Goal: Task Accomplishment & Management: Complete application form

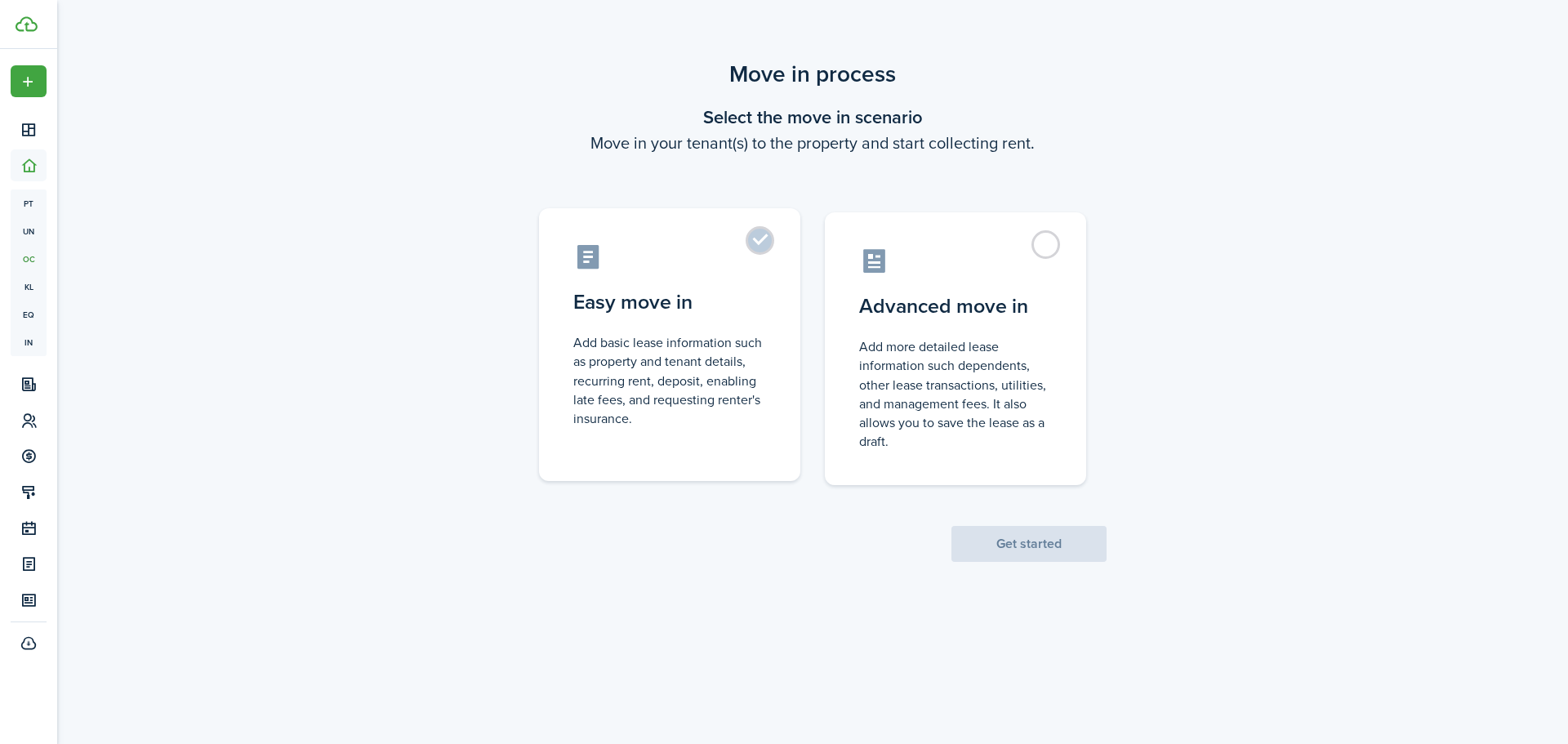
click at [751, 248] on label "Easy move in Add basic lease information such as property and tenant details, r…" at bounding box center [670, 345] width 261 height 273
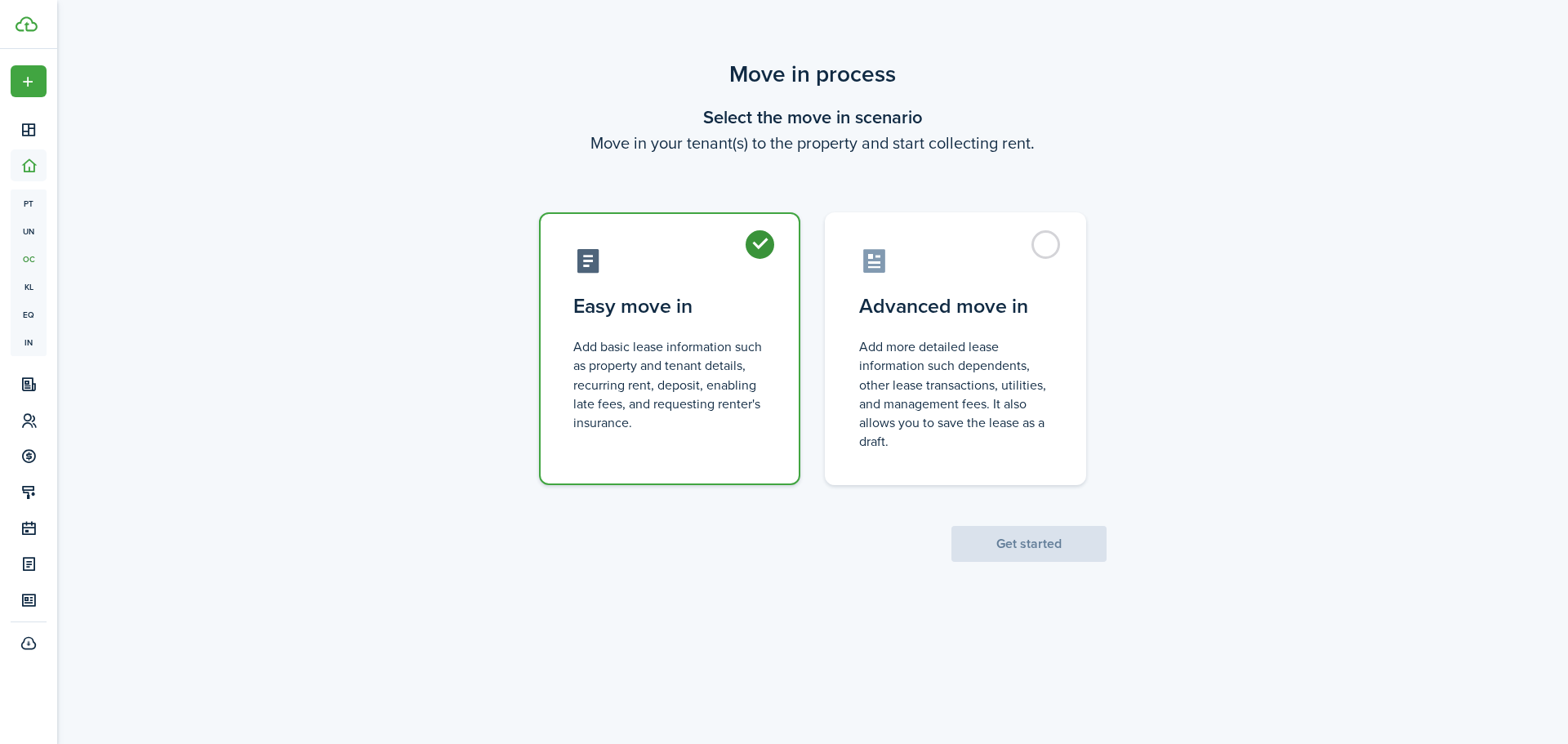
radio input "true"
click at [1000, 537] on button "Get started" at bounding box center [1029, 544] width 155 height 36
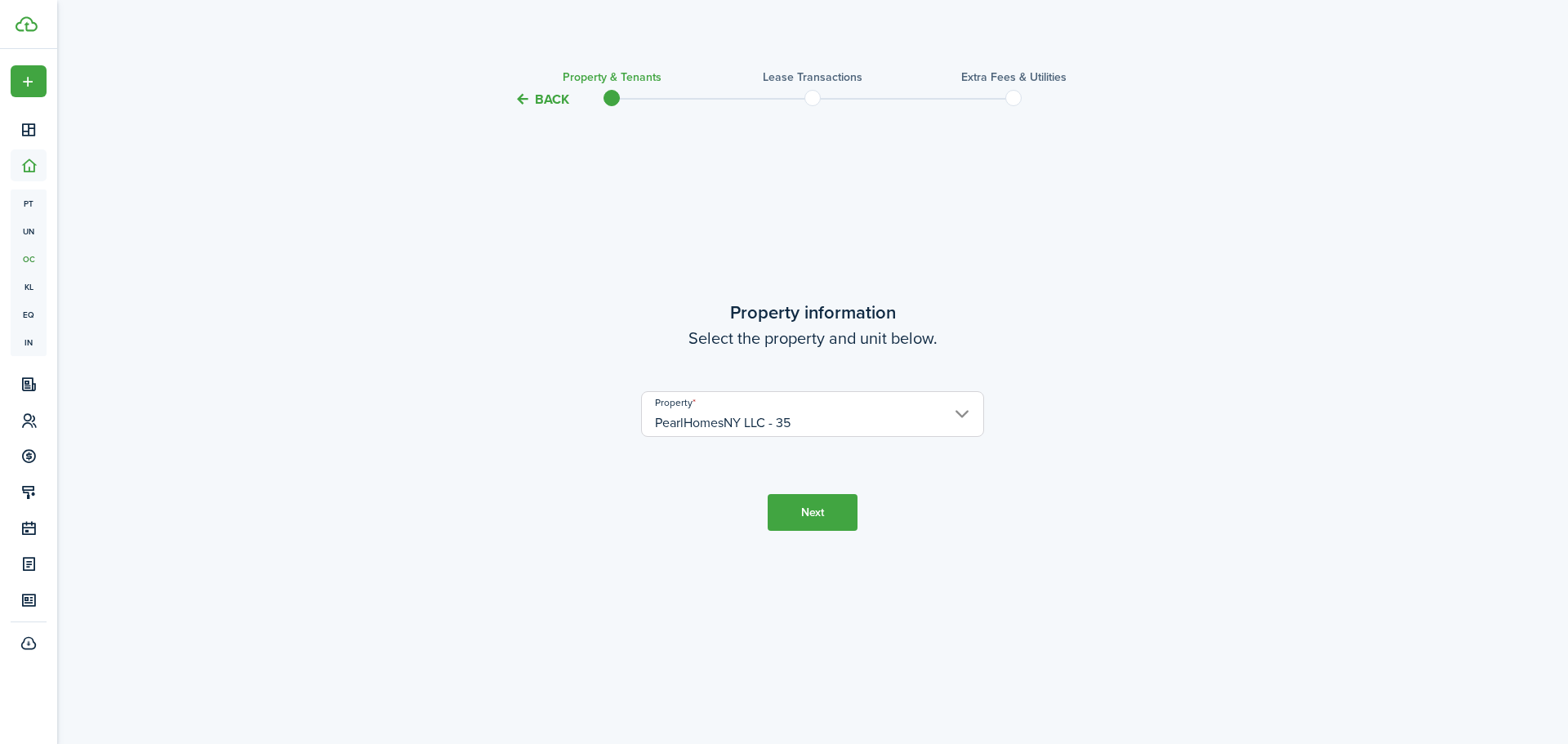
click at [806, 514] on button "Next" at bounding box center [812, 512] width 90 height 37
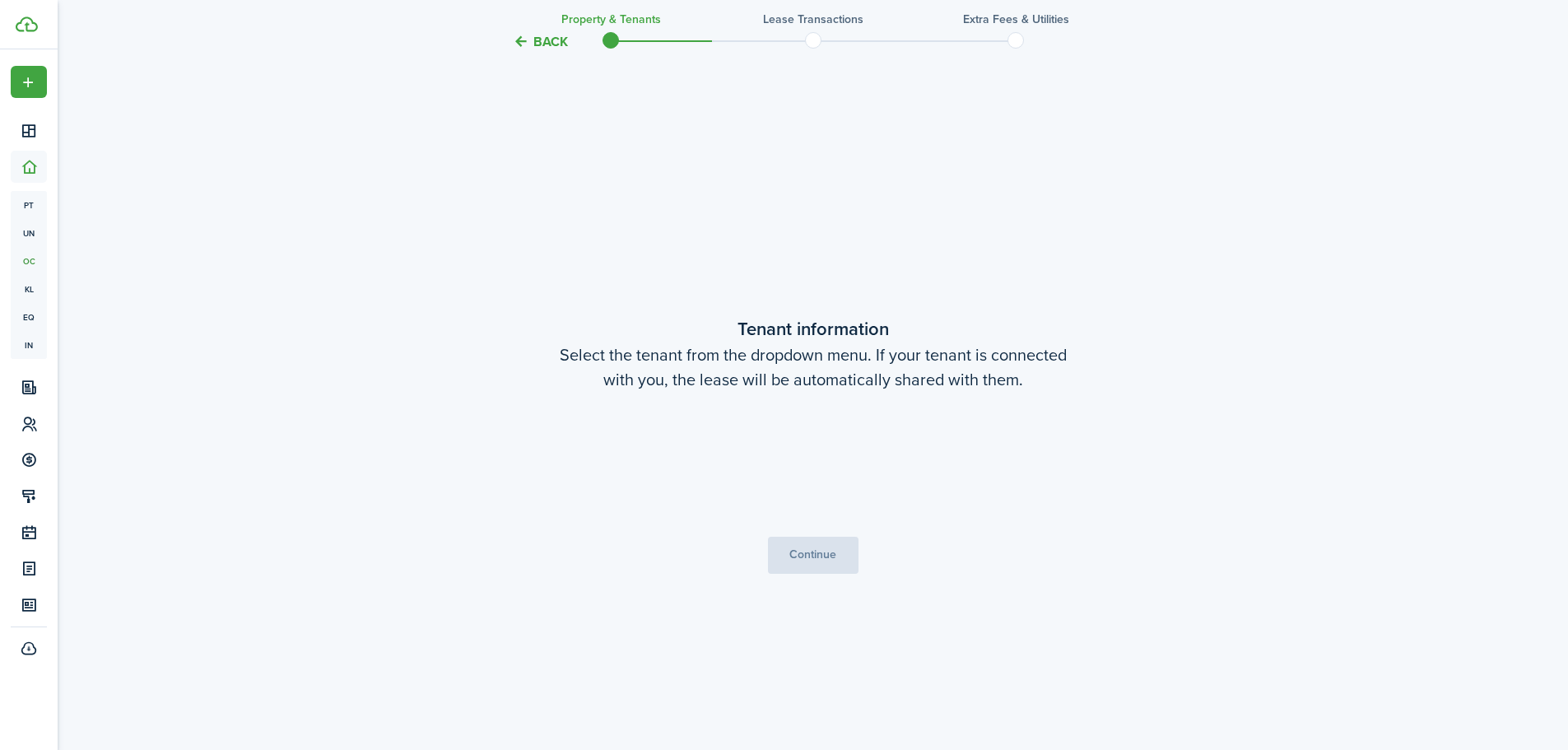
scroll to position [639, 0]
click at [789, 452] on loading-skeleton at bounding box center [813, 451] width 346 height 46
click at [786, 439] on loading-skeleton at bounding box center [813, 451] width 346 height 46
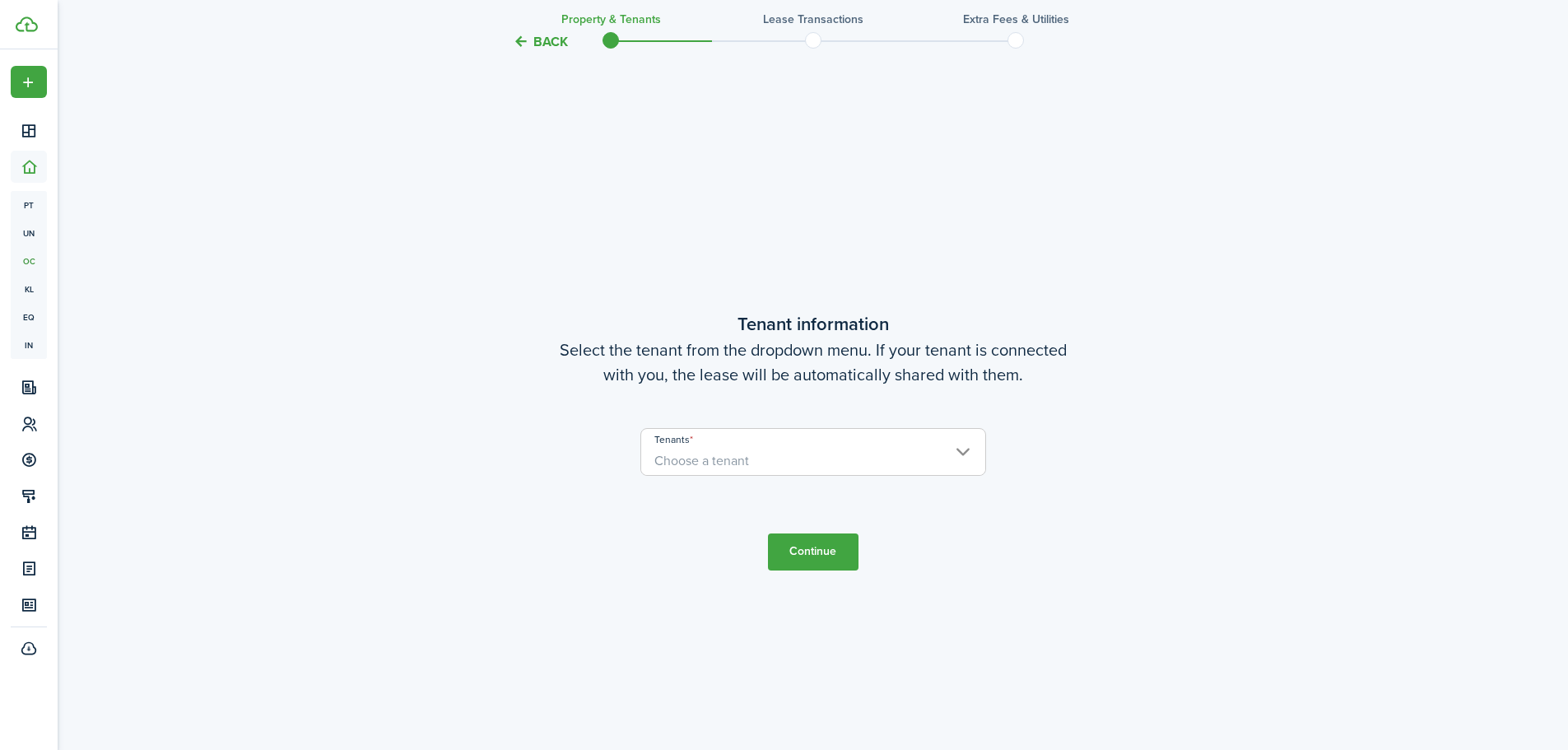
click at [741, 453] on span "Choose a tenant" at bounding box center [702, 461] width 95 height 19
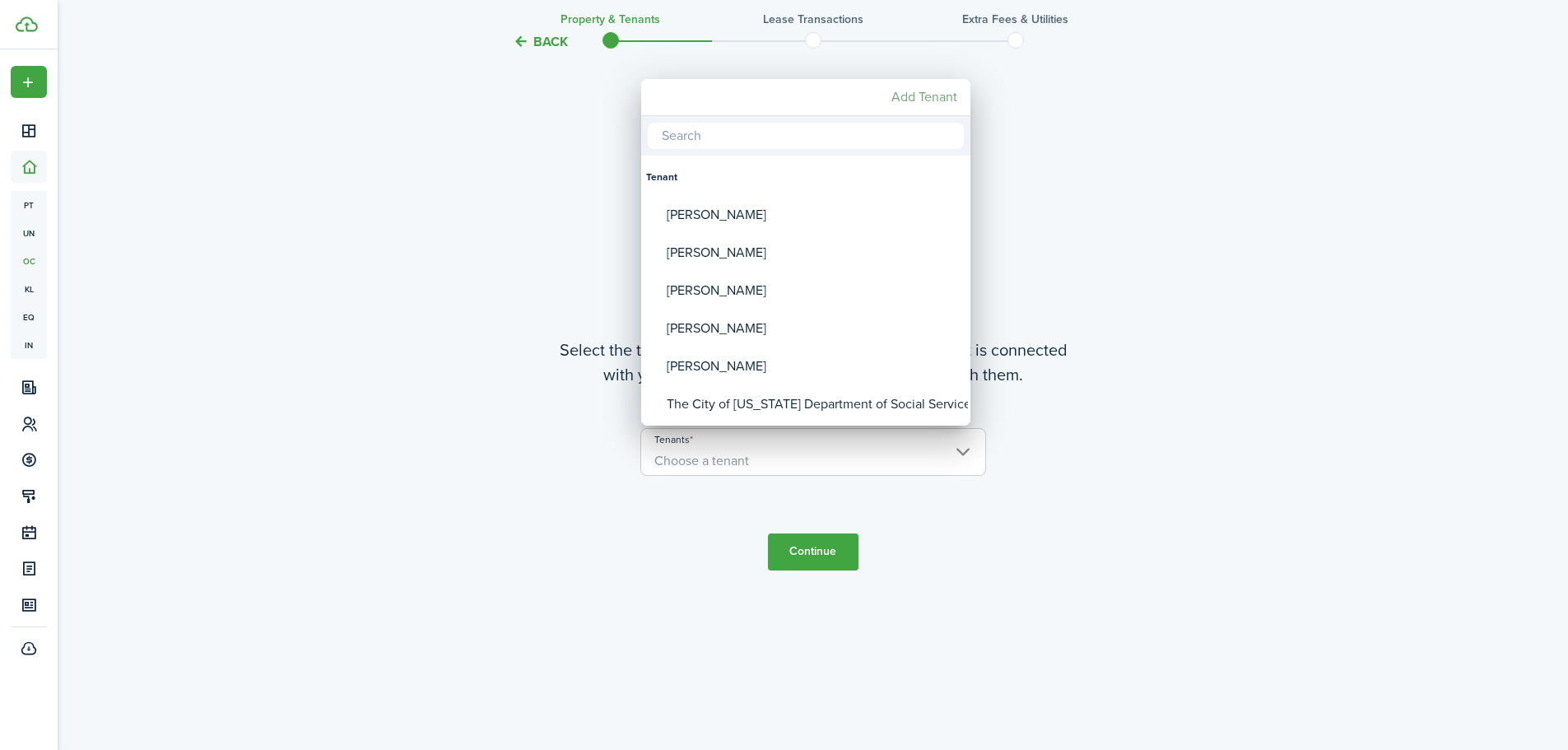
click at [901, 96] on mbsc-button "Add Tenant" at bounding box center [924, 97] width 79 height 30
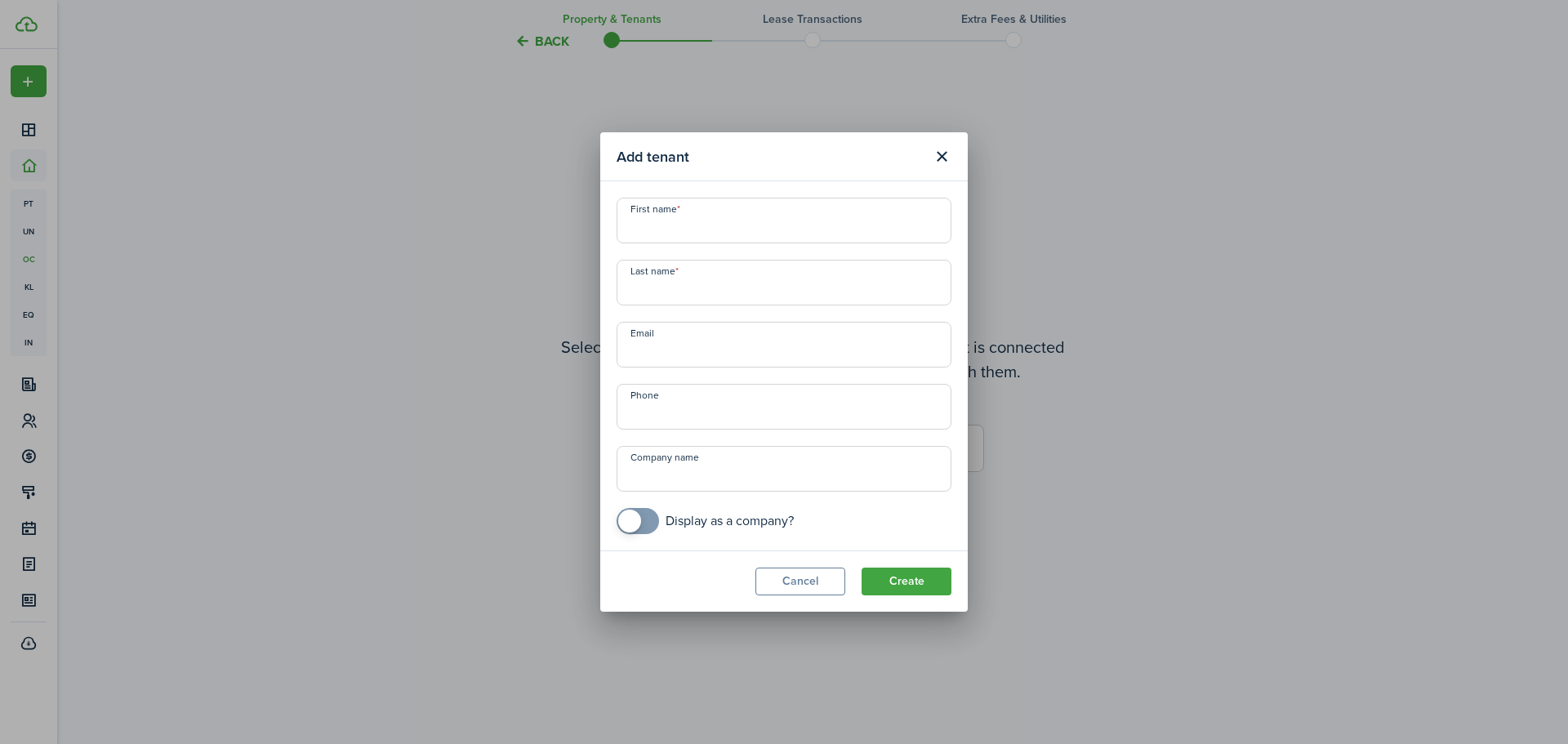
click at [690, 223] on input "First name" at bounding box center [784, 220] width 335 height 45
type input "[GEOGRAPHIC_DATA]"
type input "[PERSON_NAME]"
click at [715, 345] on input "Email" at bounding box center [784, 344] width 335 height 45
paste input "[EMAIL_ADDRESS][DOMAIN_NAME]"
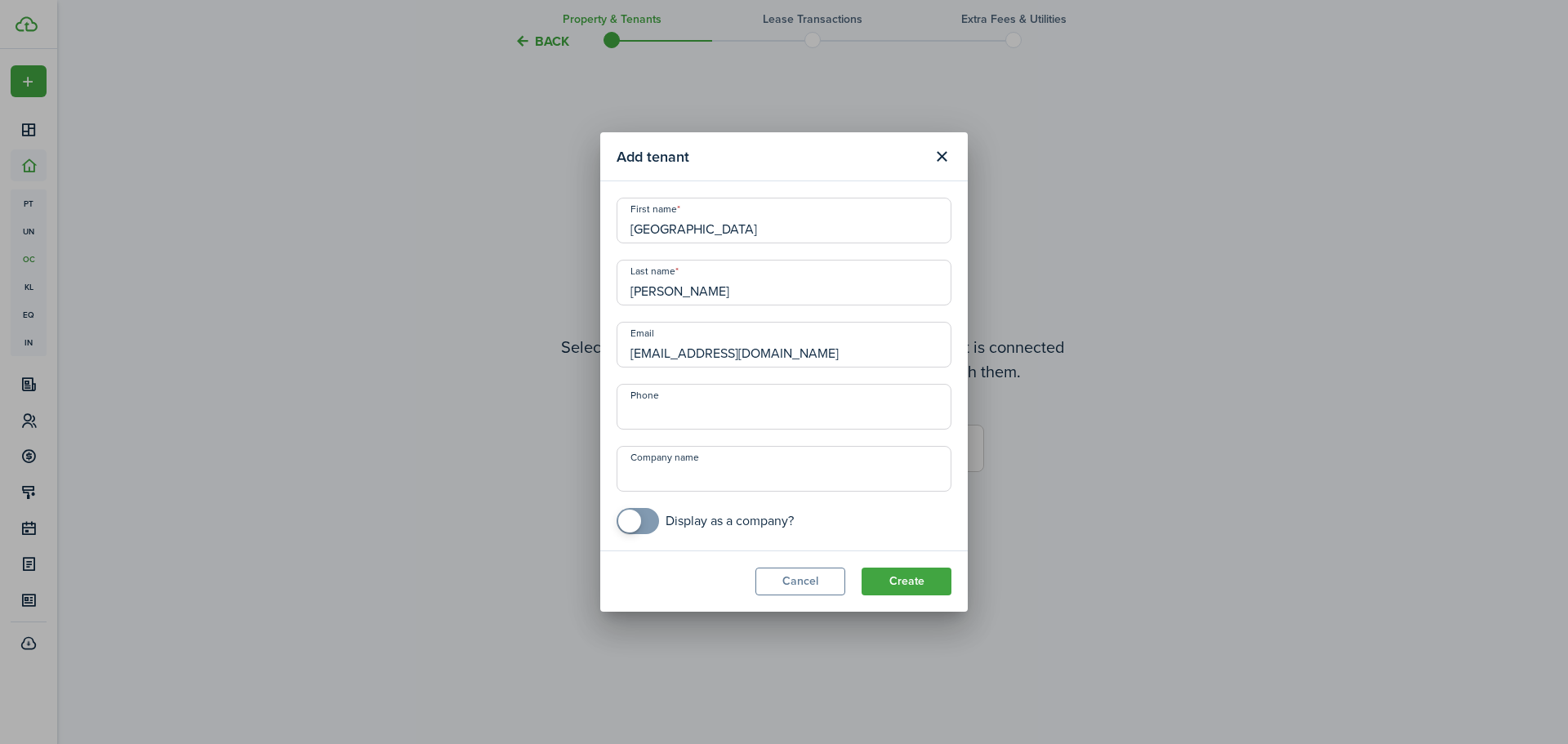
type input "[EMAIL_ADDRESS][DOMAIN_NAME]"
click at [699, 407] on input "+1" at bounding box center [784, 406] width 335 height 45
paste input "[PHONE_NUMBER]"
type input "[PHONE_NUMBER]"
click at [904, 586] on button "Create" at bounding box center [906, 582] width 90 height 28
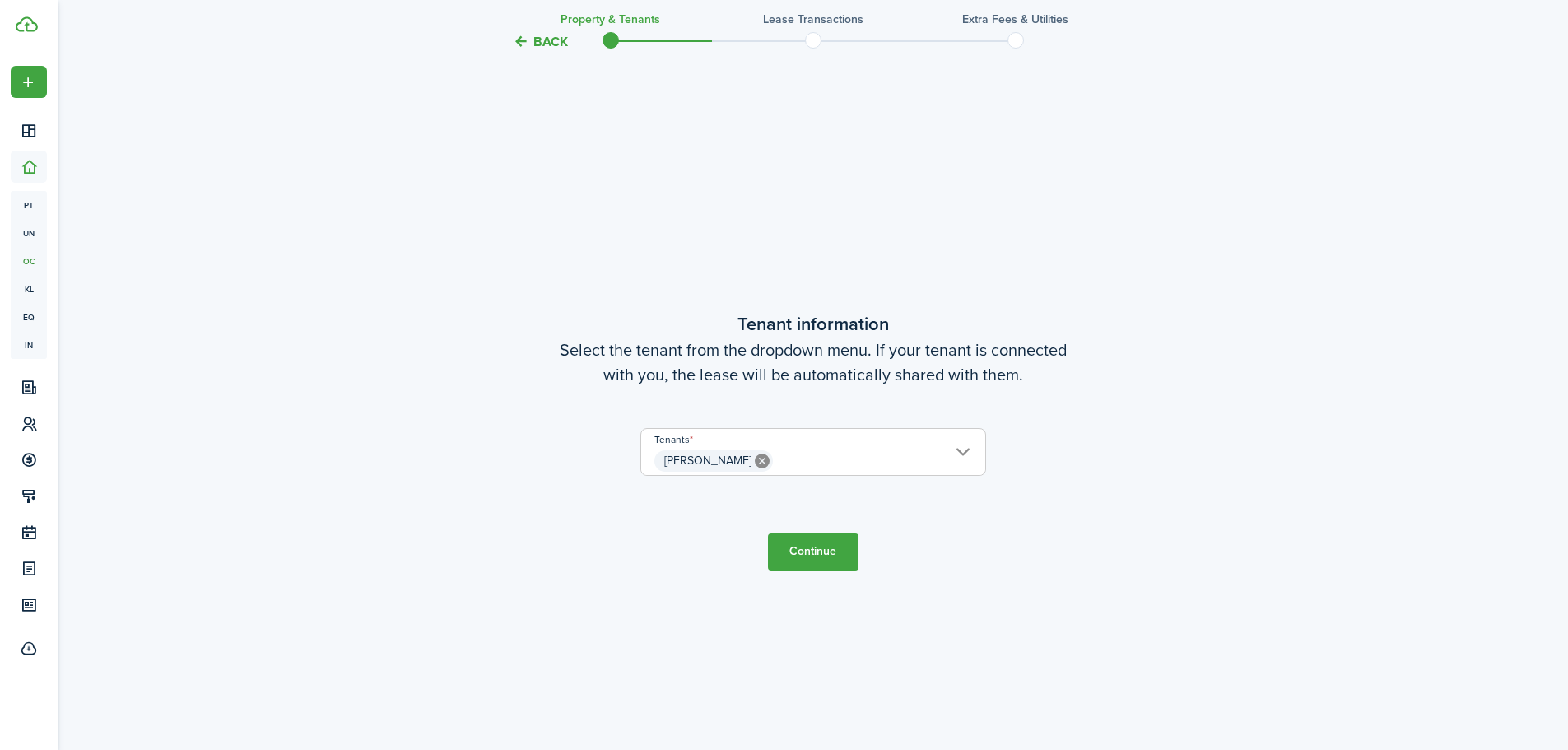
click at [952, 453] on span "[PERSON_NAME]" at bounding box center [813, 461] width 344 height 28
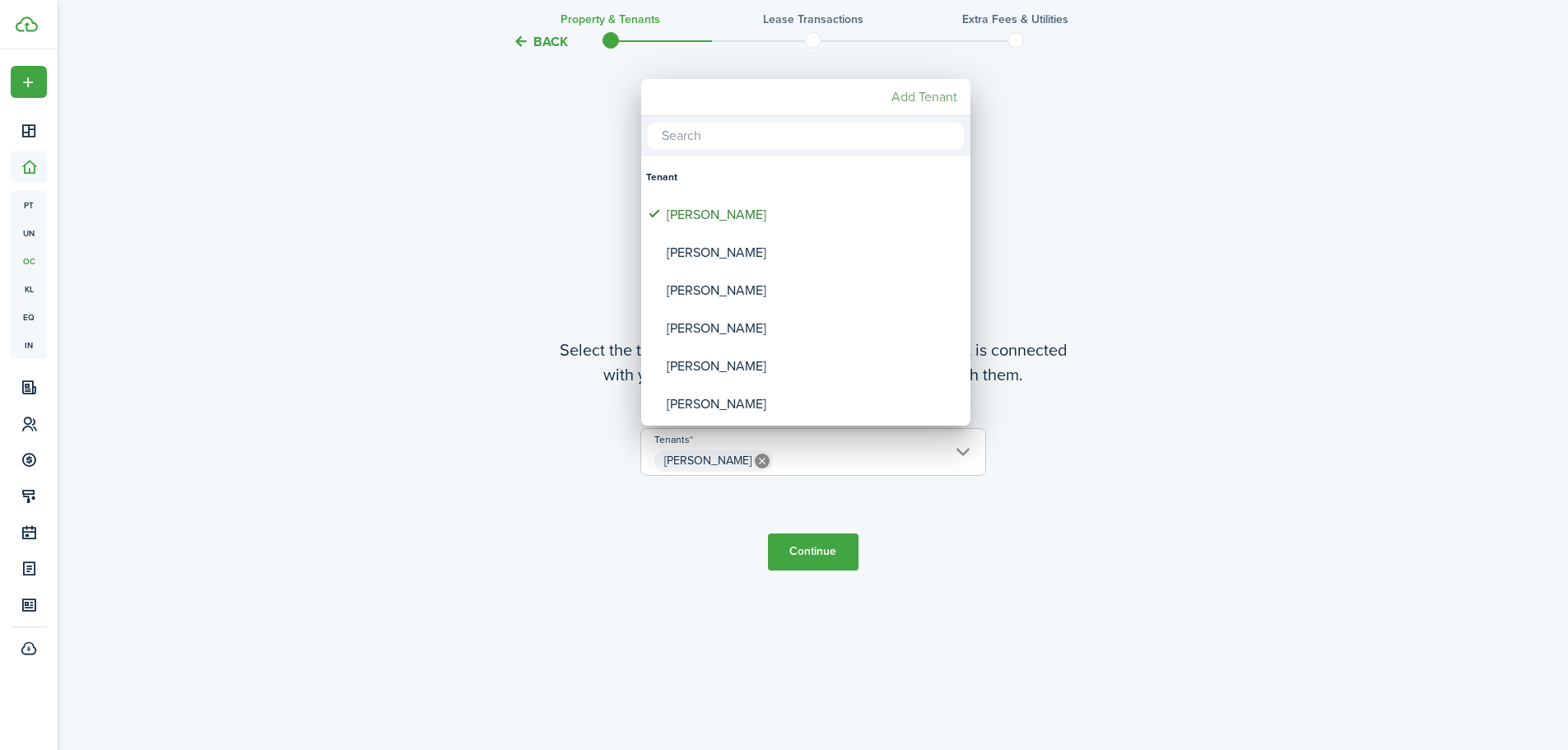
click at [938, 99] on mbsc-button "Add Tenant" at bounding box center [924, 97] width 79 height 30
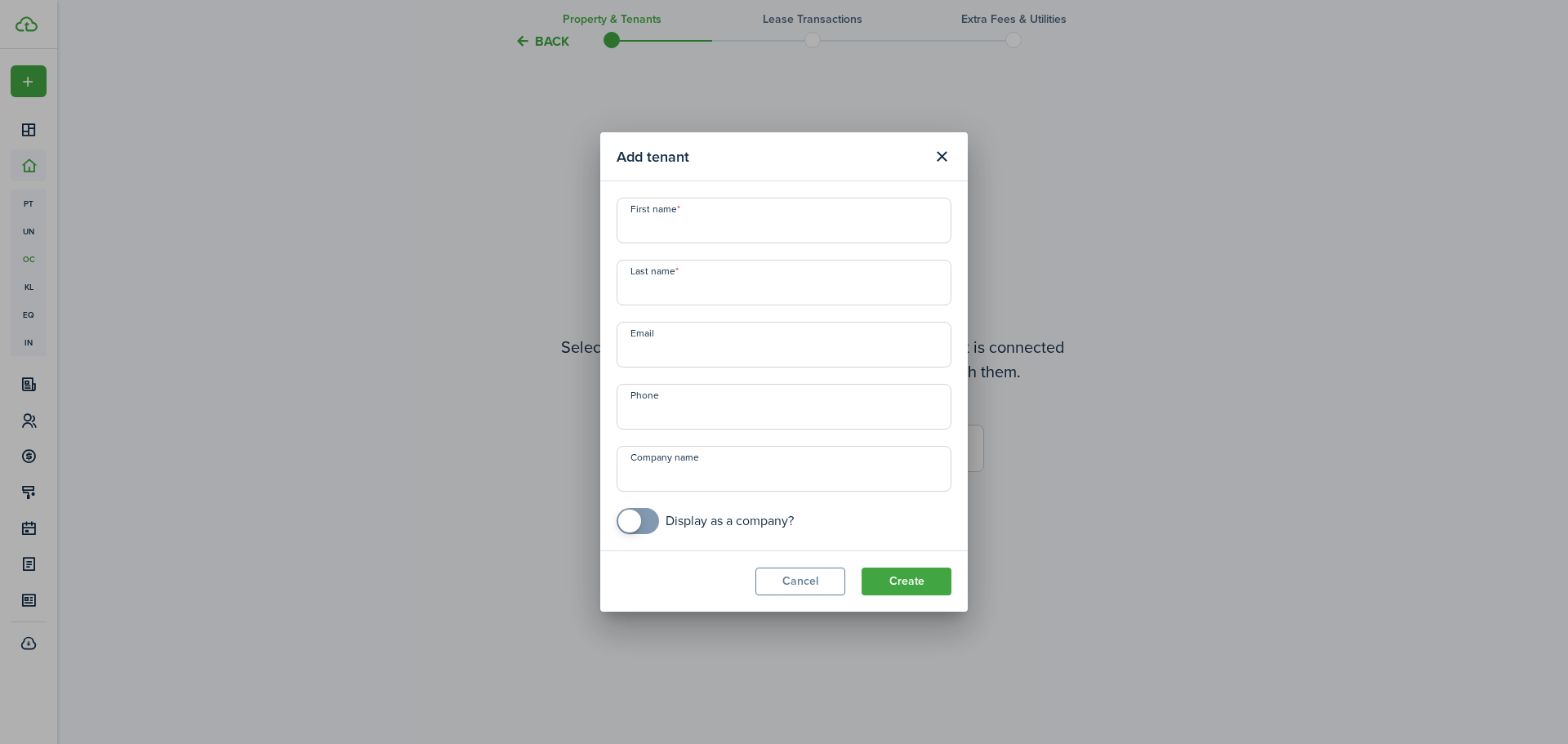
click at [741, 227] on input "First name" at bounding box center [784, 220] width 335 height 45
paste input "[PERSON_NAME]"
drag, startPoint x: 671, startPoint y: 228, endPoint x: 497, endPoint y: 228, distance: 174.0
click at [497, 228] on div "Add tenant First name [PERSON_NAME] Last name Email Phone Company name Display …" at bounding box center [784, 372] width 1568 height 744
click at [767, 224] on input "[PERSON_NAME]" at bounding box center [784, 220] width 335 height 45
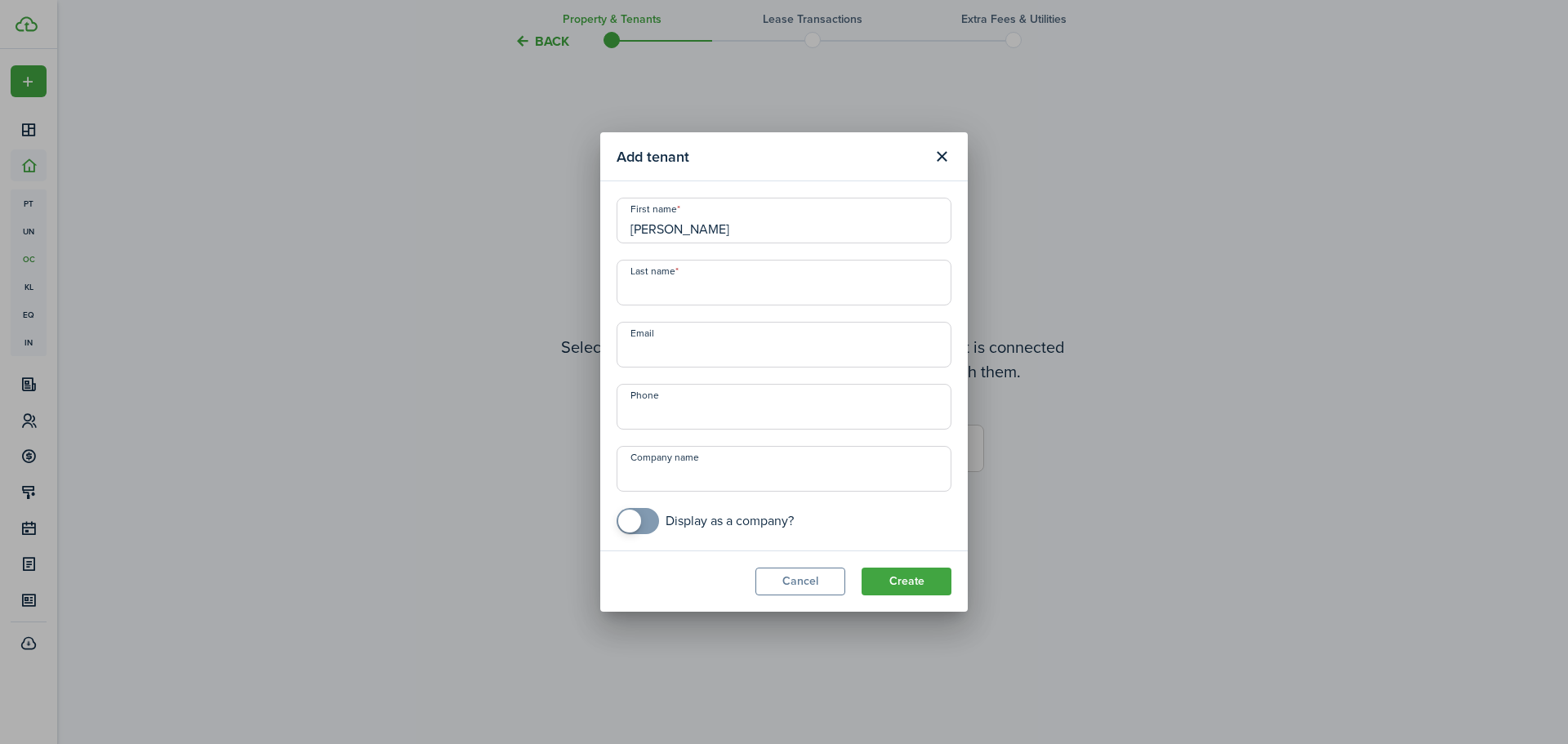
type input "[PERSON_NAME]"
paste input "[PERSON_NAME]"
drag, startPoint x: 751, startPoint y: 292, endPoint x: 669, endPoint y: 290, distance: 82.0
click at [669, 290] on input "[PERSON_NAME]" at bounding box center [784, 282] width 335 height 45
type input "Marks"
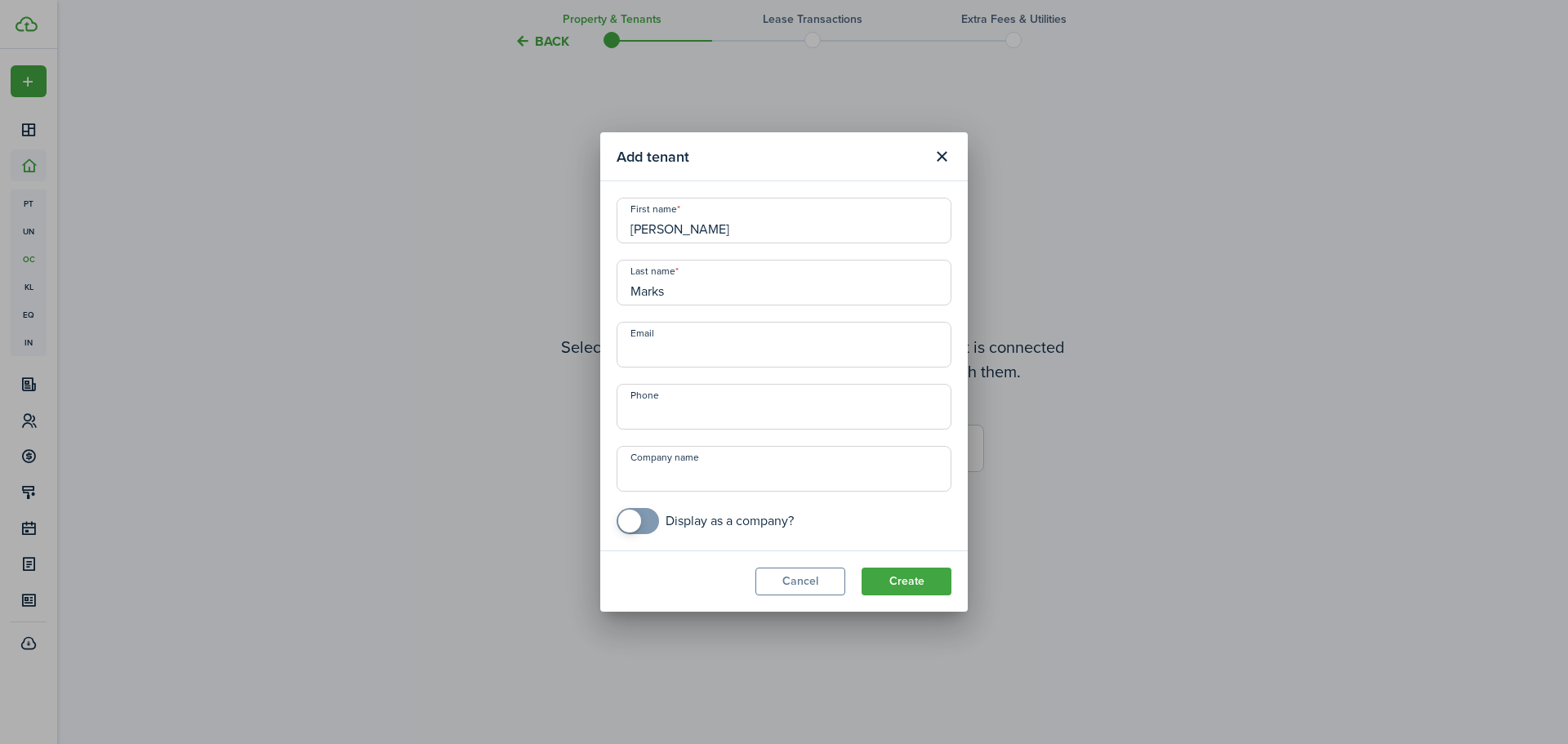
click at [795, 347] on input "Email" at bounding box center [784, 344] width 335 height 45
paste input "[EMAIL_ADDRESS][DOMAIN_NAME]"
type input "[EMAIL_ADDRESS][DOMAIN_NAME]"
click at [670, 413] on input "+1" at bounding box center [784, 406] width 335 height 45
paste input "[PHONE_NUMBER]"
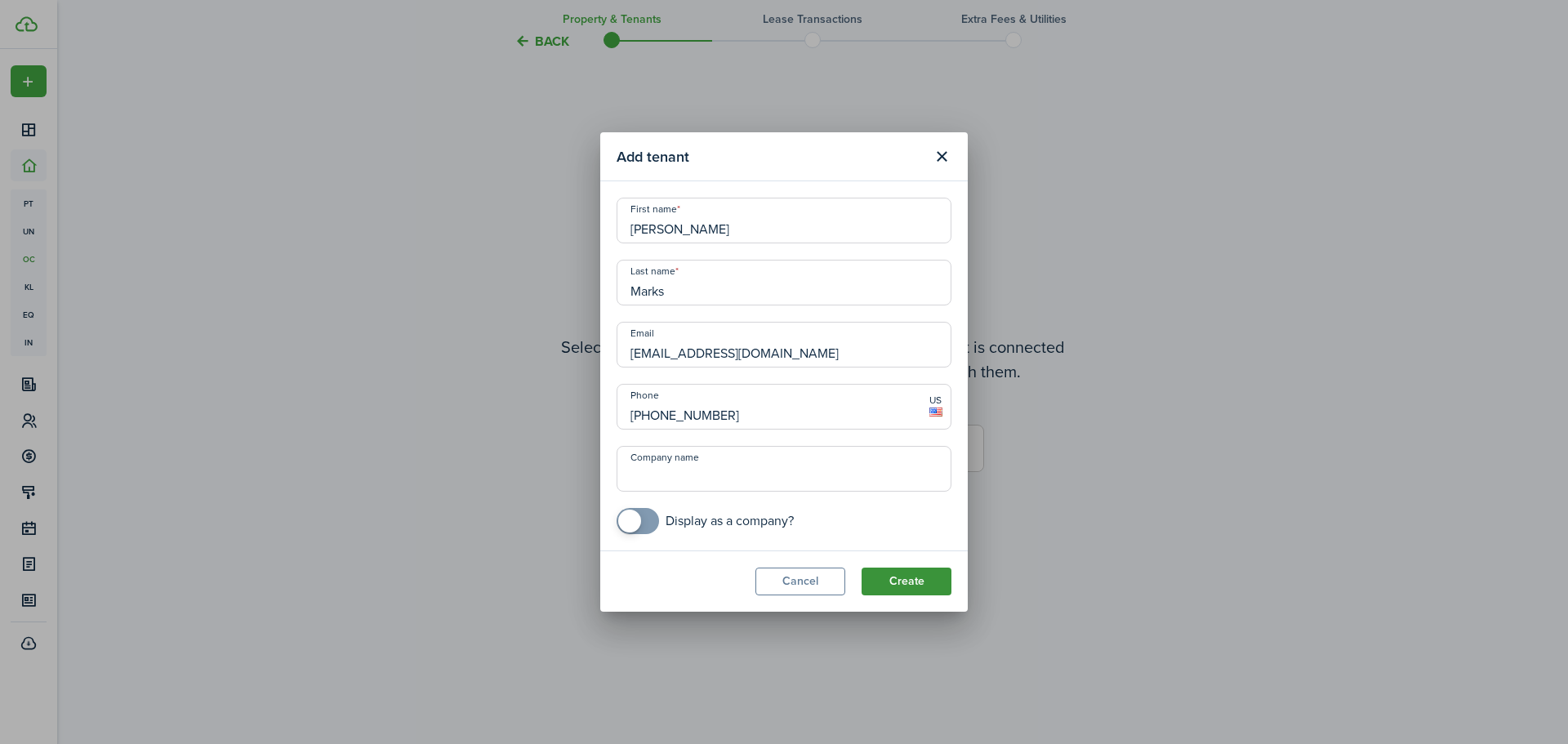
type input "[PHONE_NUMBER]"
click at [919, 583] on button "Create" at bounding box center [906, 582] width 90 height 28
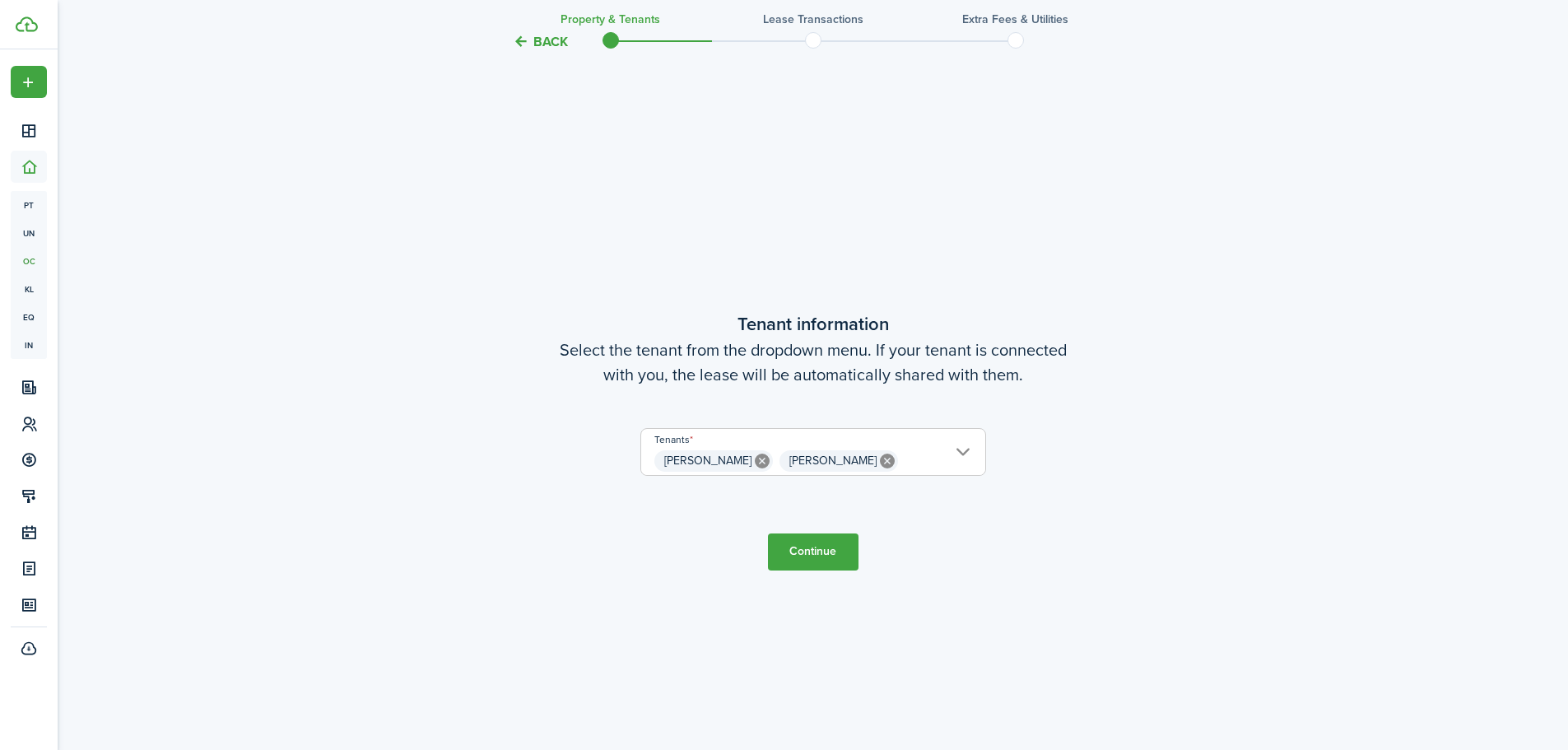
click at [961, 455] on span "[PERSON_NAME] [PERSON_NAME]" at bounding box center [813, 461] width 344 height 28
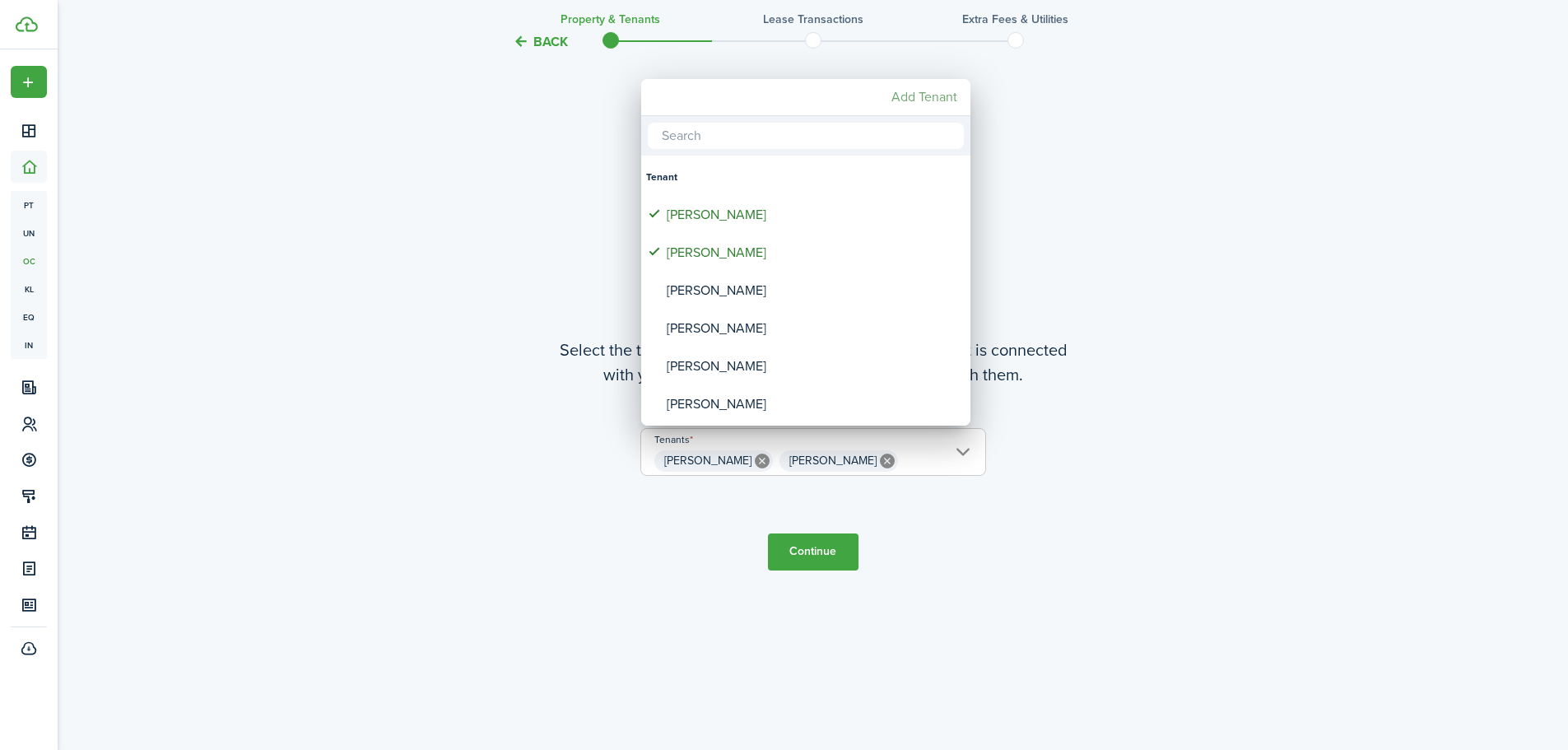
click at [917, 101] on mbsc-button "Add Tenant" at bounding box center [924, 97] width 79 height 30
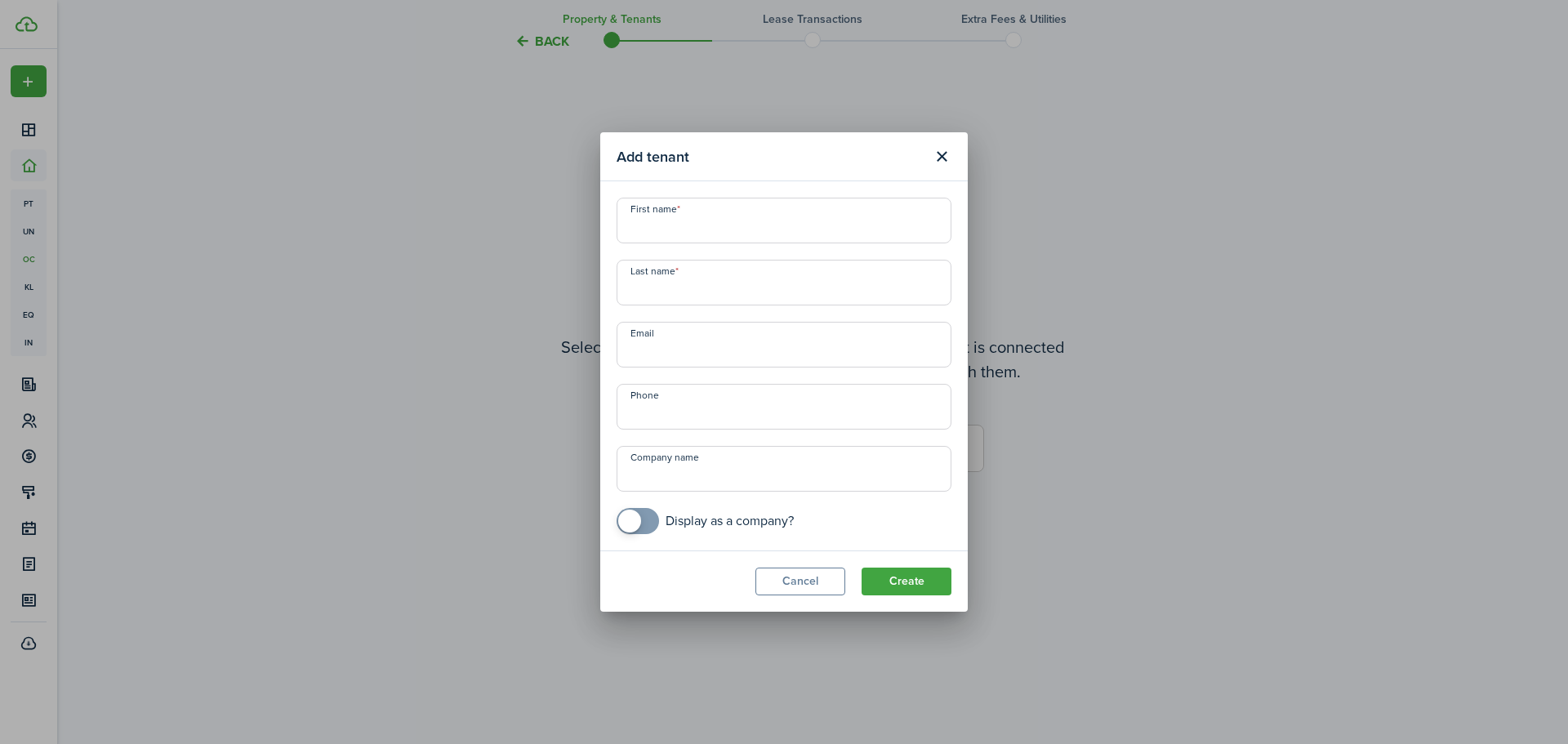
click at [719, 344] on input "Email" at bounding box center [784, 344] width 335 height 45
paste input "[EMAIL_ADDRESS][DOMAIN_NAME]"
type input "[EMAIL_ADDRESS][DOMAIN_NAME]"
click at [706, 407] on input "+1" at bounding box center [784, 406] width 335 height 45
paste input "[PHONE_NUMBER]"
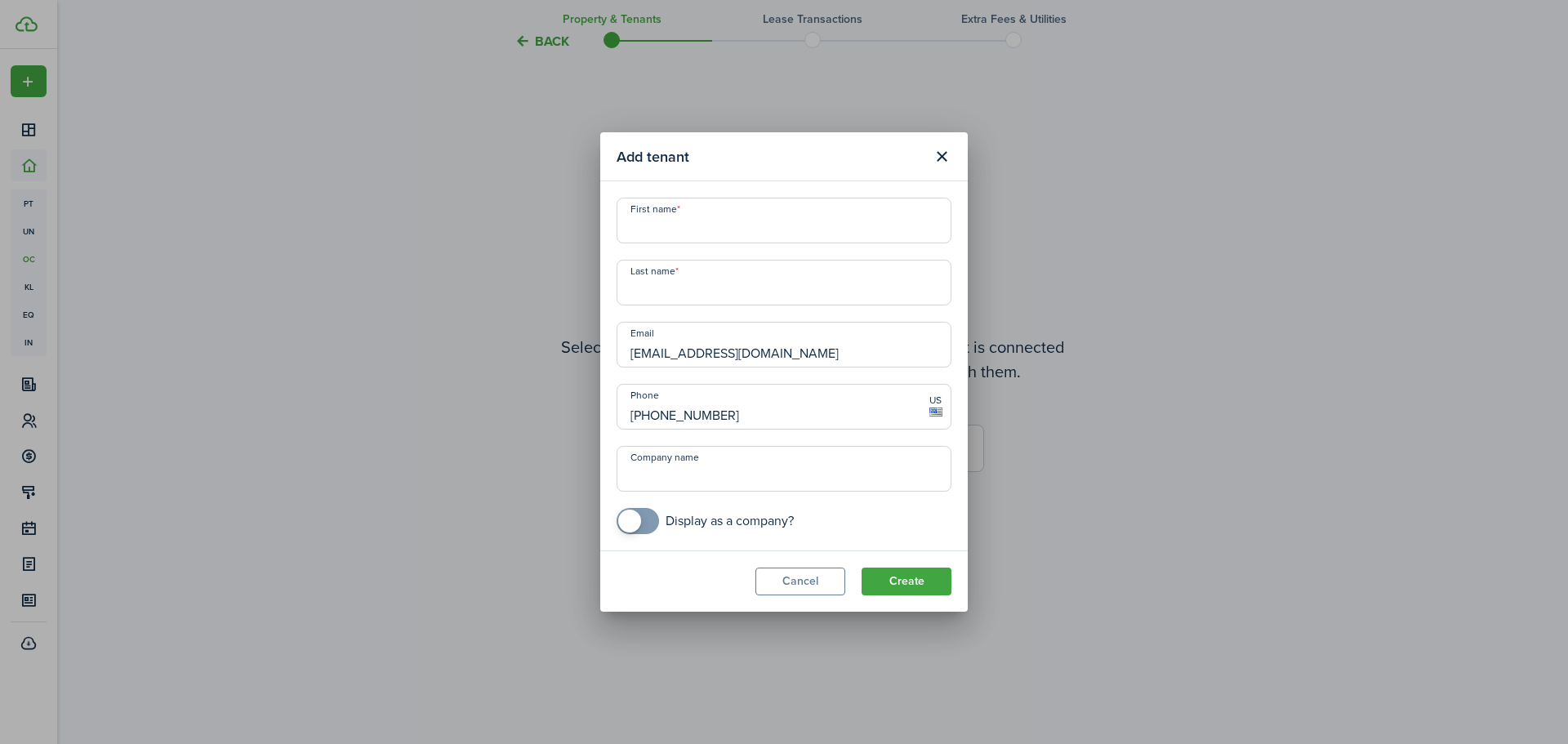
type input "[PHONE_NUMBER]"
click at [792, 240] on input "First name" at bounding box center [784, 220] width 335 height 45
paste input "[PERSON_NAME]"
drag, startPoint x: 685, startPoint y: 229, endPoint x: 521, endPoint y: 228, distance: 164.0
click at [521, 228] on div "Add tenant First name [PERSON_NAME] Last name Email [EMAIL_ADDRESS][DOMAIN_NAME…" at bounding box center [784, 372] width 1568 height 744
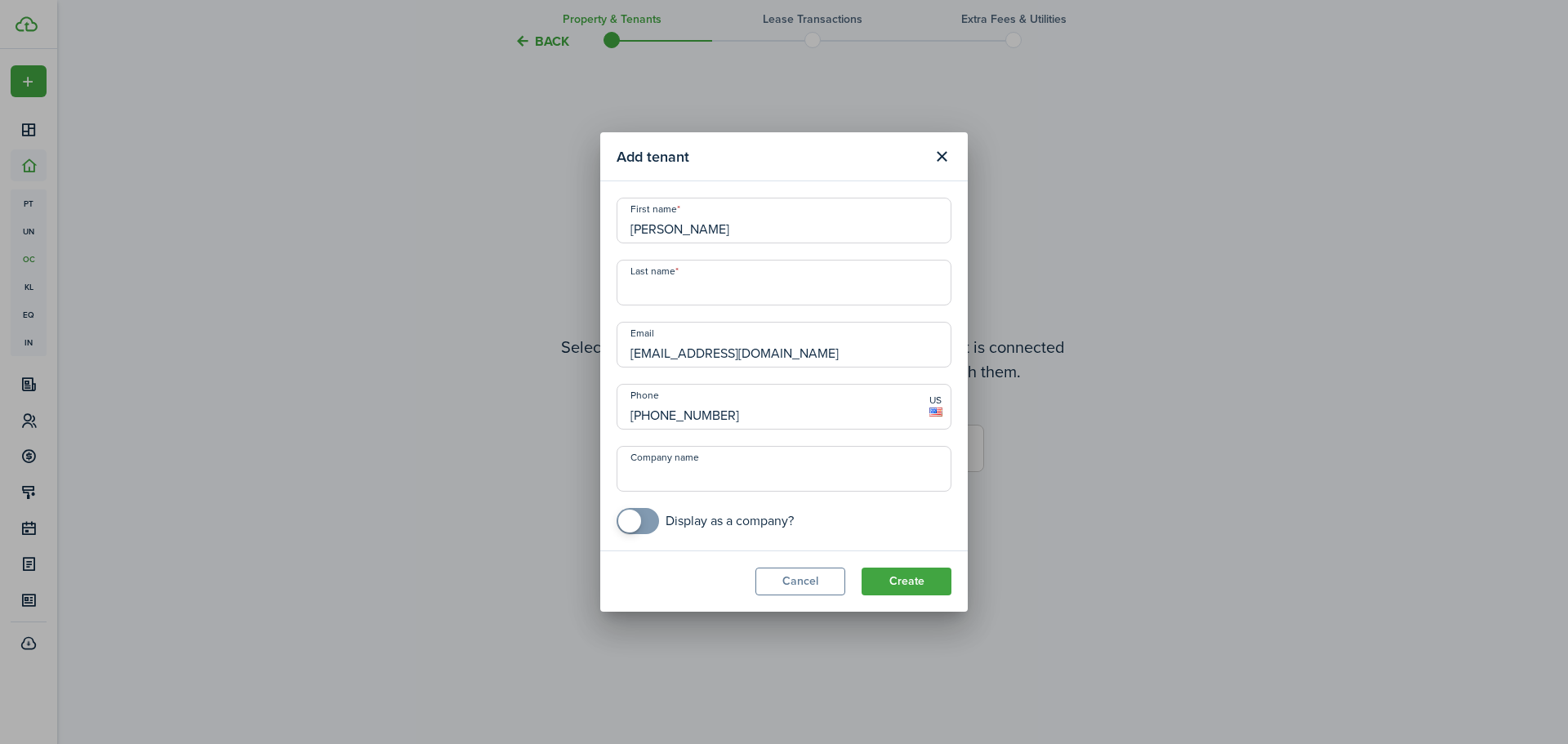
type input "[PERSON_NAME]"
click at [675, 287] on input "Last name" at bounding box center [784, 282] width 335 height 45
paste input "[PERSON_NAME],"
type input "[PERSON_NAME]"
click at [697, 228] on input "[PERSON_NAME]" at bounding box center [784, 220] width 335 height 45
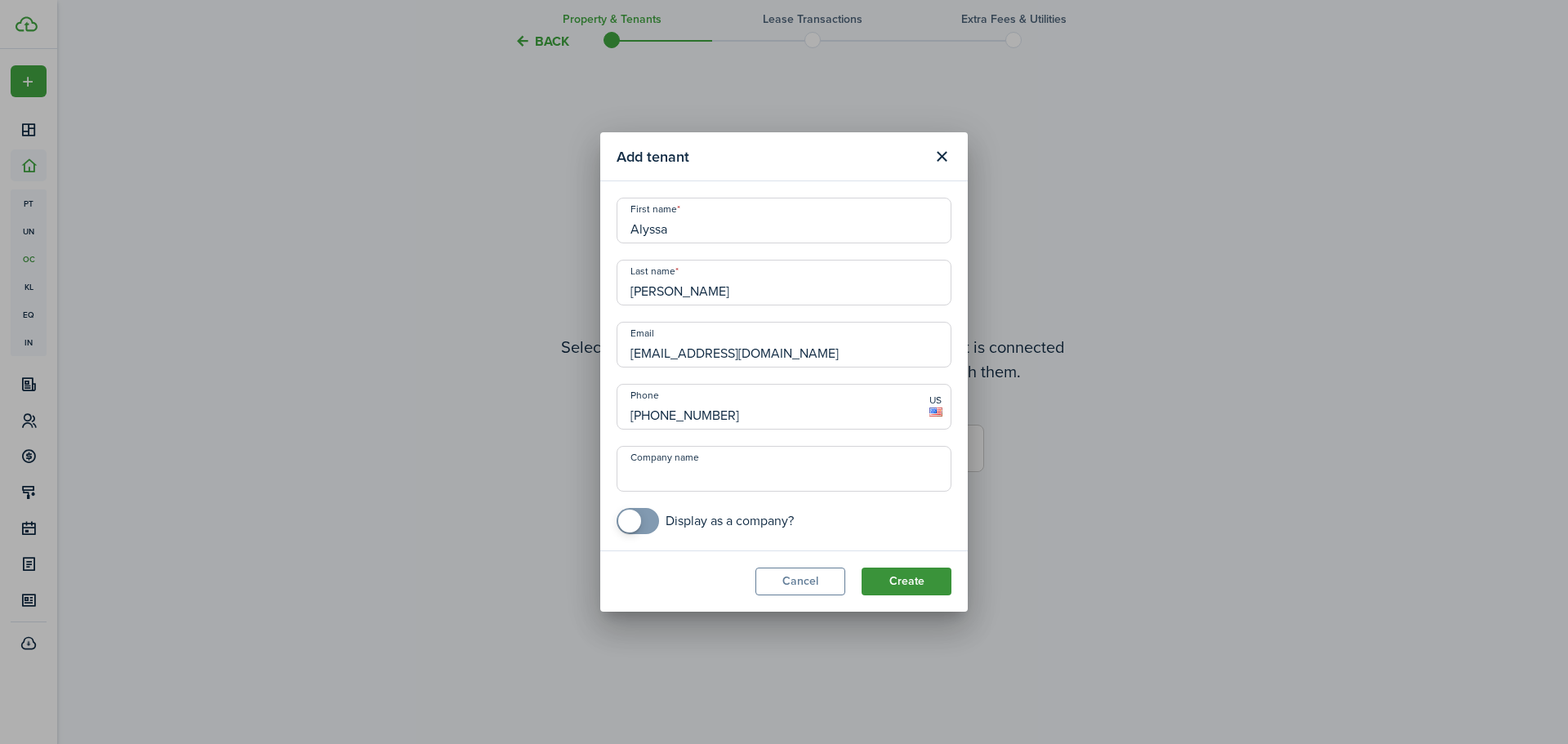
type input "Alyssa"
click at [900, 580] on button "Create" at bounding box center [906, 582] width 90 height 28
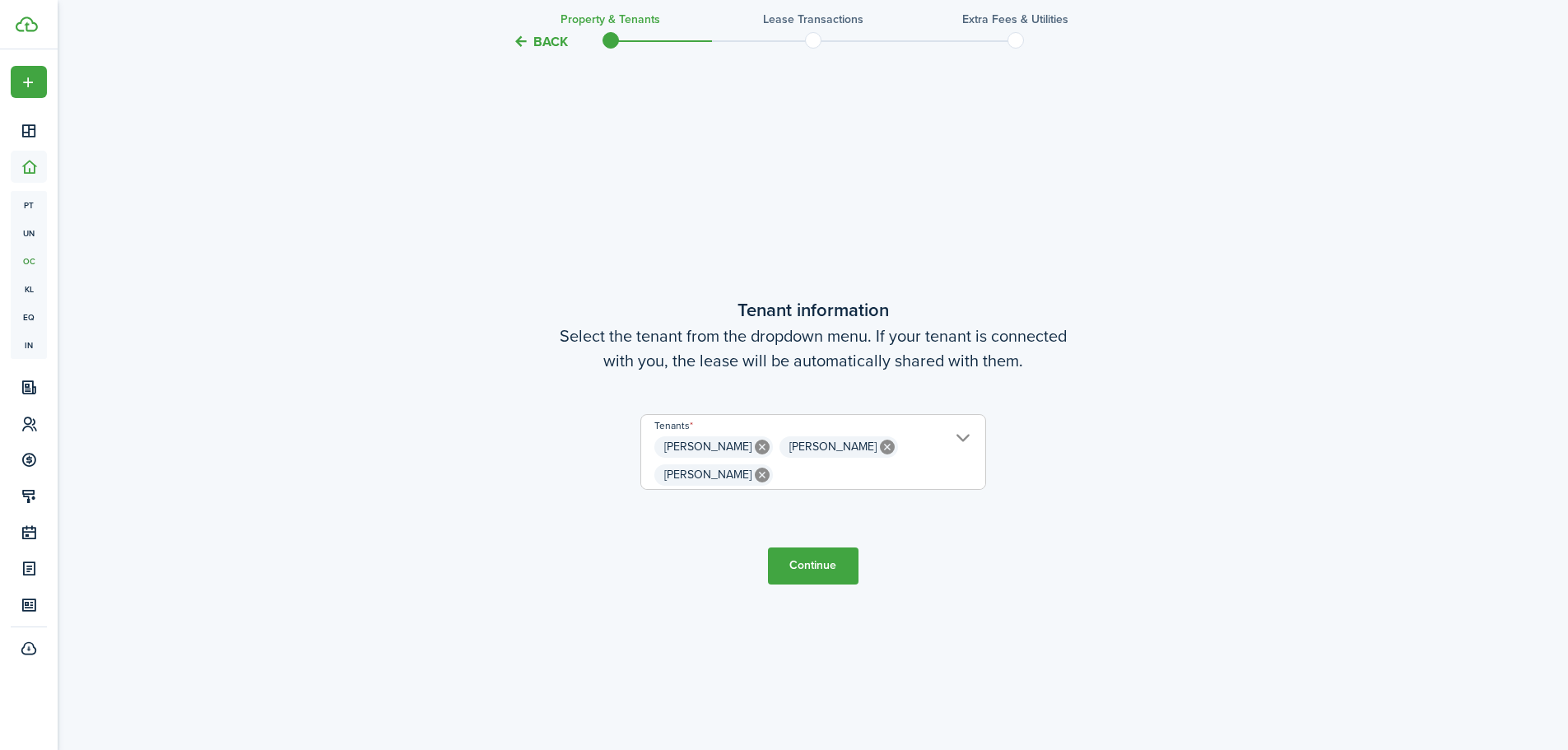
click at [807, 571] on button "Continue" at bounding box center [813, 565] width 91 height 37
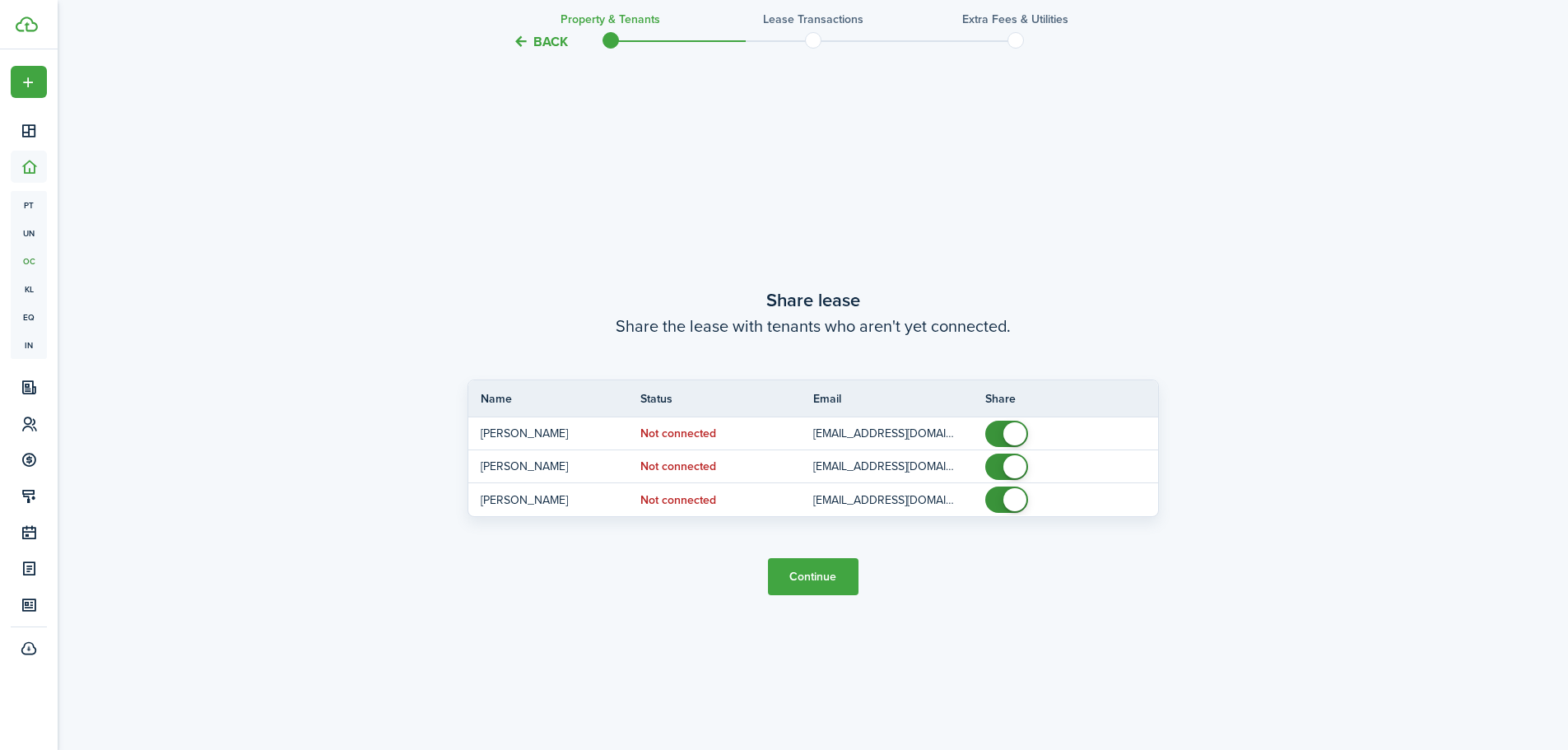
scroll to position [1389, 0]
click at [835, 562] on button "Continue" at bounding box center [813, 575] width 91 height 37
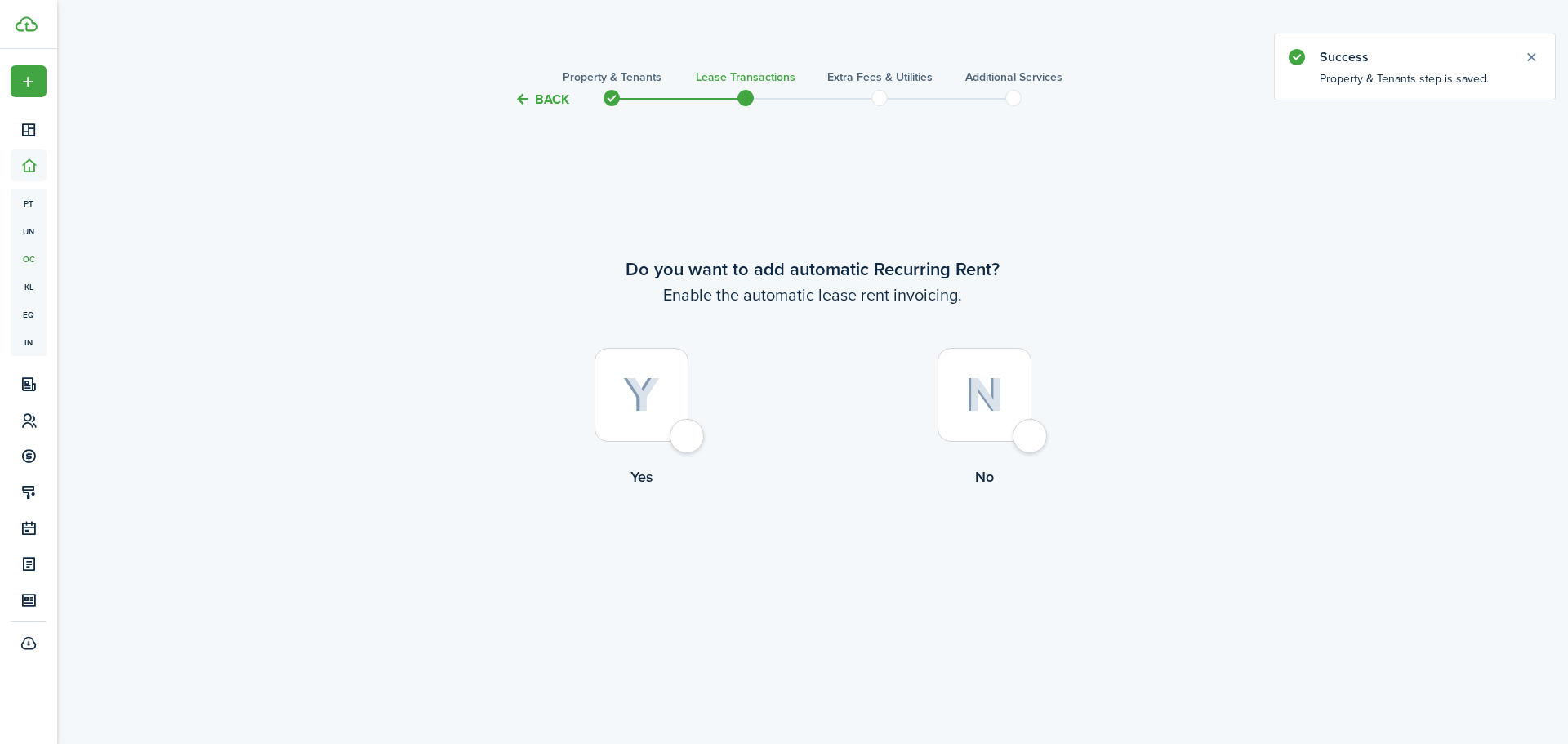
click at [689, 442] on div at bounding box center [642, 395] width 94 height 94
radio input "true"
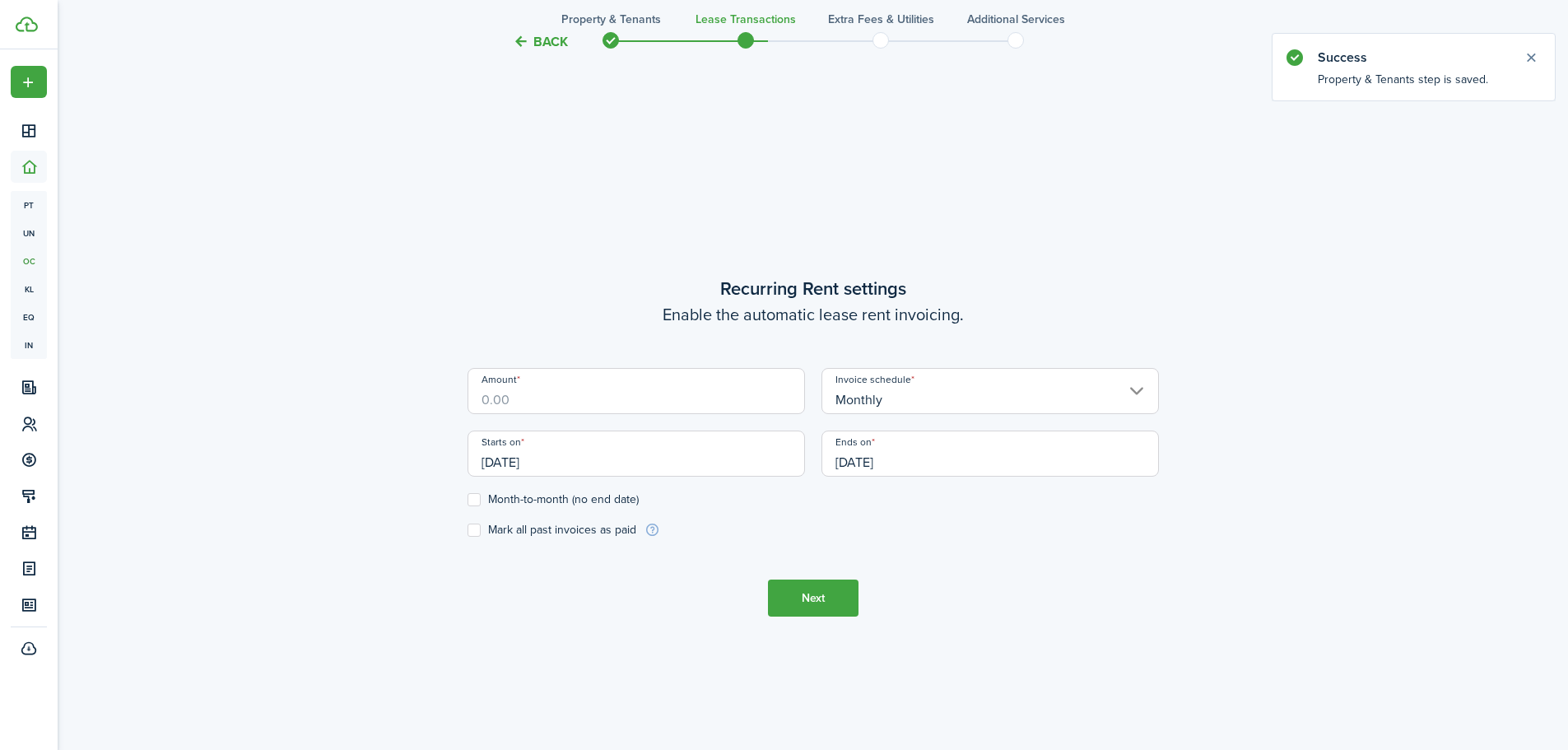
scroll to position [639, 0]
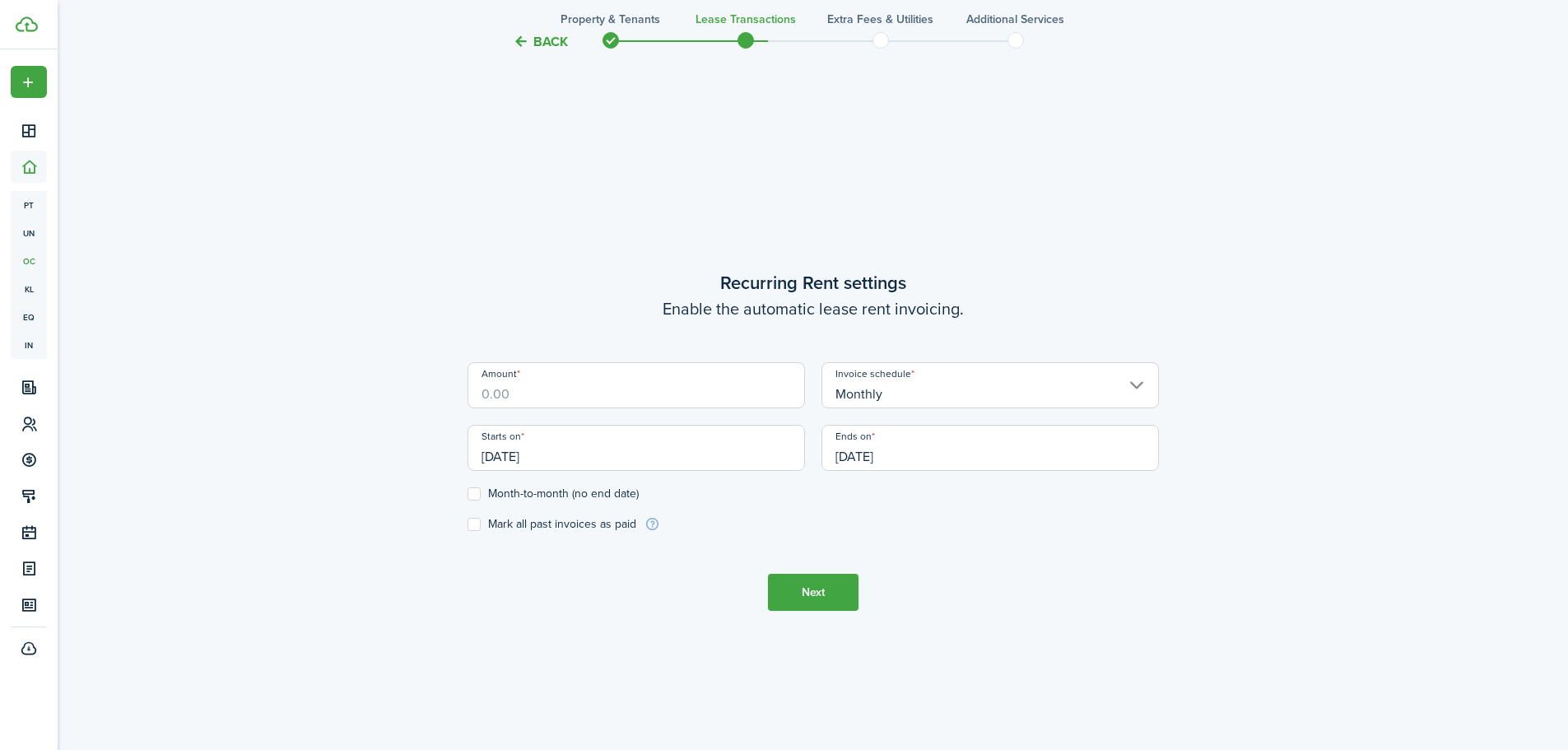
click at [666, 387] on input "Amount" at bounding box center [636, 385] width 338 height 46
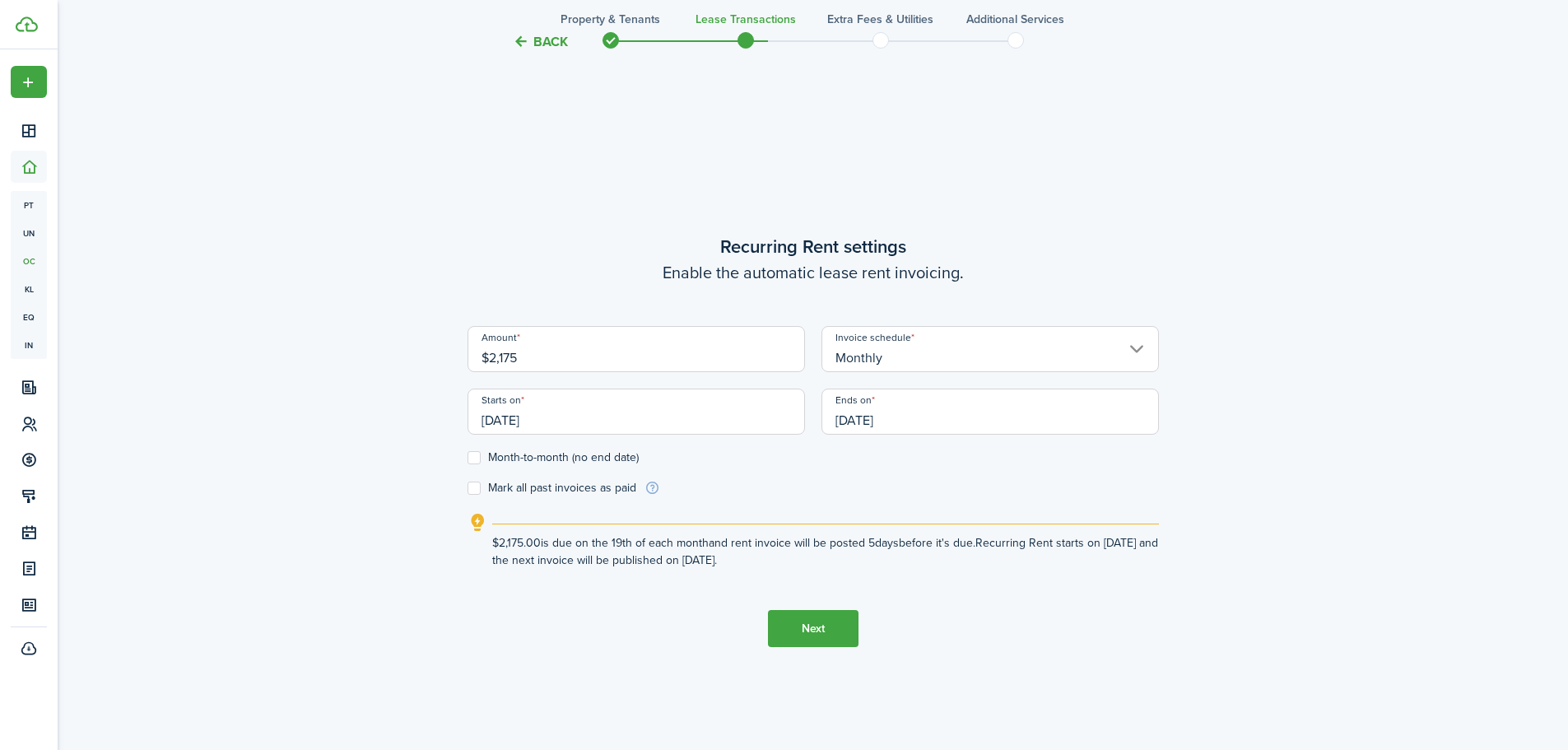
type input "$2,175.00"
click at [1002, 437] on div "Ends on [DATE]" at bounding box center [990, 419] width 354 height 62
click at [973, 421] on input "[DATE]" at bounding box center [990, 411] width 338 height 46
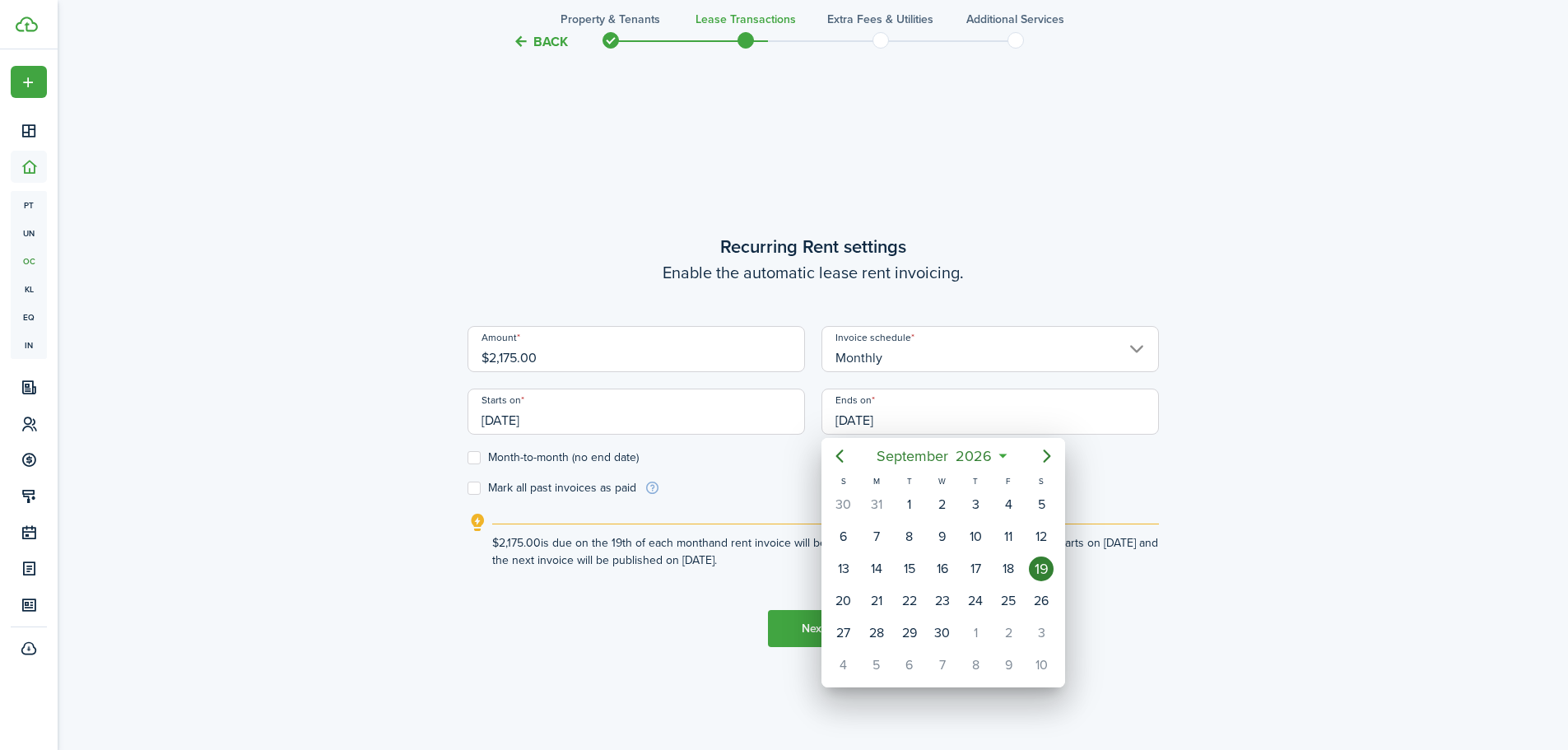
click at [888, 421] on div at bounding box center [784, 375] width 1832 height 1014
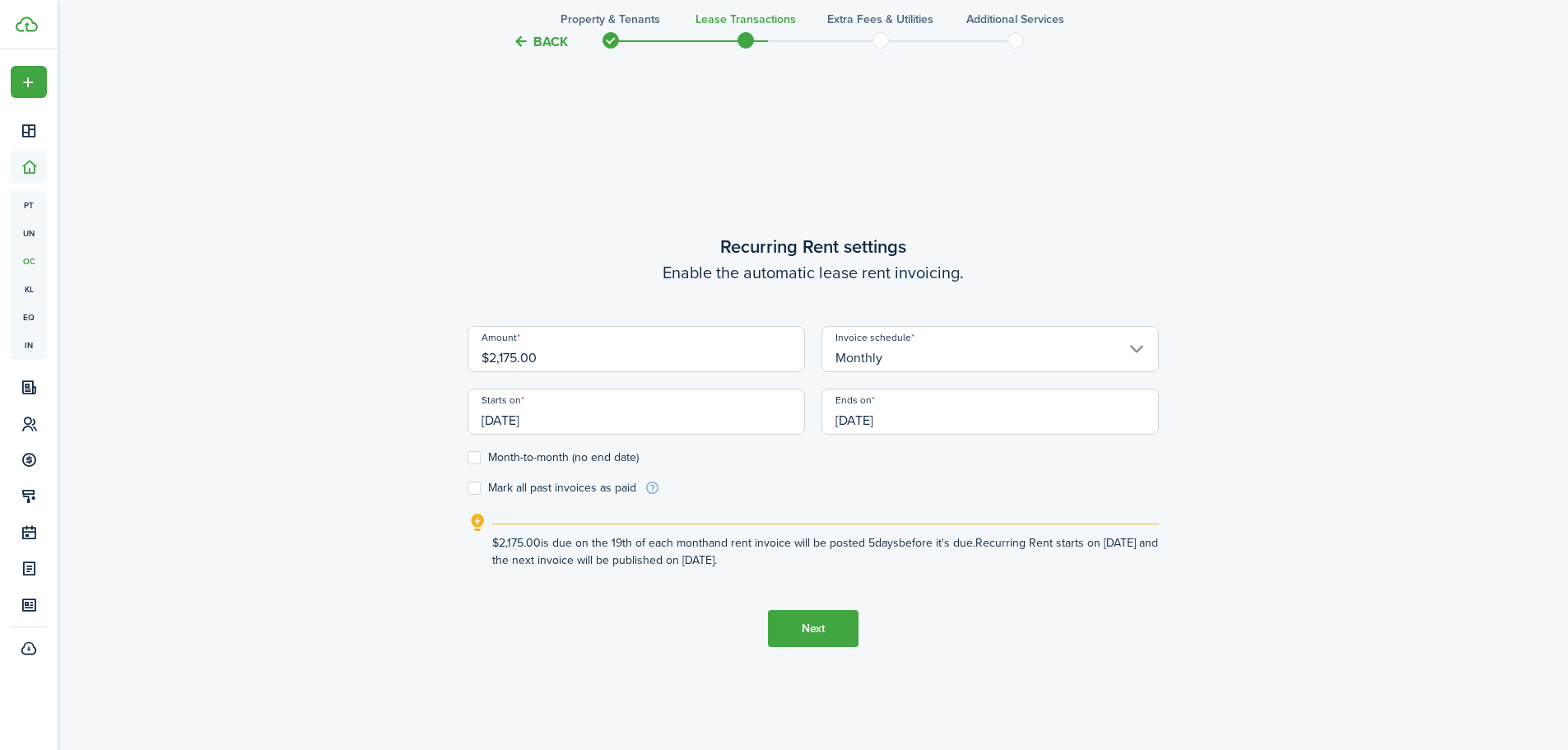
click at [888, 421] on input "[DATE]" at bounding box center [990, 411] width 338 height 46
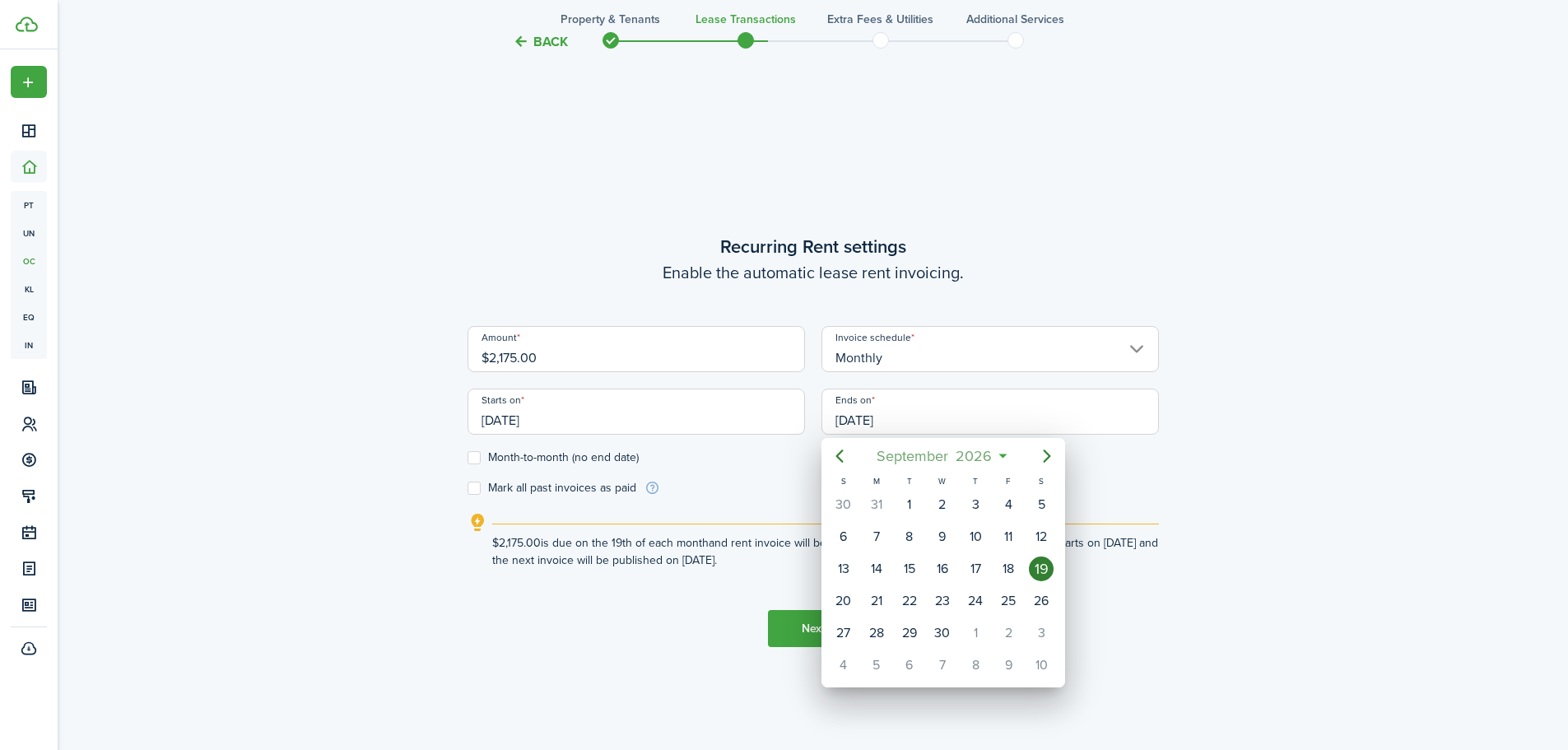
click at [984, 454] on span "2026" at bounding box center [974, 456] width 43 height 30
click at [958, 460] on mbsc-button "2026" at bounding box center [934, 456] width 57 height 30
click at [951, 604] on div "2025" at bounding box center [942, 604] width 59 height 27
click at [1009, 600] on div "Sep" at bounding box center [1019, 604] width 59 height 27
click at [919, 626] on div "30" at bounding box center [910, 634] width 25 height 25
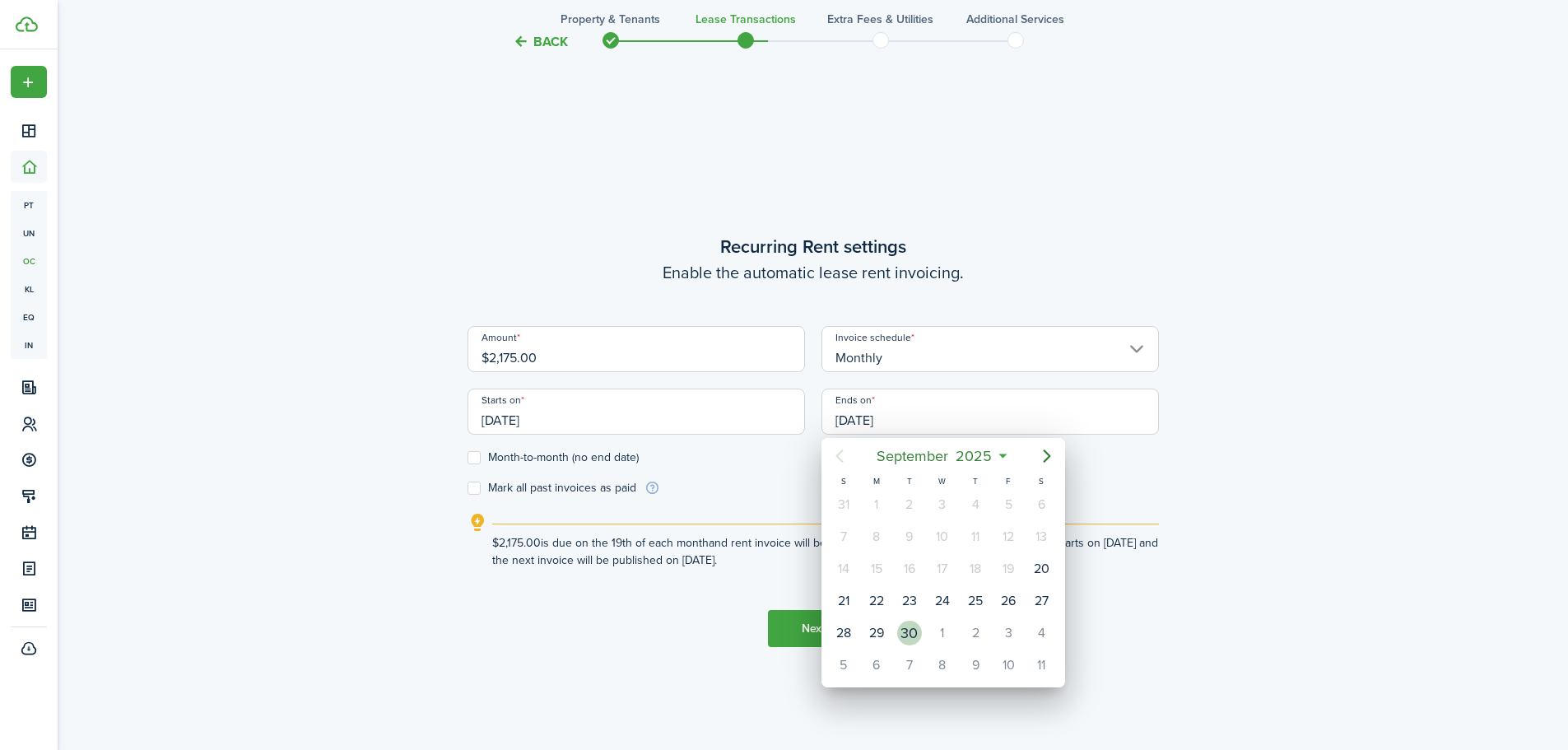
type input "[DATE]"
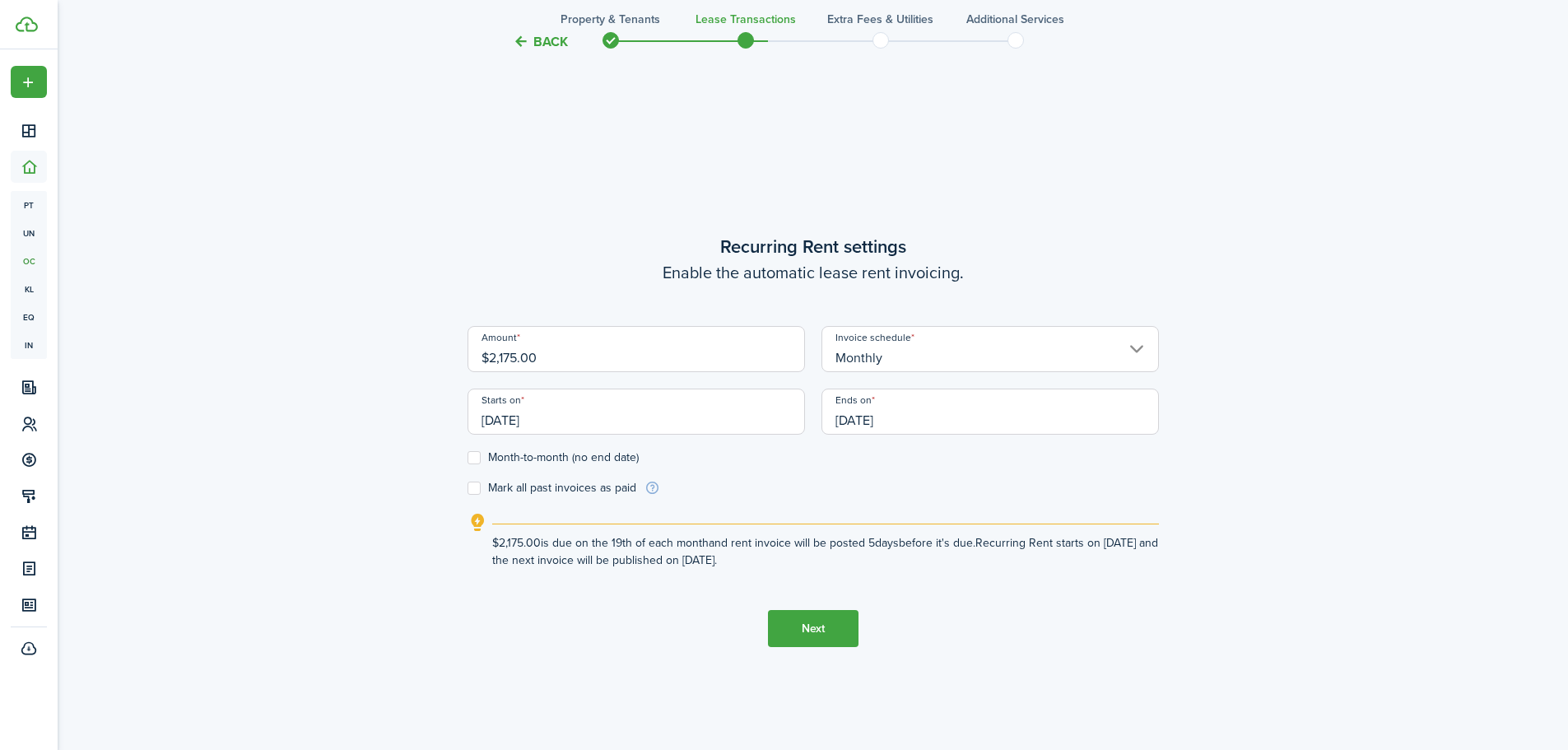
click at [618, 421] on input "[DATE]" at bounding box center [636, 411] width 338 height 46
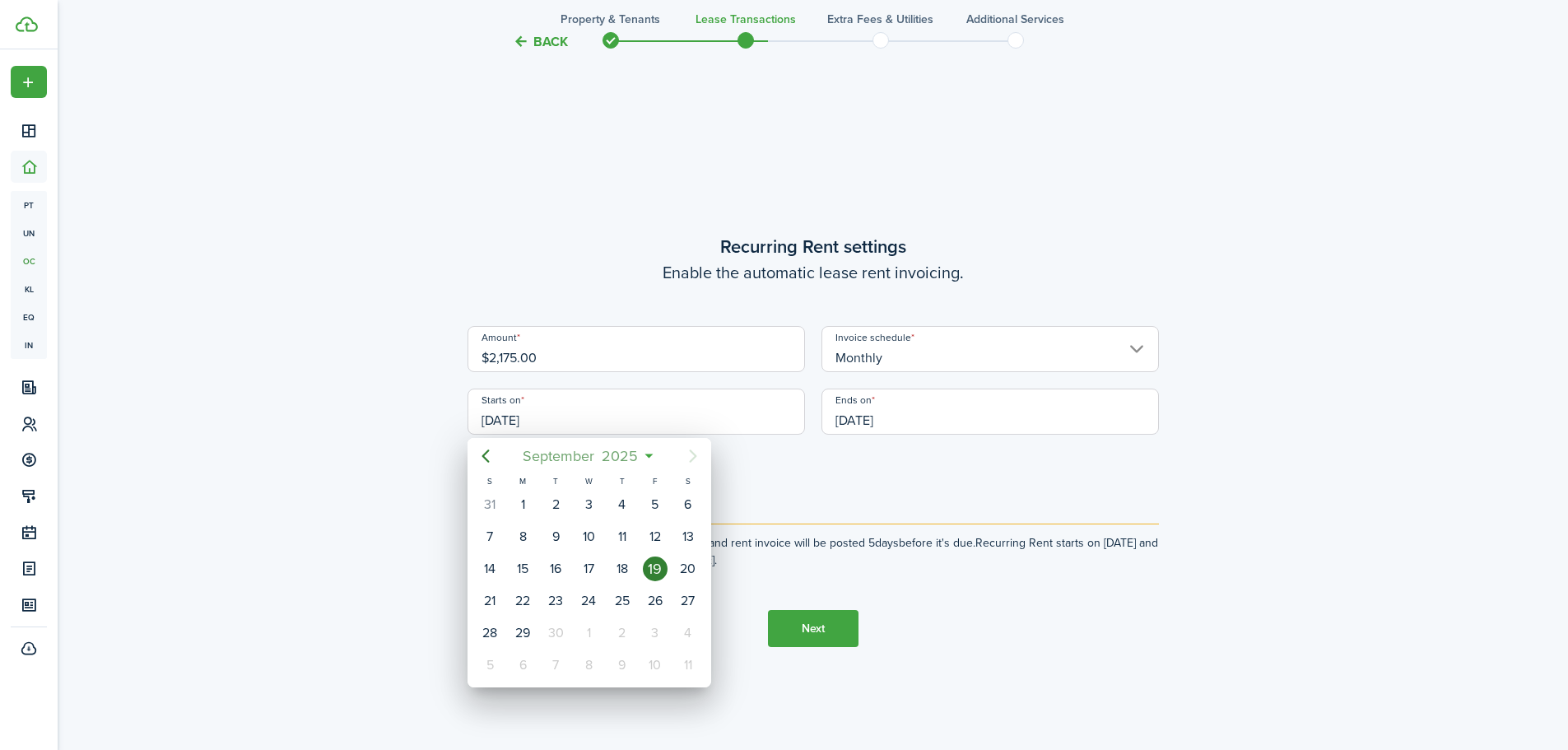
click at [637, 452] on span "2025" at bounding box center [620, 456] width 43 height 30
click at [605, 450] on mbsc-button "2025" at bounding box center [580, 456] width 57 height 30
click at [510, 600] on div "2024" at bounding box center [510, 604] width 59 height 27
click at [513, 650] on div "Oct" at bounding box center [510, 654] width 59 height 27
click at [567, 499] on div "[DATE]" at bounding box center [556, 505] width 33 height 32
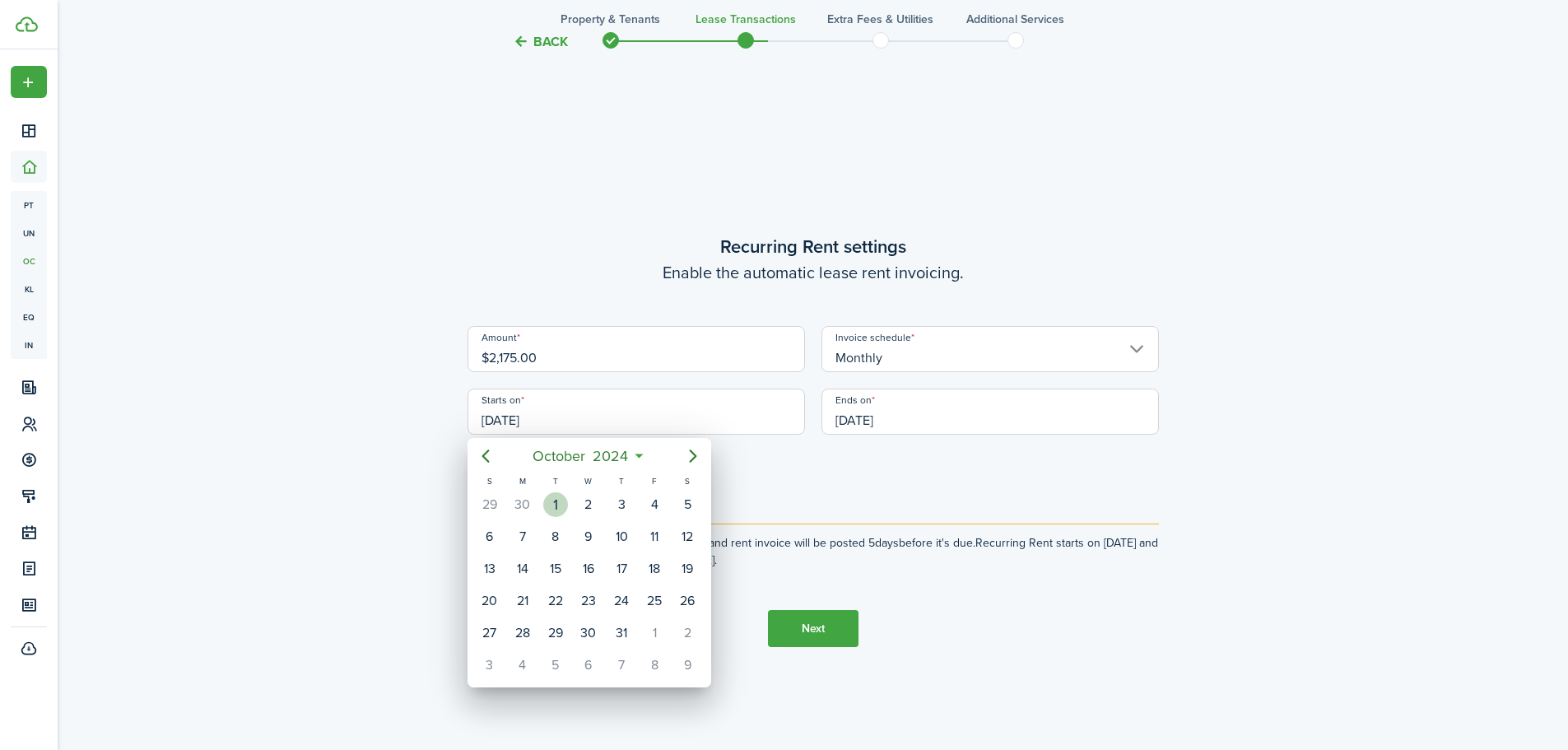
type input "[DATE]"
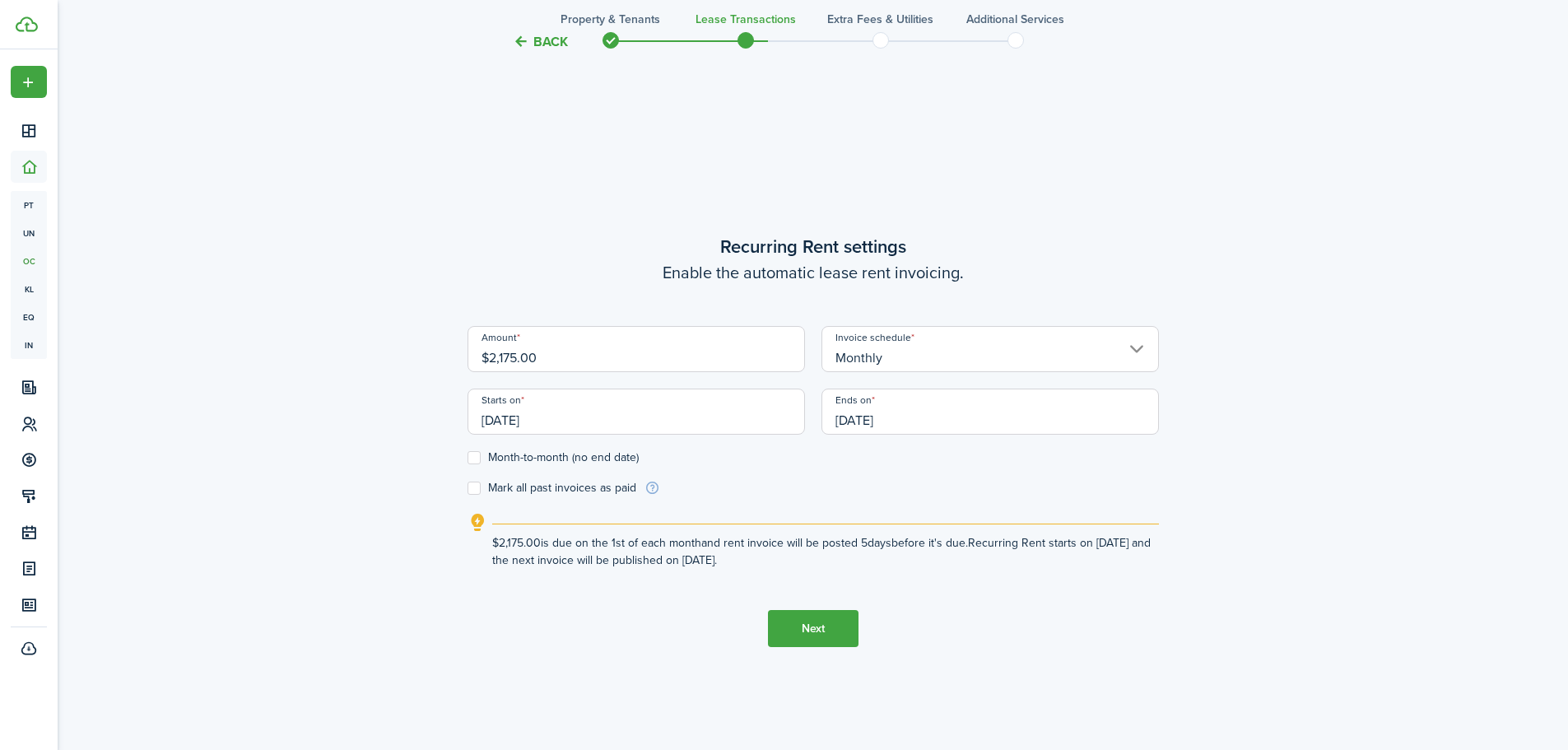
click at [803, 631] on button "Next" at bounding box center [813, 629] width 91 height 37
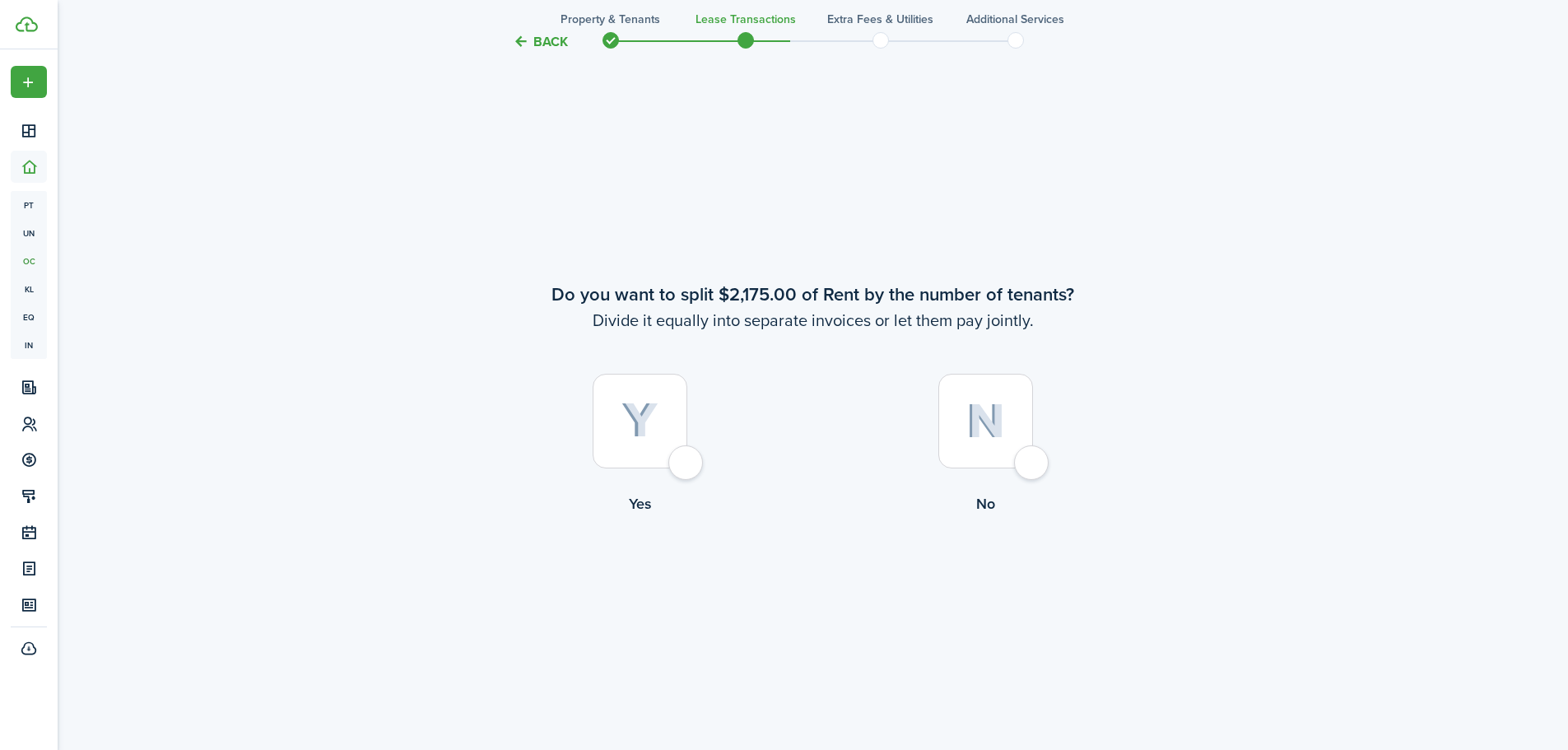
scroll to position [1389, 0]
click at [1015, 460] on div at bounding box center [986, 421] width 95 height 95
radio input "true"
click at [688, 467] on div at bounding box center [640, 421] width 95 height 95
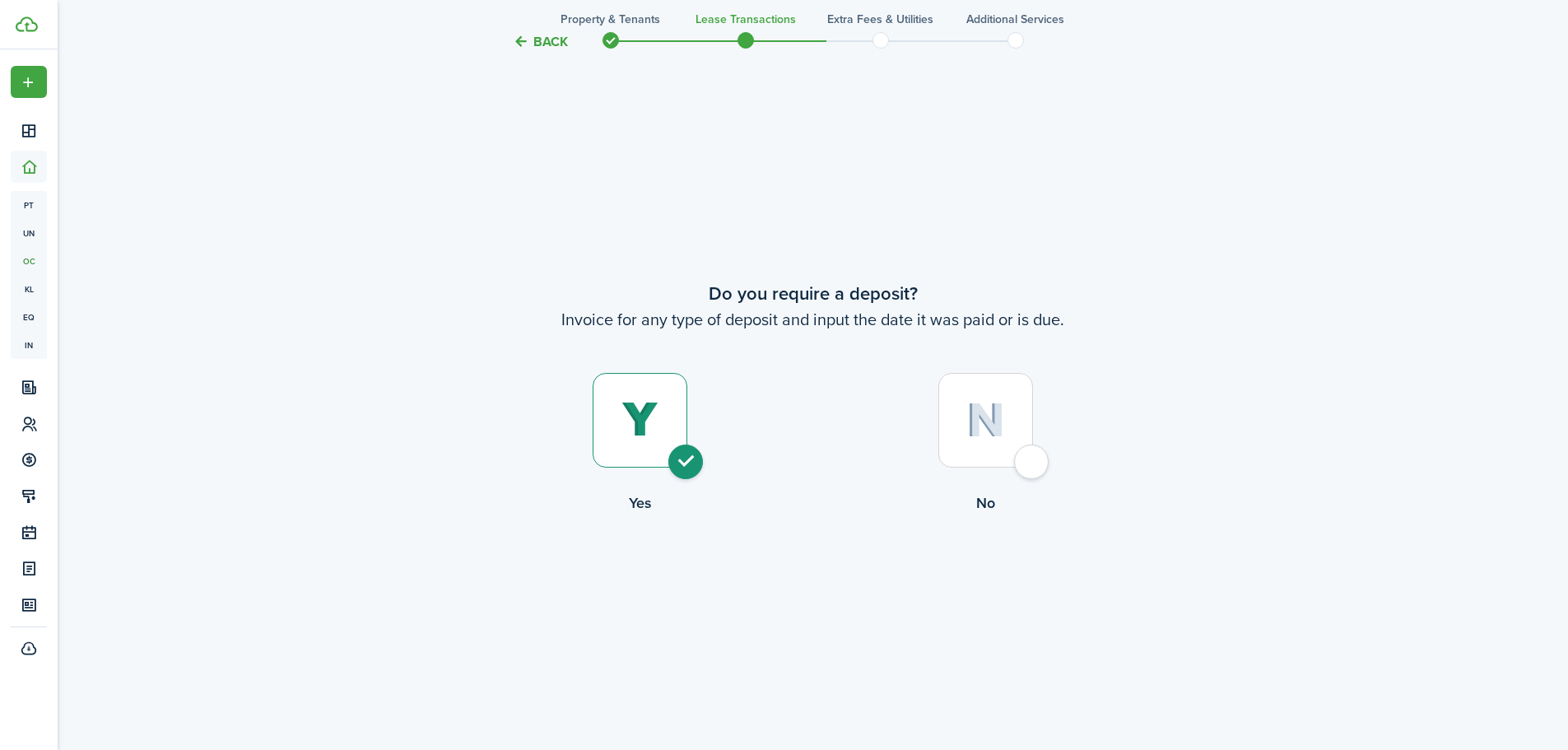
radio input "true"
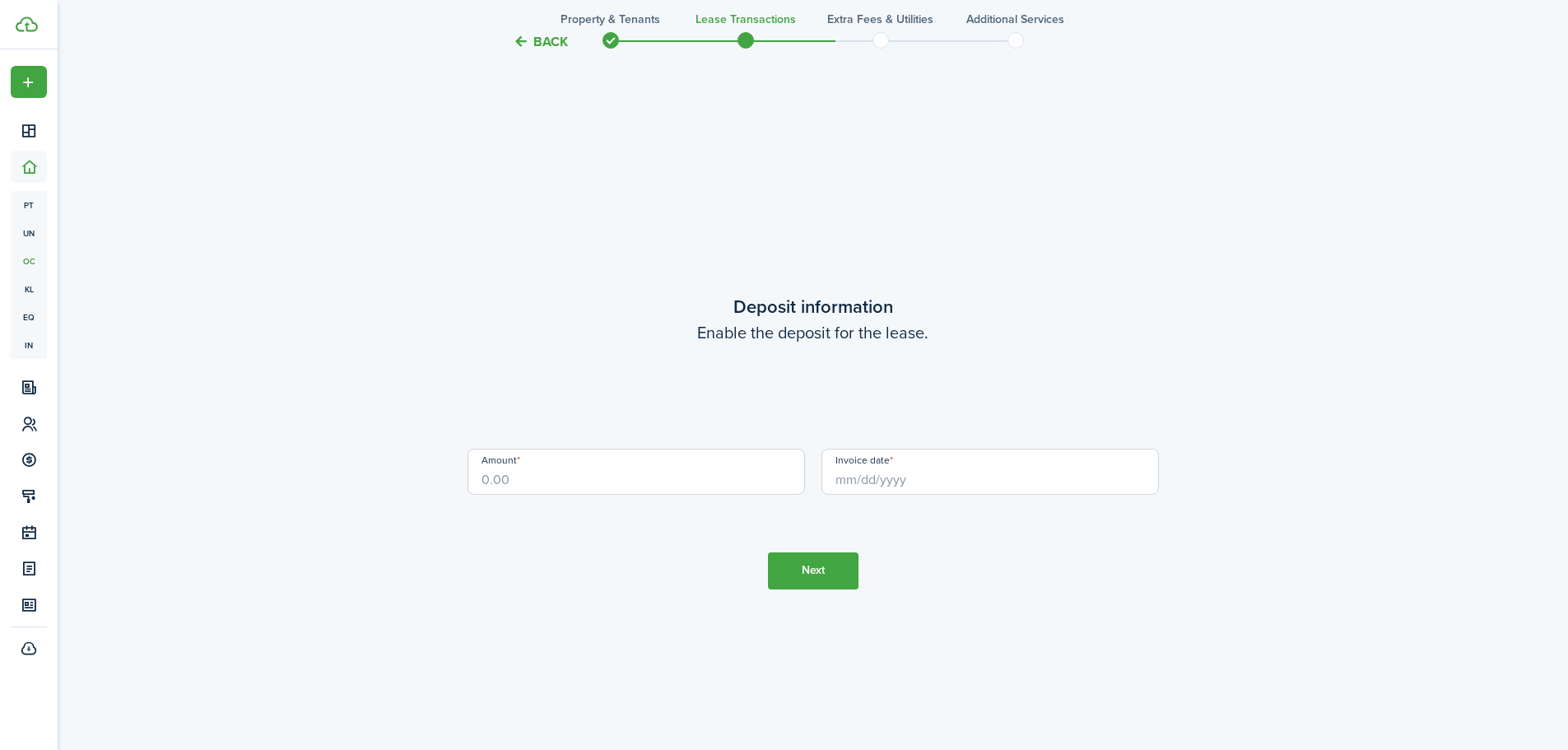
scroll to position [2890, 0]
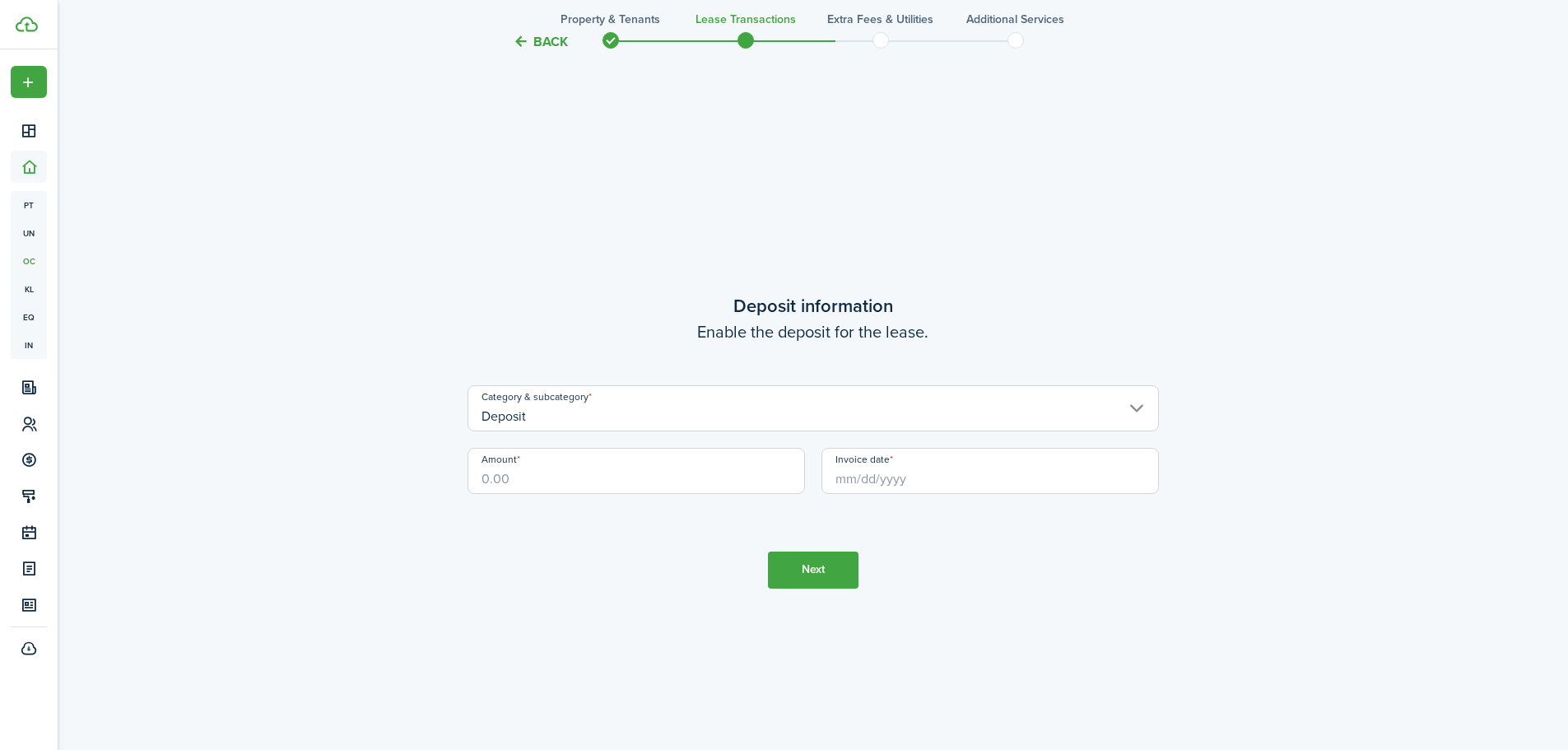
click at [698, 472] on input "Amount" at bounding box center [636, 471] width 338 height 46
click at [861, 481] on input "Invoice date" at bounding box center [990, 471] width 338 height 46
type input "$2,100.00"
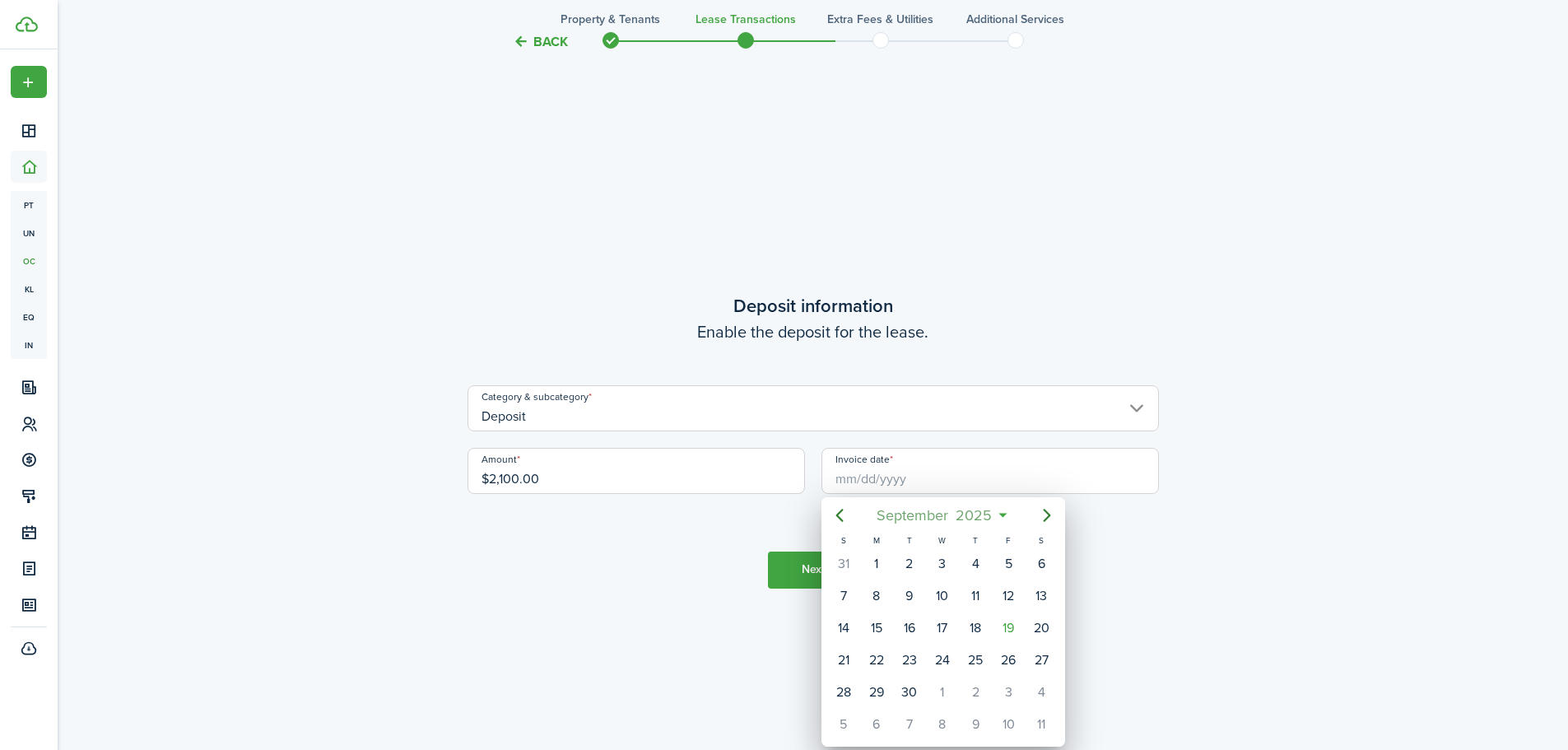
click at [994, 517] on span "2025" at bounding box center [974, 516] width 43 height 30
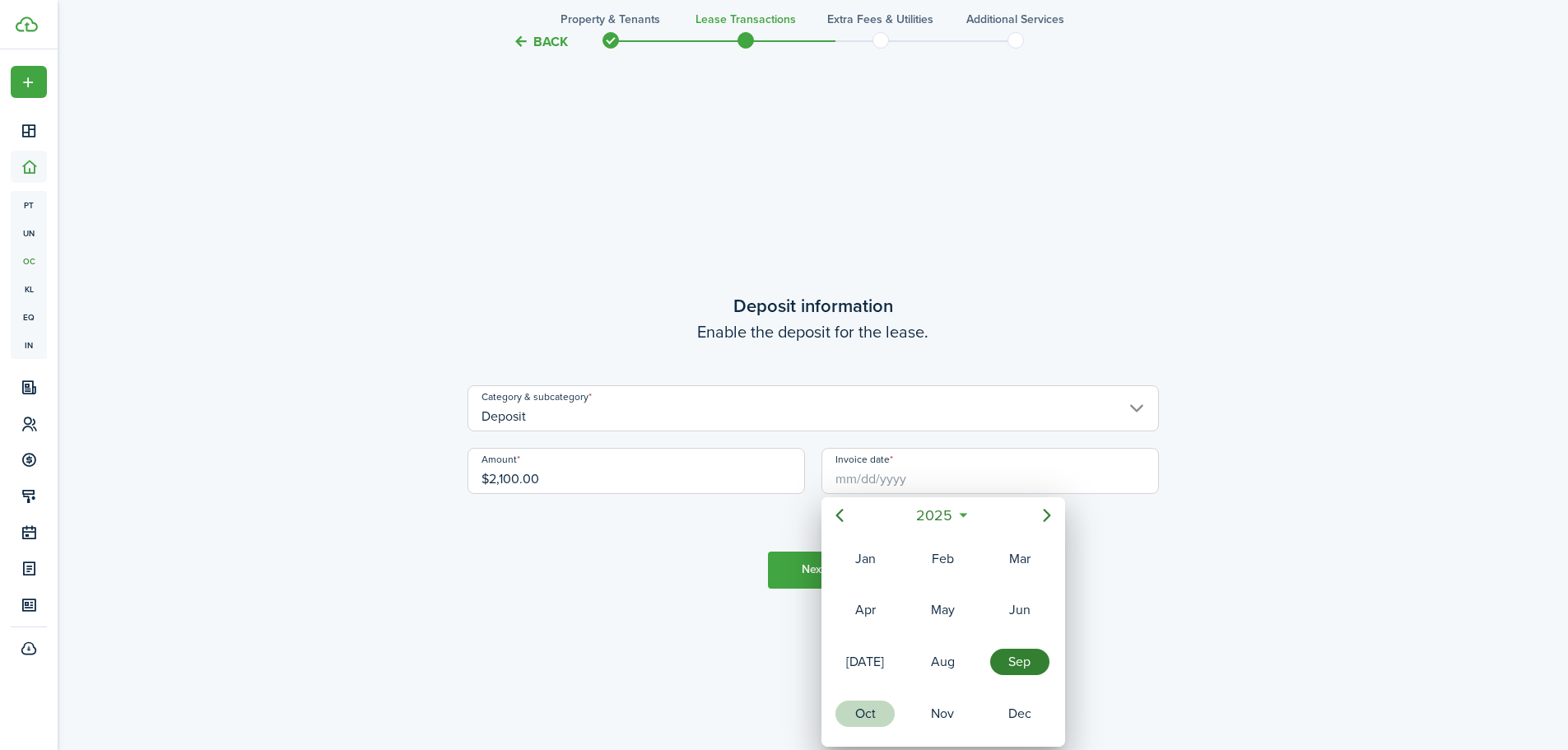
click at [875, 708] on div "Oct" at bounding box center [865, 714] width 59 height 27
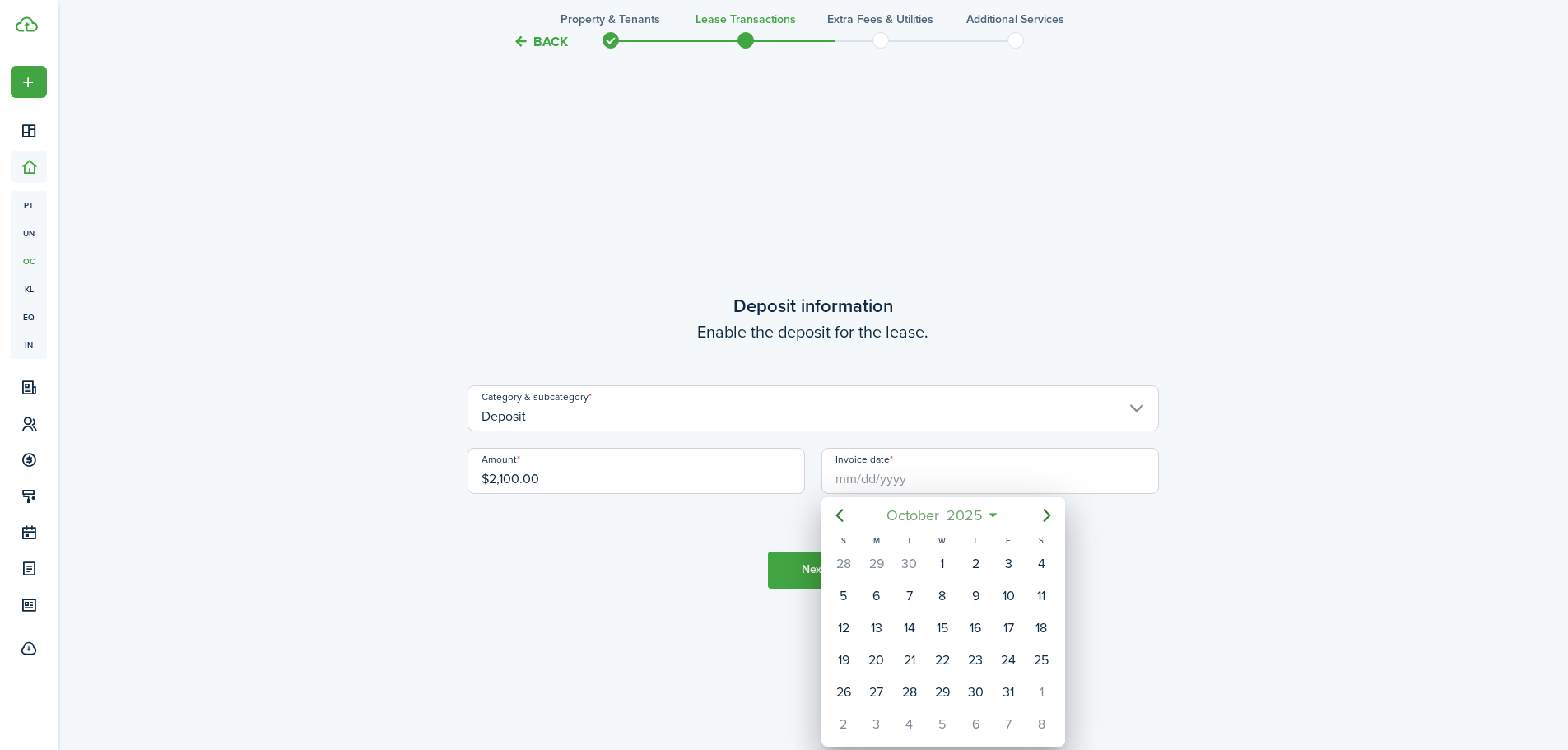
click at [976, 517] on span "2025" at bounding box center [964, 516] width 43 height 30
click at [942, 517] on span "2025" at bounding box center [934, 516] width 43 height 30
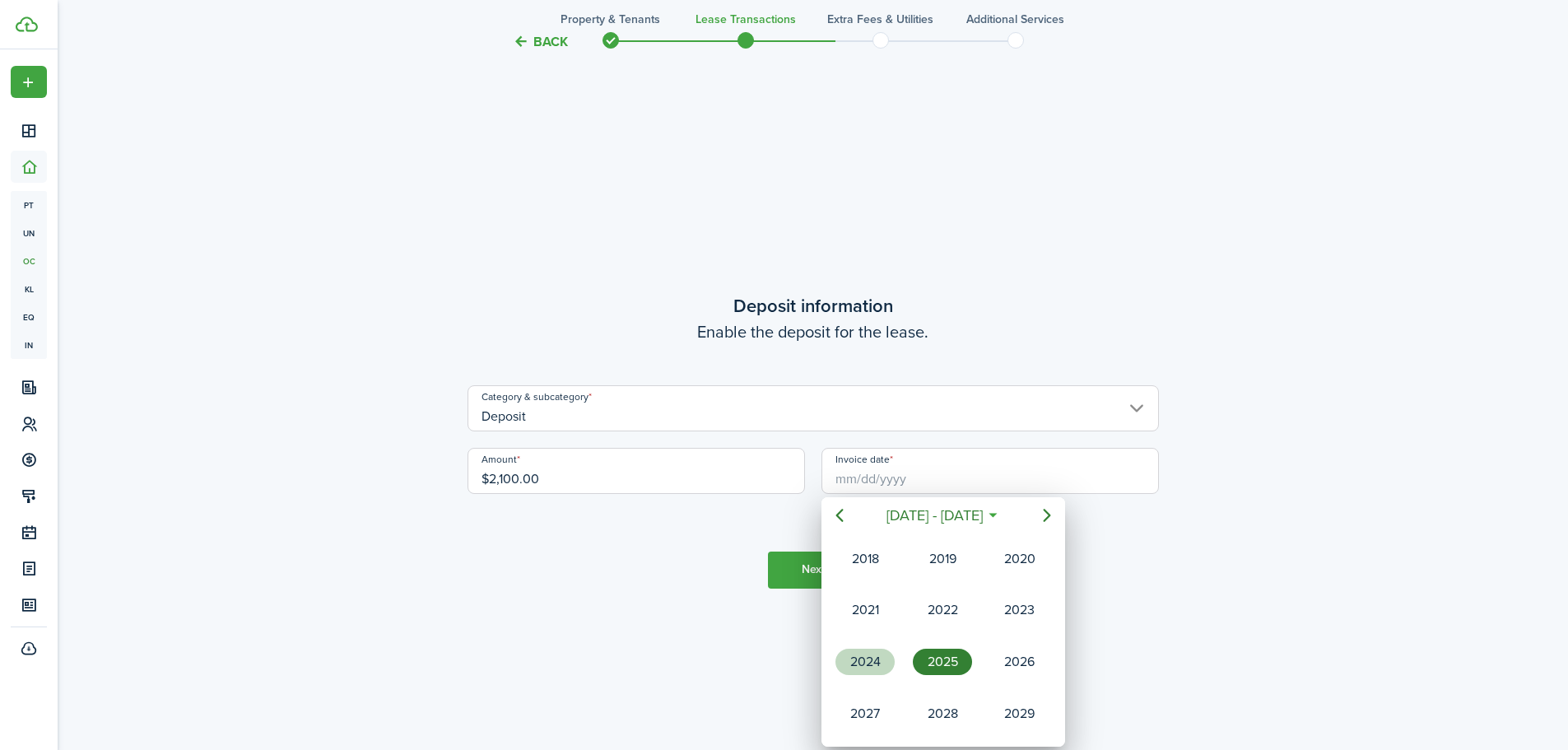
click at [881, 659] on div "2024" at bounding box center [865, 662] width 59 height 27
click at [885, 709] on div "Oct" at bounding box center [865, 714] width 59 height 27
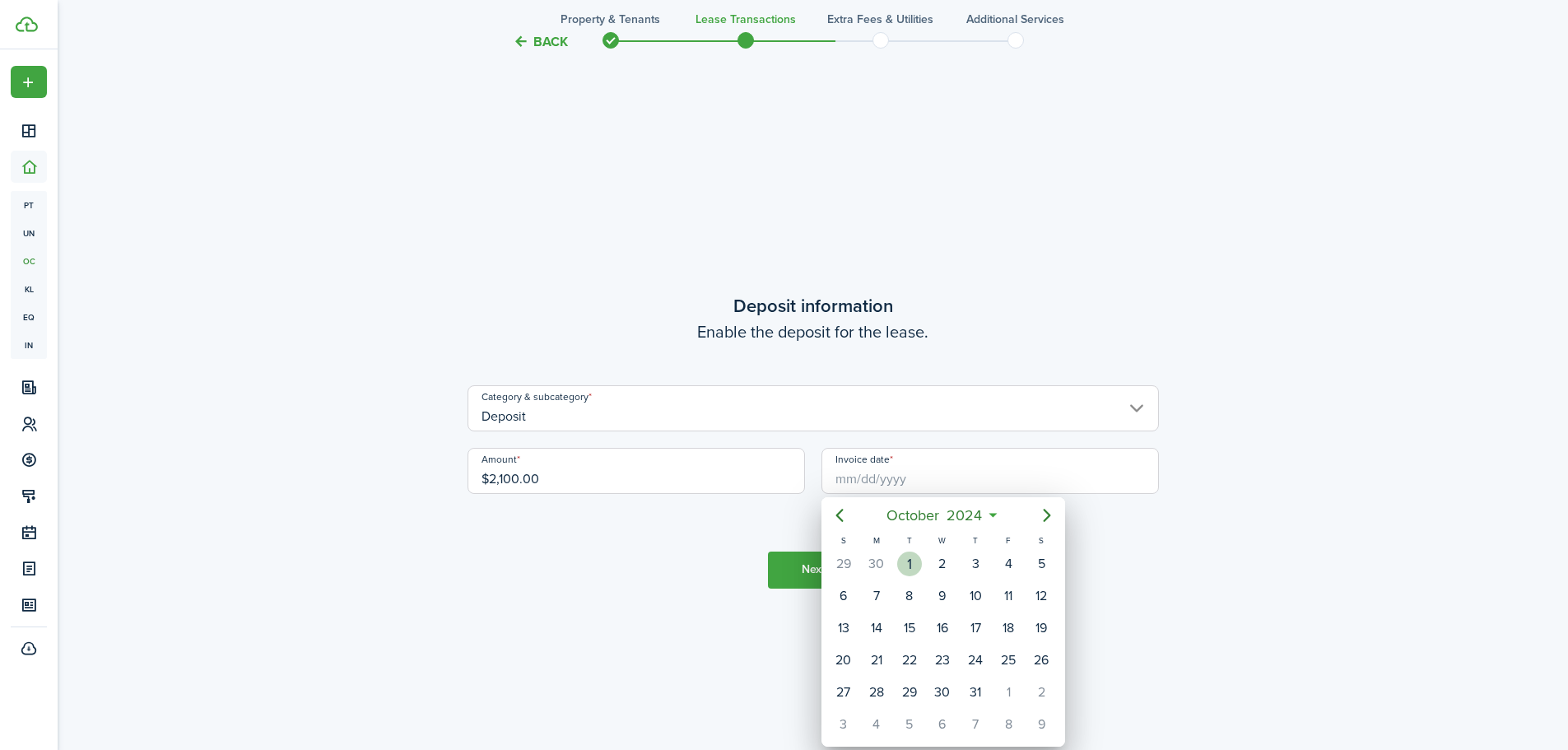
click at [910, 566] on div "1" at bounding box center [910, 564] width 25 height 25
type input "[DATE]"
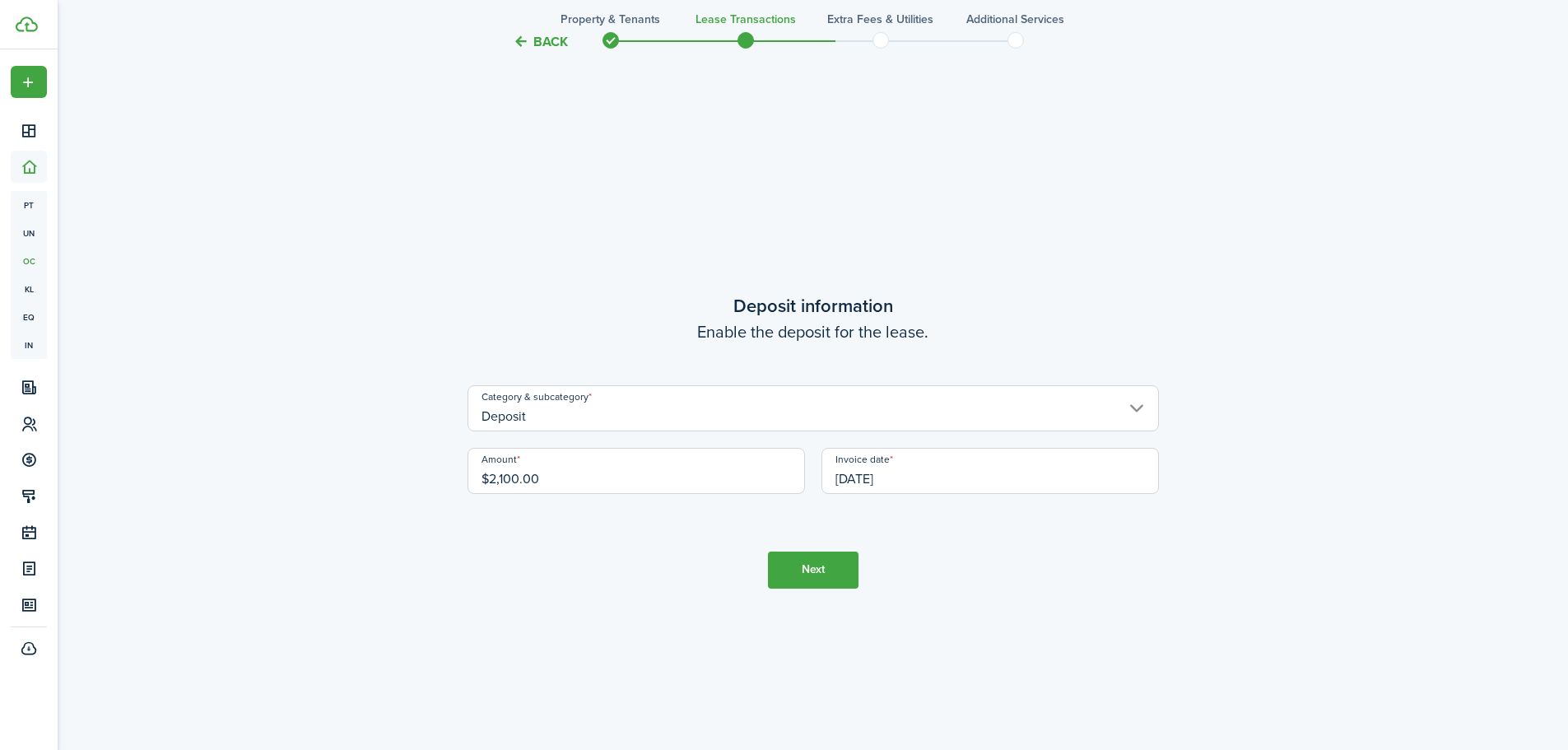
click at [820, 578] on button "Next" at bounding box center [813, 570] width 91 height 37
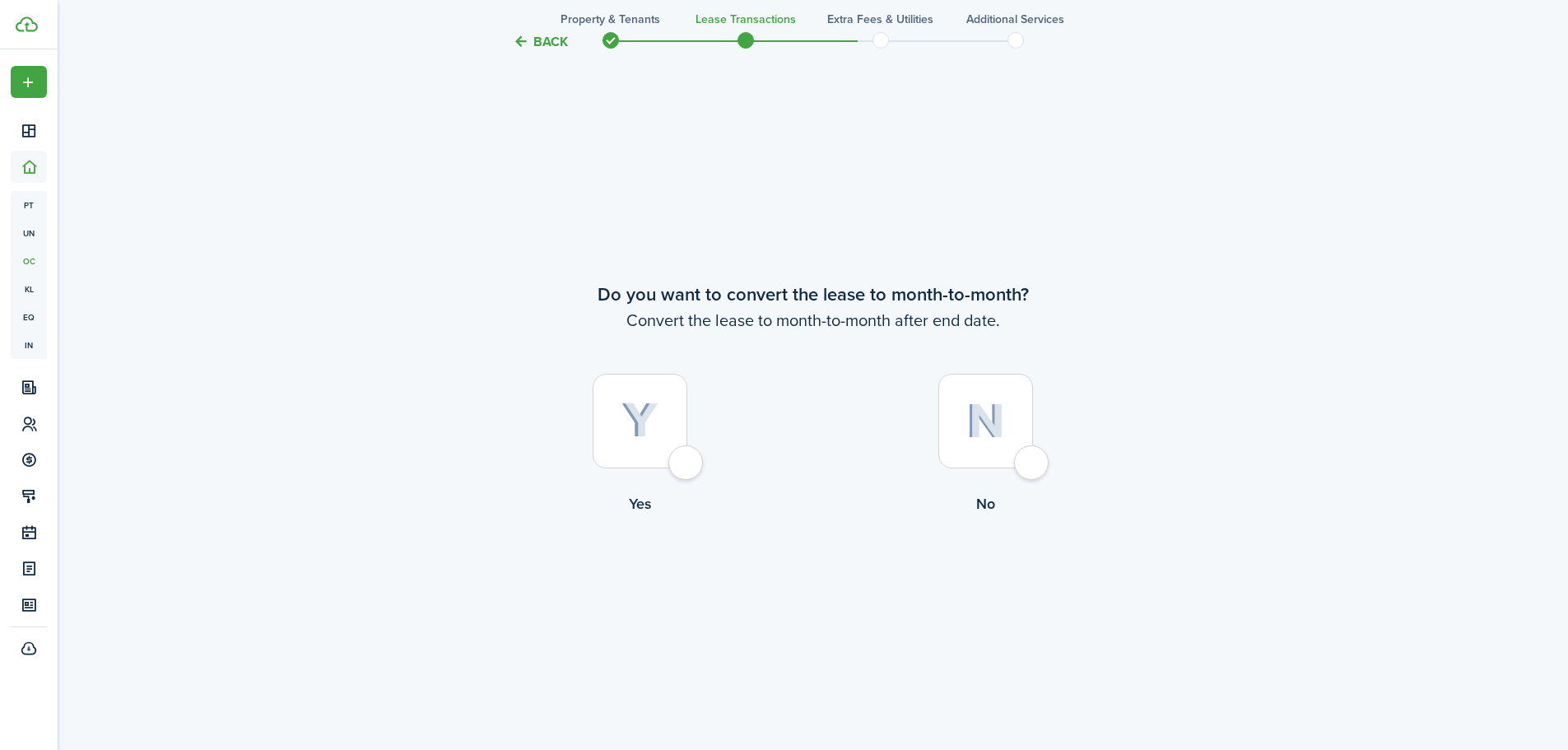
scroll to position [3640, 0]
click at [688, 467] on div at bounding box center [640, 421] width 95 height 95
radio input "true"
click at [826, 602] on tc-wizard-step "Do you want to convert the lease to month-to-month? Convert the lease to month-…" at bounding box center [813, 440] width 692 height 750
click at [815, 590] on button "Continue" at bounding box center [813, 581] width 91 height 37
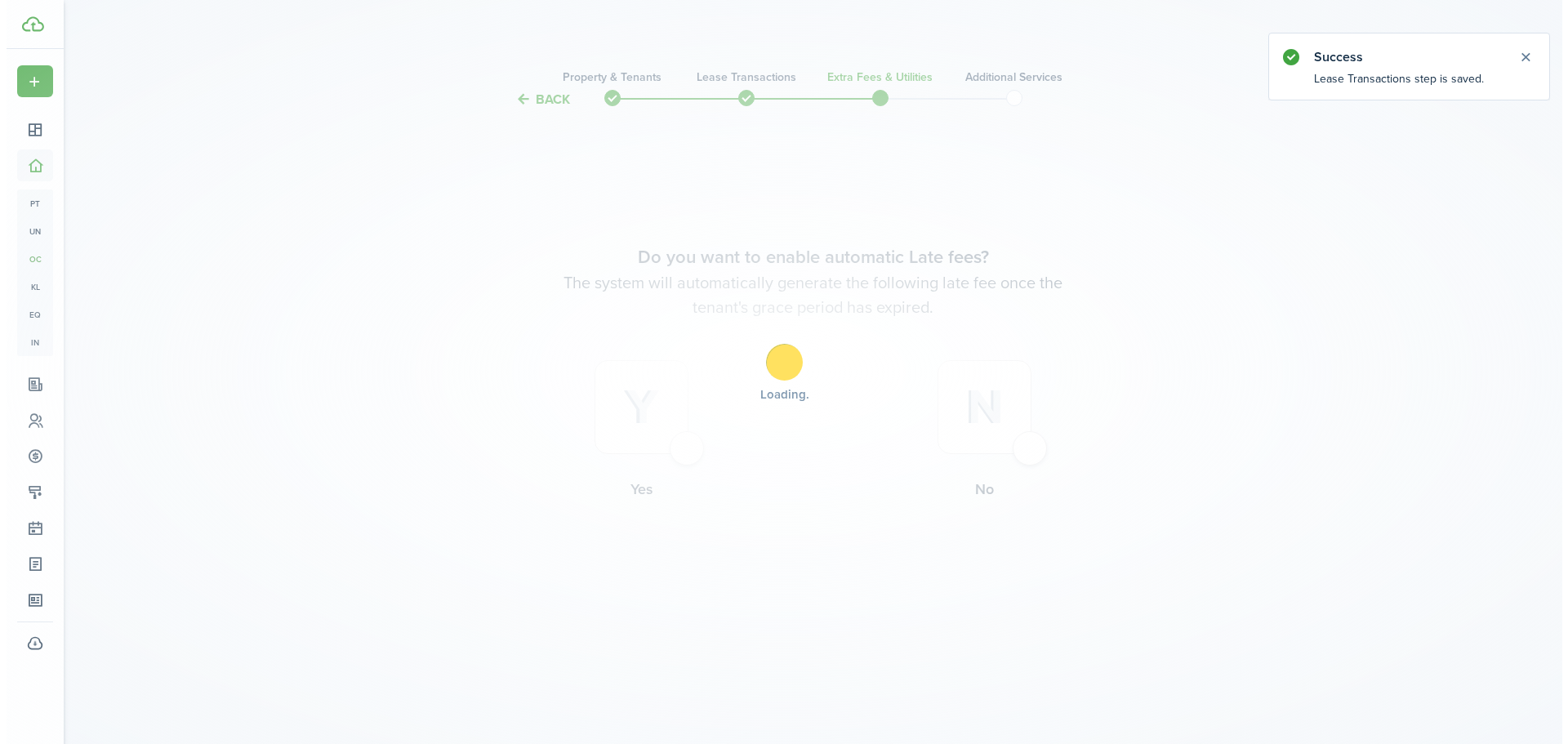
scroll to position [0, 0]
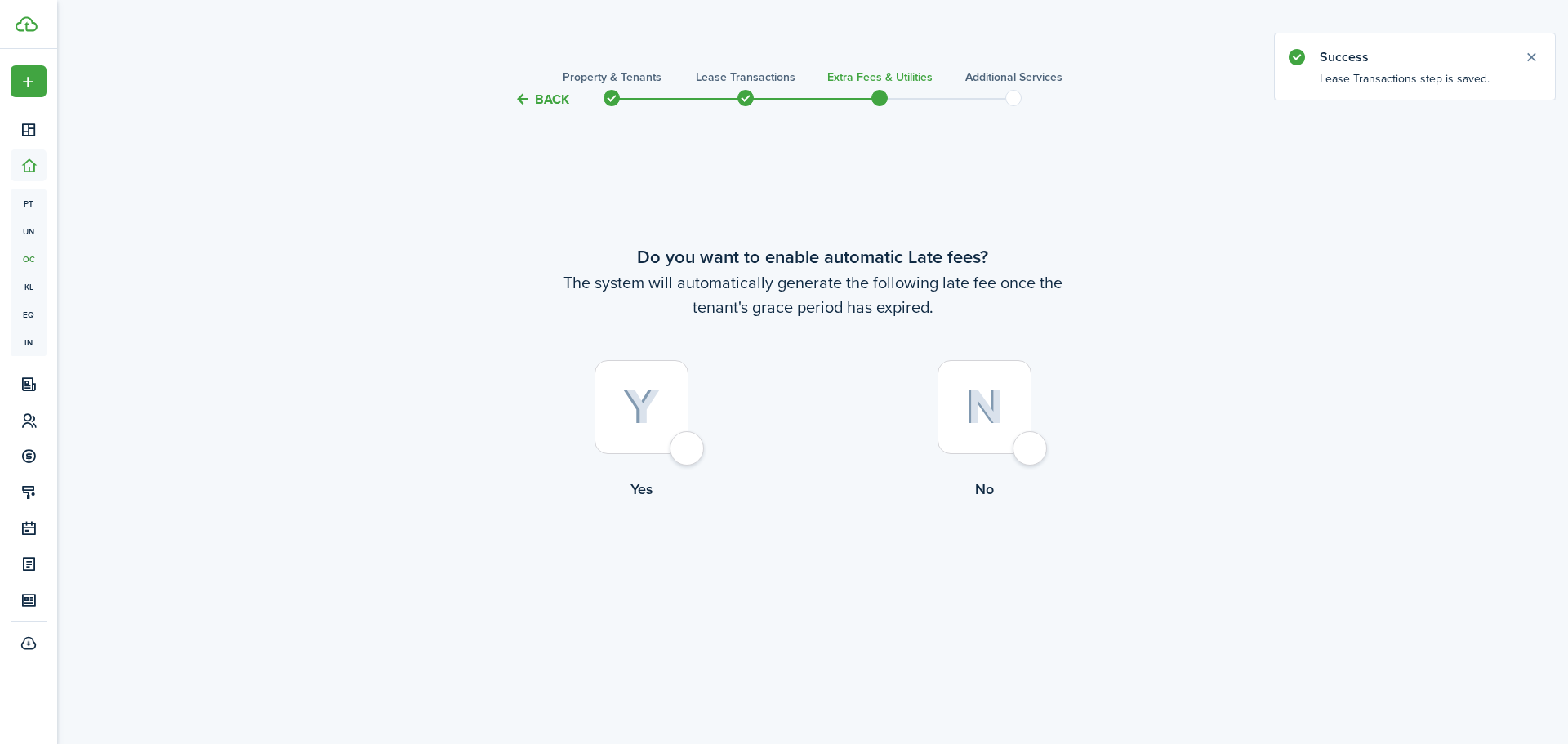
click at [689, 454] on div at bounding box center [642, 407] width 94 height 94
radio input "true"
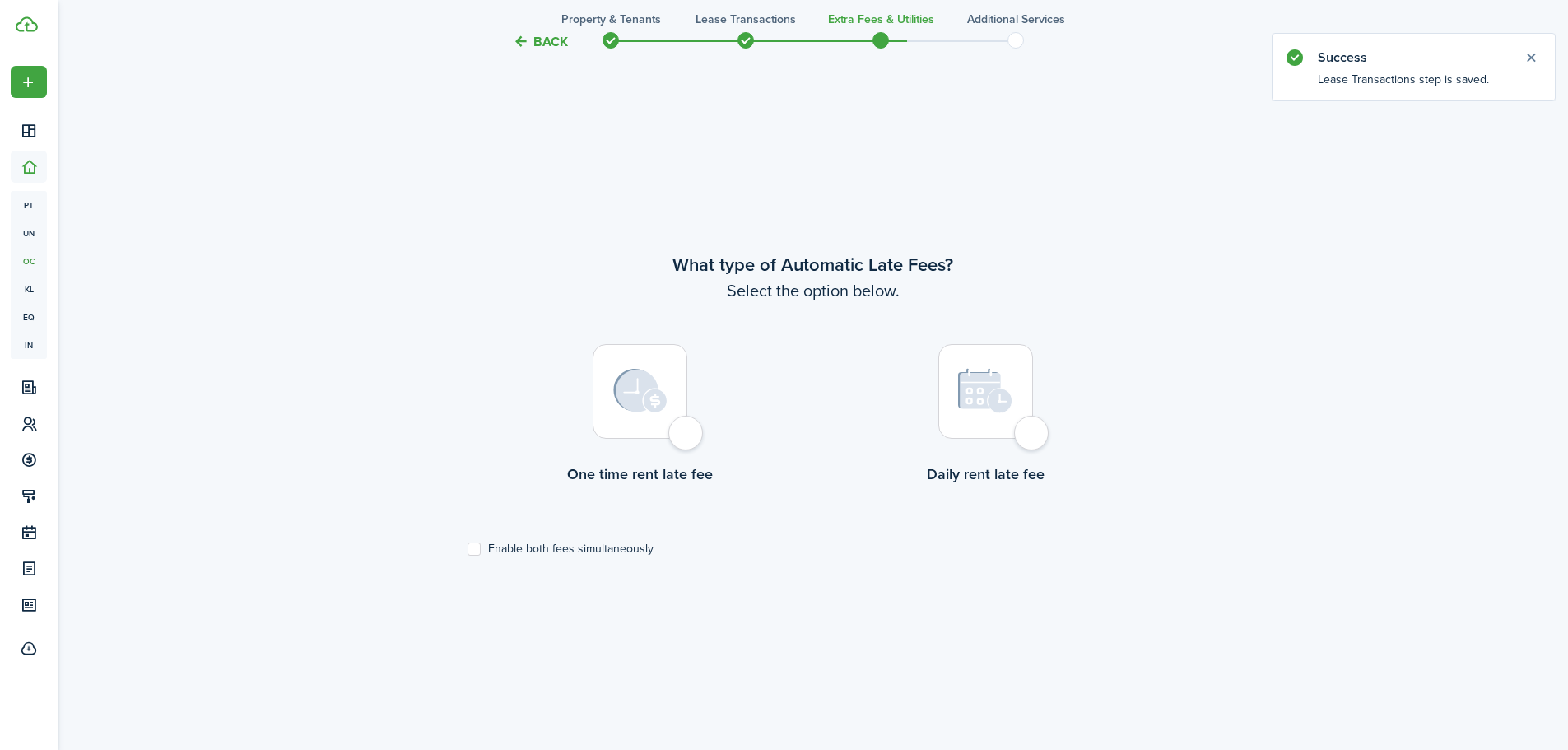
scroll to position [639, 0]
click at [688, 437] on div at bounding box center [640, 389] width 95 height 95
radio input "true"
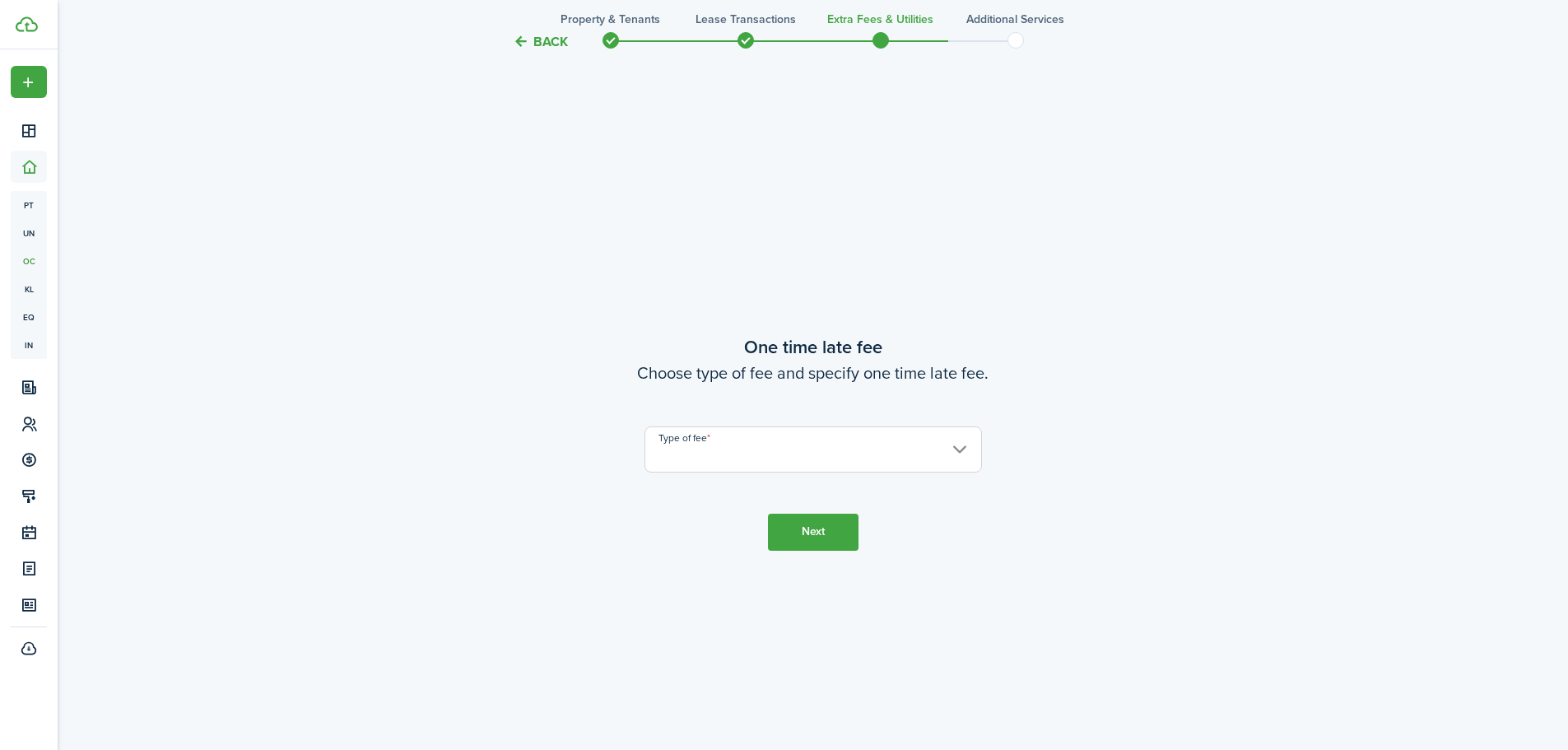
scroll to position [1389, 0]
click at [720, 461] on input "Type of fee" at bounding box center [813, 447] width 338 height 46
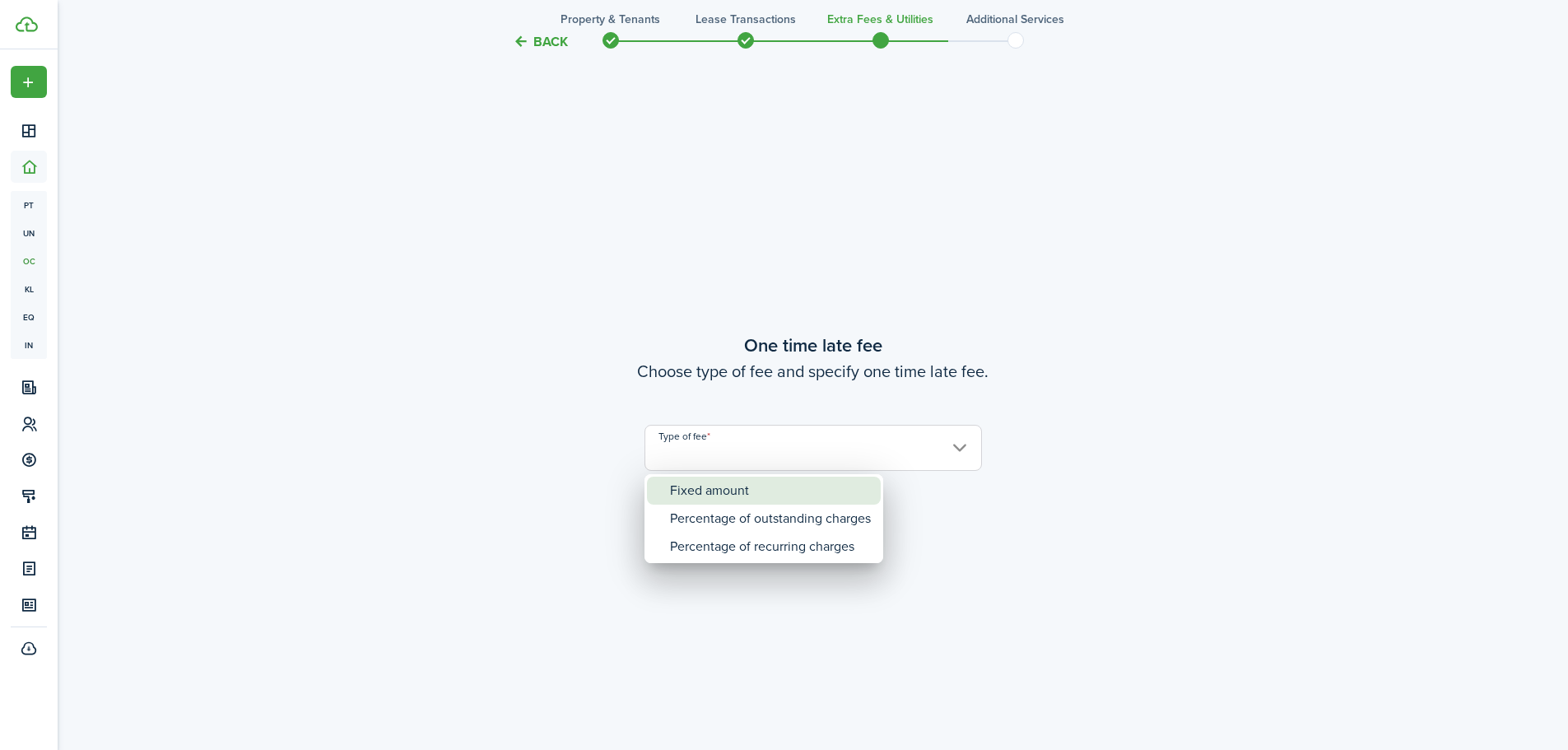
click at [717, 487] on div "Fixed amount" at bounding box center [771, 491] width 201 height 28
type input "Fixed amount"
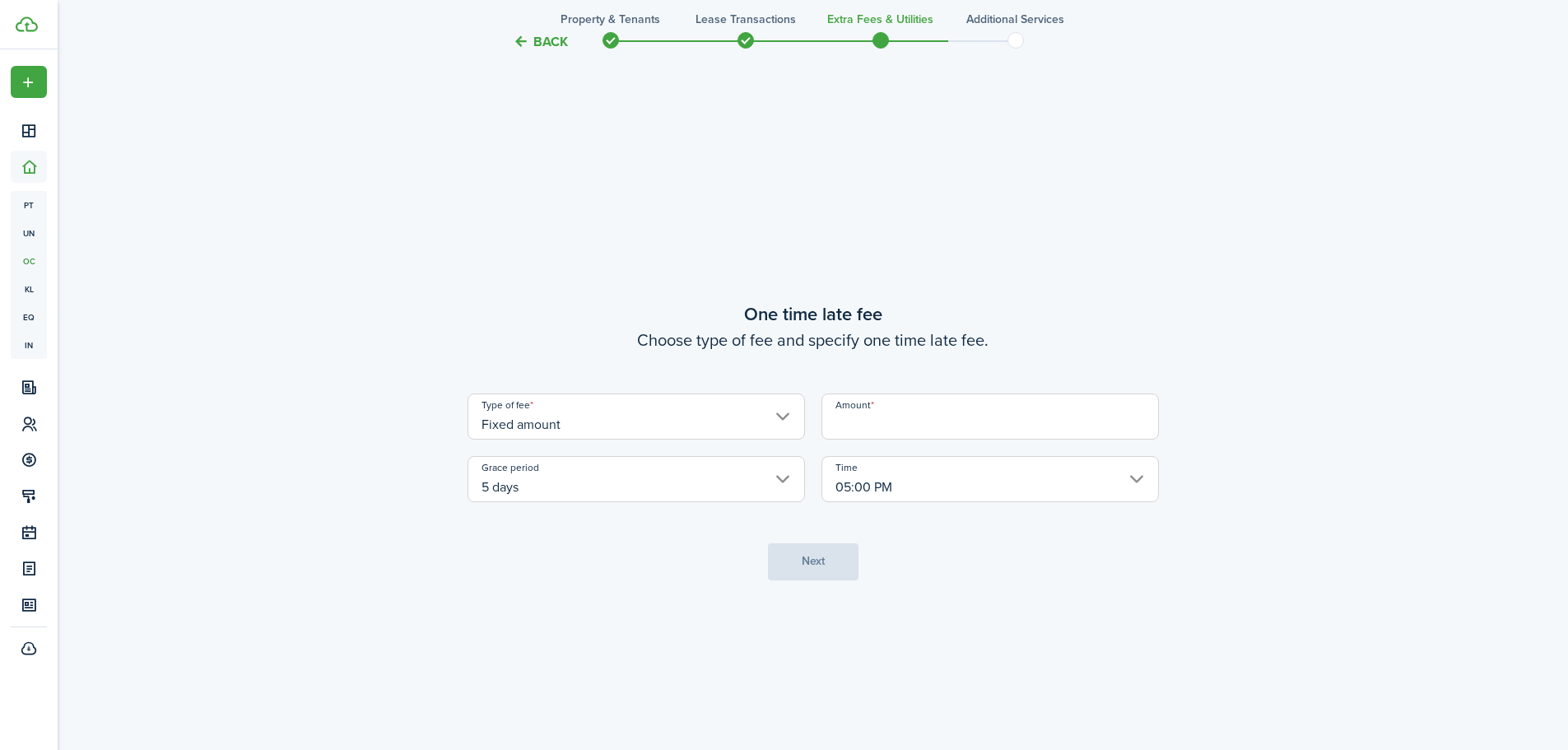
click at [898, 434] on input "Amount" at bounding box center [990, 416] width 338 height 46
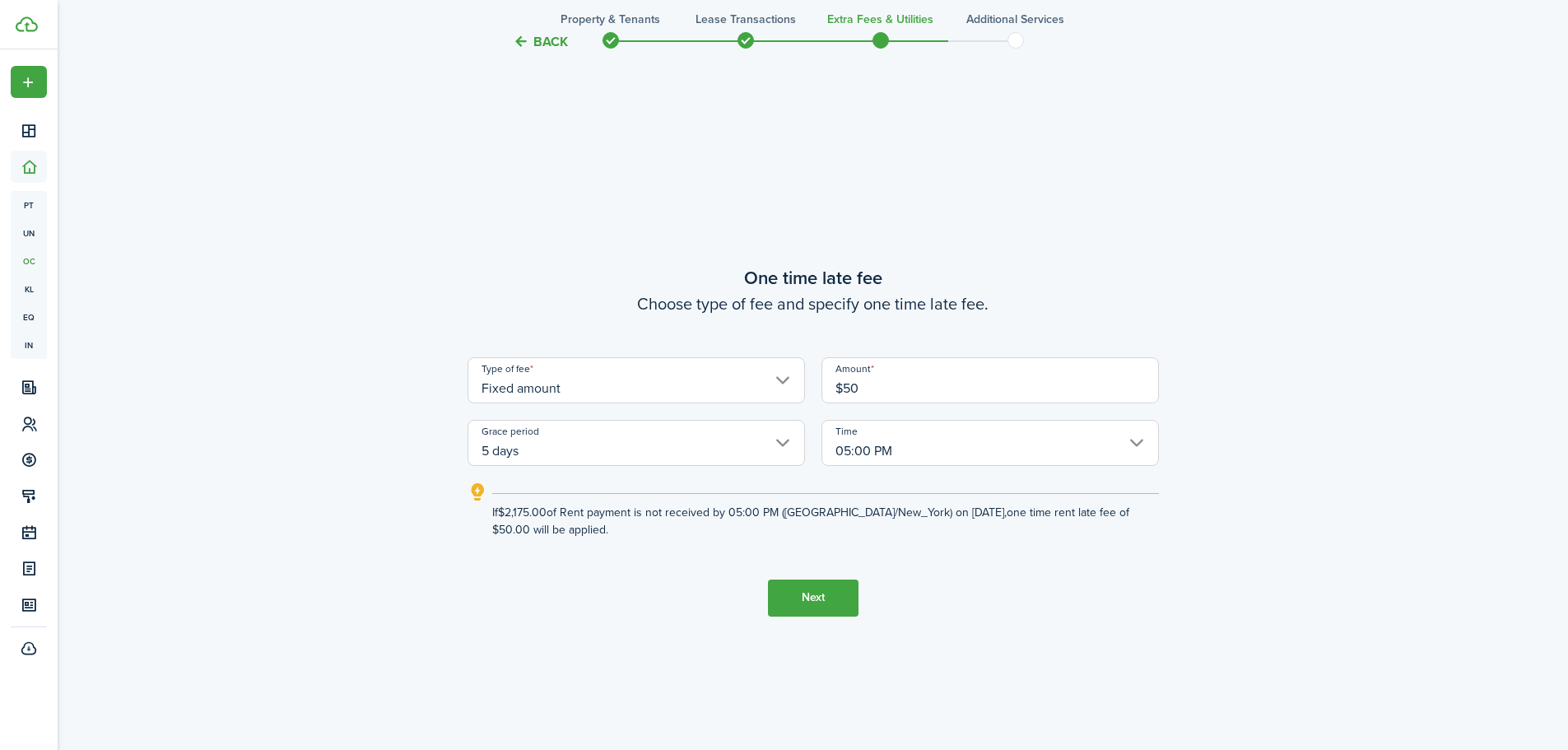
click at [750, 448] on input "5 days" at bounding box center [636, 442] width 338 height 46
type input "$50.00"
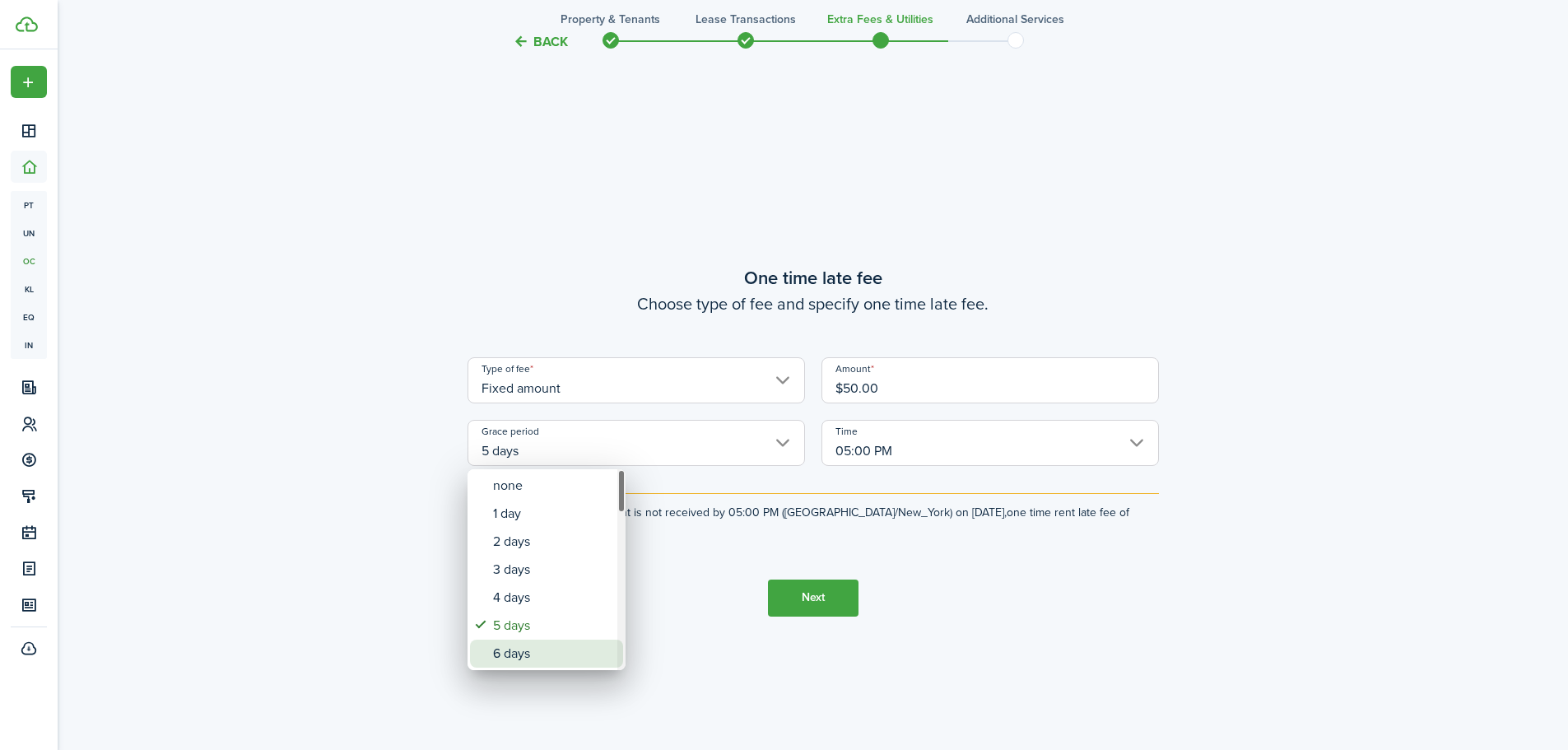
click at [560, 649] on div "6 days" at bounding box center [553, 654] width 121 height 28
type input "6 days"
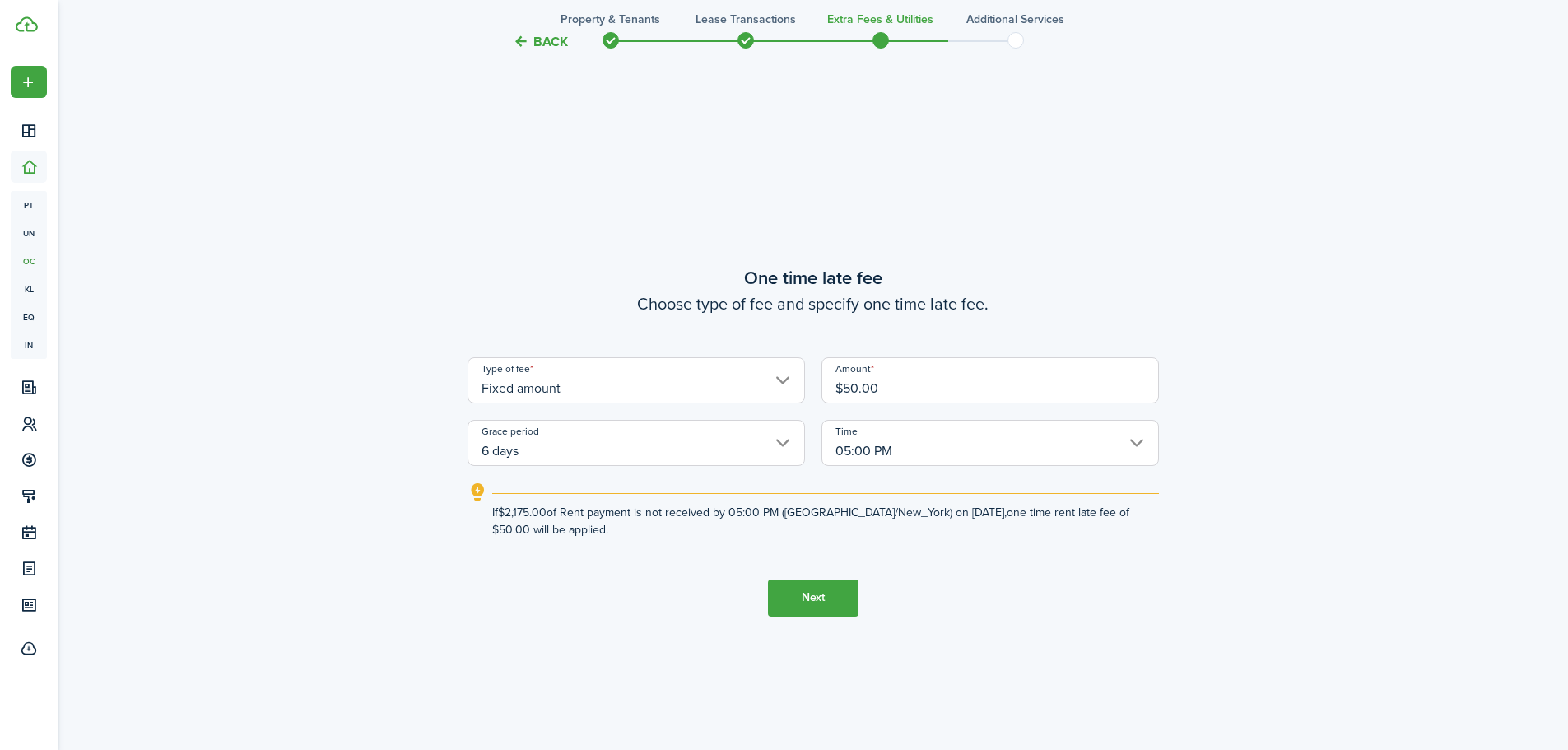
click at [812, 599] on button "Next" at bounding box center [813, 598] width 91 height 37
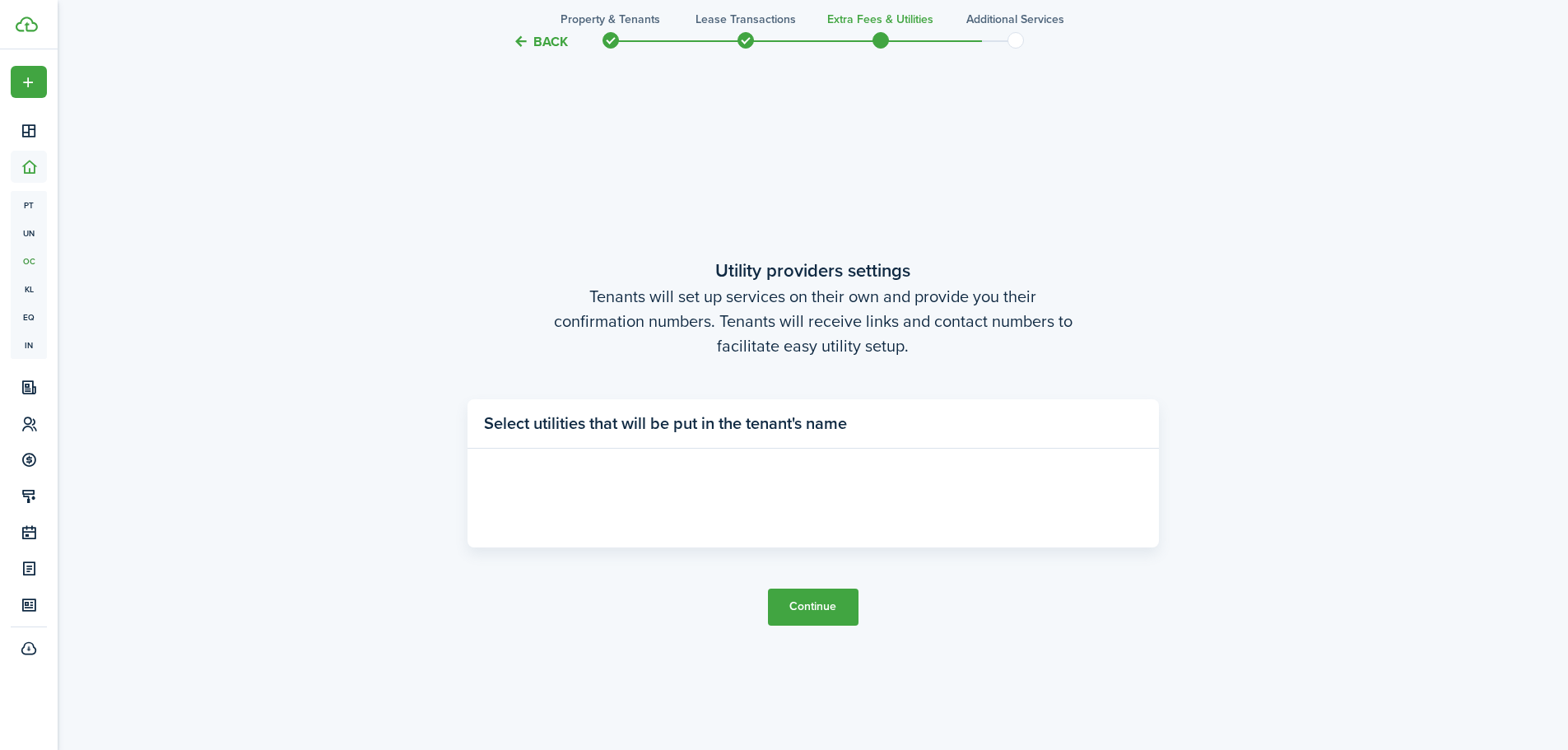
scroll to position [2140, 0]
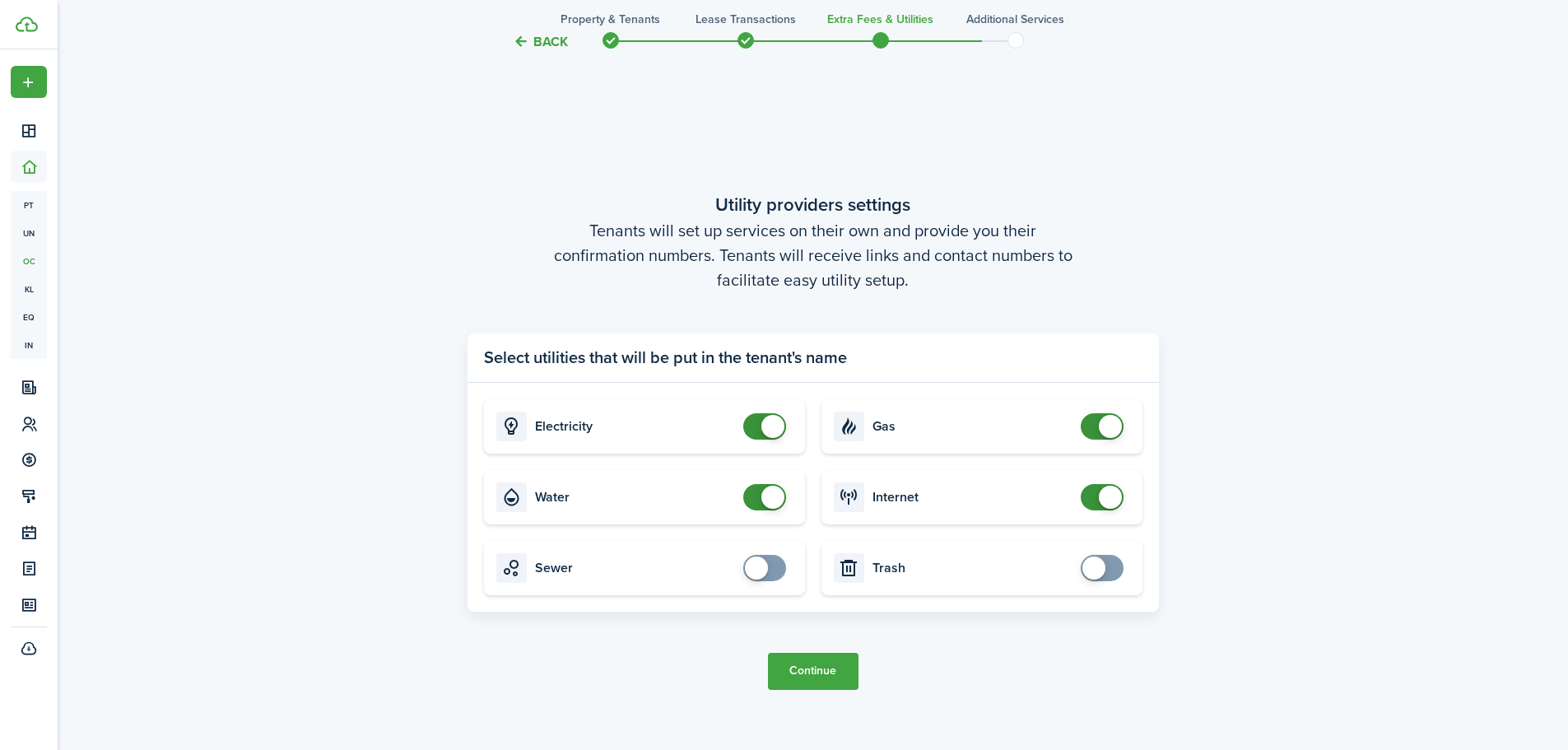
checkbox input "false"
click at [767, 433] on span at bounding box center [773, 427] width 23 height 23
checkbox input "false"
click at [765, 497] on span at bounding box center [773, 497] width 23 height 23
checkbox input "false"
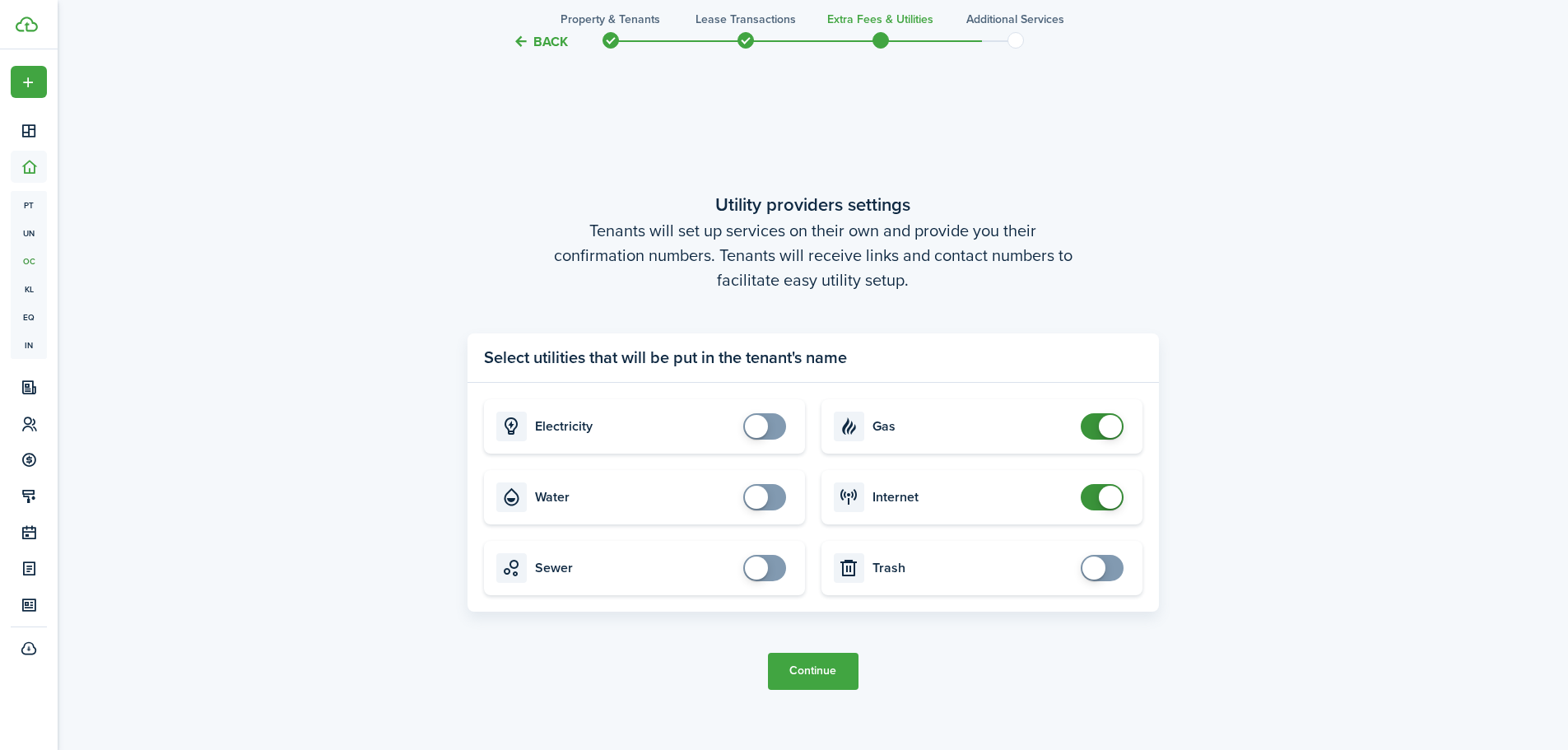
click at [1095, 434] on span at bounding box center [1102, 427] width 17 height 27
checkbox input "false"
click at [1102, 495] on span at bounding box center [1111, 497] width 23 height 23
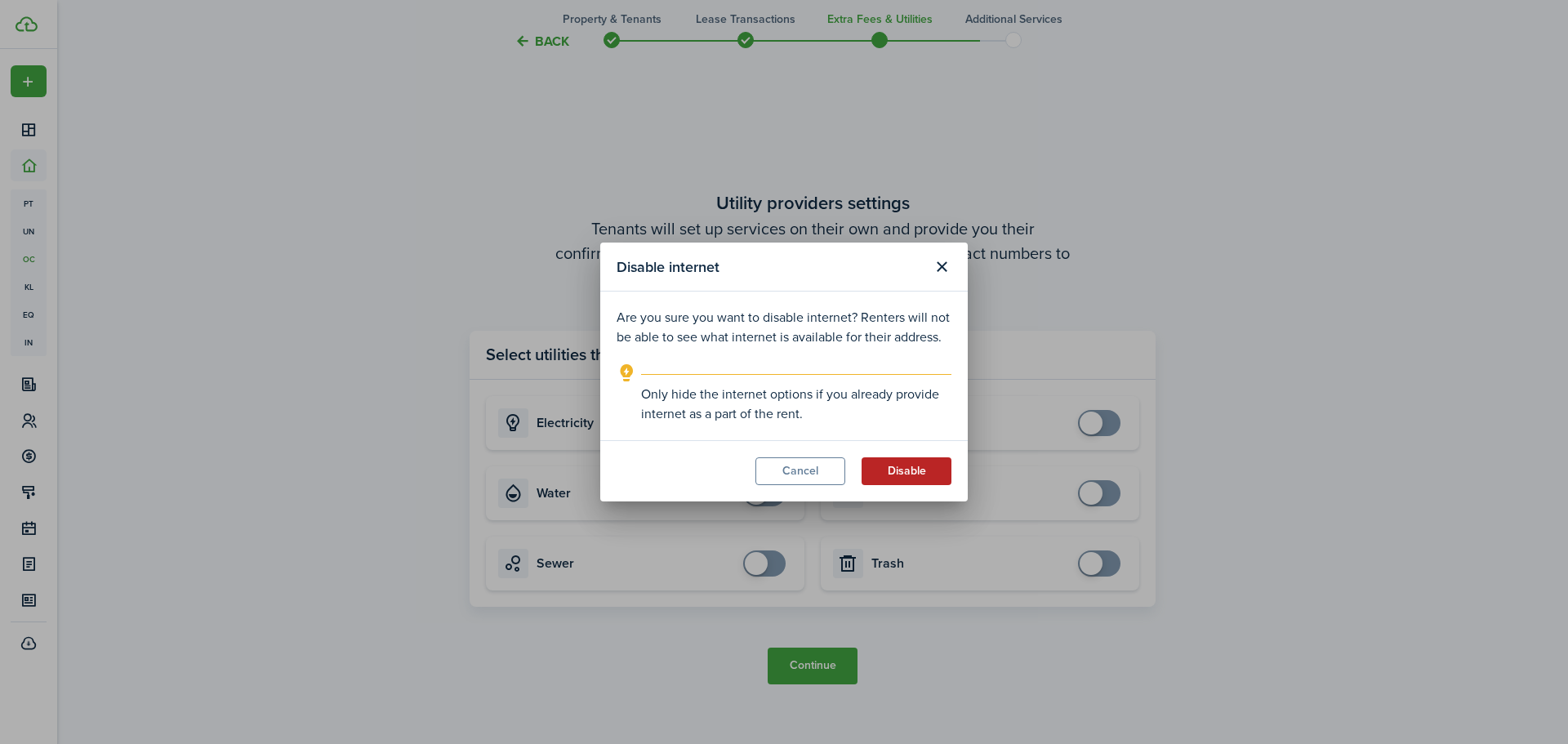
click at [916, 464] on button "Disable" at bounding box center [906, 472] width 90 height 28
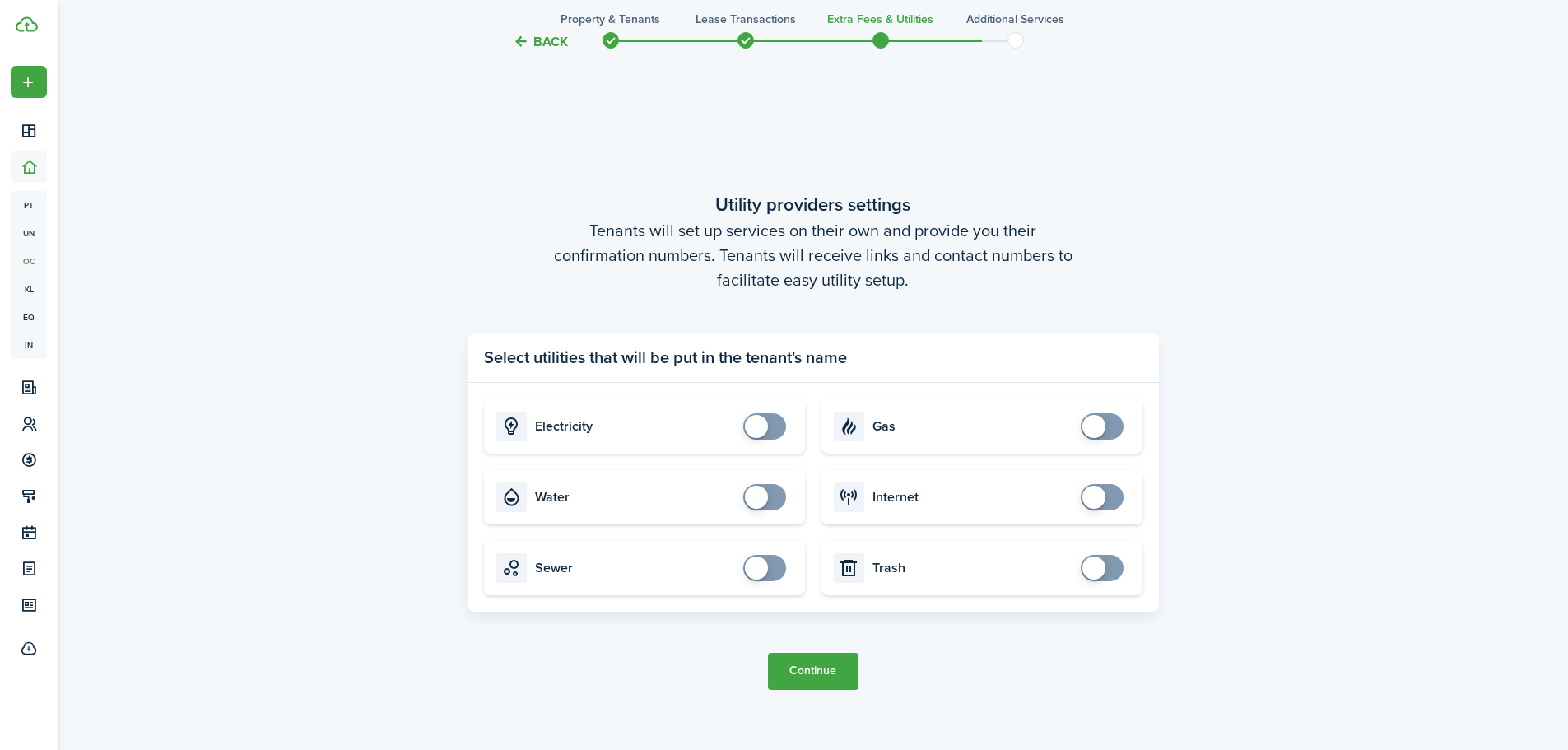
click at [823, 664] on button "Continue" at bounding box center [813, 671] width 91 height 37
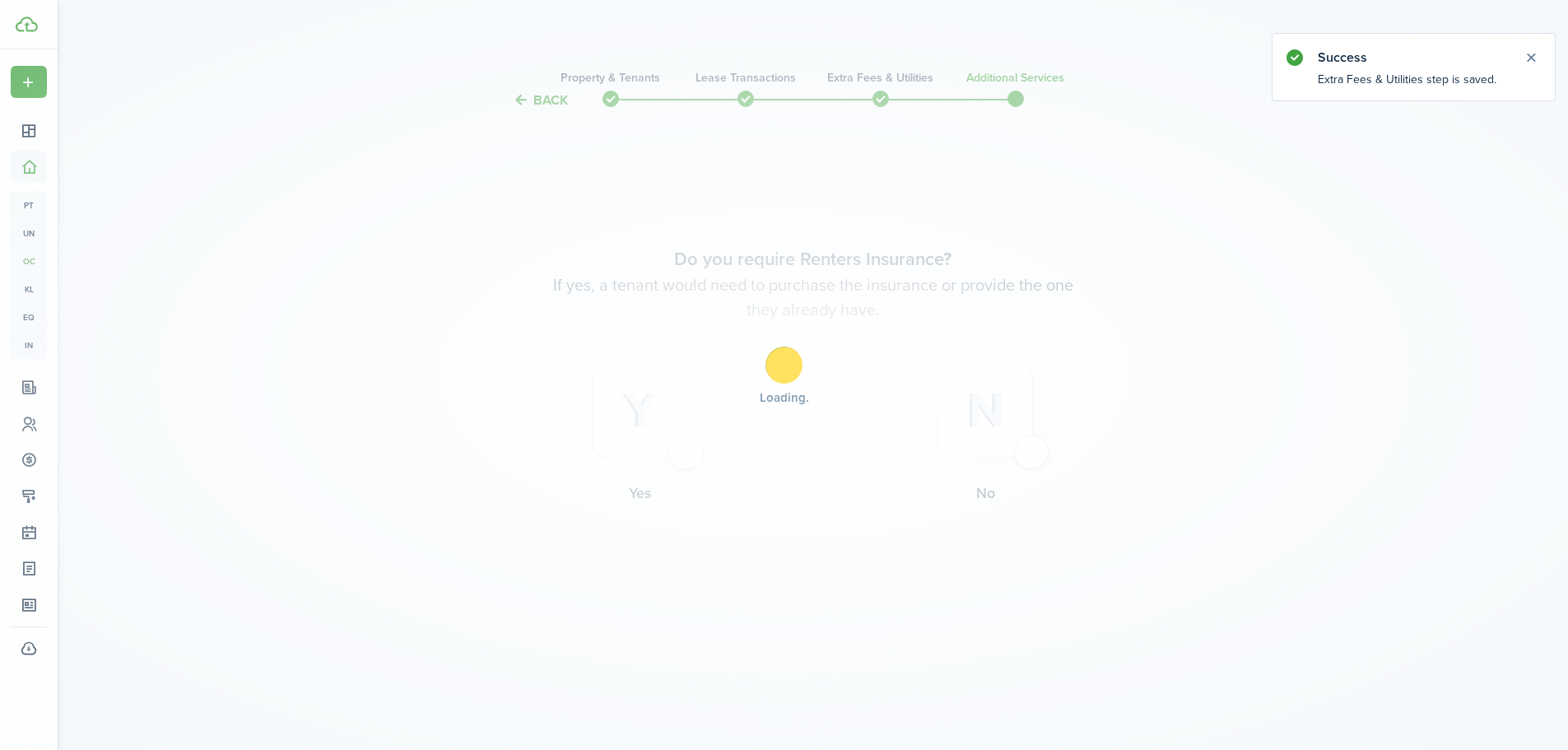
scroll to position [0, 0]
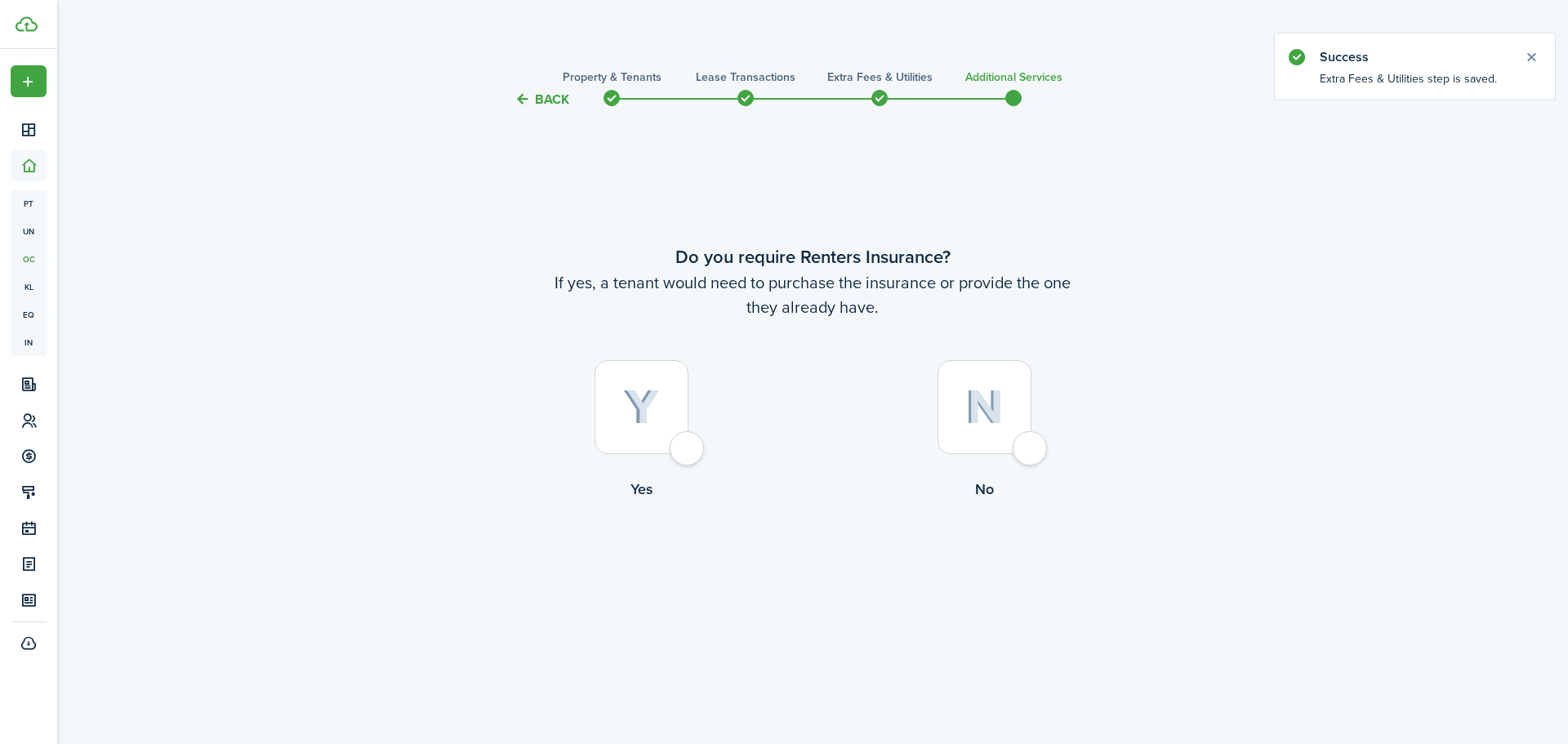
click at [1013, 444] on div at bounding box center [985, 407] width 94 height 94
radio input "true"
click at [831, 562] on button "Complete move in" at bounding box center [813, 567] width 120 height 37
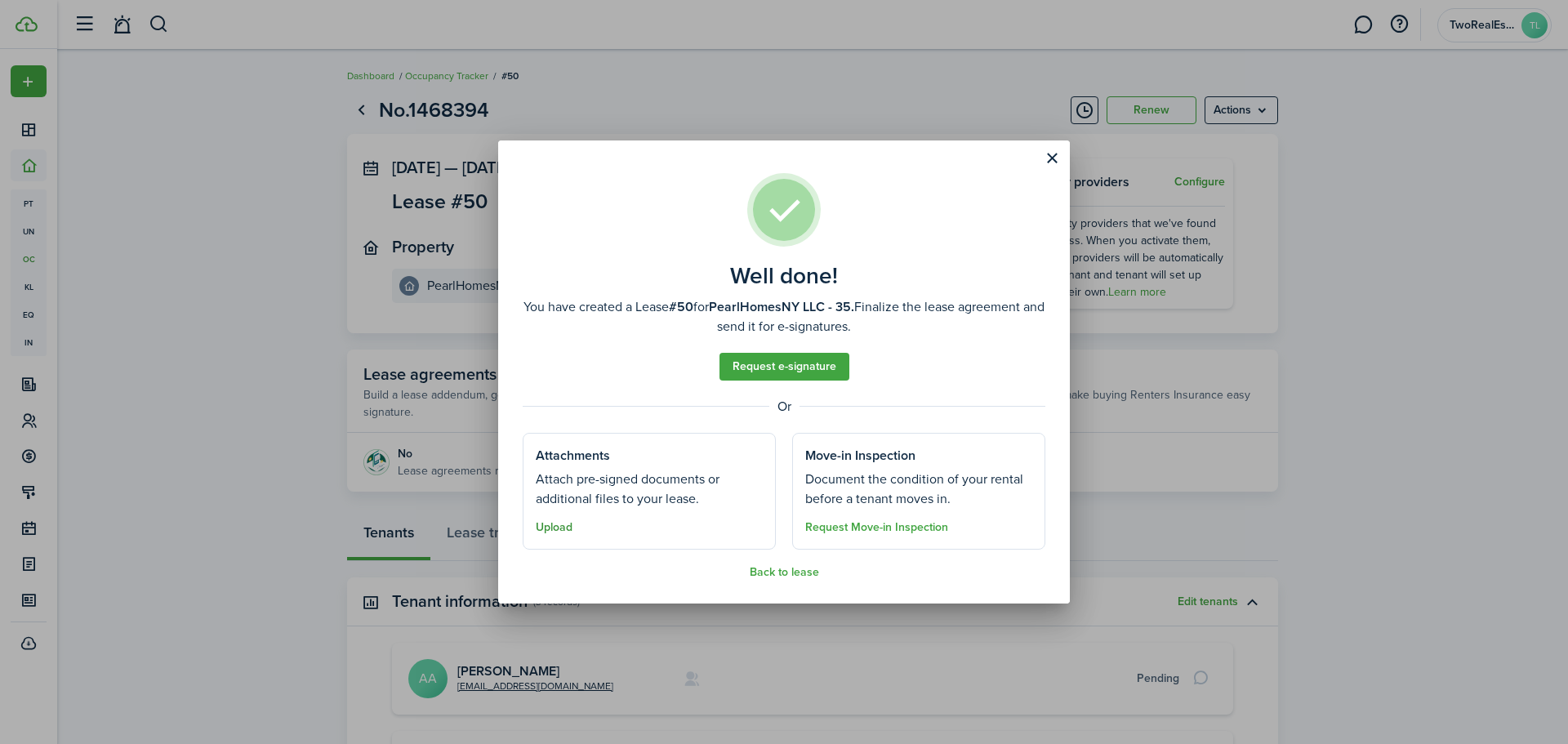
click at [562, 530] on button "Upload" at bounding box center [554, 528] width 37 height 13
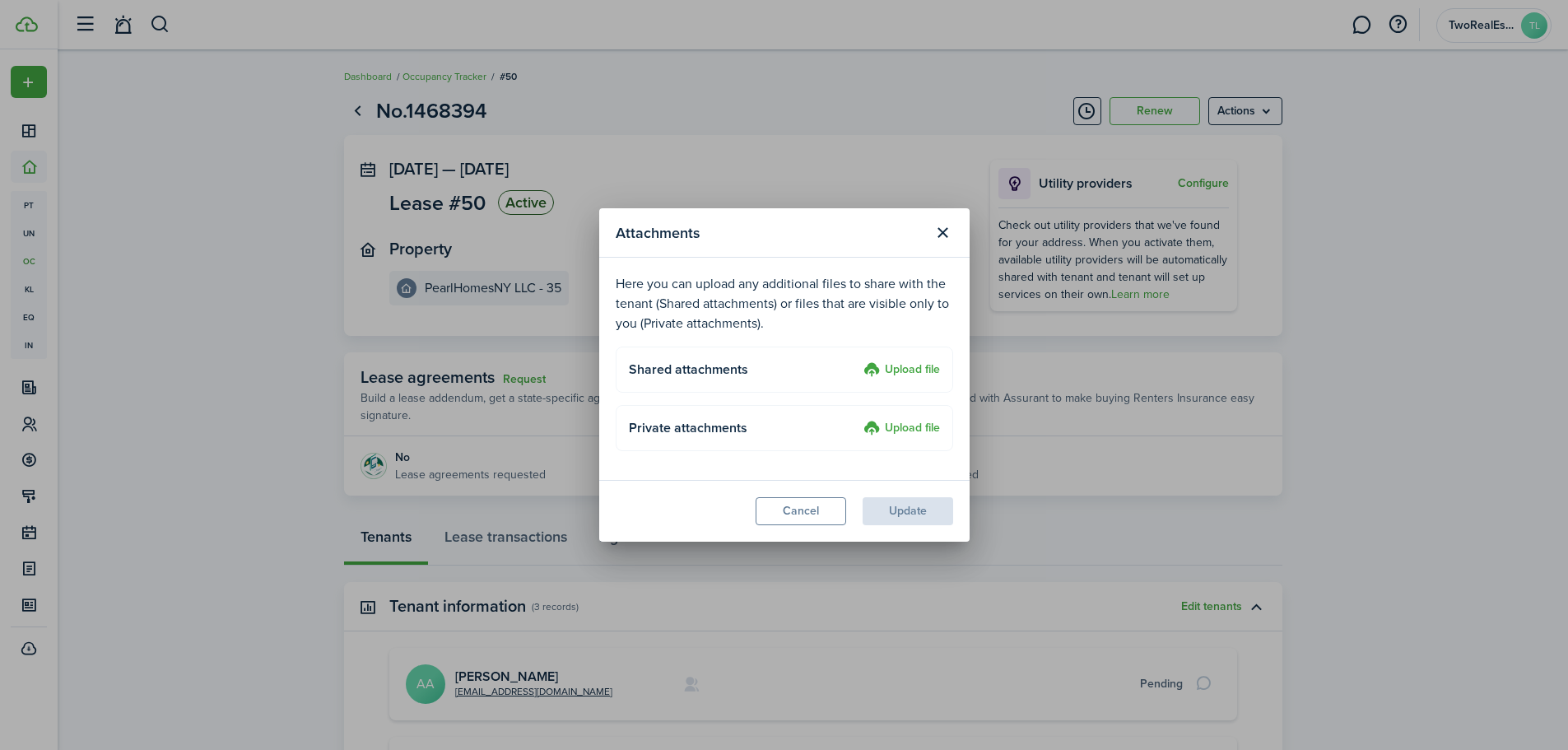
click at [908, 372] on label "Upload file" at bounding box center [902, 371] width 76 height 20
click at [858, 361] on input "Upload file" at bounding box center [858, 361] width 0 height 0
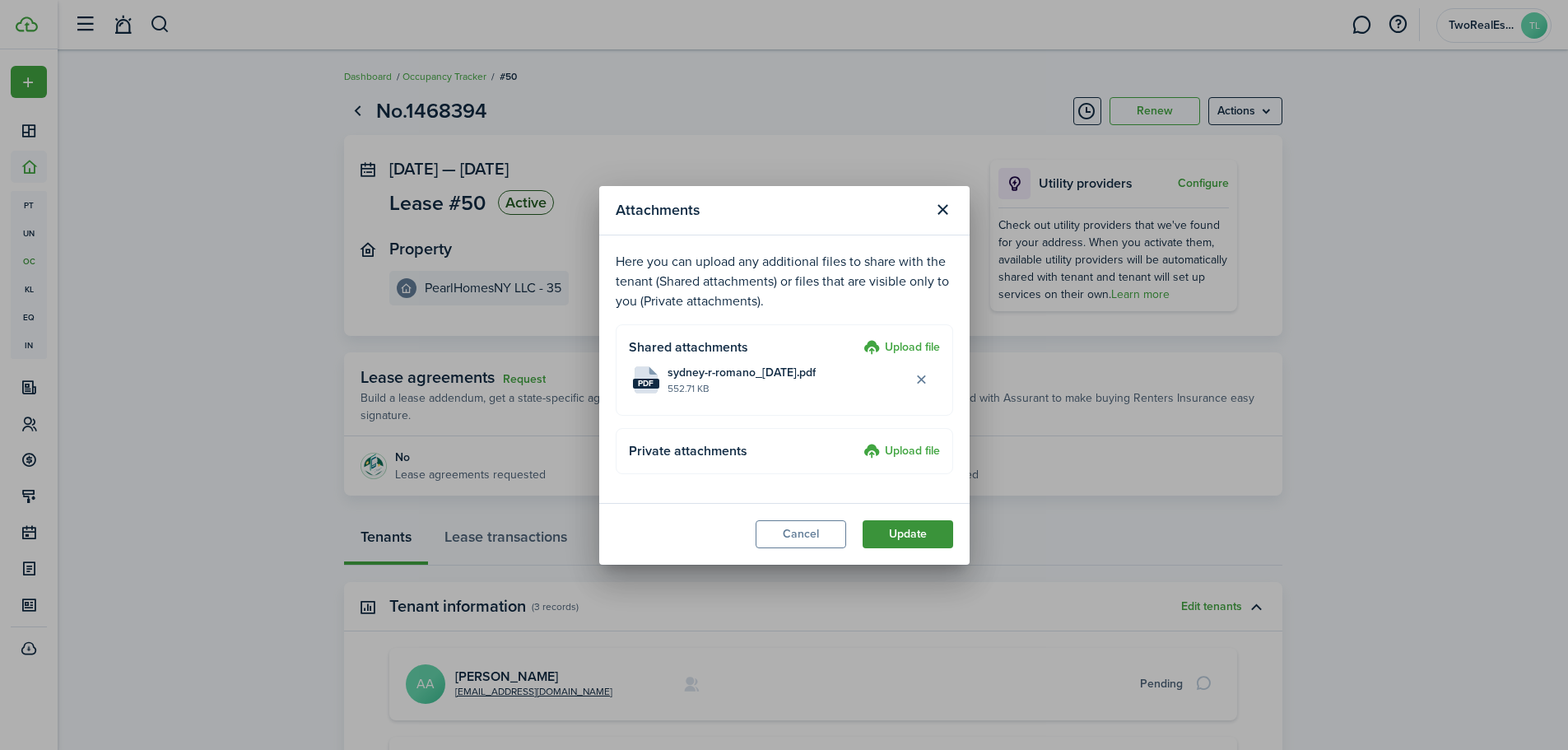
click at [916, 526] on button "Update" at bounding box center [908, 535] width 91 height 28
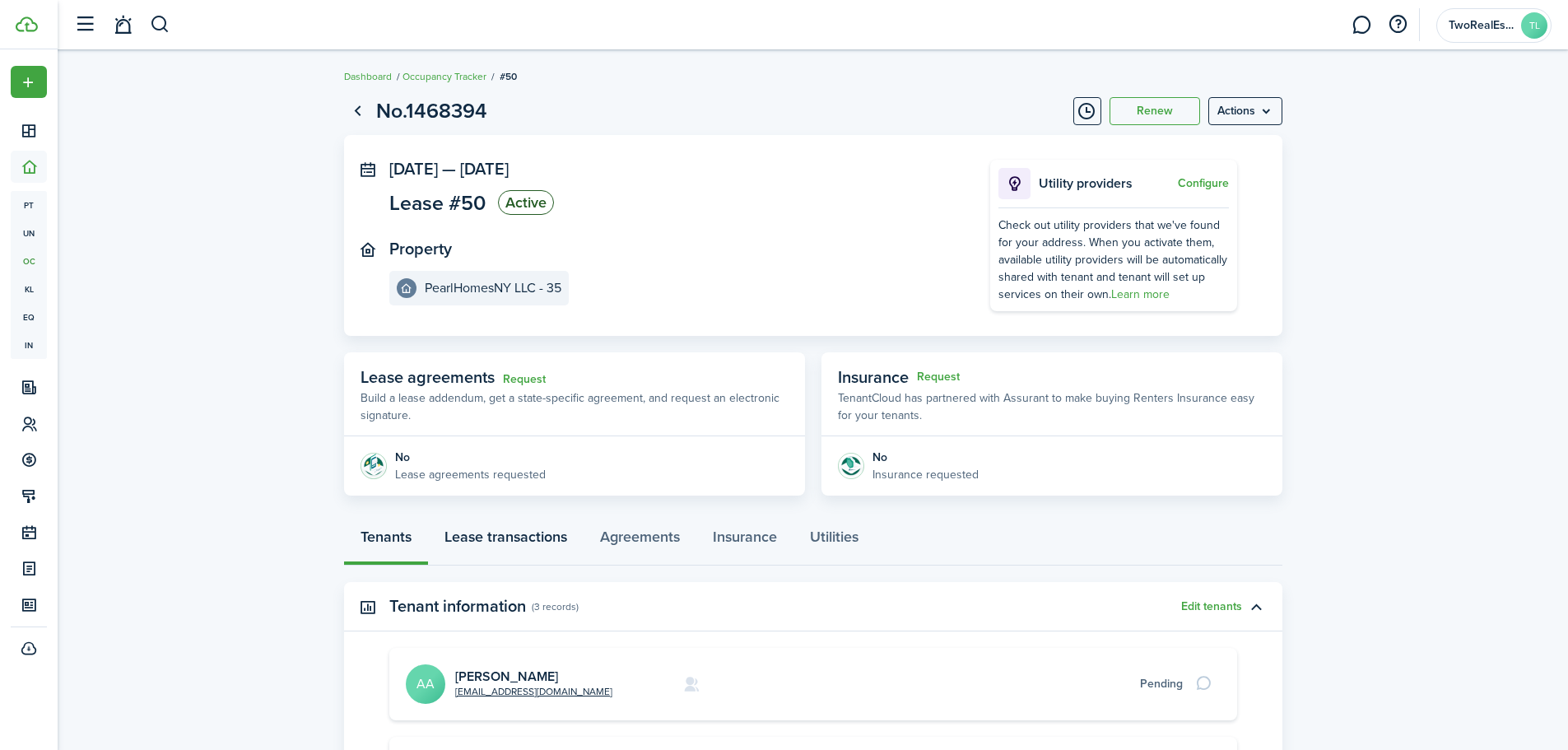
click at [535, 543] on link "Lease transactions" at bounding box center [505, 540] width 155 height 49
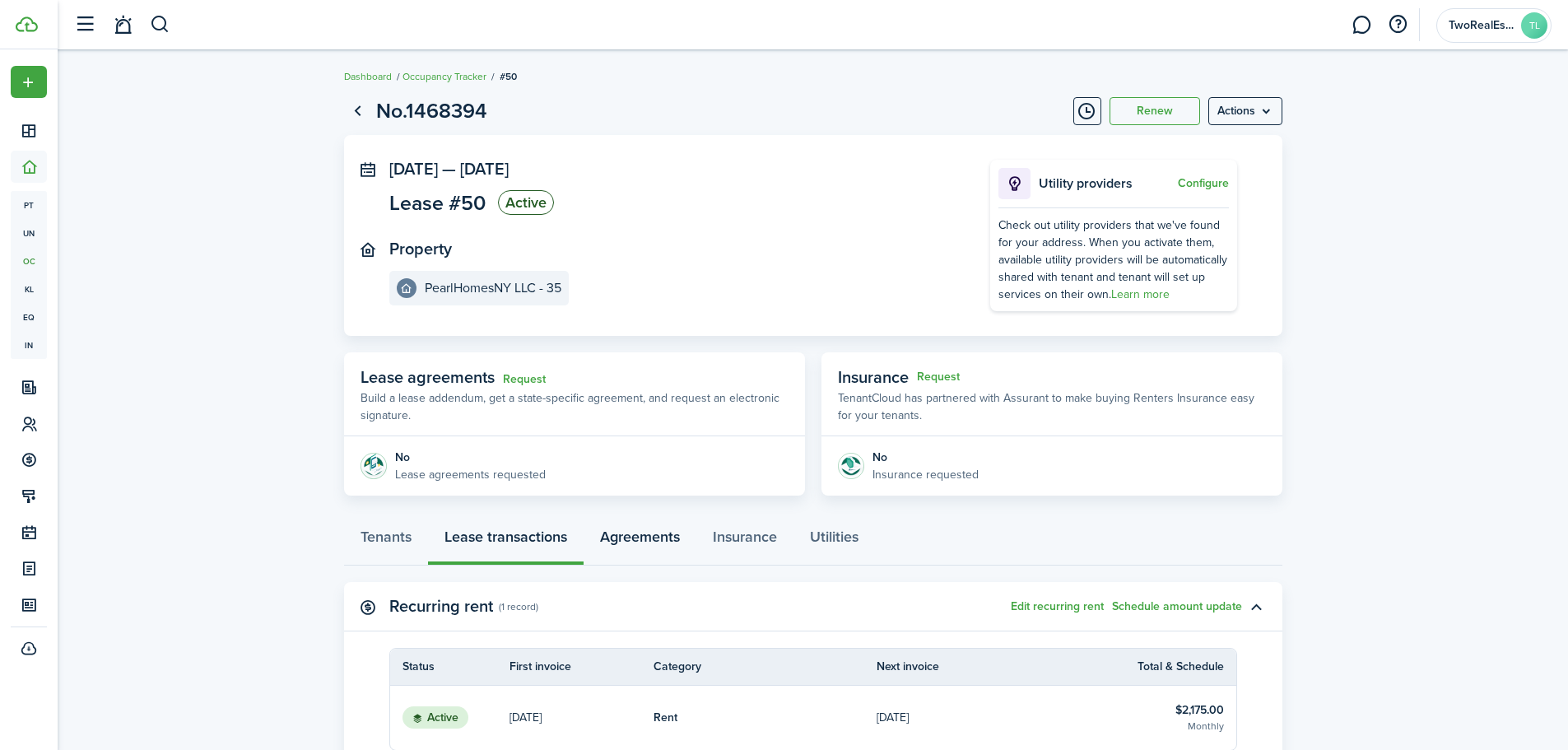
click at [666, 540] on link "Agreements" at bounding box center [640, 540] width 113 height 49
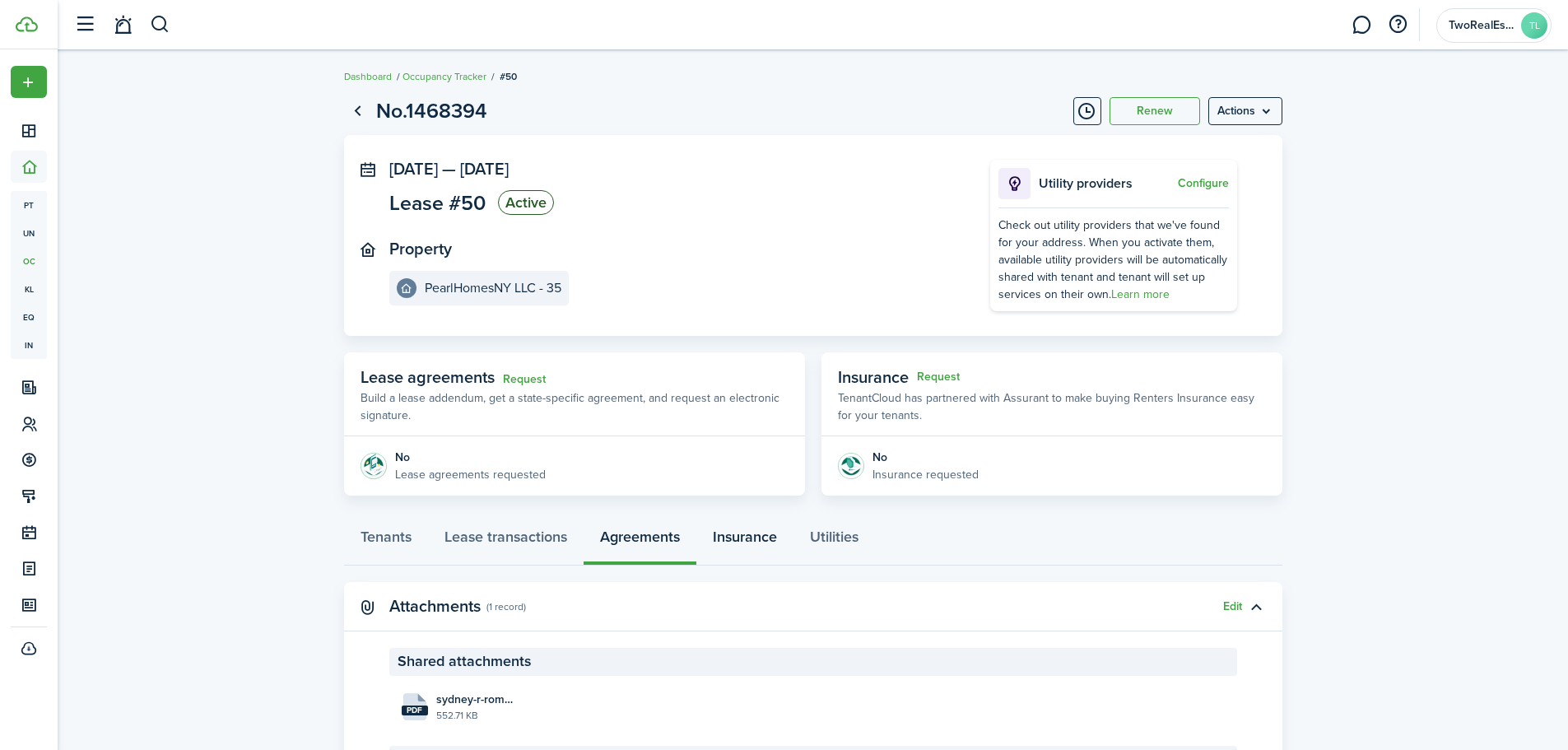
click at [744, 545] on link "Insurance" at bounding box center [745, 540] width 97 height 49
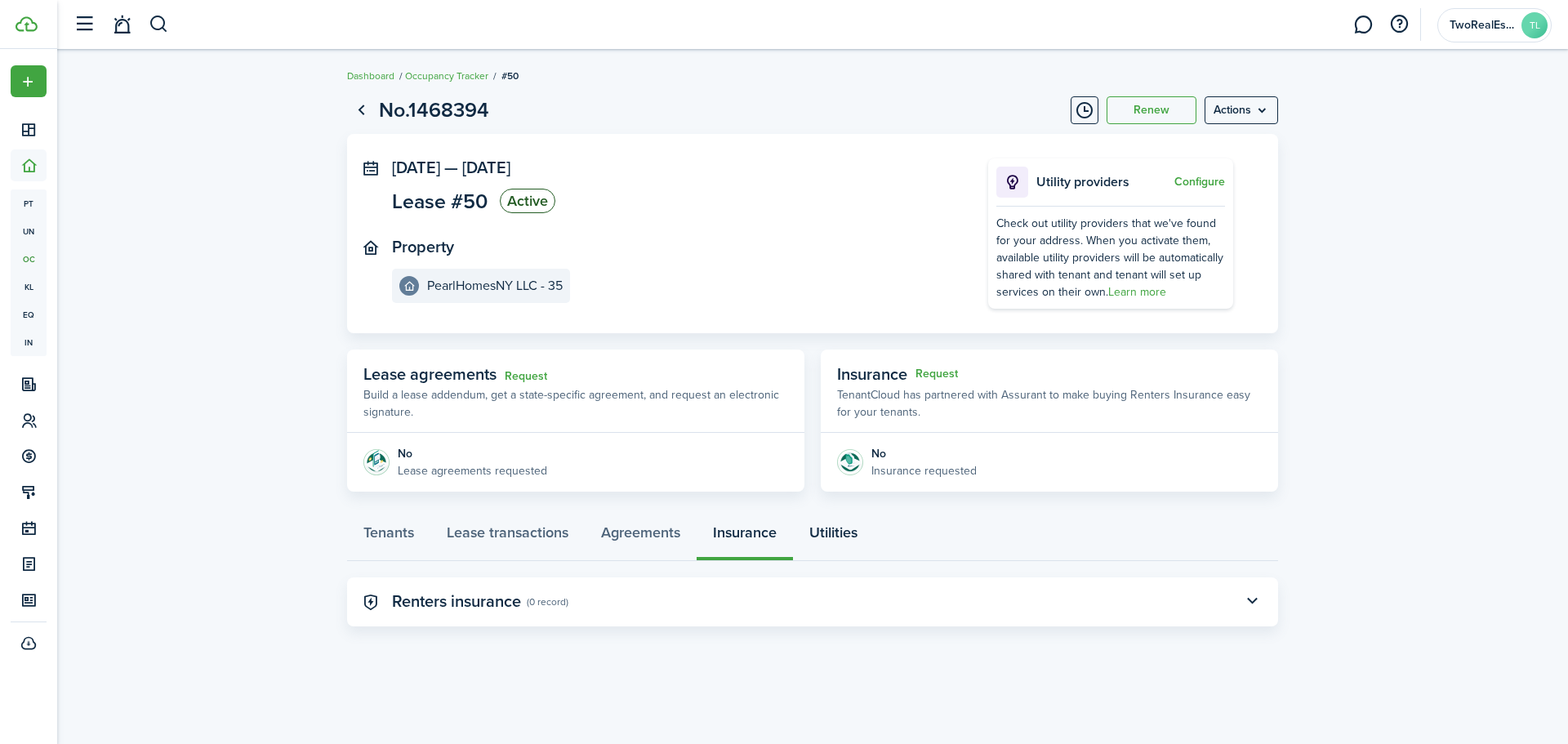
click at [850, 533] on link "Utilities" at bounding box center [833, 536] width 81 height 49
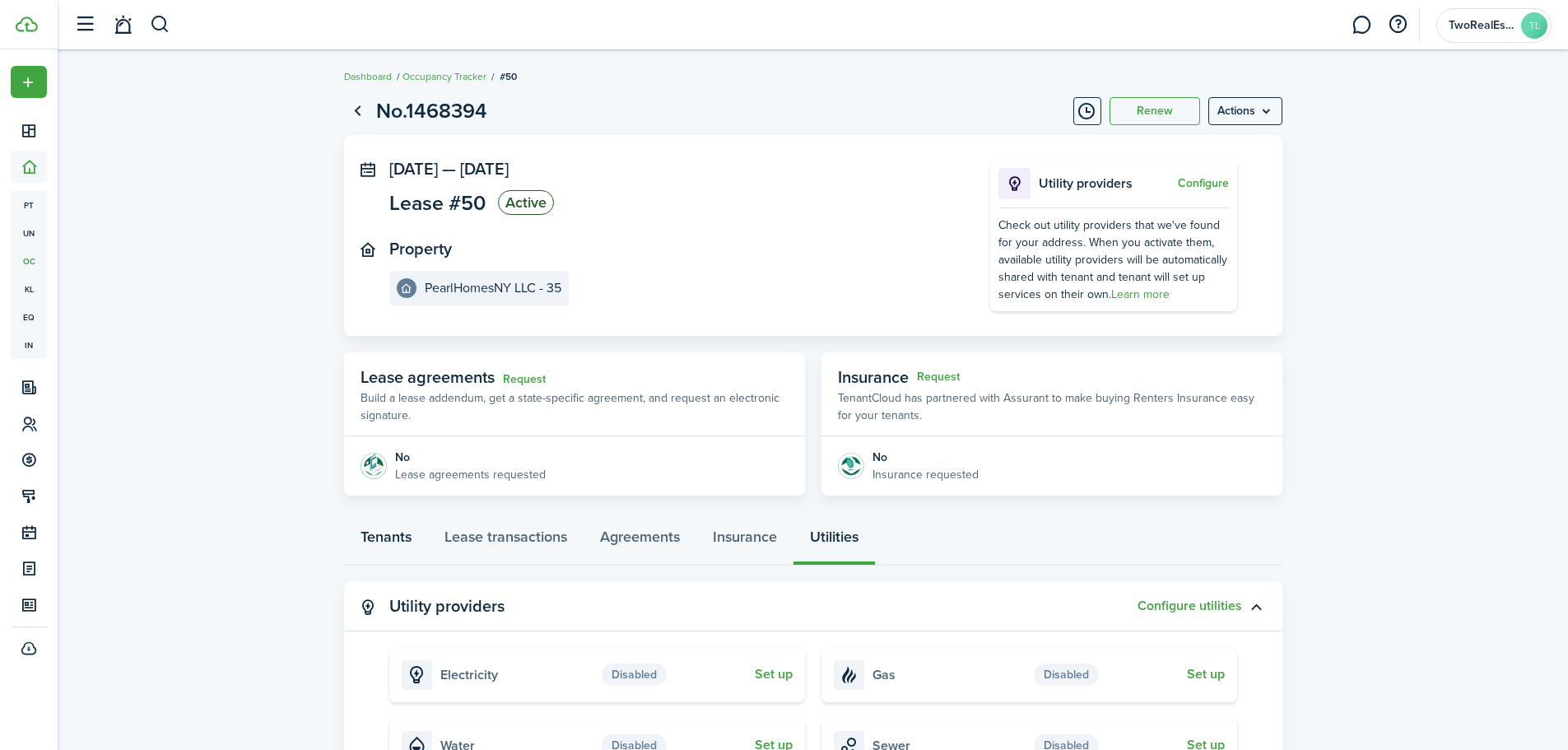
click at [393, 545] on link "Tenants" at bounding box center [386, 540] width 84 height 49
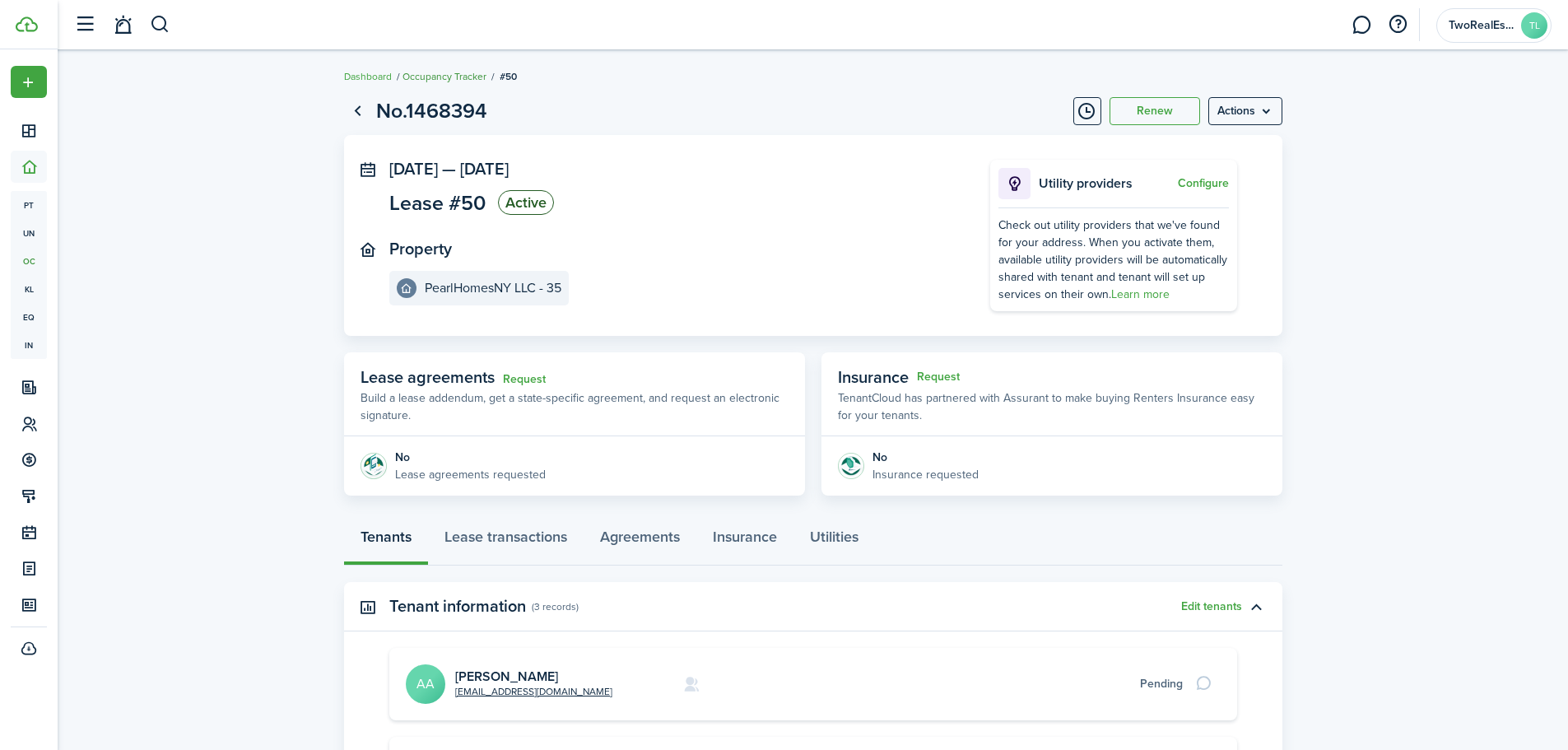
click at [427, 76] on link "Occupancy Tracker" at bounding box center [444, 76] width 84 height 15
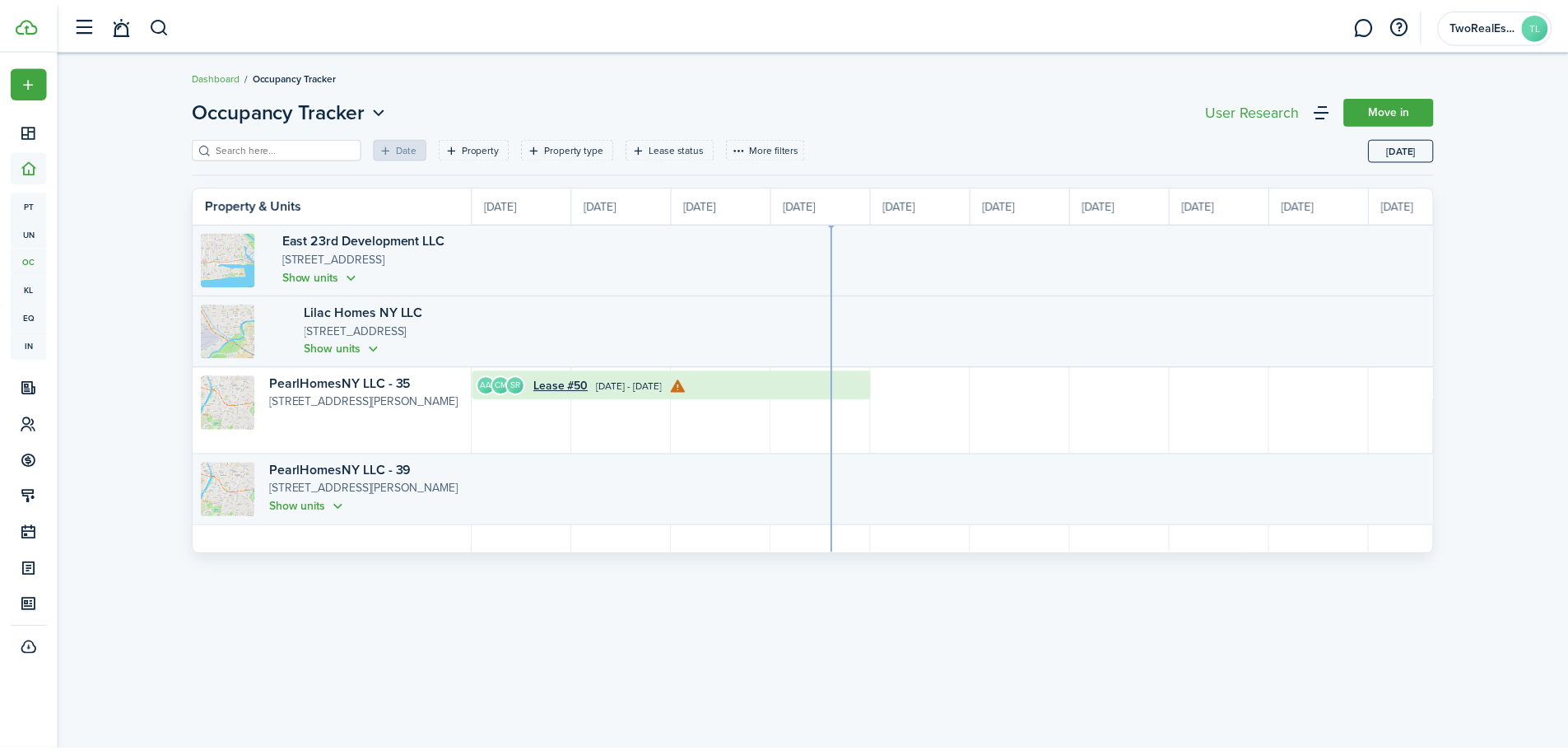
scroll to position [0, 301]
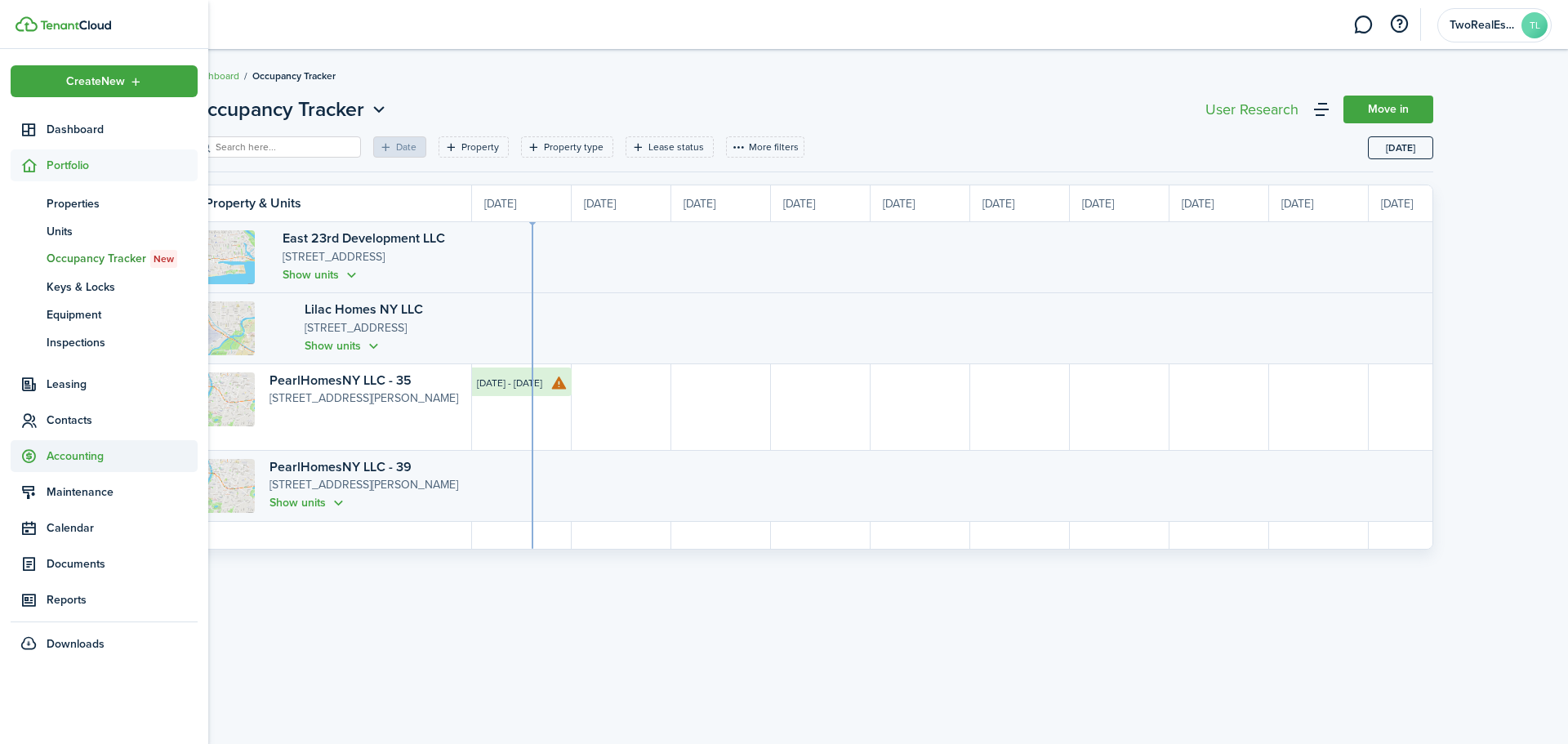
click at [85, 455] on span "Accounting" at bounding box center [121, 456] width 151 height 17
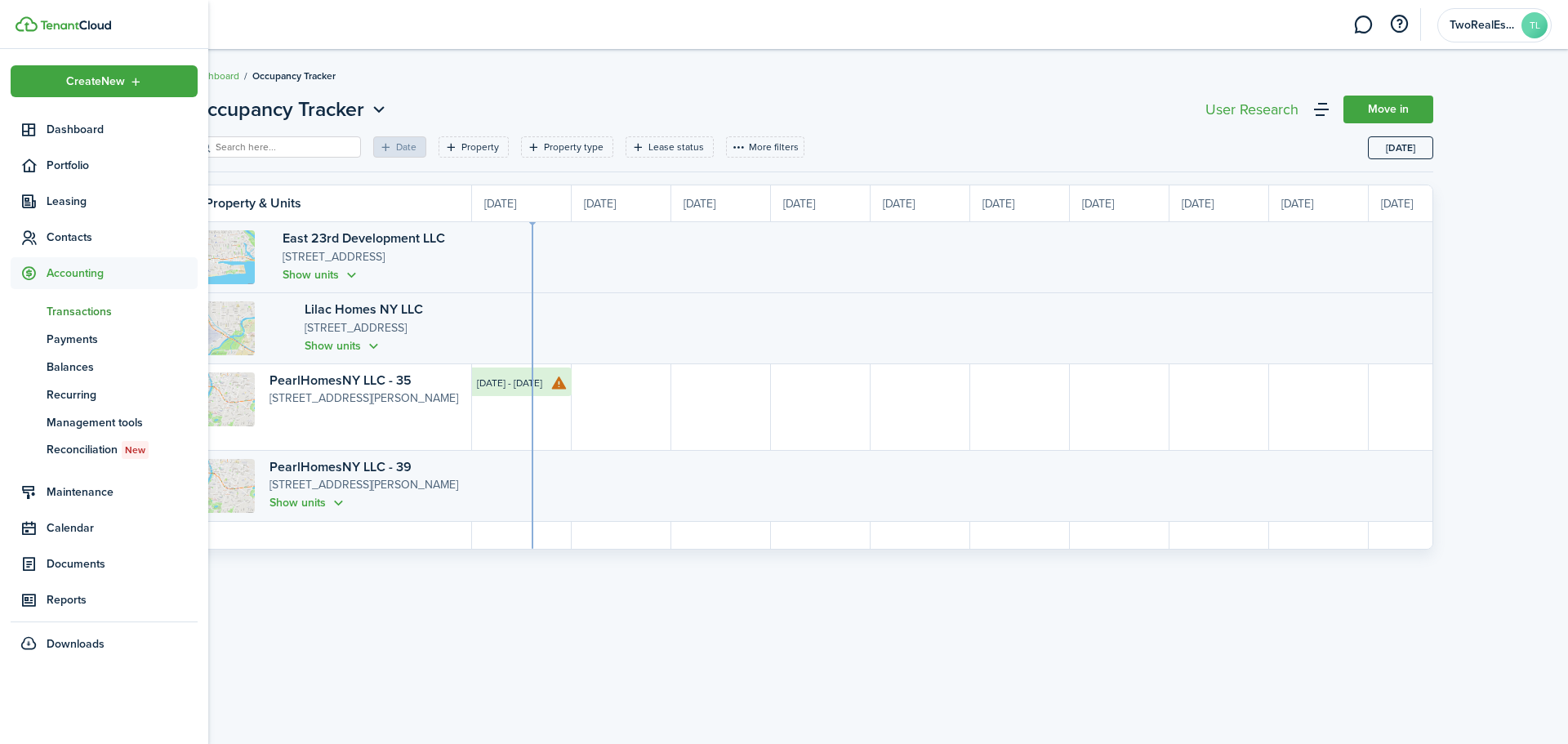
click at [82, 310] on span "Transactions" at bounding box center [121, 311] width 151 height 17
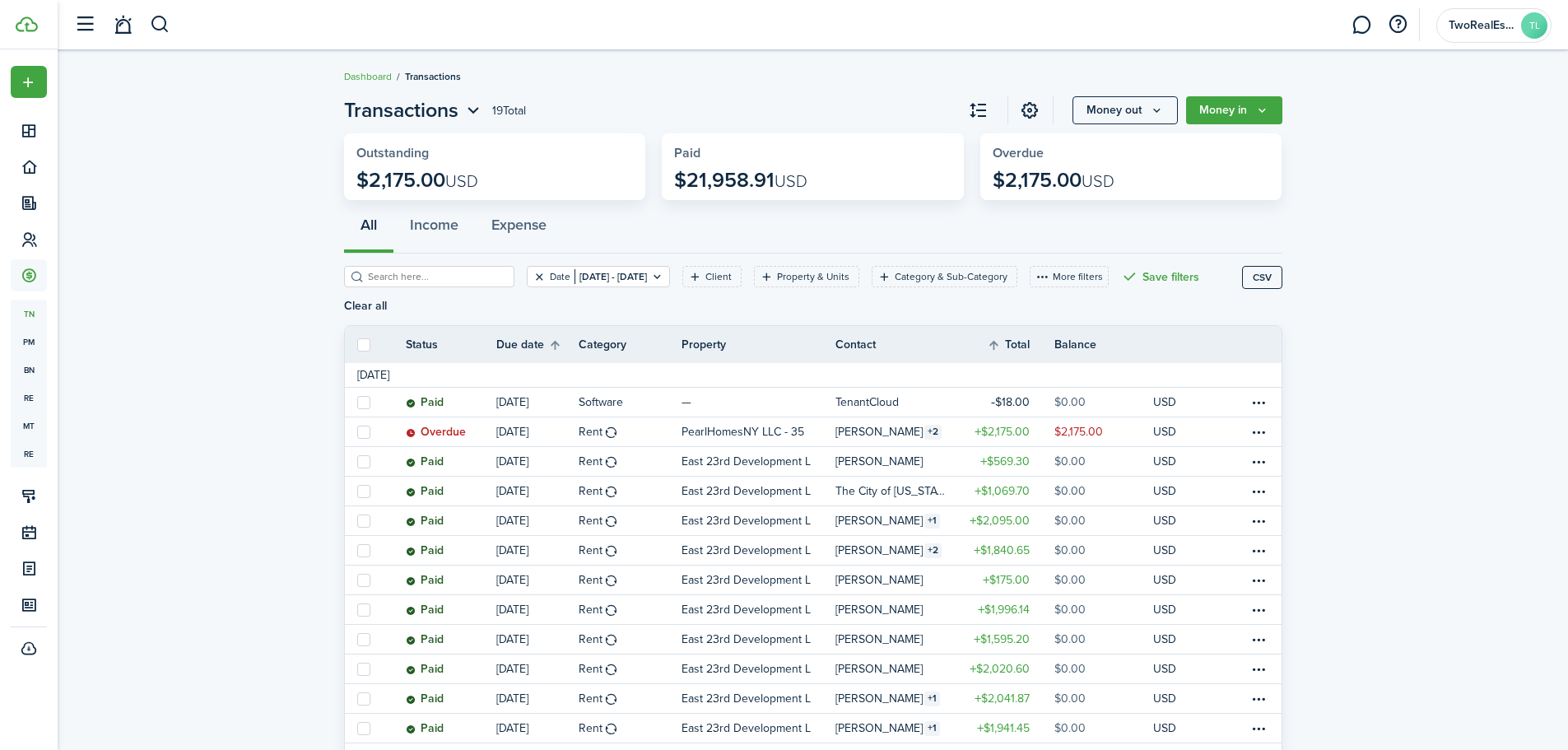
click at [533, 277] on button "Clear filter" at bounding box center [540, 277] width 14 height 13
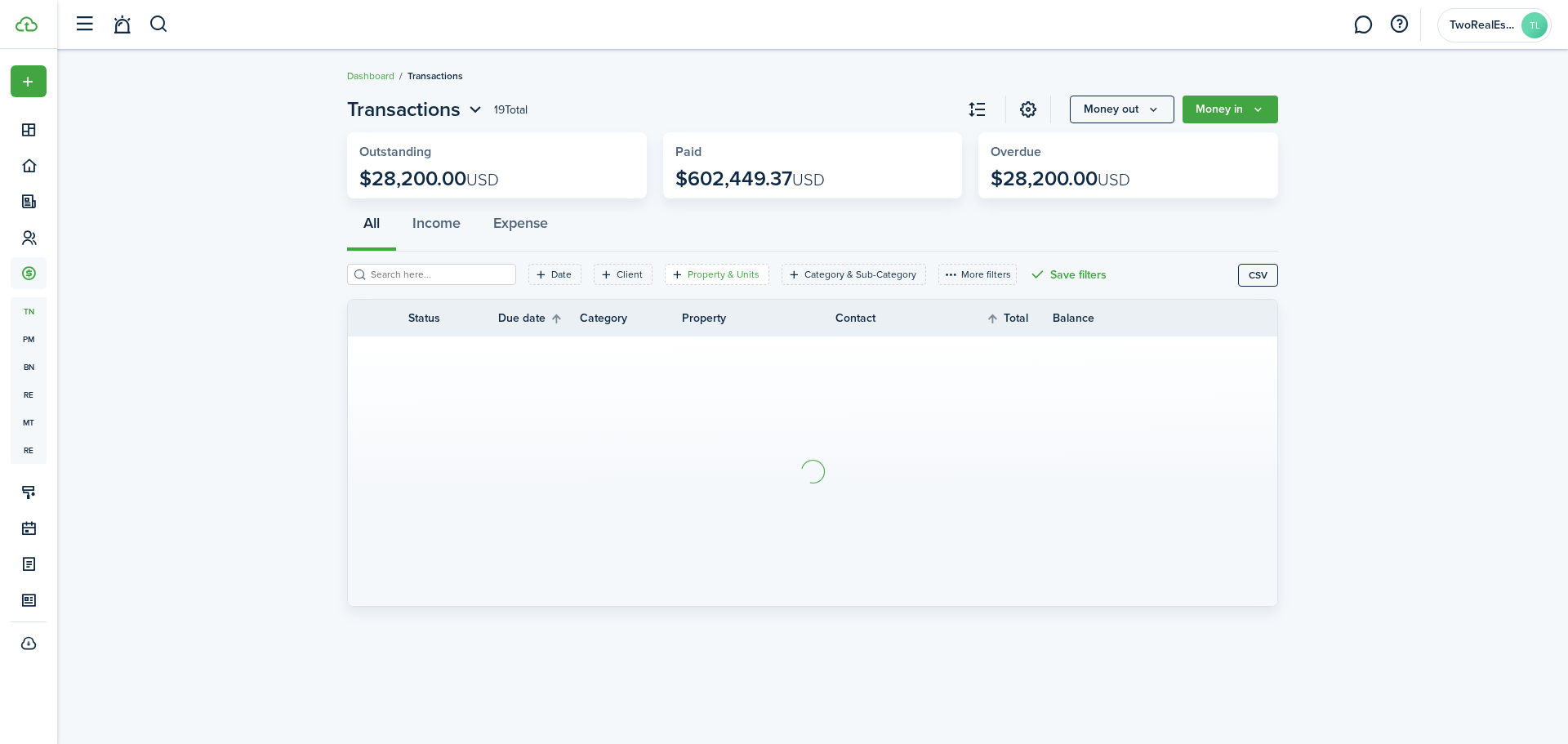
click at [709, 280] on filter-tag-label "Property & Units" at bounding box center [723, 275] width 72 height 15
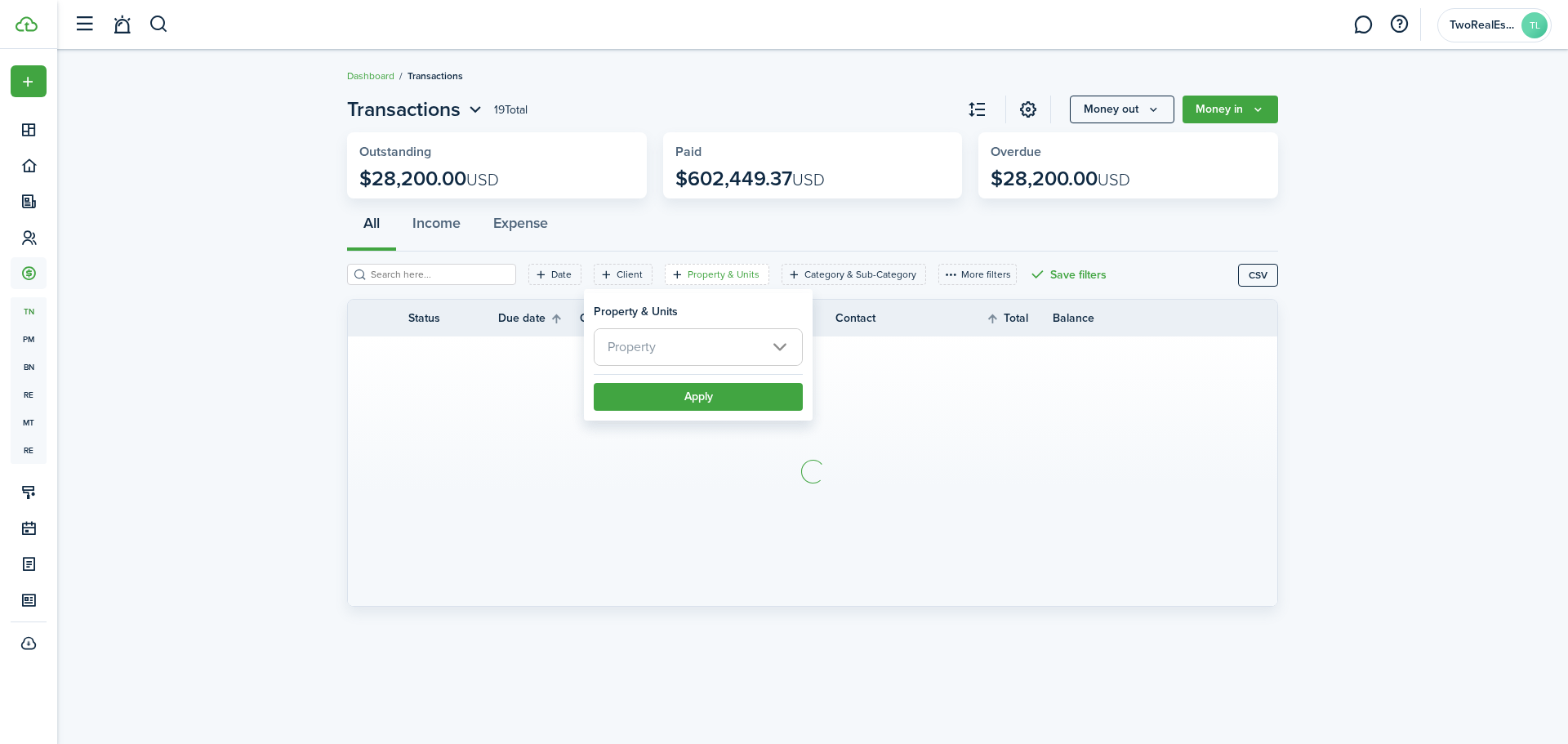
click at [699, 349] on span "Property" at bounding box center [699, 347] width 208 height 36
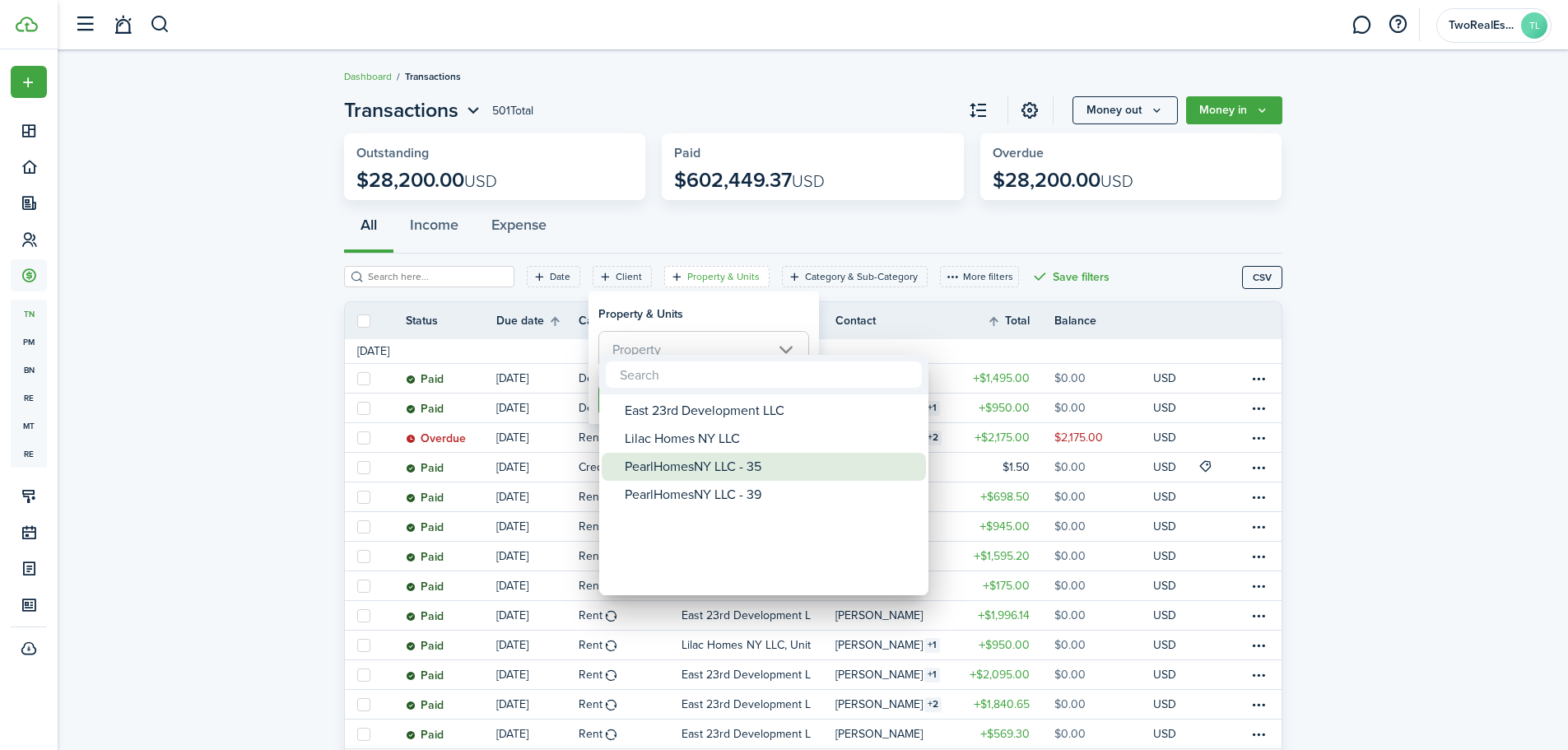
click at [743, 468] on div "PearlHomesNY LLC - 35" at bounding box center [771, 467] width 292 height 28
type input "PearlHomesNY LLC - 35"
click at [735, 299] on div at bounding box center [784, 375] width 1832 height 1014
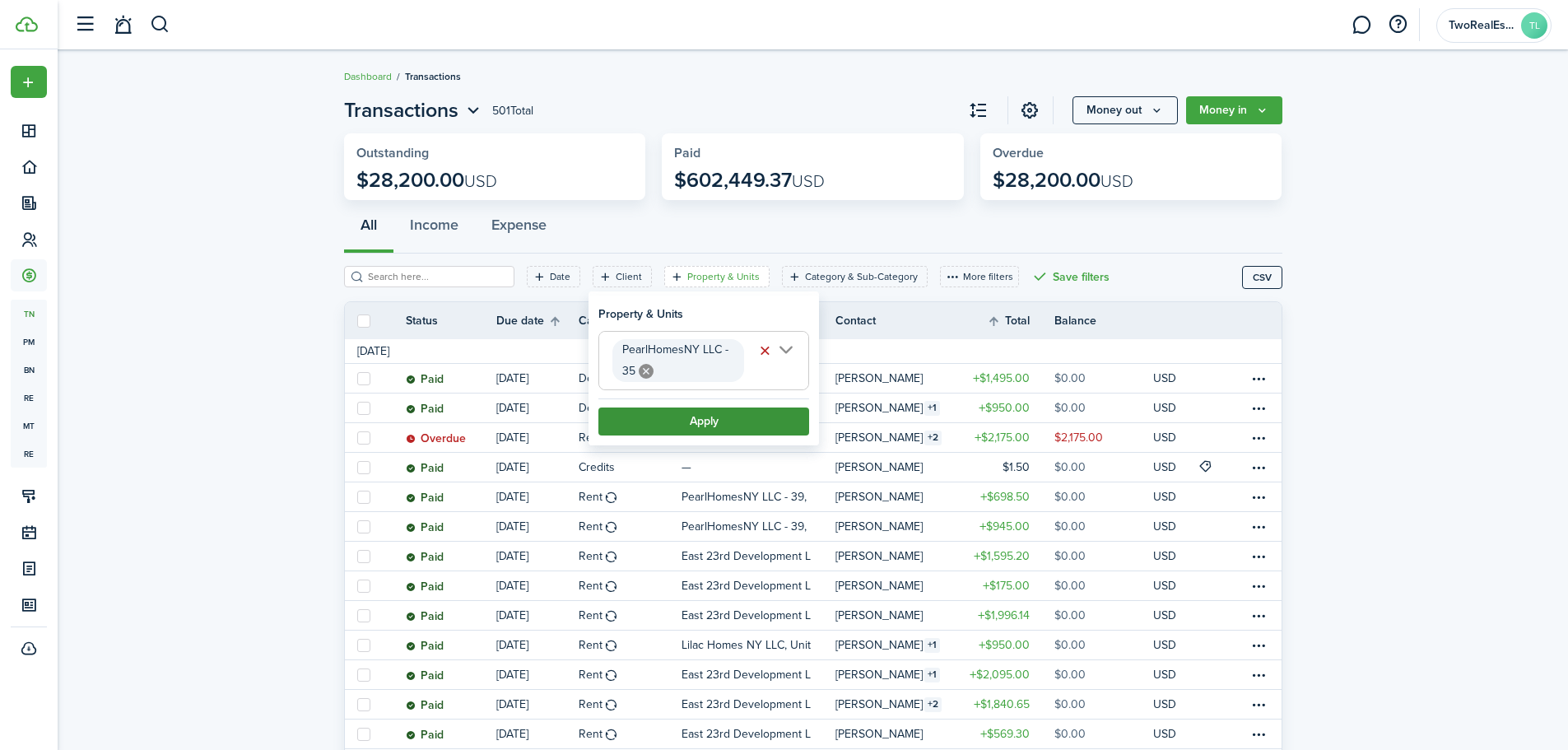
click at [734, 419] on button "Apply" at bounding box center [703, 422] width 210 height 28
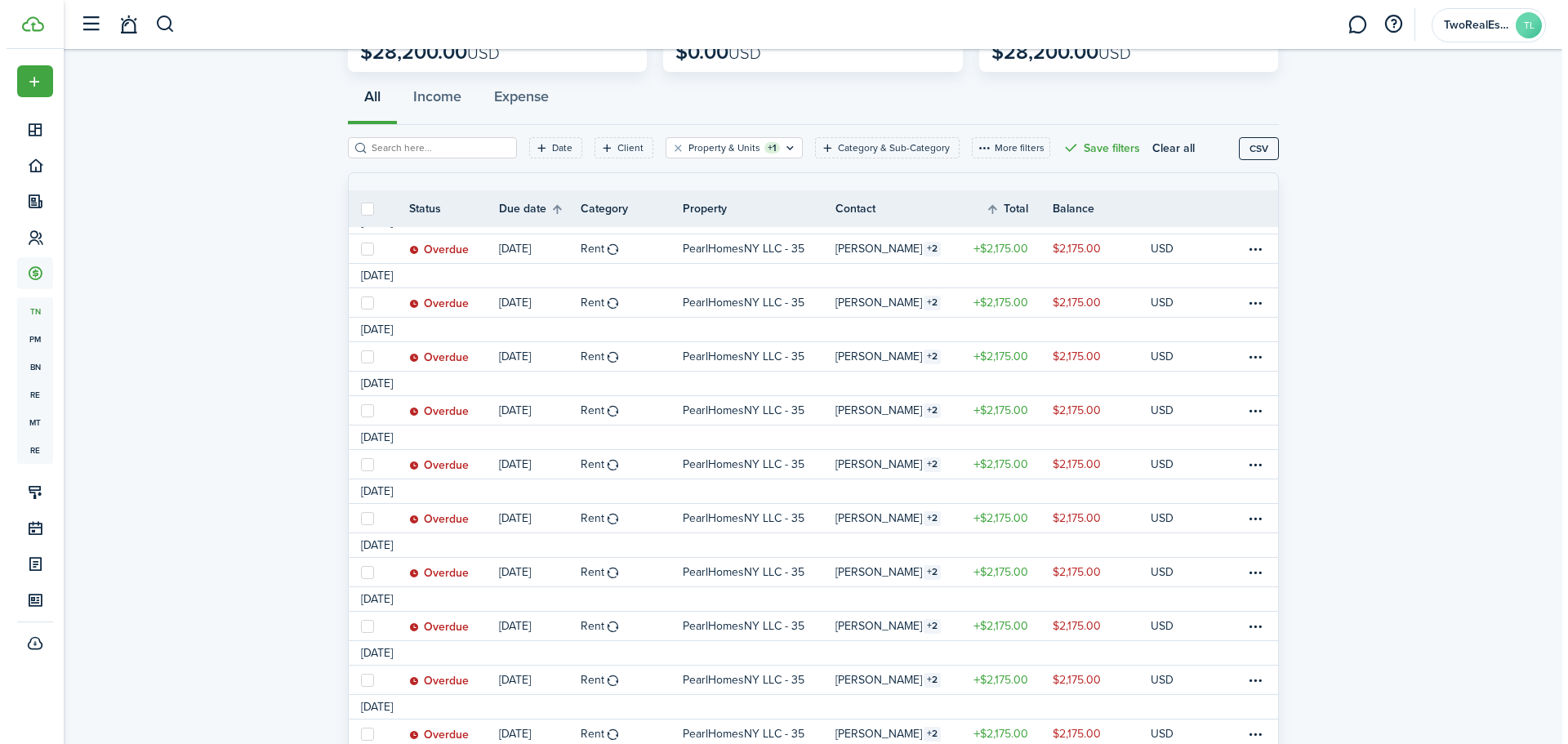
scroll to position [323, 0]
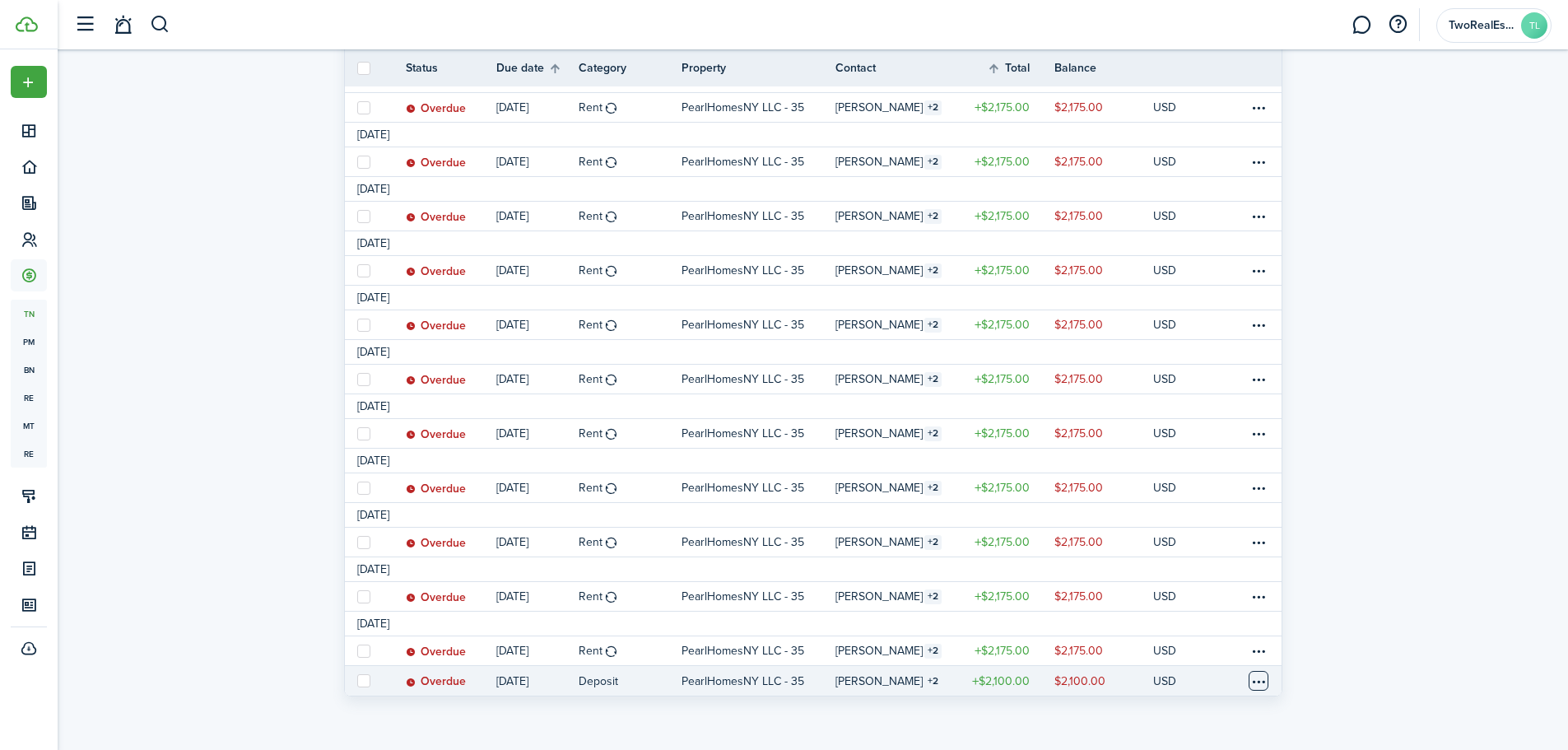
click at [1250, 677] on table-menu-btn-icon at bounding box center [1259, 681] width 20 height 20
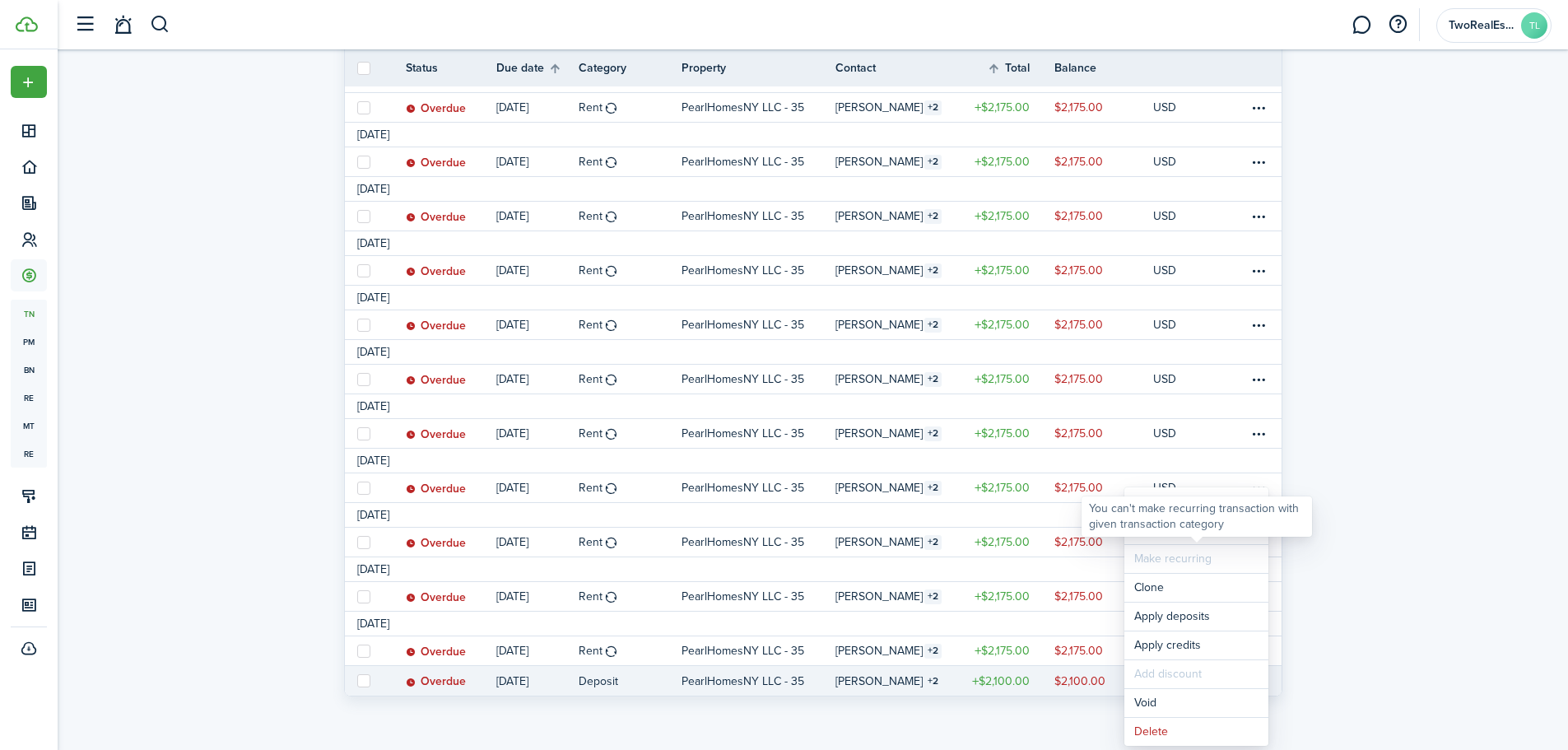
click at [1171, 535] on div "You can't make recurring transaction with given transaction category" at bounding box center [1196, 516] width 230 height 41
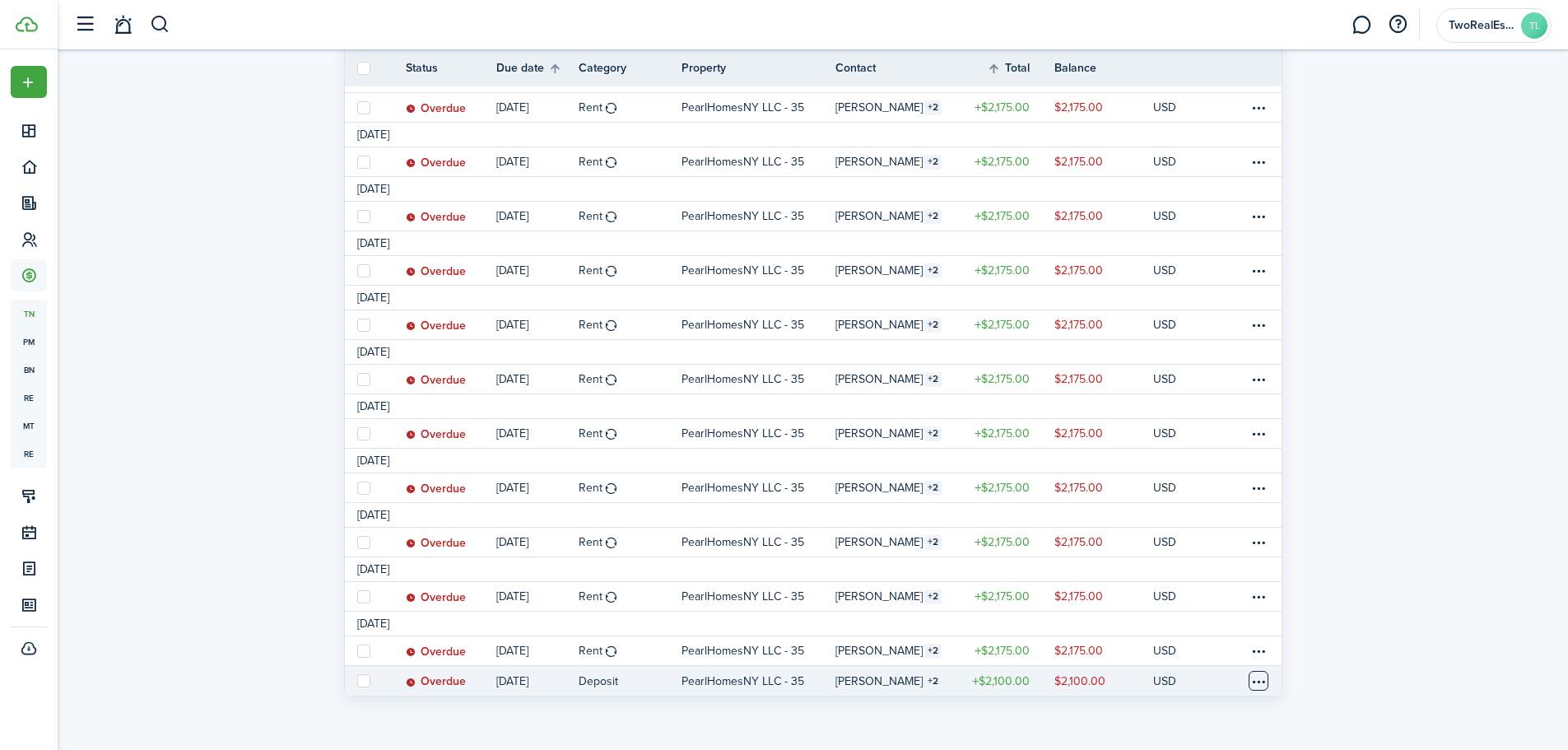
click at [1262, 677] on table-menu-btn-icon "Open menu" at bounding box center [1259, 681] width 20 height 20
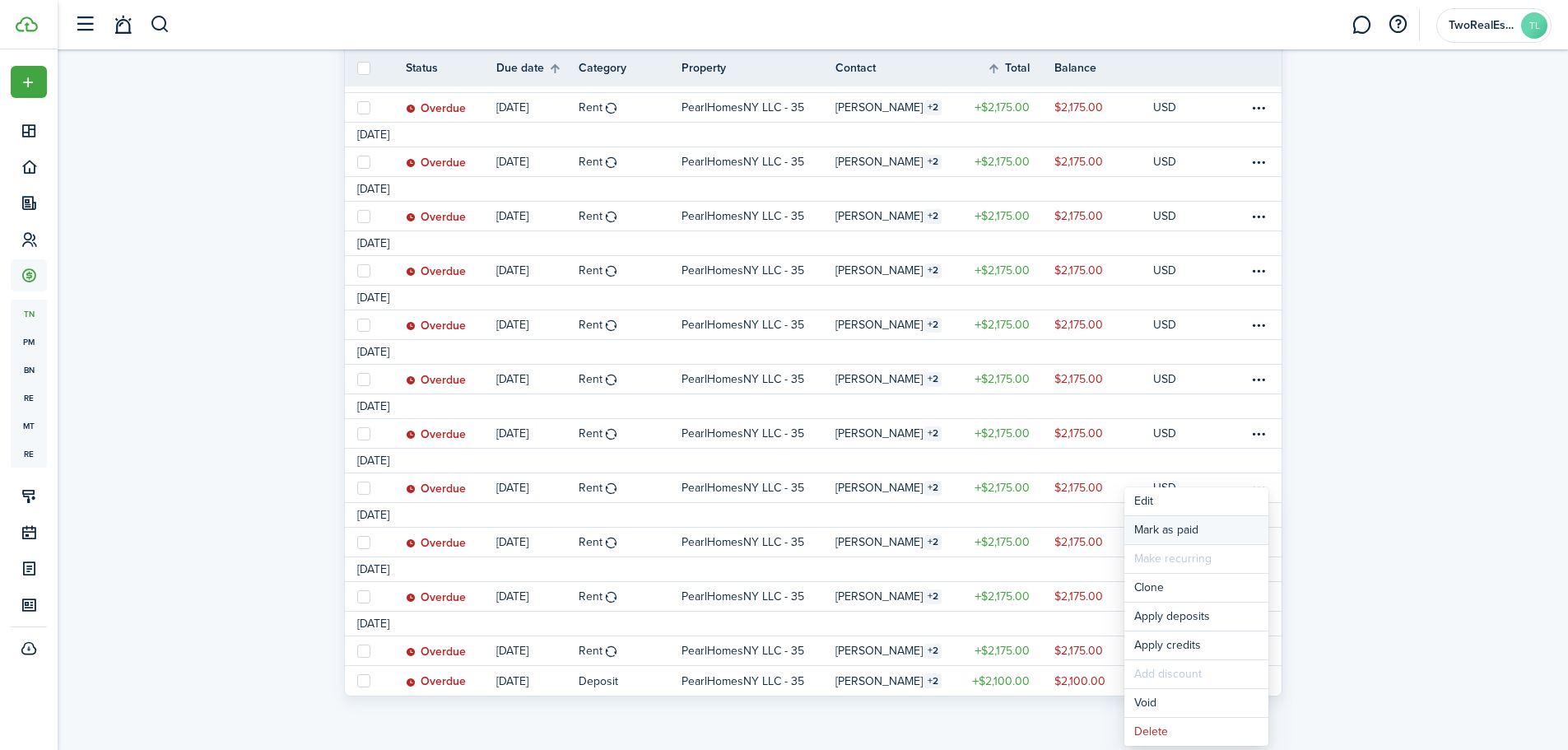
click at [1180, 525] on link "Mark as paid" at bounding box center [1196, 530] width 144 height 28
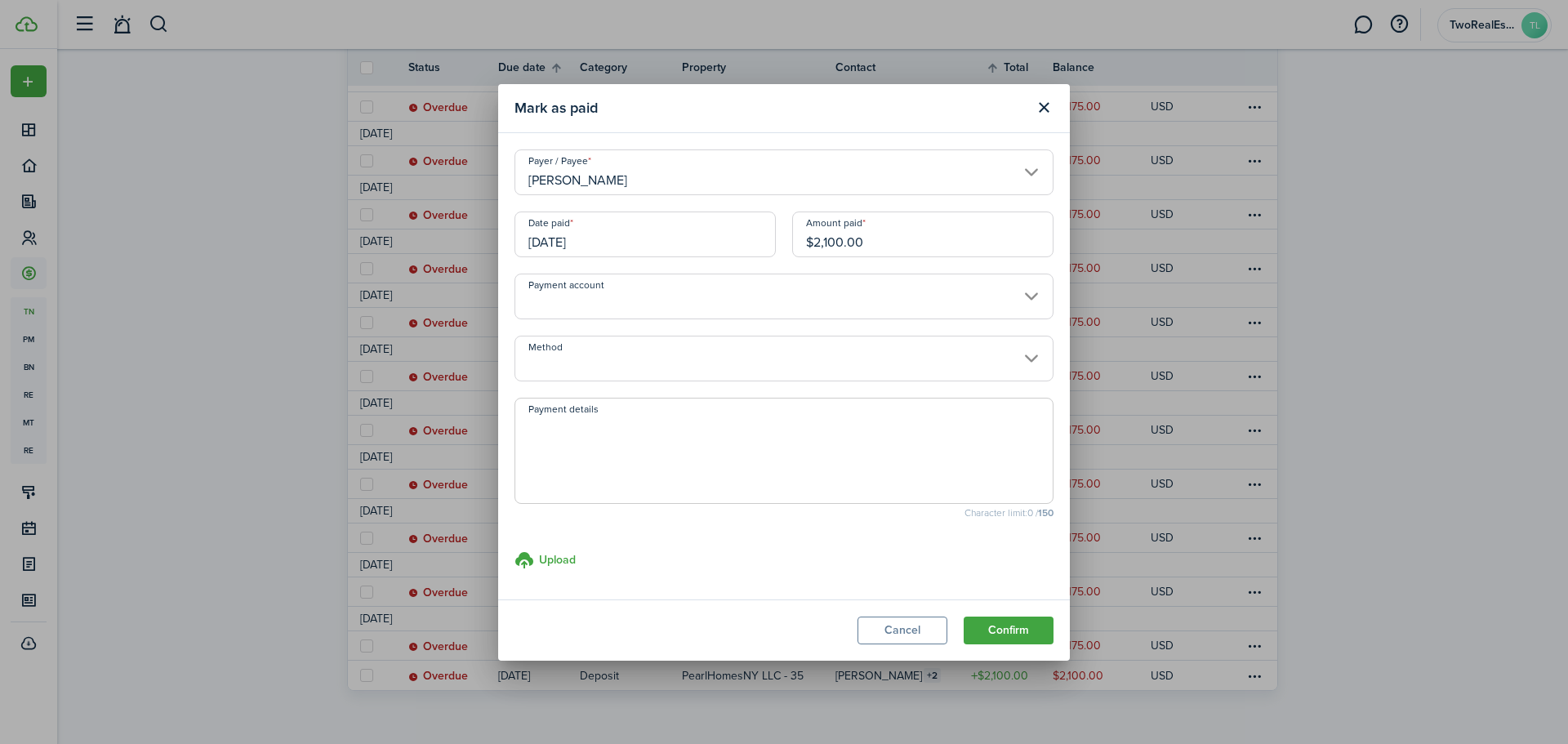
click at [830, 302] on input "Payment account" at bounding box center [784, 296] width 539 height 45
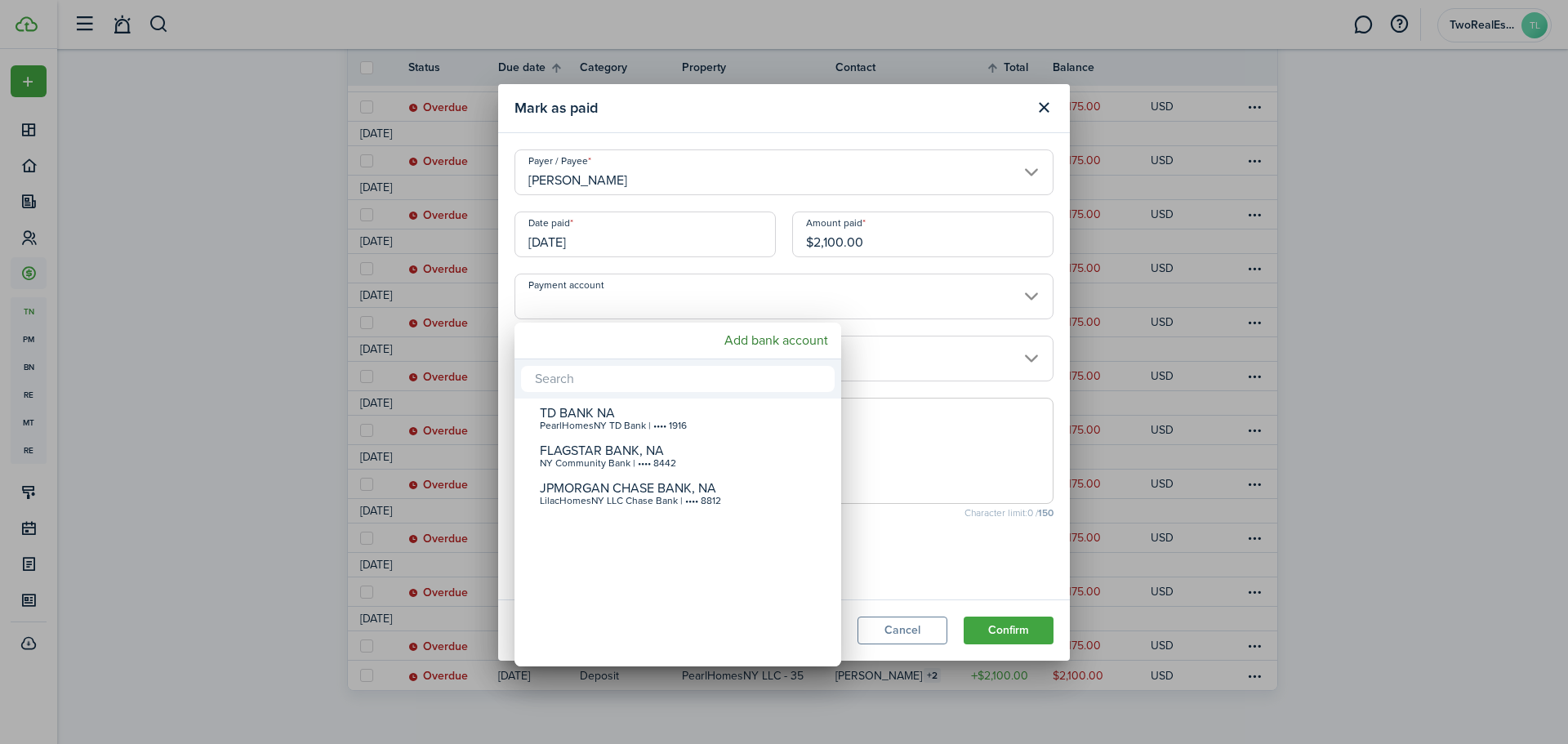
click at [998, 422] on div at bounding box center [784, 372] width 1829 height 1005
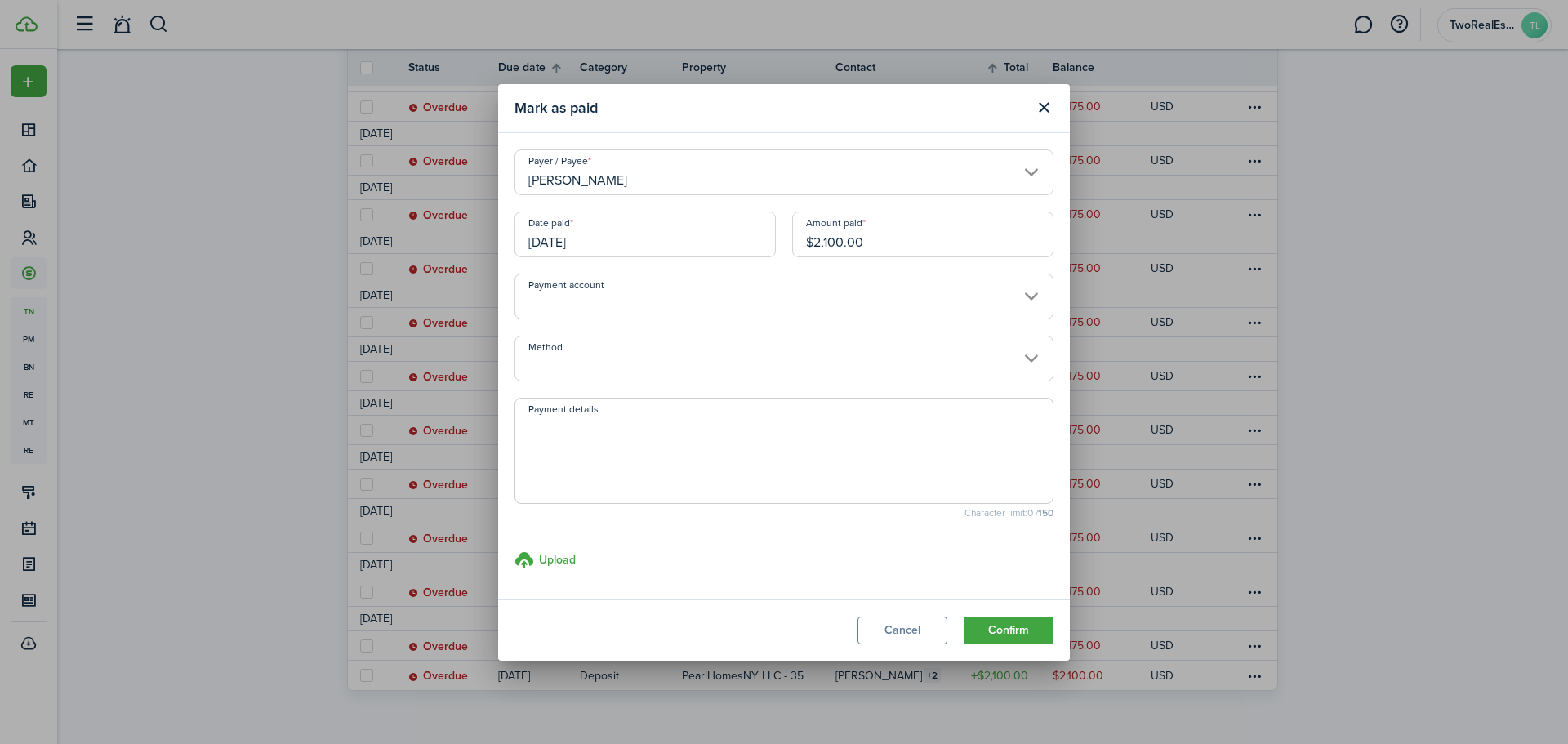
click at [956, 420] on textarea "Payment details" at bounding box center [784, 455] width 538 height 78
click at [558, 434] on textarea "Transfered from RPS" at bounding box center [784, 455] width 538 height 78
click at [595, 421] on textarea "Transferred from RPS" at bounding box center [784, 455] width 538 height 78
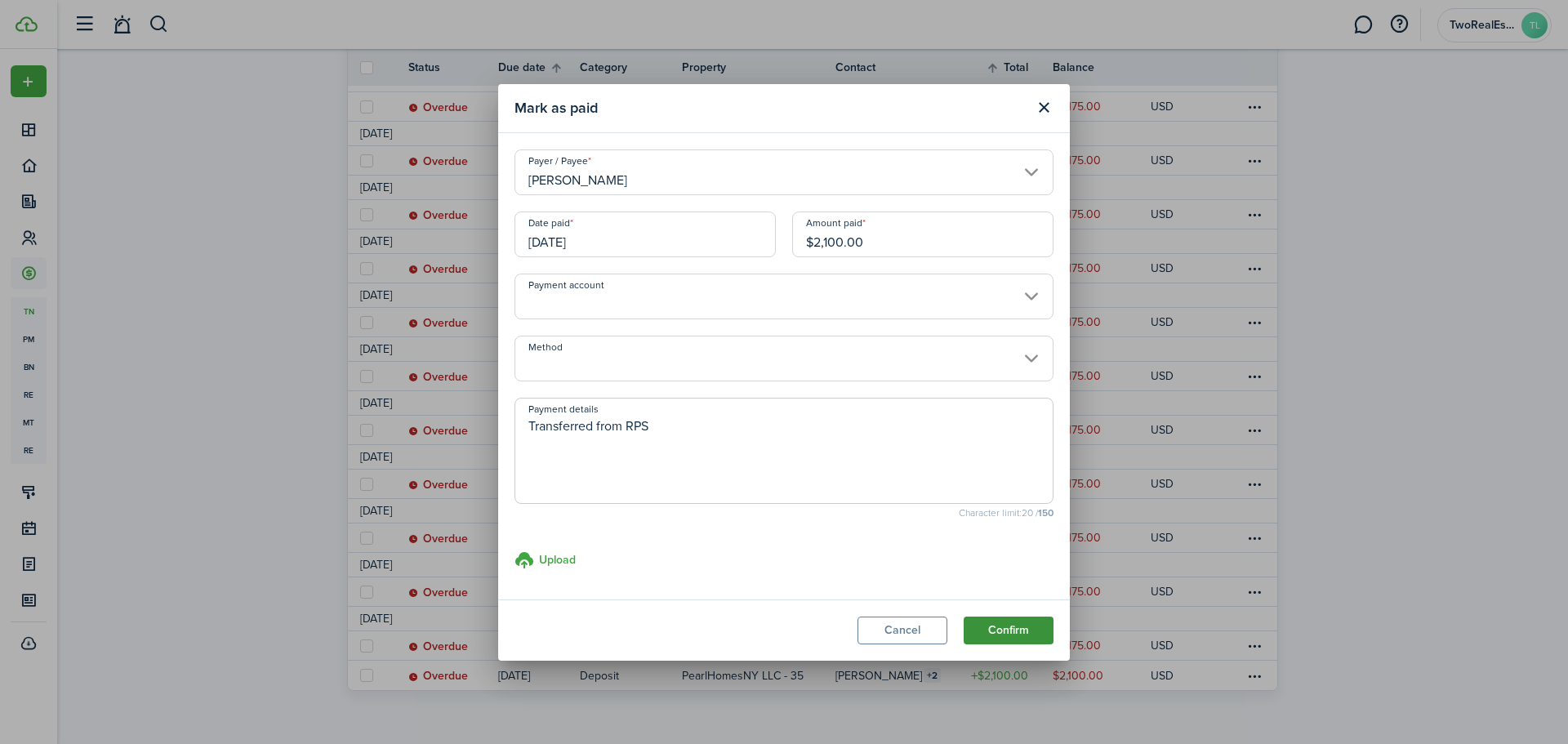
type textarea "Transferred from RPS"
click at [995, 631] on button "Confirm" at bounding box center [1008, 631] width 90 height 28
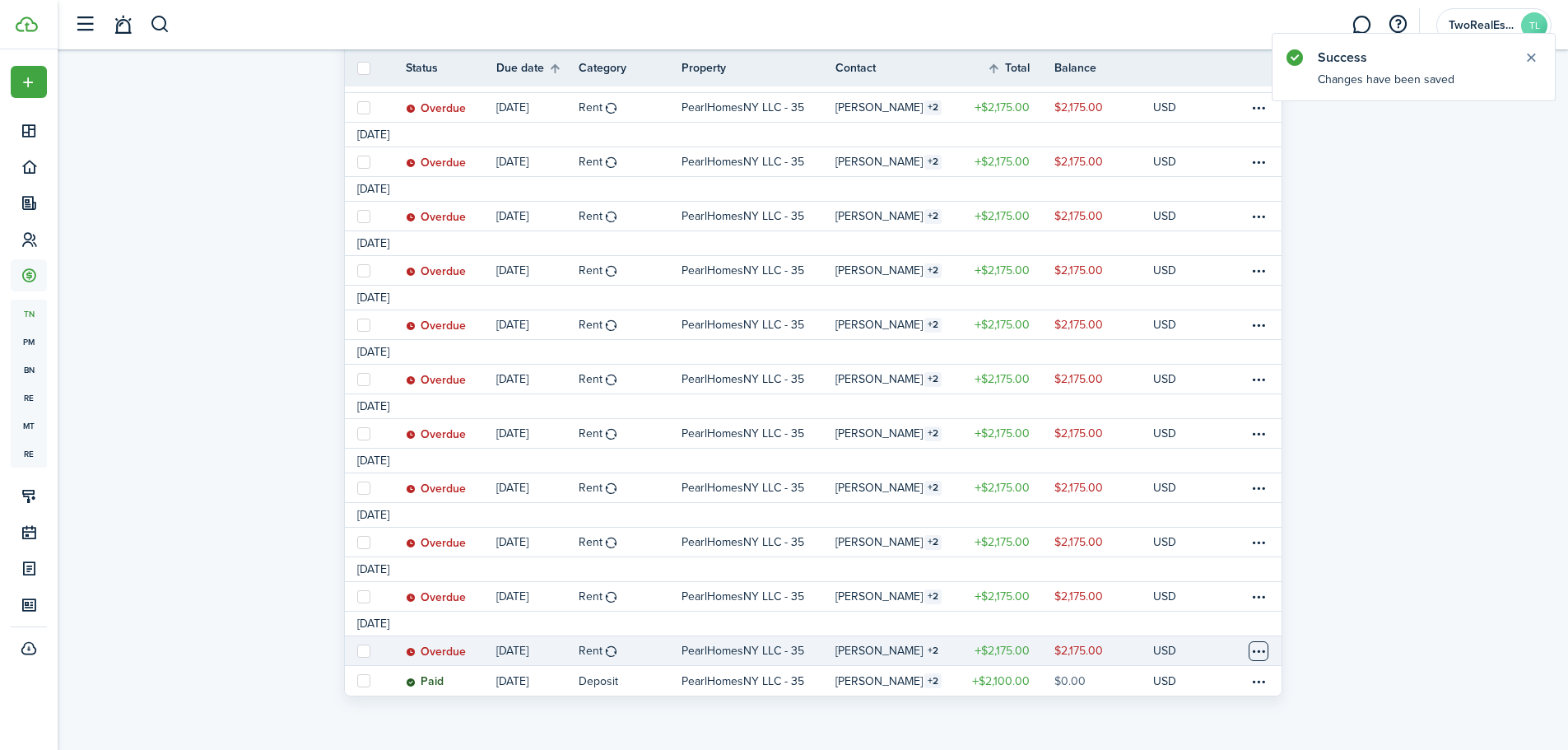
click at [1254, 649] on table-menu-btn-icon at bounding box center [1259, 651] width 20 height 20
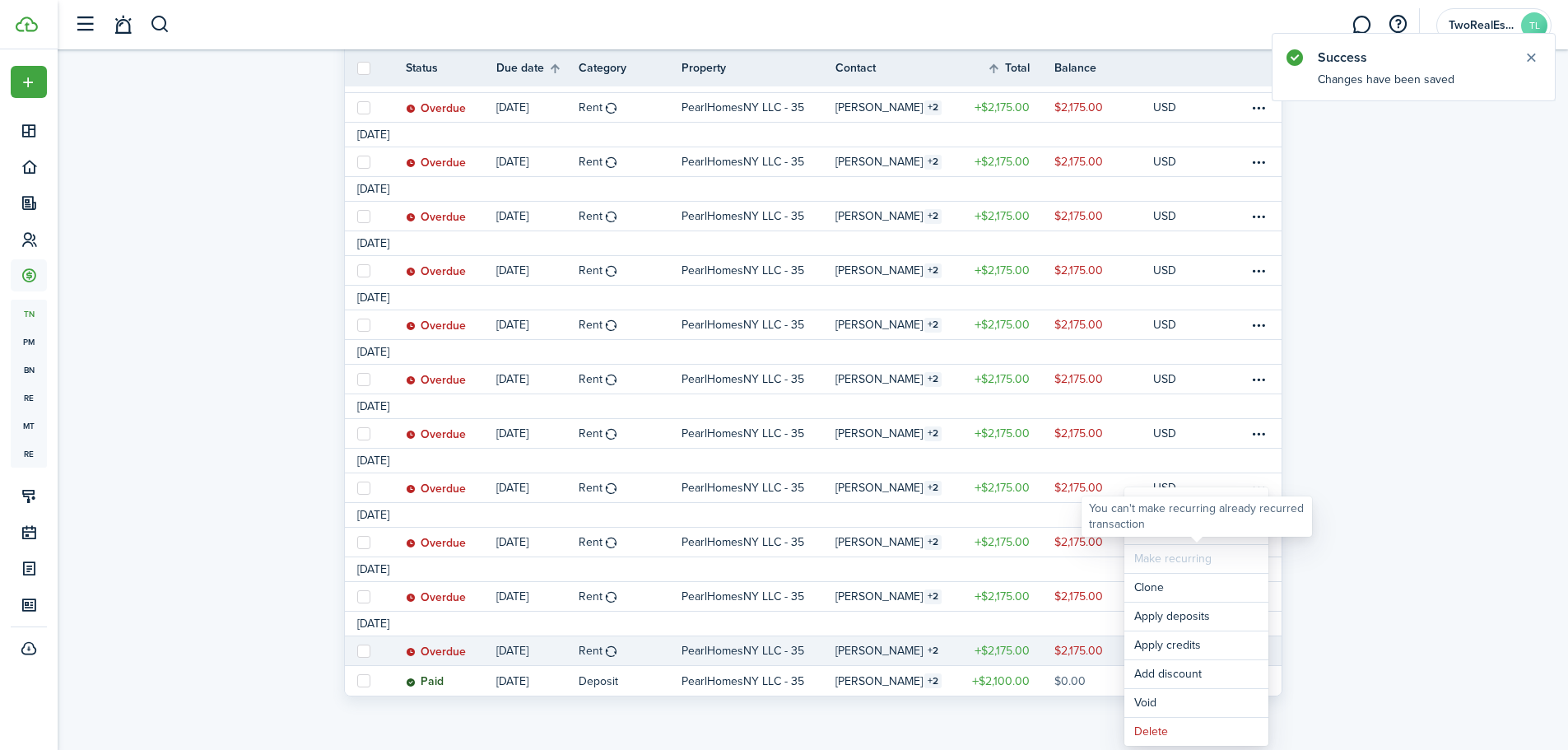
click at [1162, 531] on div "You can't make recurring already recurred transaction" at bounding box center [1196, 516] width 215 height 32
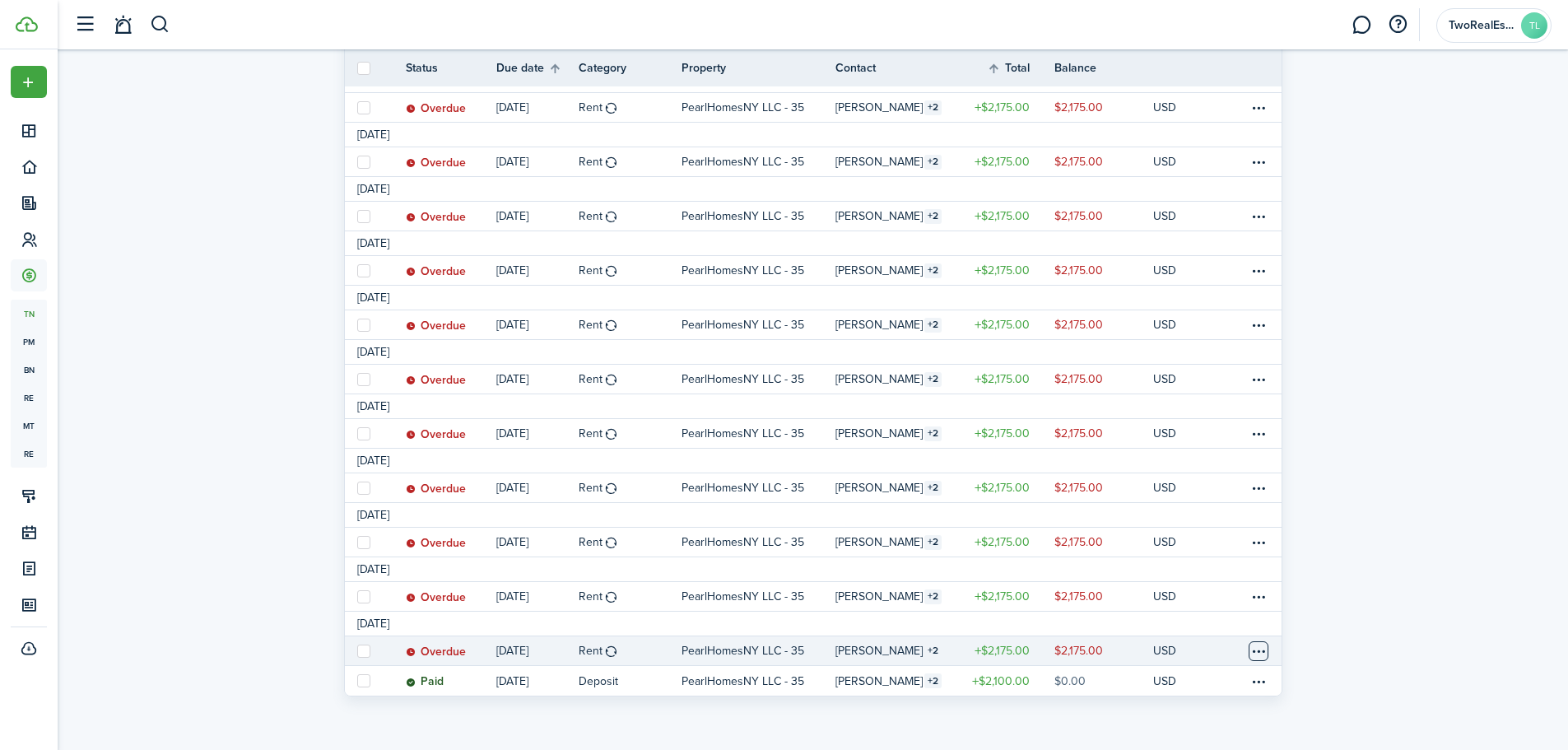
click at [1253, 644] on table-menu-btn-icon "Open menu" at bounding box center [1259, 651] width 20 height 20
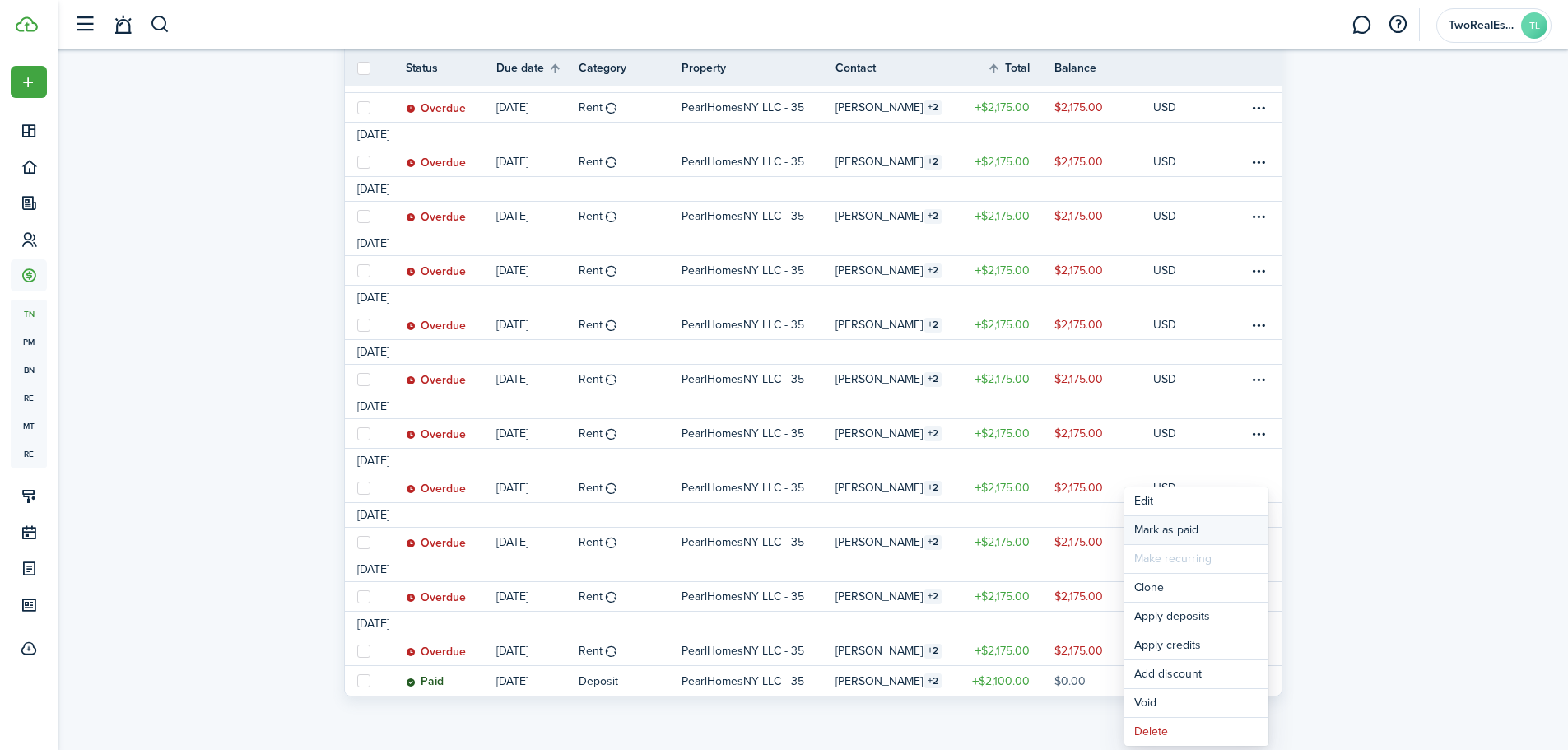
click at [1180, 530] on link "Mark as paid" at bounding box center [1196, 530] width 144 height 28
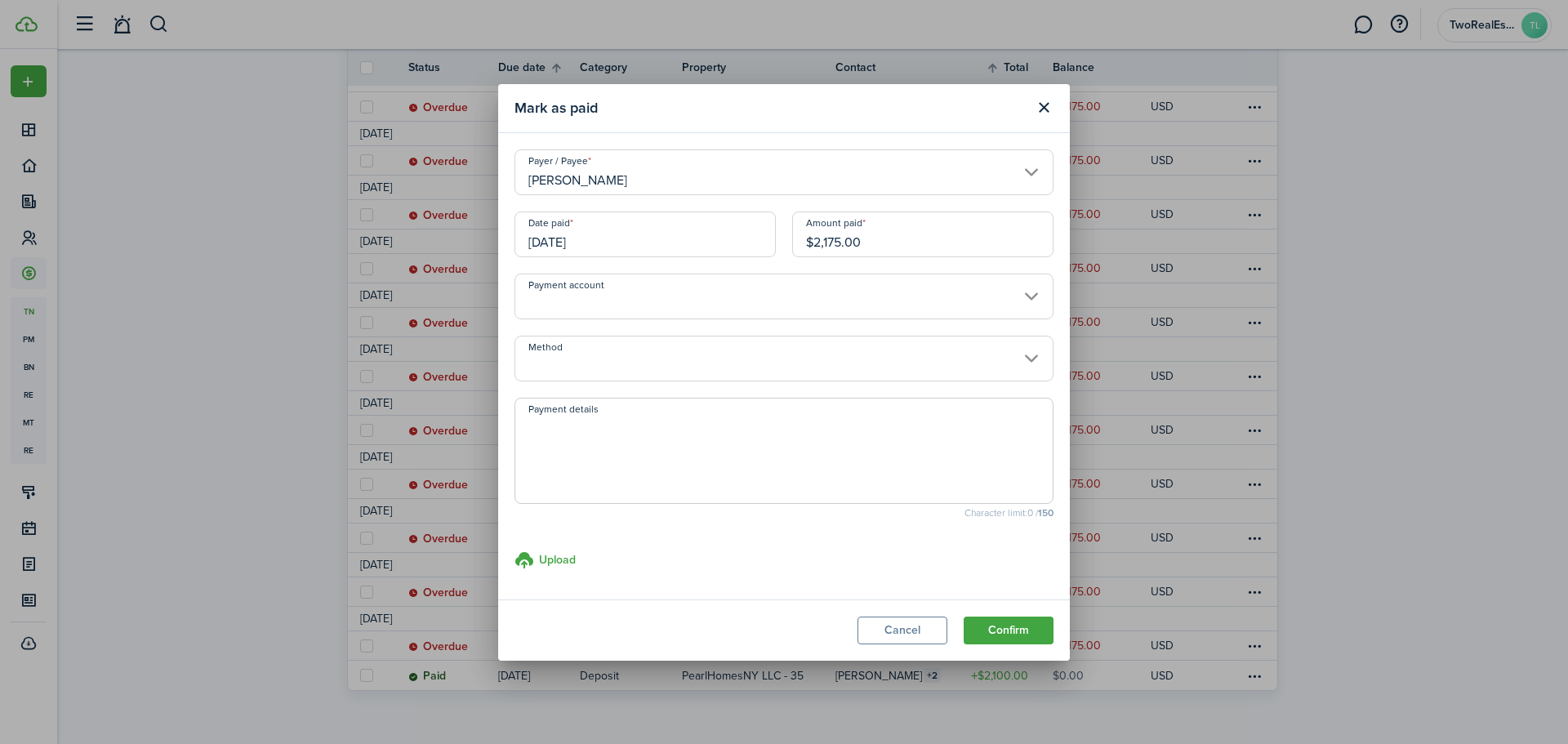
click at [802, 431] on textarea "Payment details" at bounding box center [784, 455] width 538 height 78
paste textarea "Transferred from RPS"
type textarea "Transferred from RPS"
click at [1014, 625] on button "Confirm" at bounding box center [1008, 631] width 90 height 28
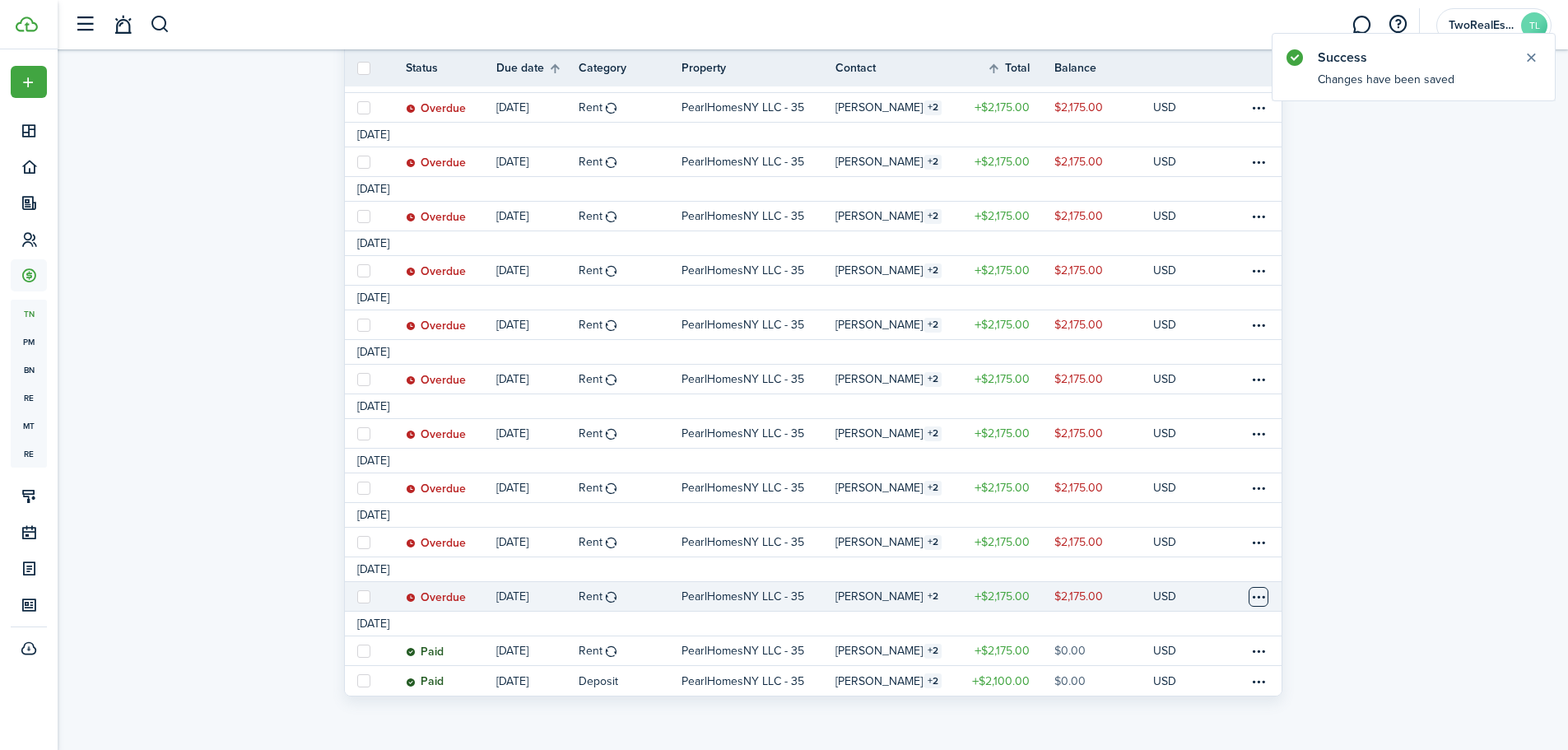
click at [1259, 593] on table-menu-btn-icon at bounding box center [1259, 597] width 20 height 20
click at [1177, 534] on link "Mark as paid" at bounding box center [1196, 530] width 144 height 28
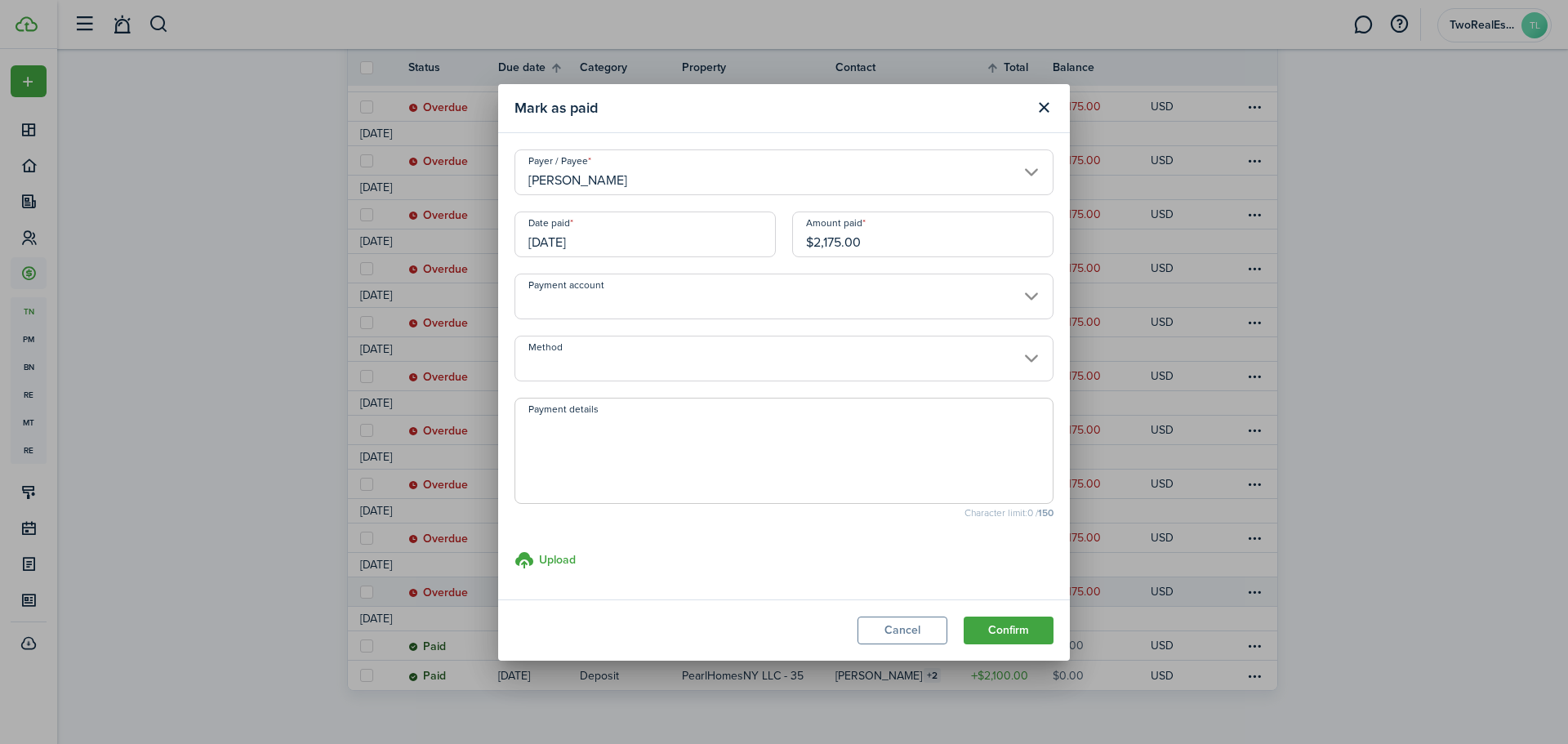
click at [819, 428] on textarea "Payment details" at bounding box center [784, 455] width 538 height 78
paste textarea "Transferred from RPS"
type textarea "Transferred from RPS"
click at [1005, 626] on button "Confirm" at bounding box center [1008, 631] width 90 height 28
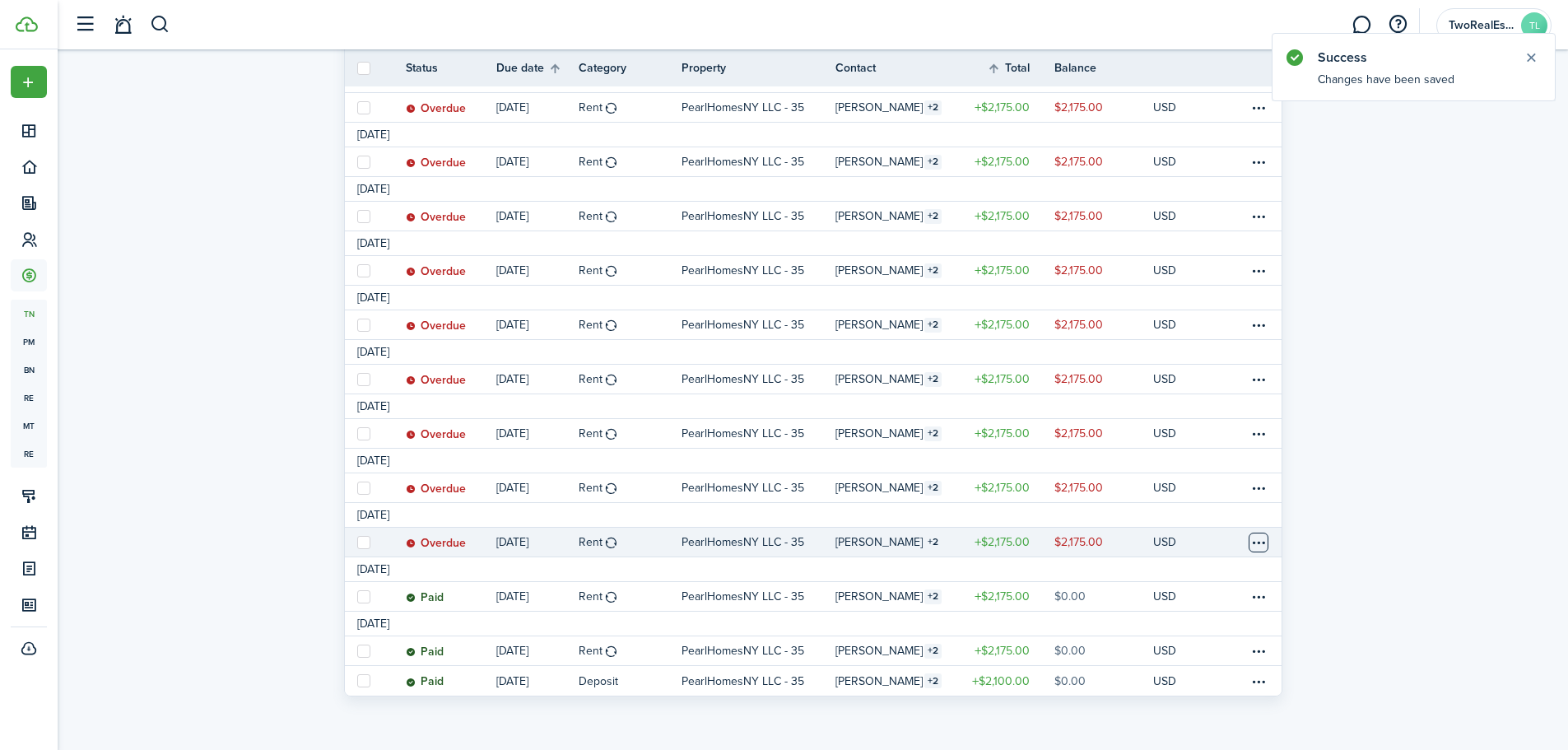
click at [1255, 539] on table-menu-btn-icon at bounding box center [1259, 543] width 20 height 20
click at [1220, 531] on link "Mark as paid" at bounding box center [1196, 530] width 144 height 28
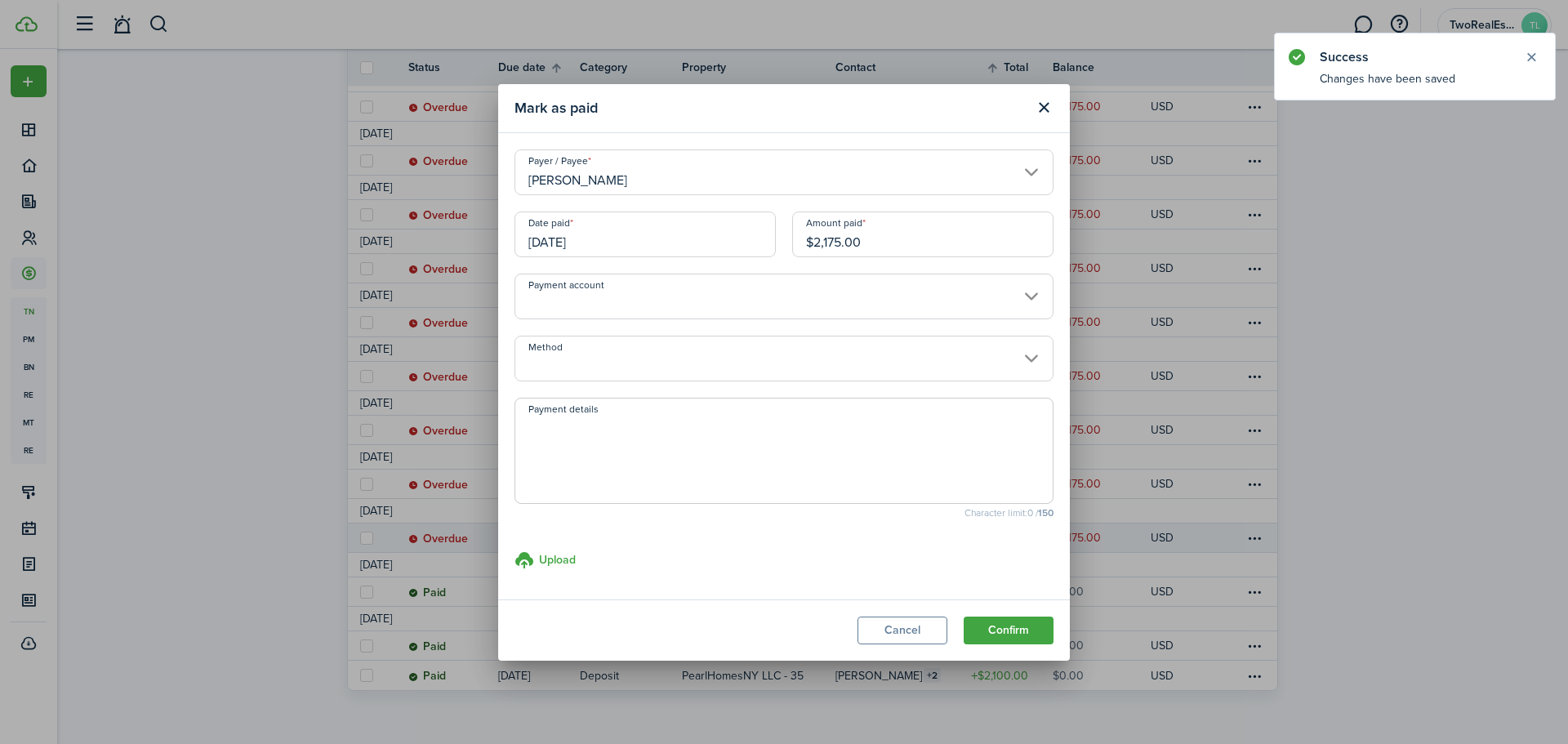
click at [652, 438] on textarea "Payment details" at bounding box center [784, 455] width 538 height 78
paste textarea "Transferred from RPS"
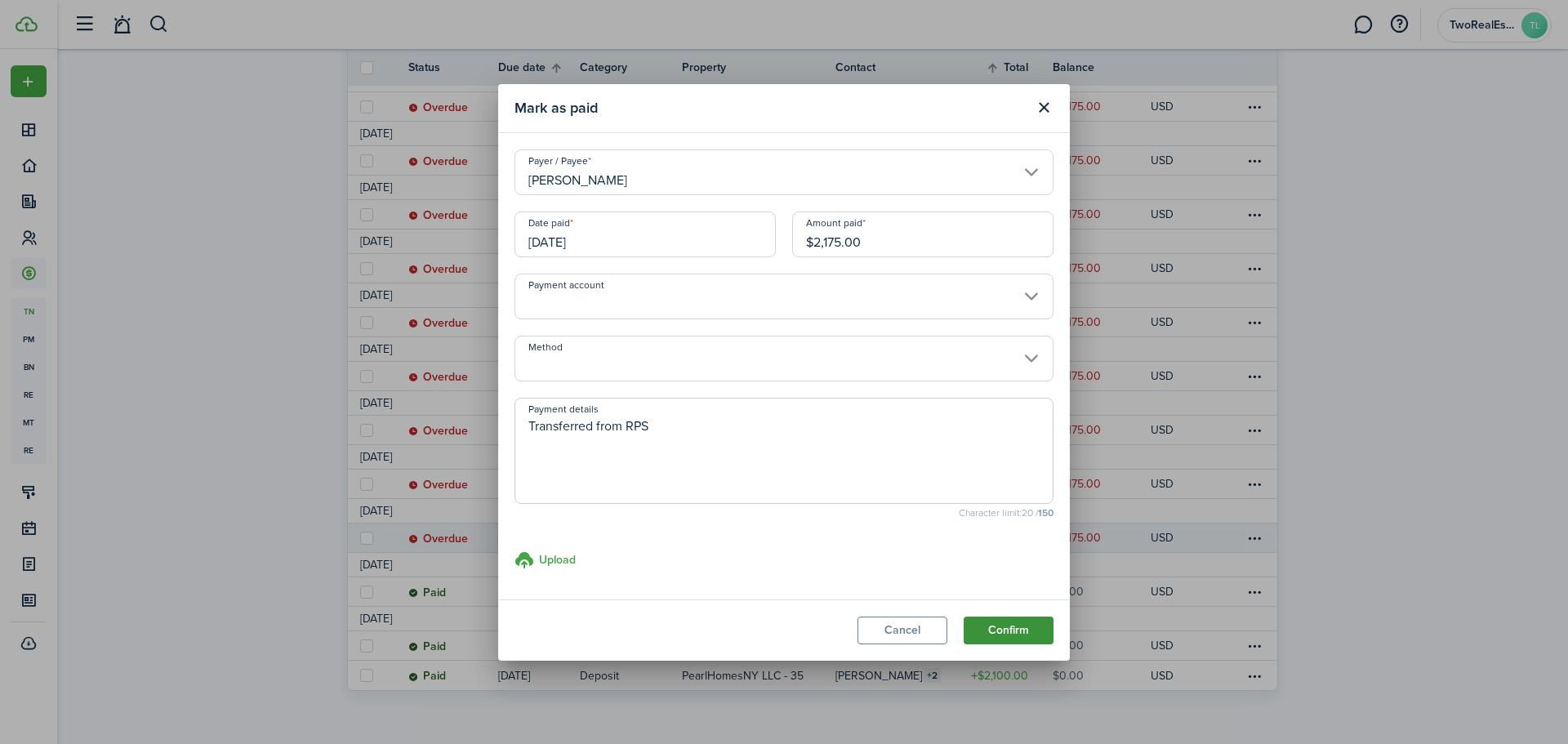
type textarea "Transferred from RPS"
click at [1007, 628] on button "Confirm" at bounding box center [1008, 631] width 90 height 28
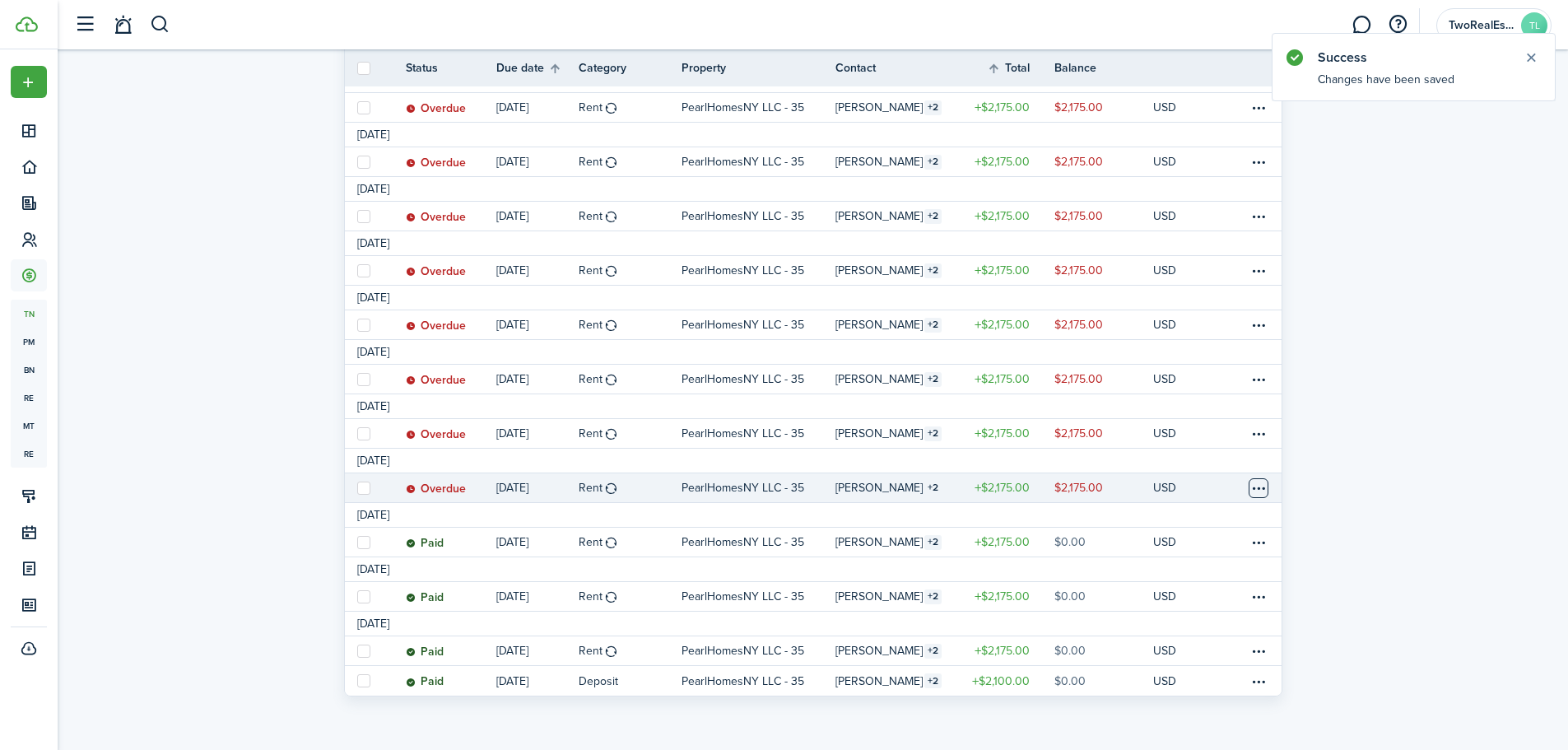
click at [1260, 486] on table-menu-btn-icon at bounding box center [1259, 488] width 20 height 20
click at [1184, 525] on link "Mark as paid" at bounding box center [1196, 530] width 144 height 28
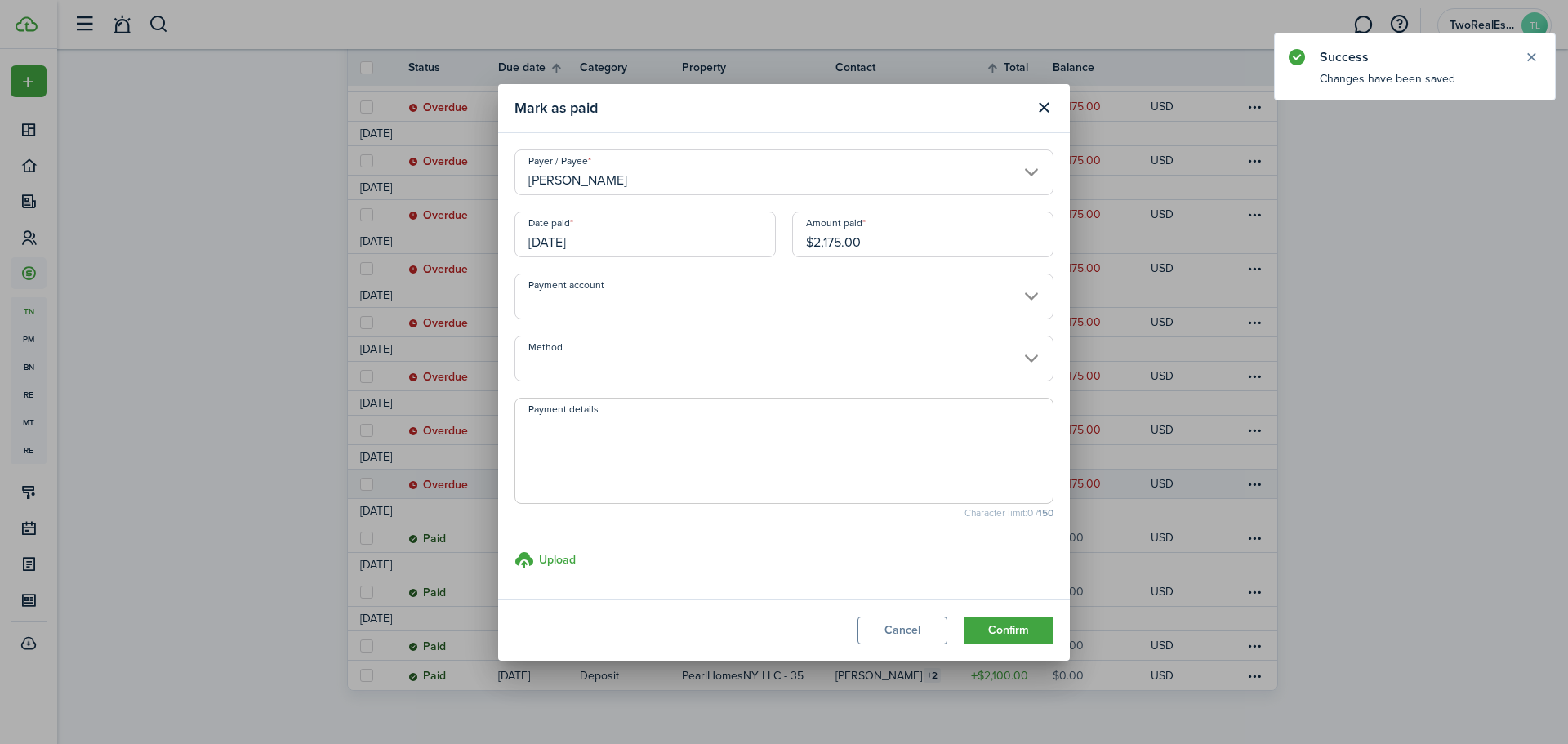
click at [688, 420] on textarea "Payment details" at bounding box center [784, 455] width 538 height 78
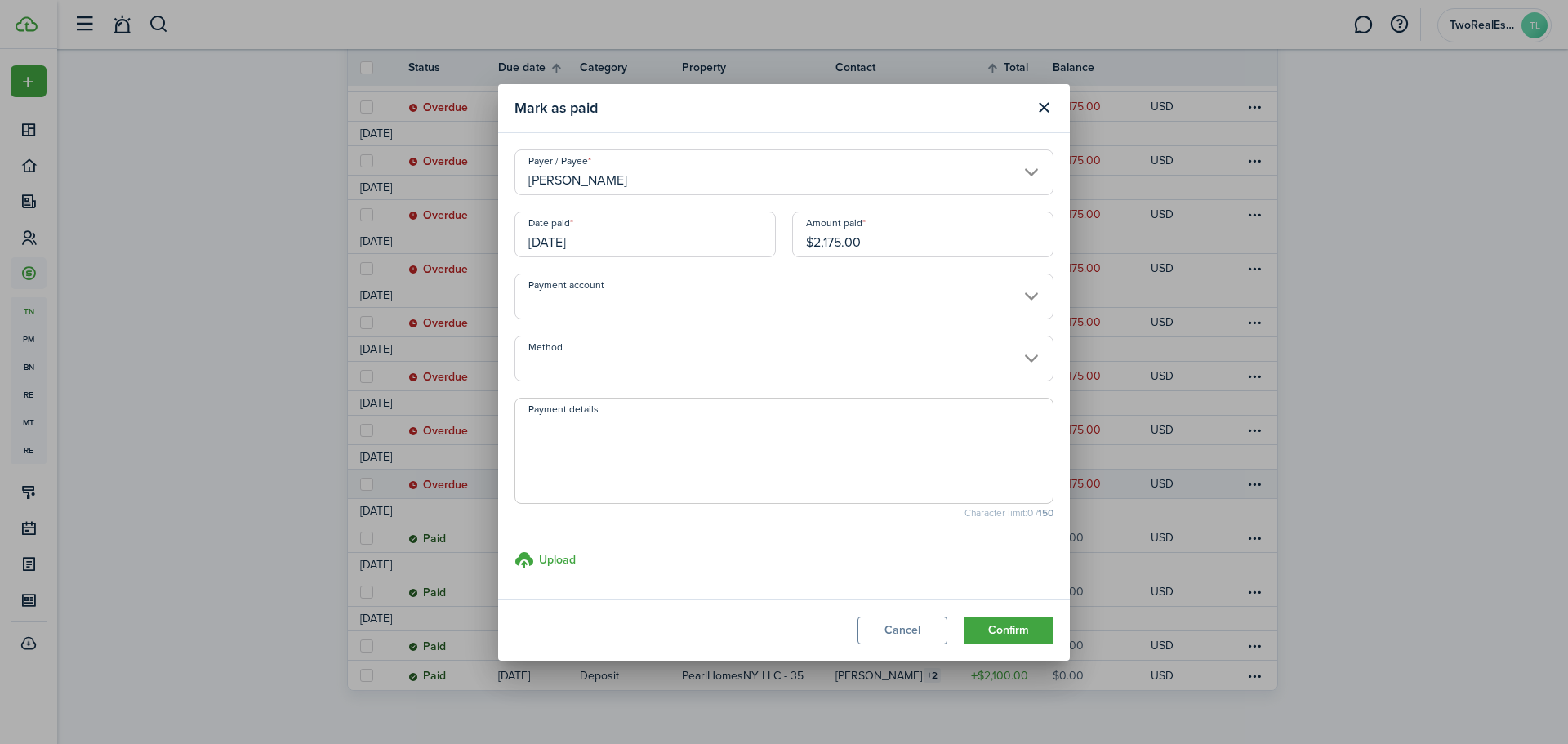
paste textarea "Transferred from RPS"
type textarea "Transferred from RPS"
click at [1015, 624] on button "Confirm" at bounding box center [1008, 631] width 90 height 28
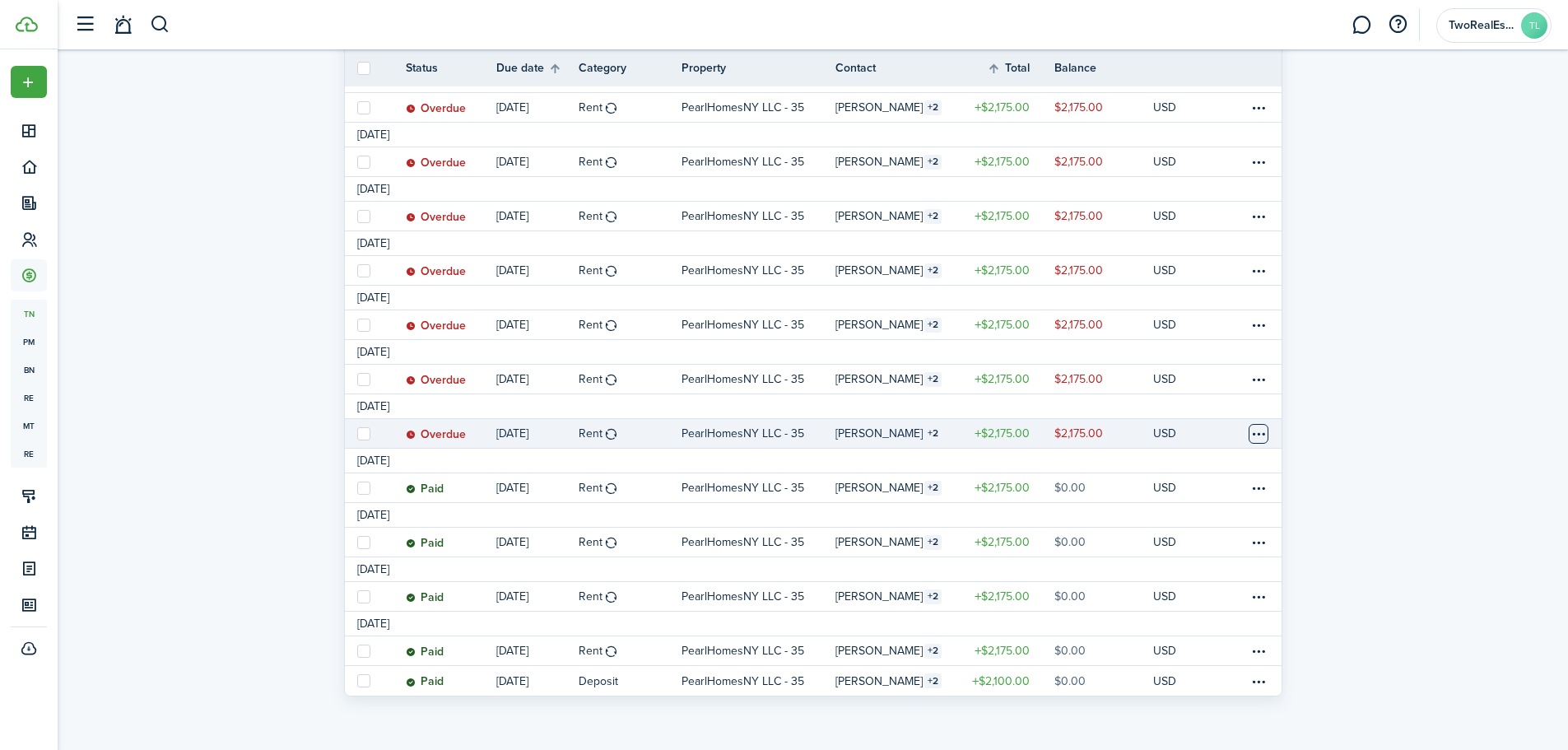
click at [1257, 435] on table-menu-btn-icon at bounding box center [1259, 434] width 20 height 20
click at [1173, 491] on link "Mark as paid" at bounding box center [1196, 495] width 144 height 28
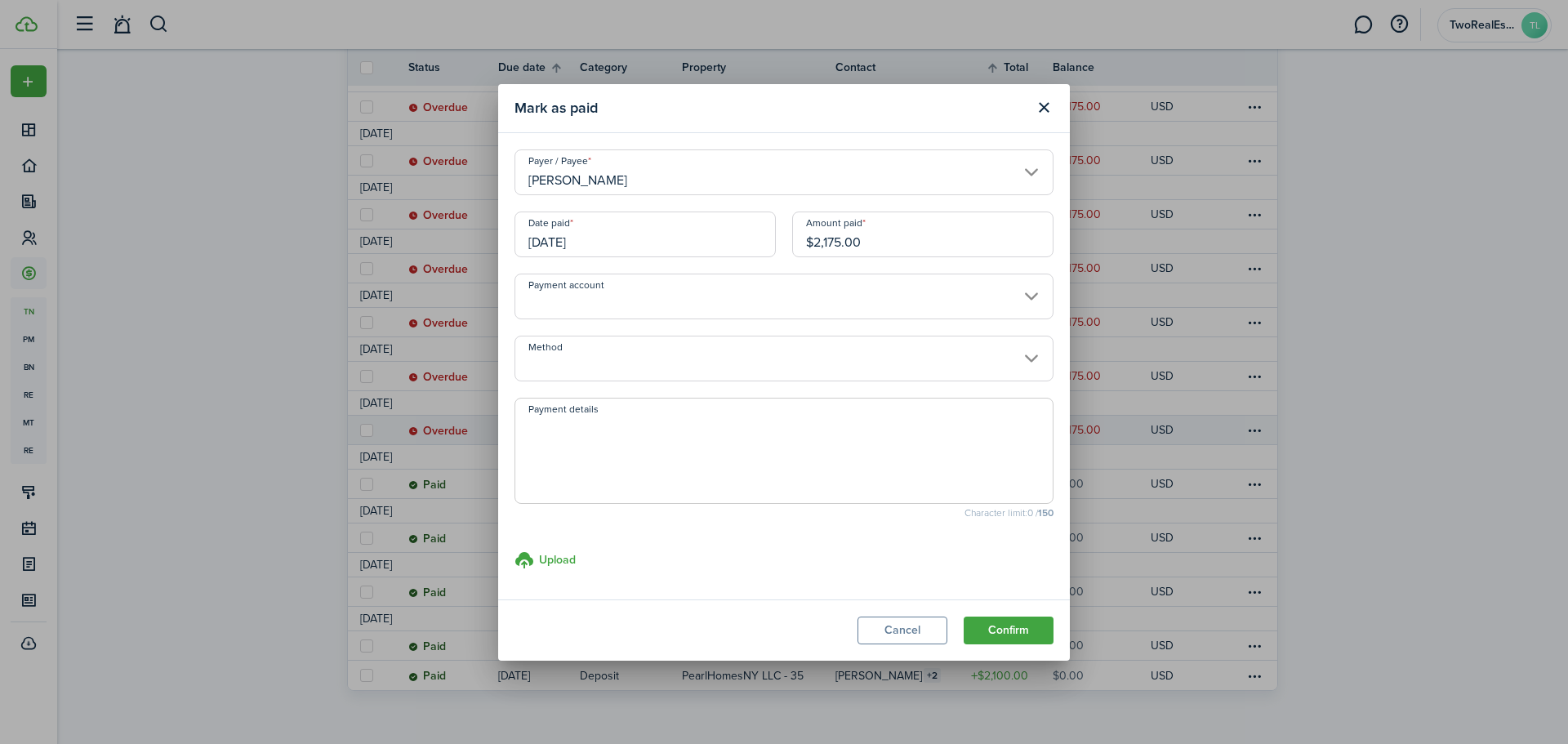
click at [775, 415] on span at bounding box center [784, 450] width 539 height 106
click at [778, 431] on textarea "Payment details" at bounding box center [784, 455] width 538 height 78
paste textarea "Transferred from RPS"
type textarea "Transferred from RPS"
click at [1012, 634] on button "Confirm" at bounding box center [1008, 631] width 90 height 28
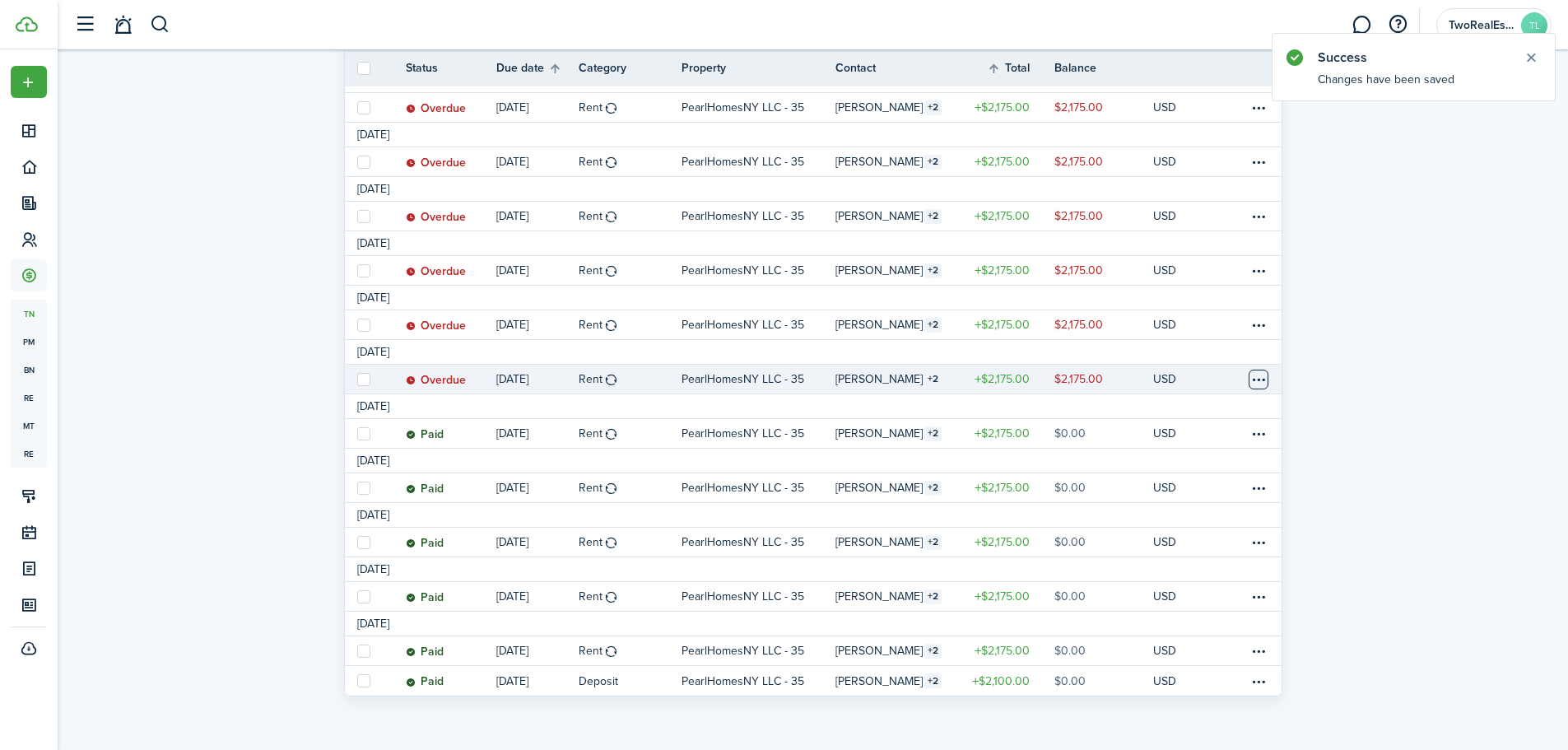
click at [1261, 378] on table-menu-btn-icon at bounding box center [1259, 380] width 20 height 20
click at [1185, 437] on link "Mark as paid" at bounding box center [1196, 441] width 144 height 28
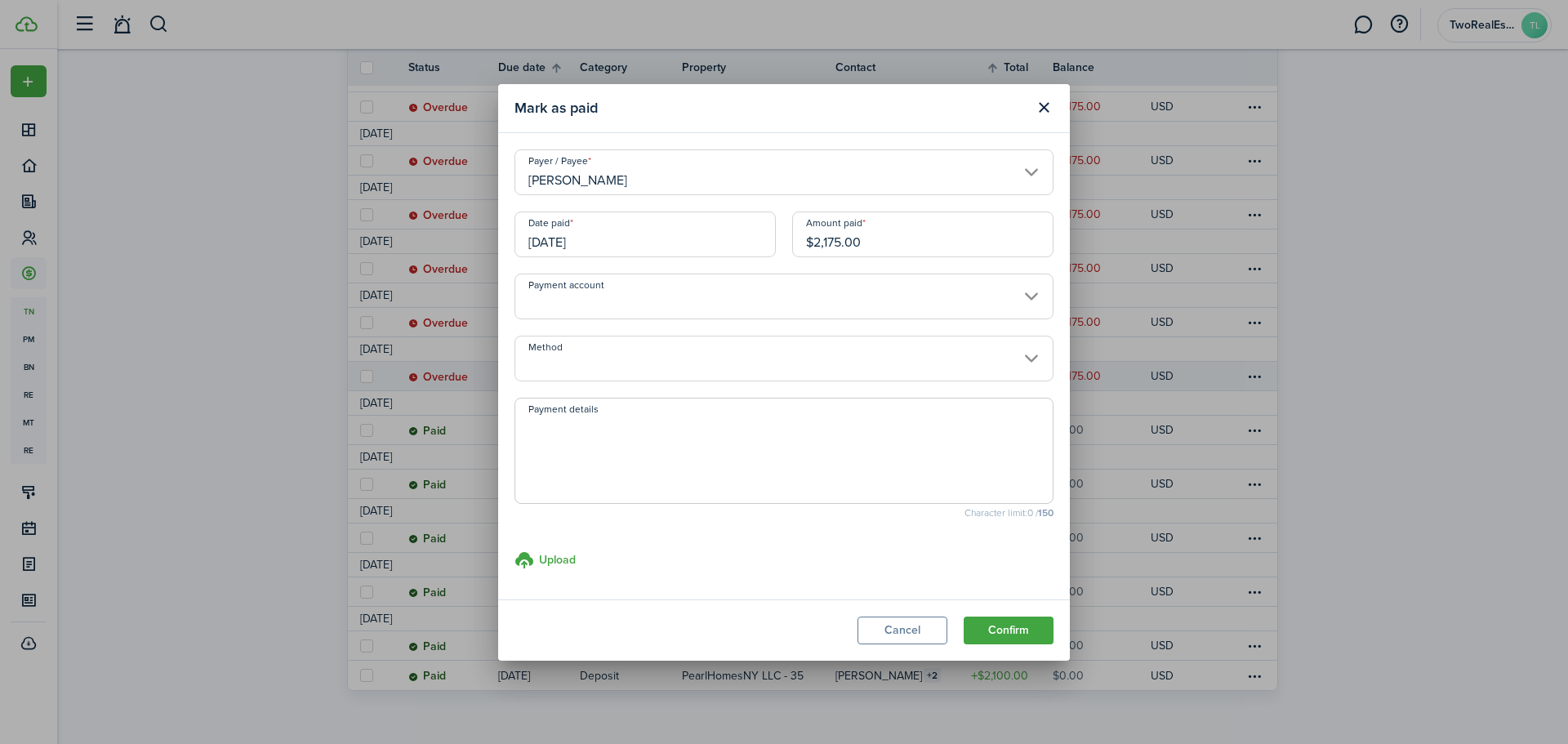
click at [641, 447] on textarea "Payment details" at bounding box center [784, 455] width 538 height 78
paste textarea "Transferred from RPS"
type textarea "Transferred from RPS"
click at [1024, 629] on button "Confirm" at bounding box center [1008, 631] width 90 height 28
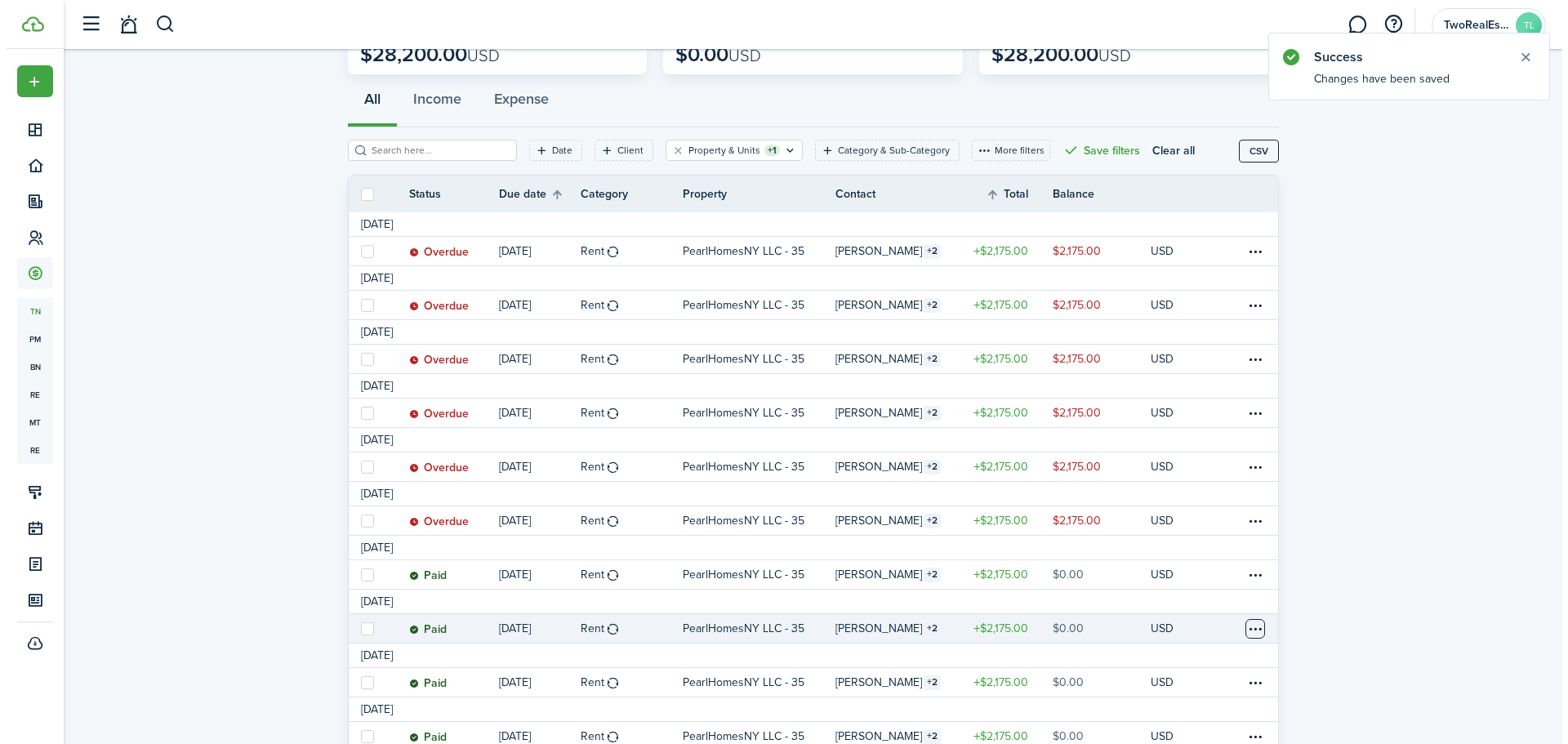
scroll to position [163, 0]
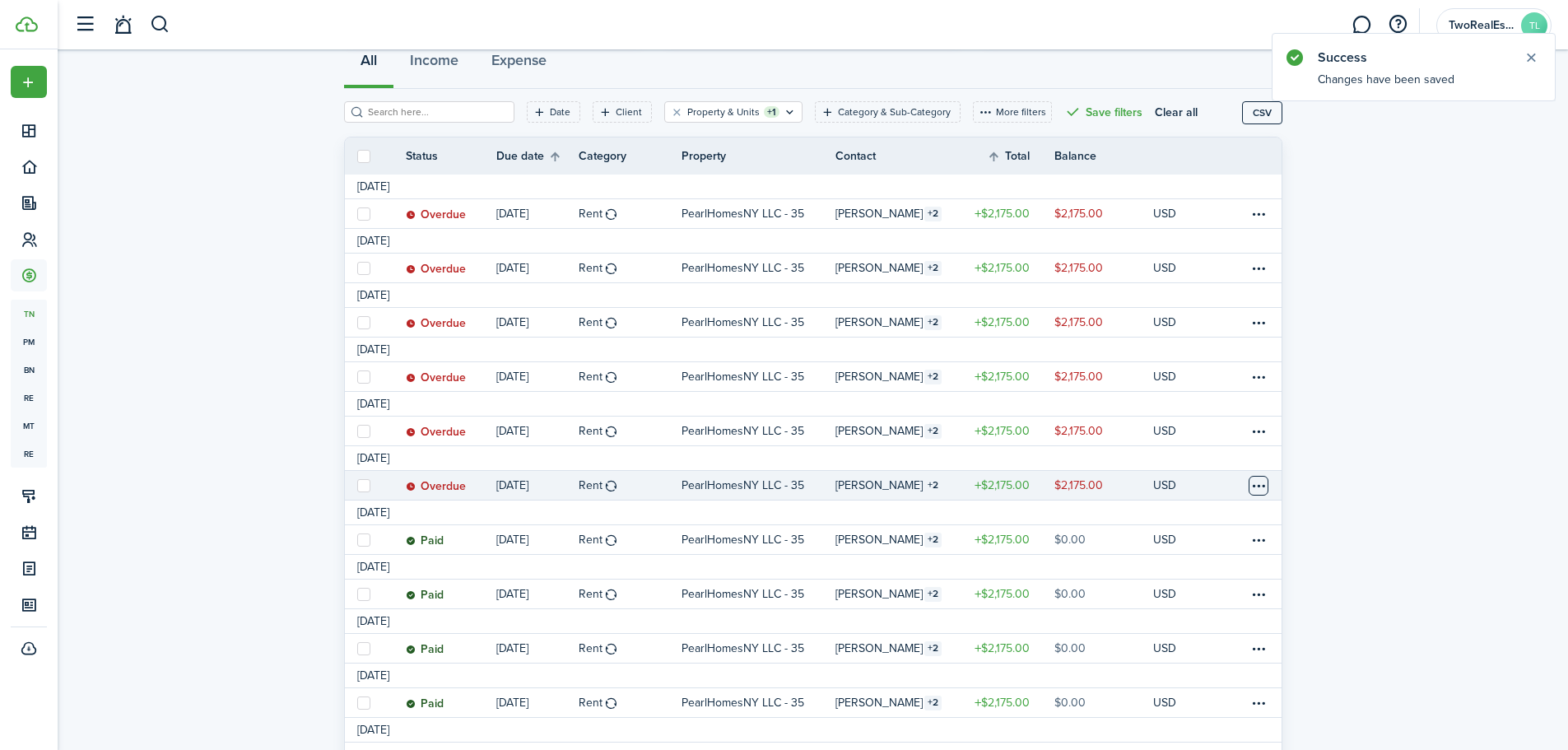
click at [1255, 490] on table-menu-btn-icon at bounding box center [1259, 486] width 20 height 20
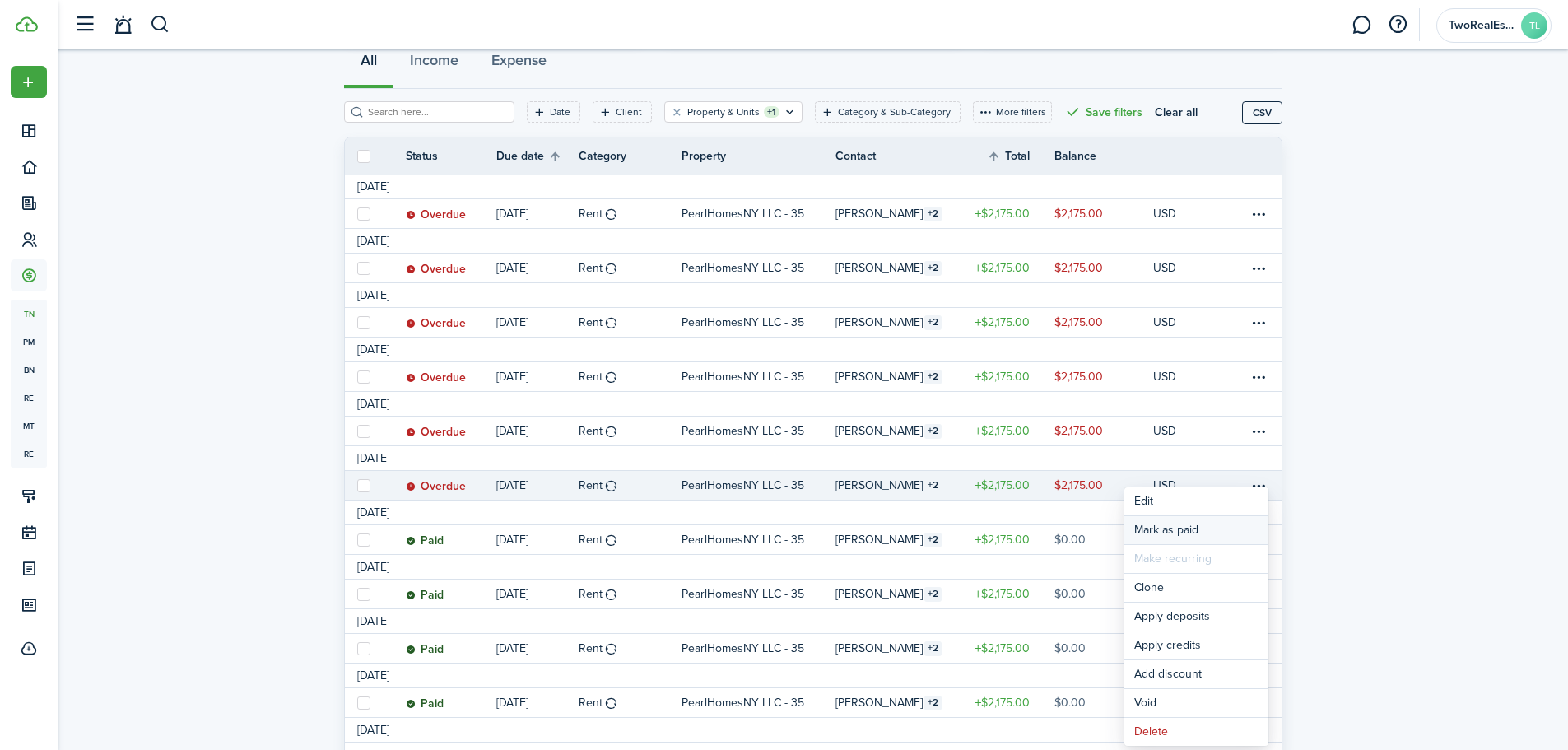
click at [1180, 531] on link "Mark as paid" at bounding box center [1196, 530] width 144 height 28
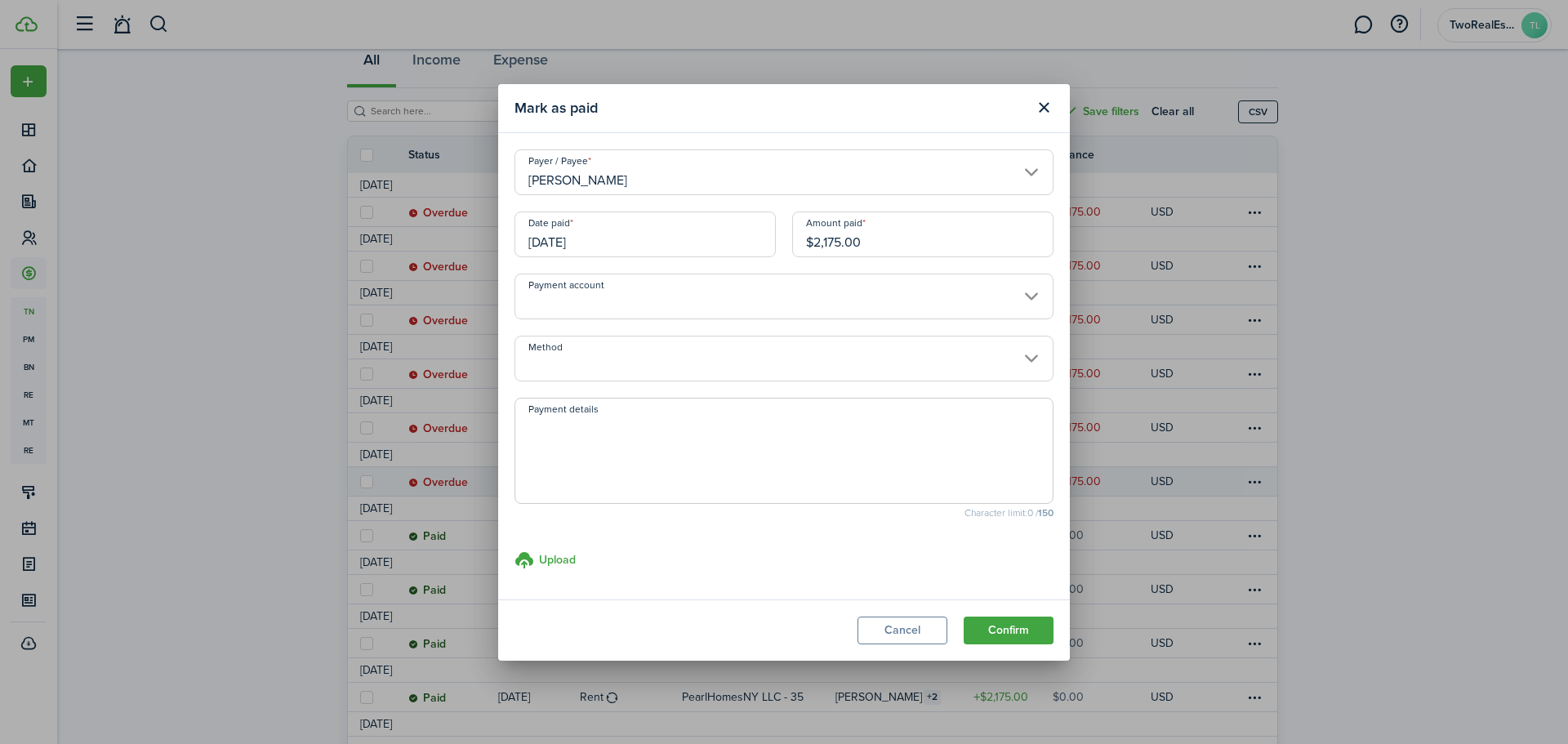
click at [814, 459] on textarea "Payment details" at bounding box center [784, 455] width 538 height 78
paste textarea "Transferred from RPS"
type textarea "Transferred from RPS"
click at [1015, 623] on button "Confirm" at bounding box center [1008, 631] width 90 height 28
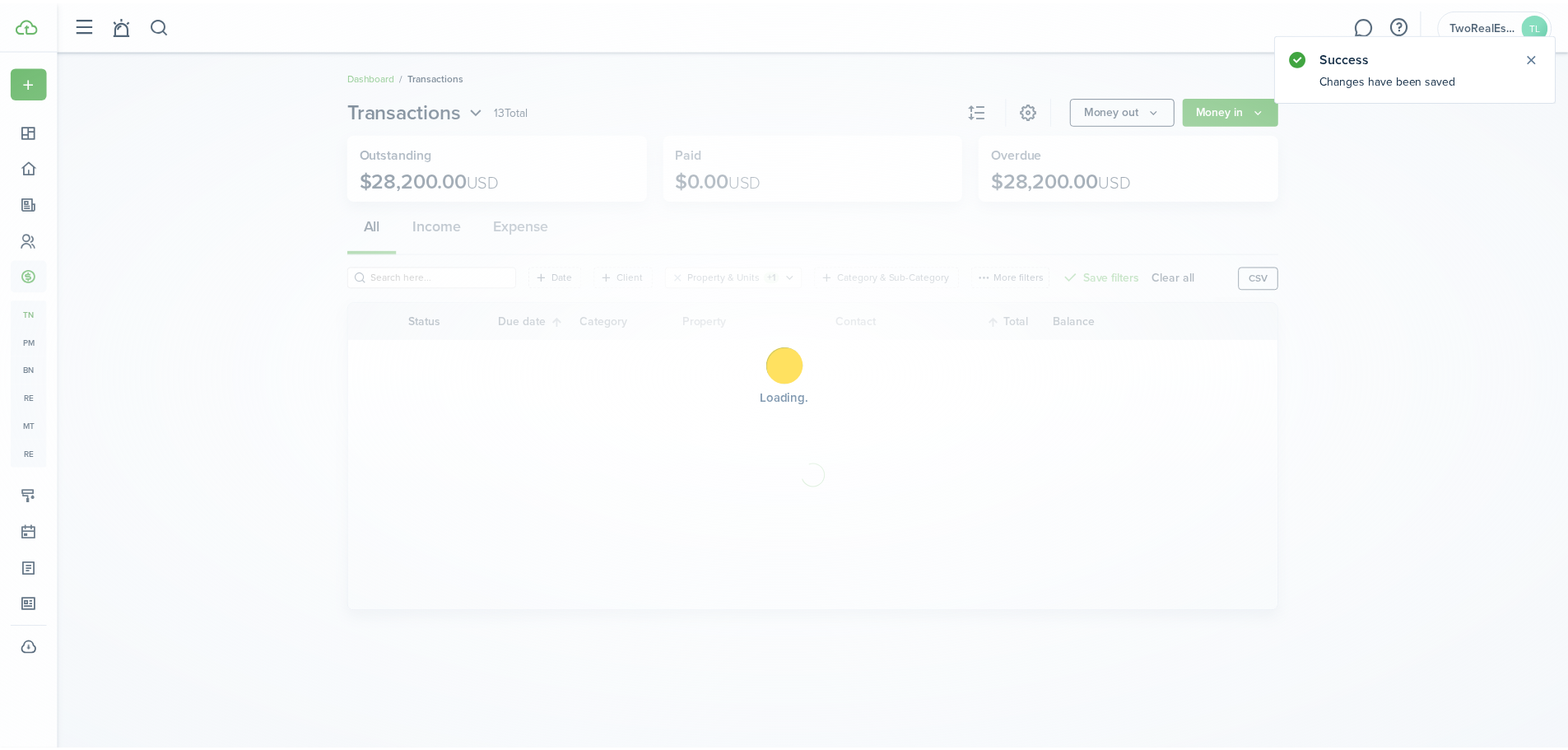
scroll to position [0, 0]
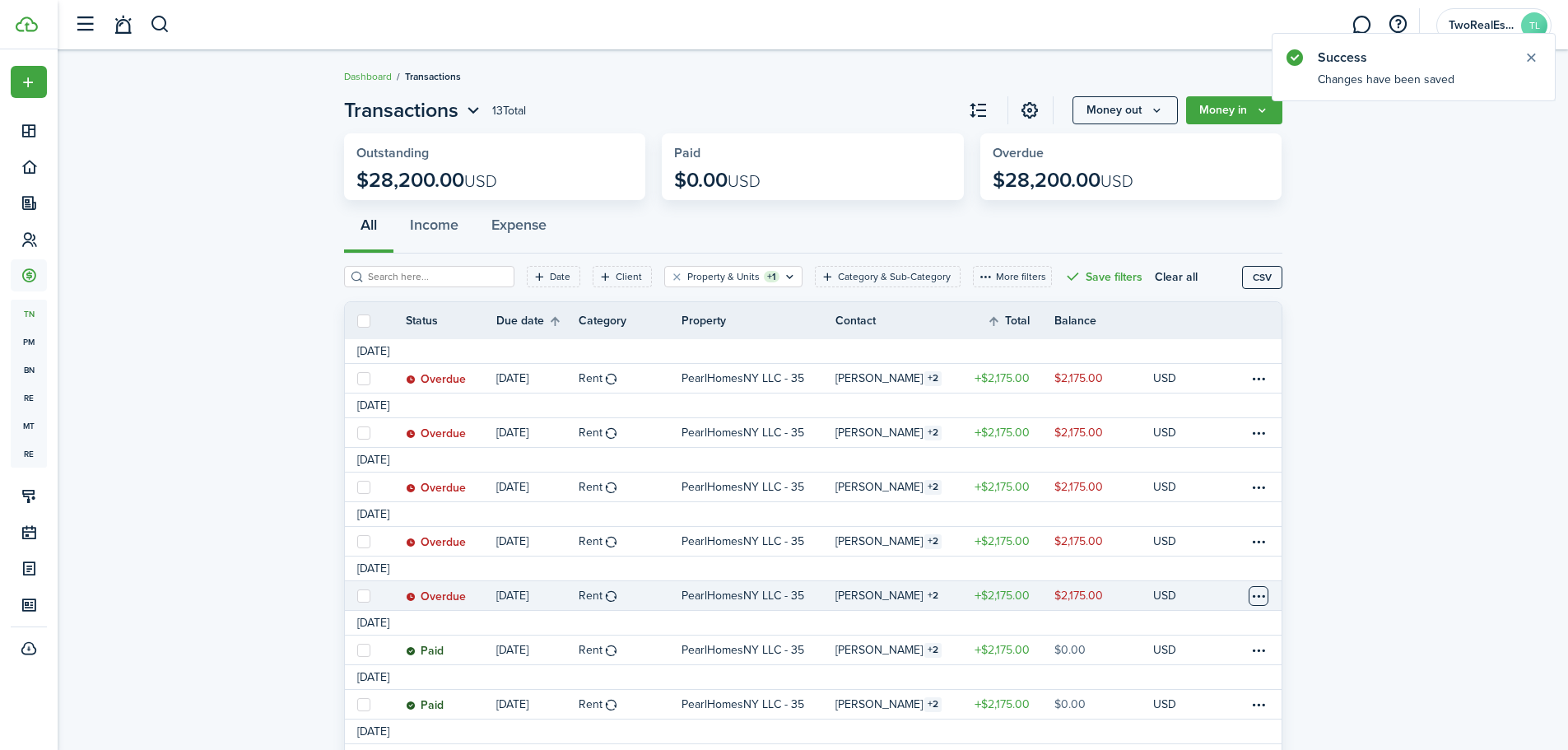
click at [1264, 592] on table-menu-btn-icon at bounding box center [1259, 596] width 20 height 20
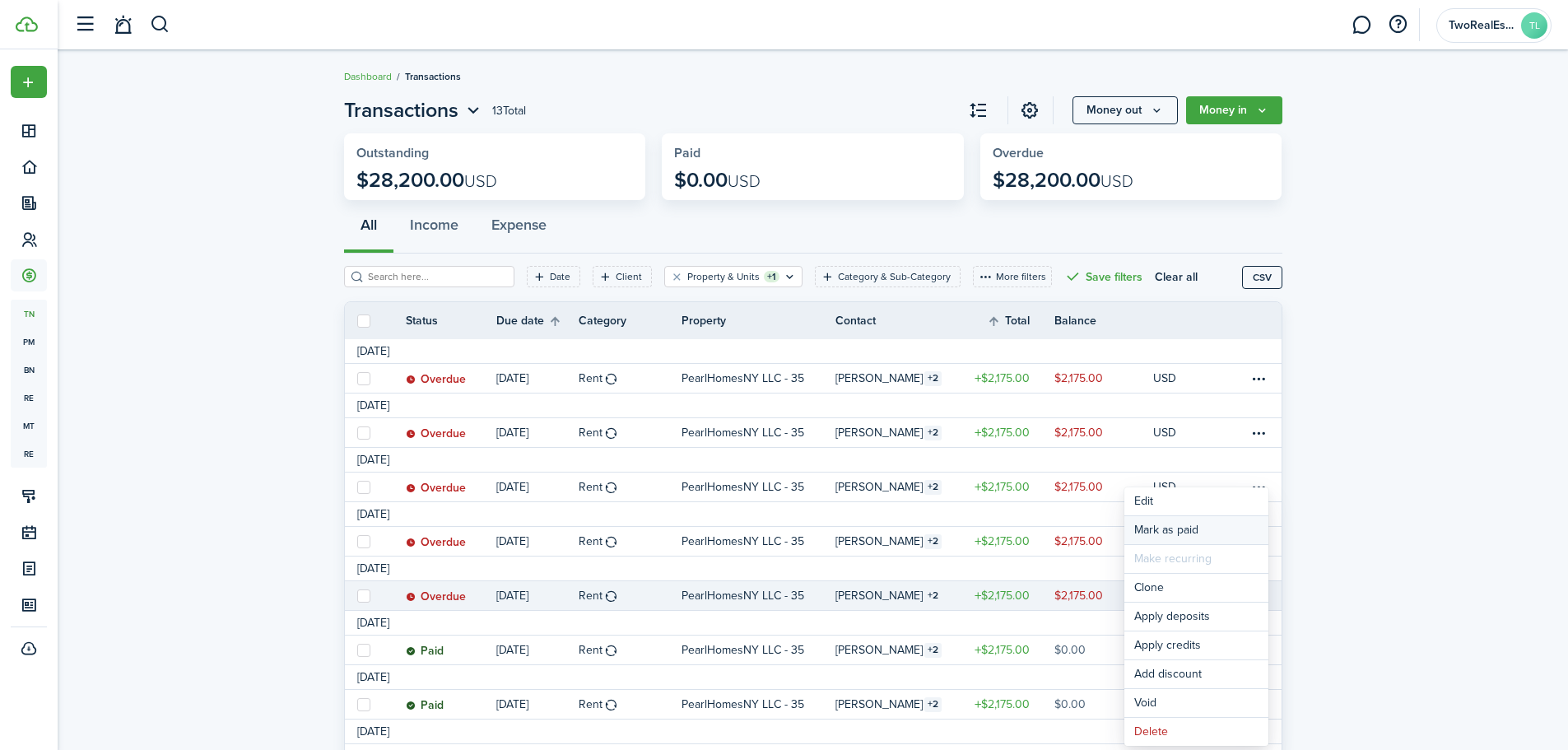
click at [1178, 533] on link "Mark as paid" at bounding box center [1196, 530] width 144 height 28
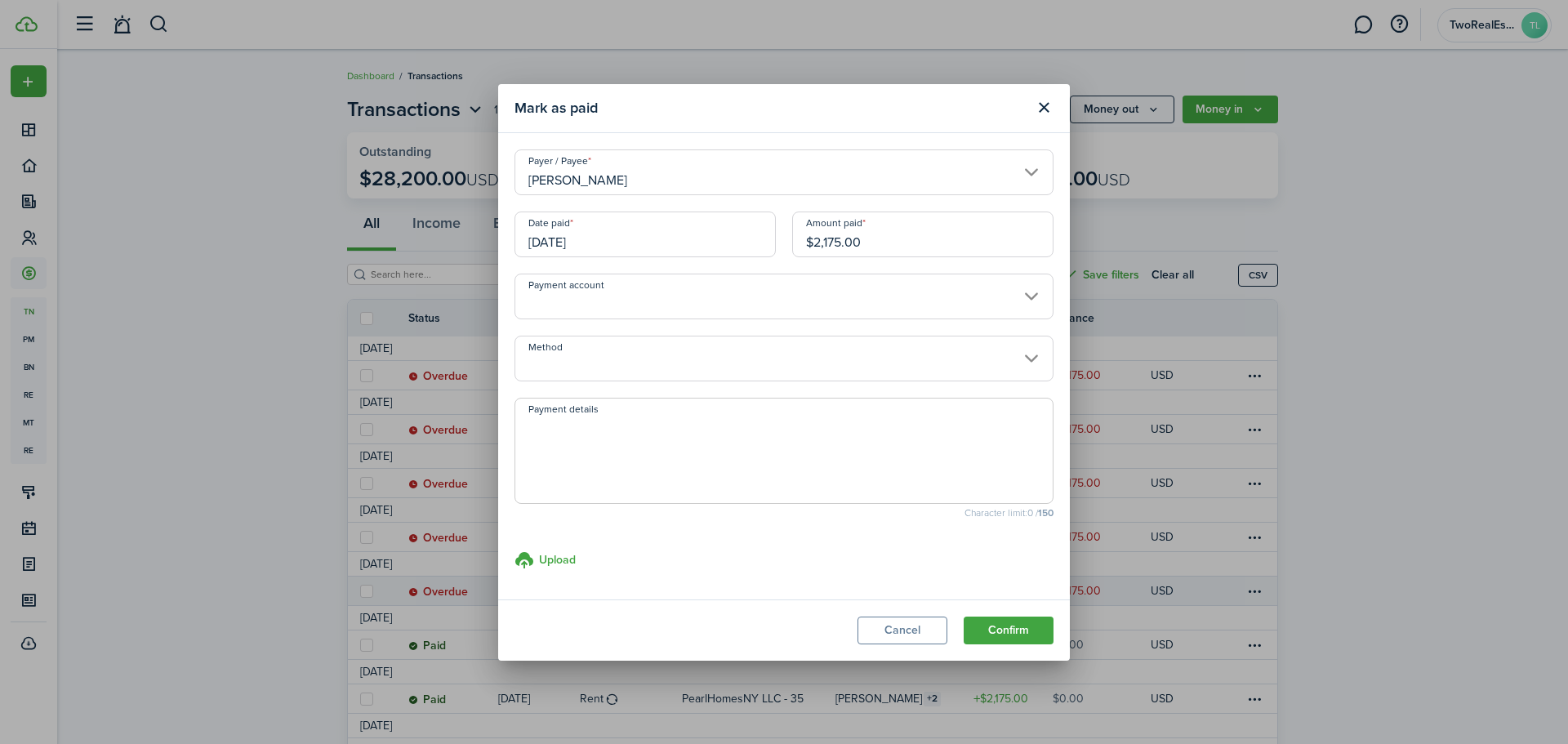
click at [887, 431] on textarea "Payment details" at bounding box center [784, 455] width 538 height 78
paste textarea "Transferred from RPS"
type textarea "Transferred from RPS"
click at [1034, 622] on button "Confirm" at bounding box center [1008, 631] width 90 height 28
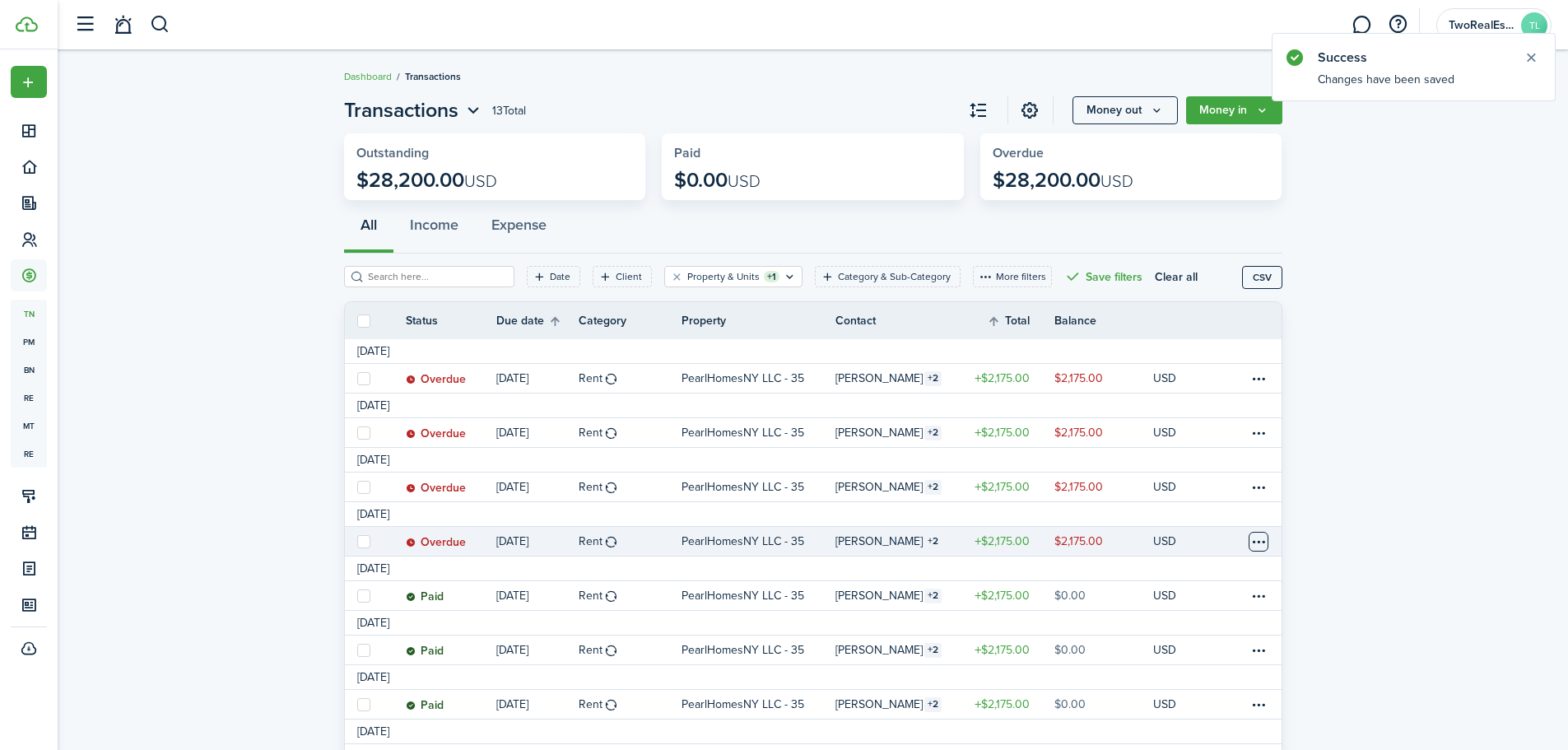
click at [1252, 543] on table-menu-btn-icon at bounding box center [1259, 542] width 20 height 20
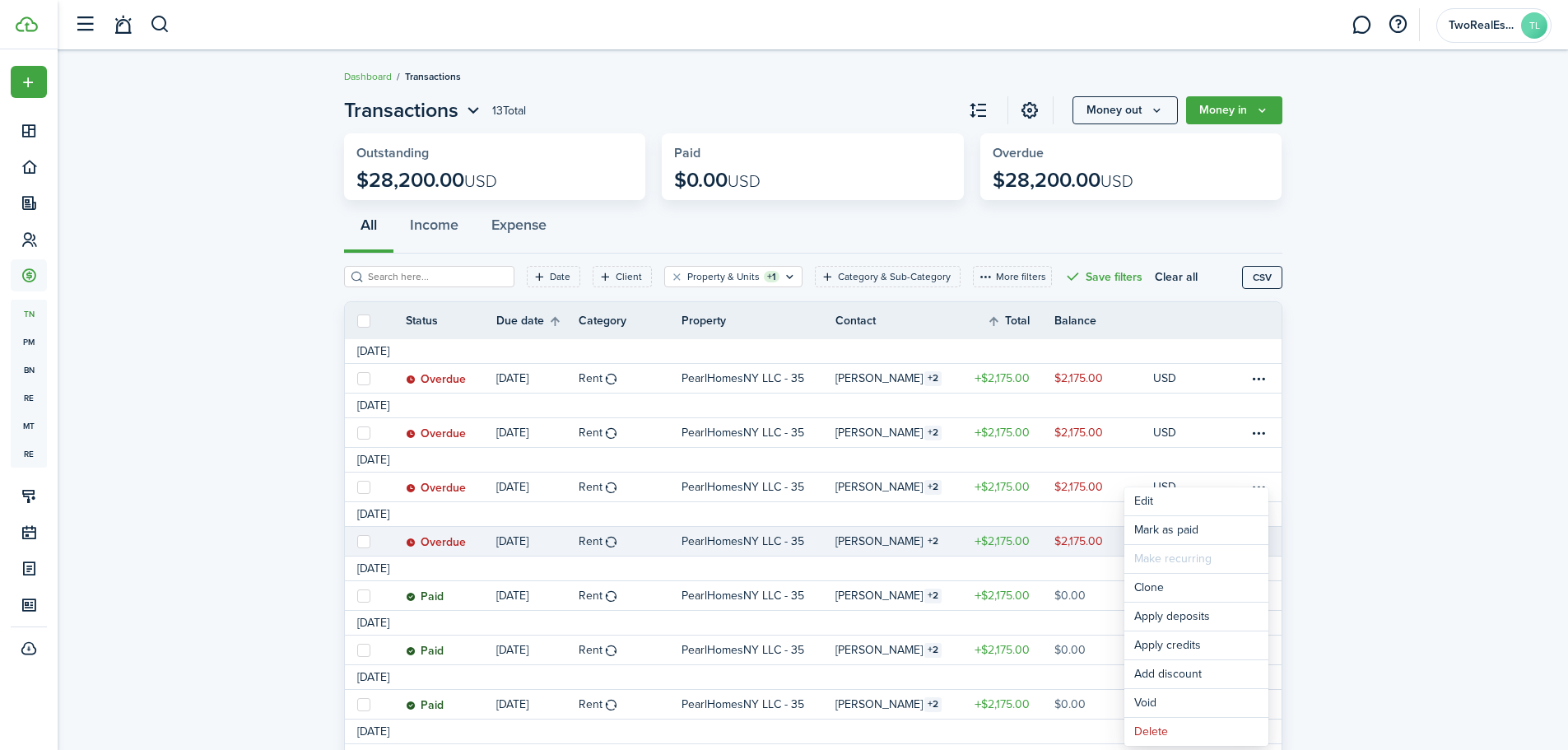
click at [1377, 595] on invoice-list "Transactions 13 Total Money out Money in Outstanding $28,200.00 USD Paid $0.00 …" at bounding box center [812, 563] width 1511 height 951
click at [432, 542] on status "Overdue" at bounding box center [436, 543] width 60 height 13
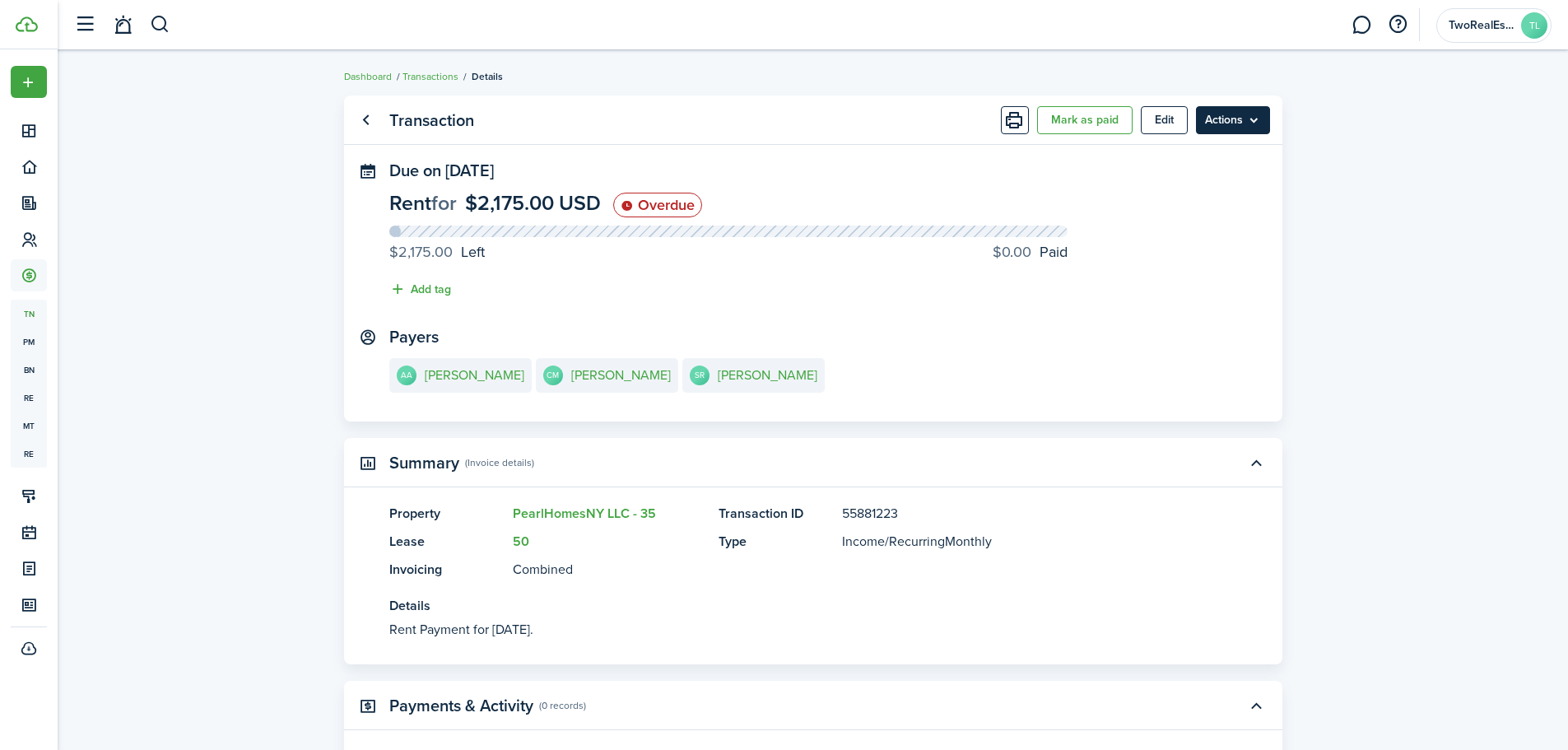
click at [1232, 123] on menu-btn "Actions" at bounding box center [1233, 121] width 74 height 28
click at [1242, 131] on menu-btn "Actions" at bounding box center [1233, 121] width 74 height 28
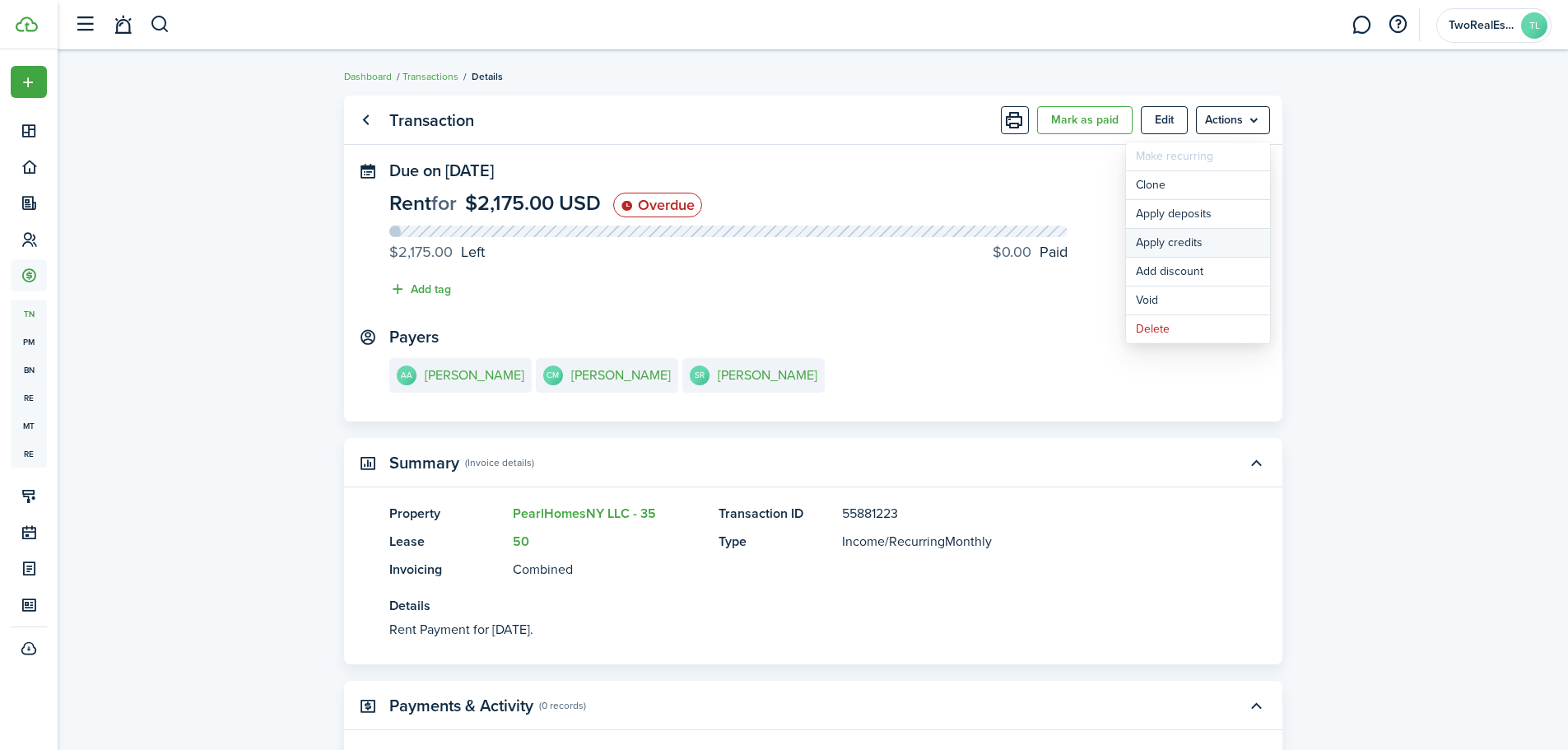
click at [1191, 238] on button "Apply credits" at bounding box center [1198, 243] width 144 height 28
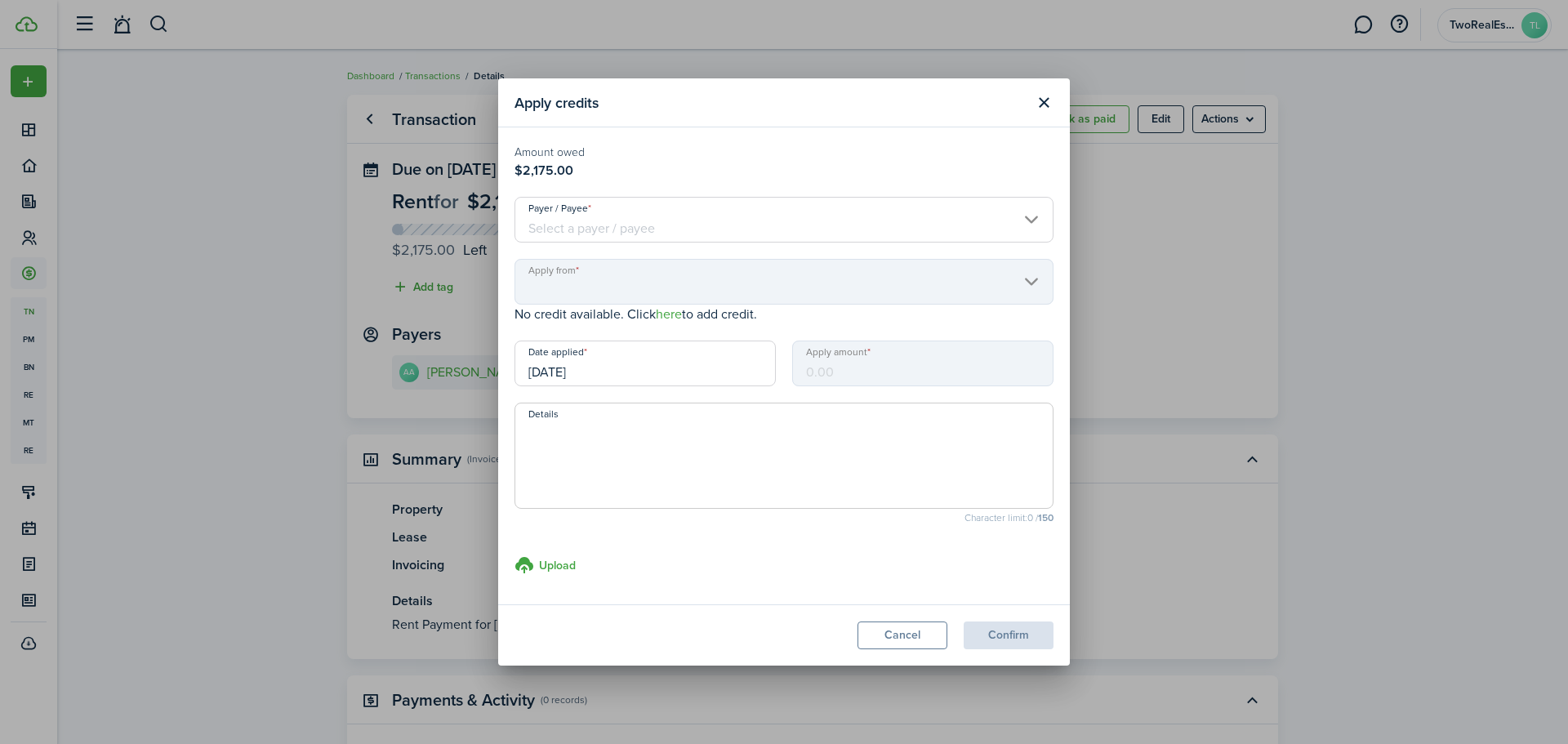
click at [869, 367] on mbsc-input "Apply amount" at bounding box center [922, 363] width 261 height 45
click at [747, 238] on input "Payer / Payee" at bounding box center [784, 219] width 539 height 45
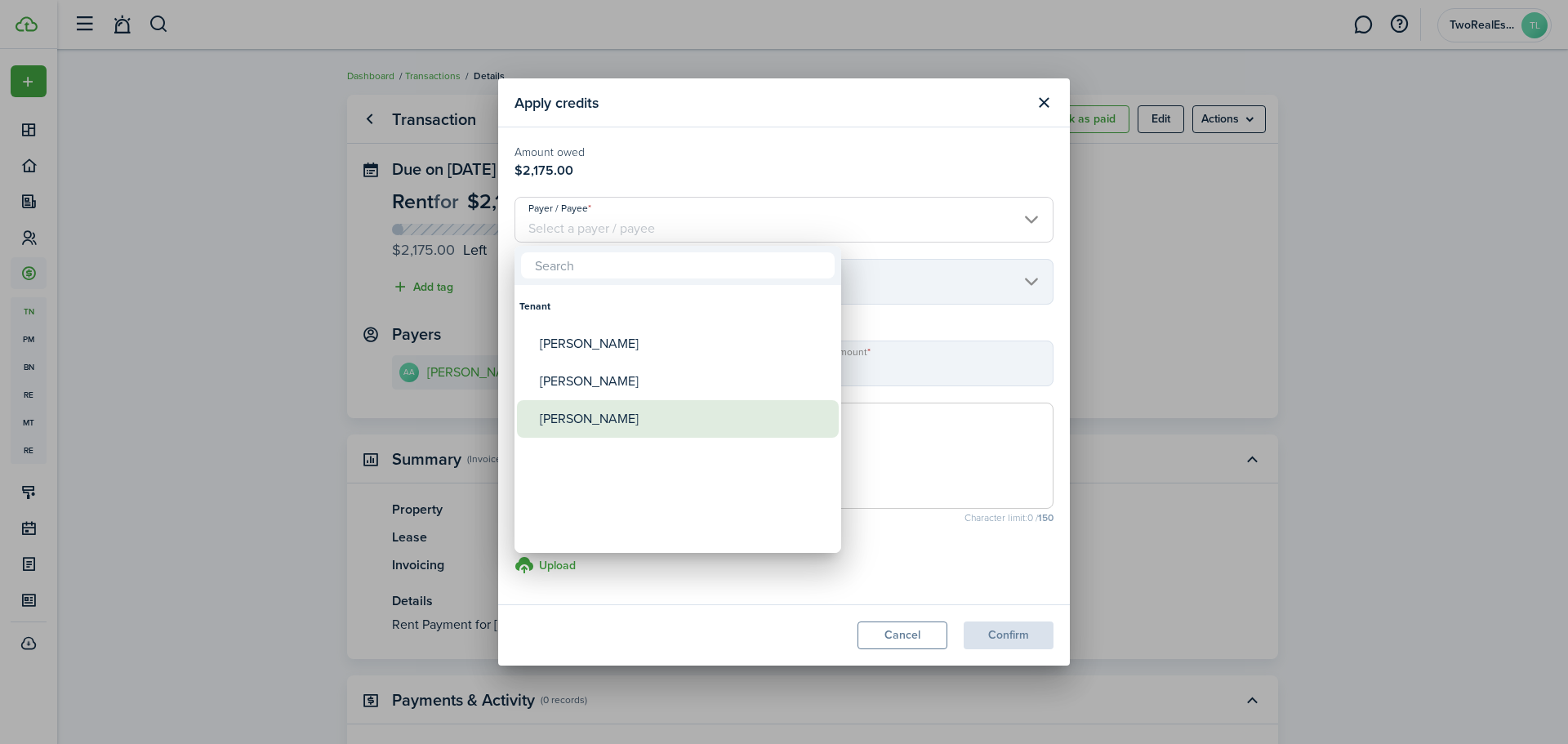
click at [629, 410] on div "[PERSON_NAME]" at bounding box center [685, 419] width 290 height 38
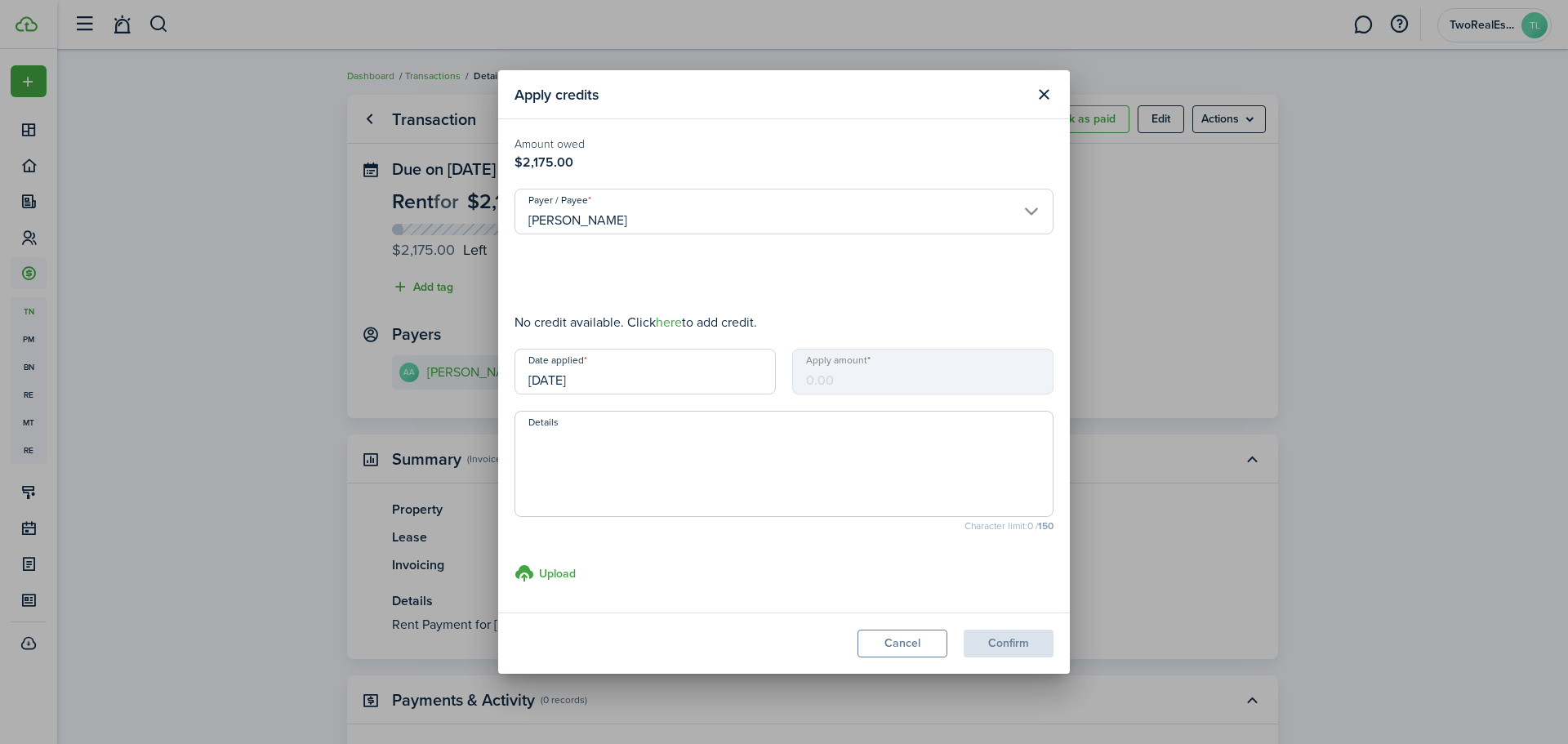
click at [830, 218] on input "[PERSON_NAME]" at bounding box center [784, 211] width 539 height 45
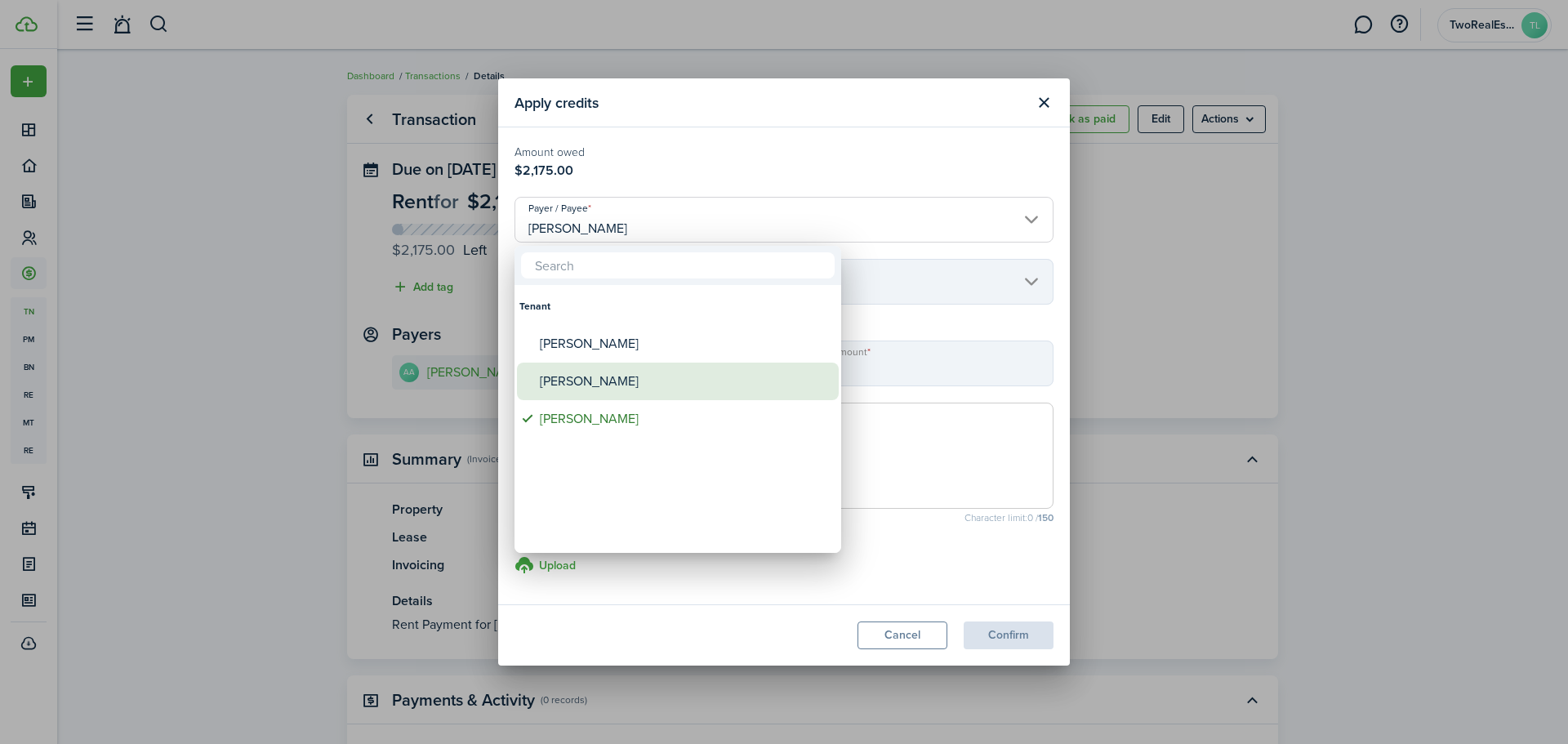
click at [663, 378] on div "[PERSON_NAME]" at bounding box center [685, 382] width 290 height 38
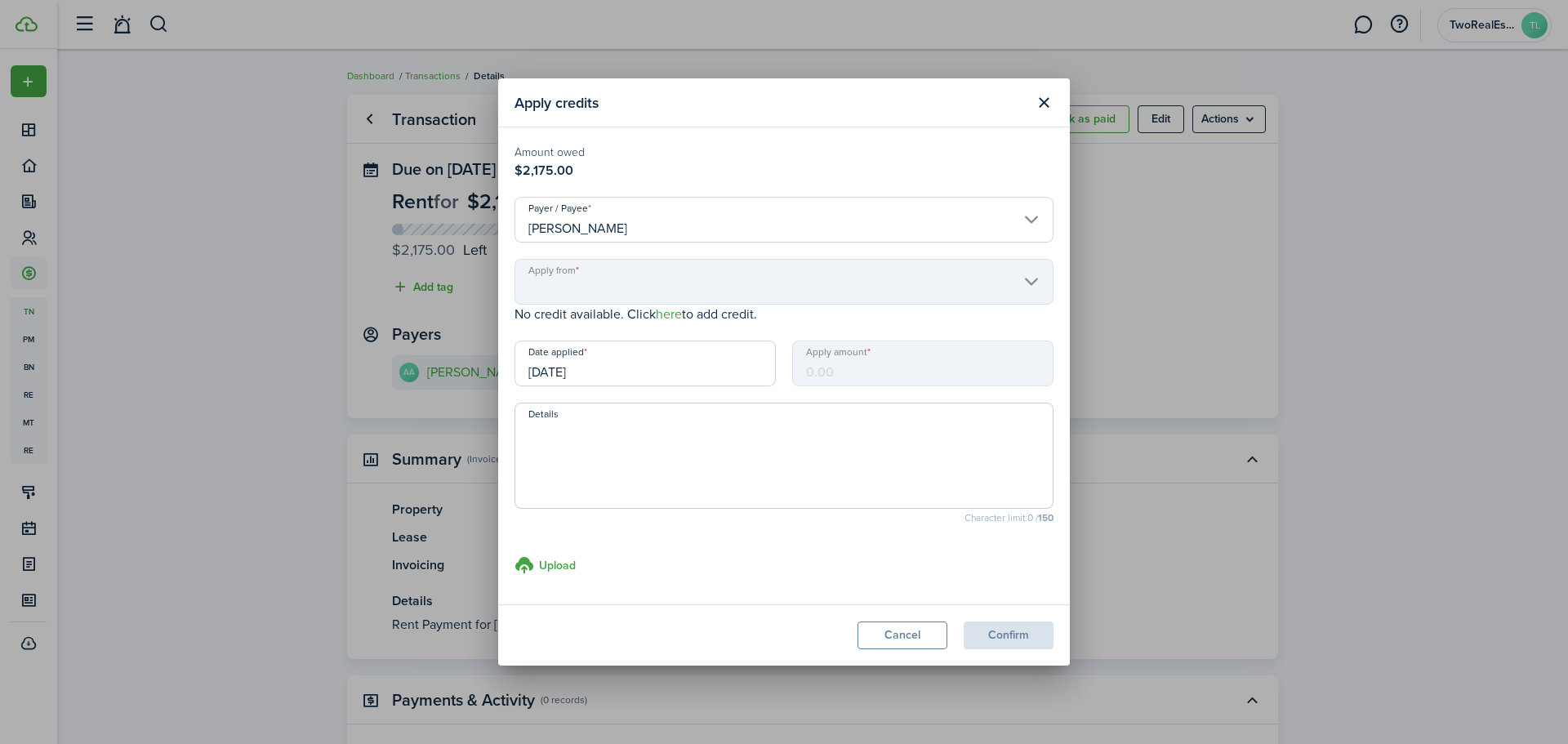
click at [706, 202] on input "[PERSON_NAME]" at bounding box center [784, 219] width 539 height 45
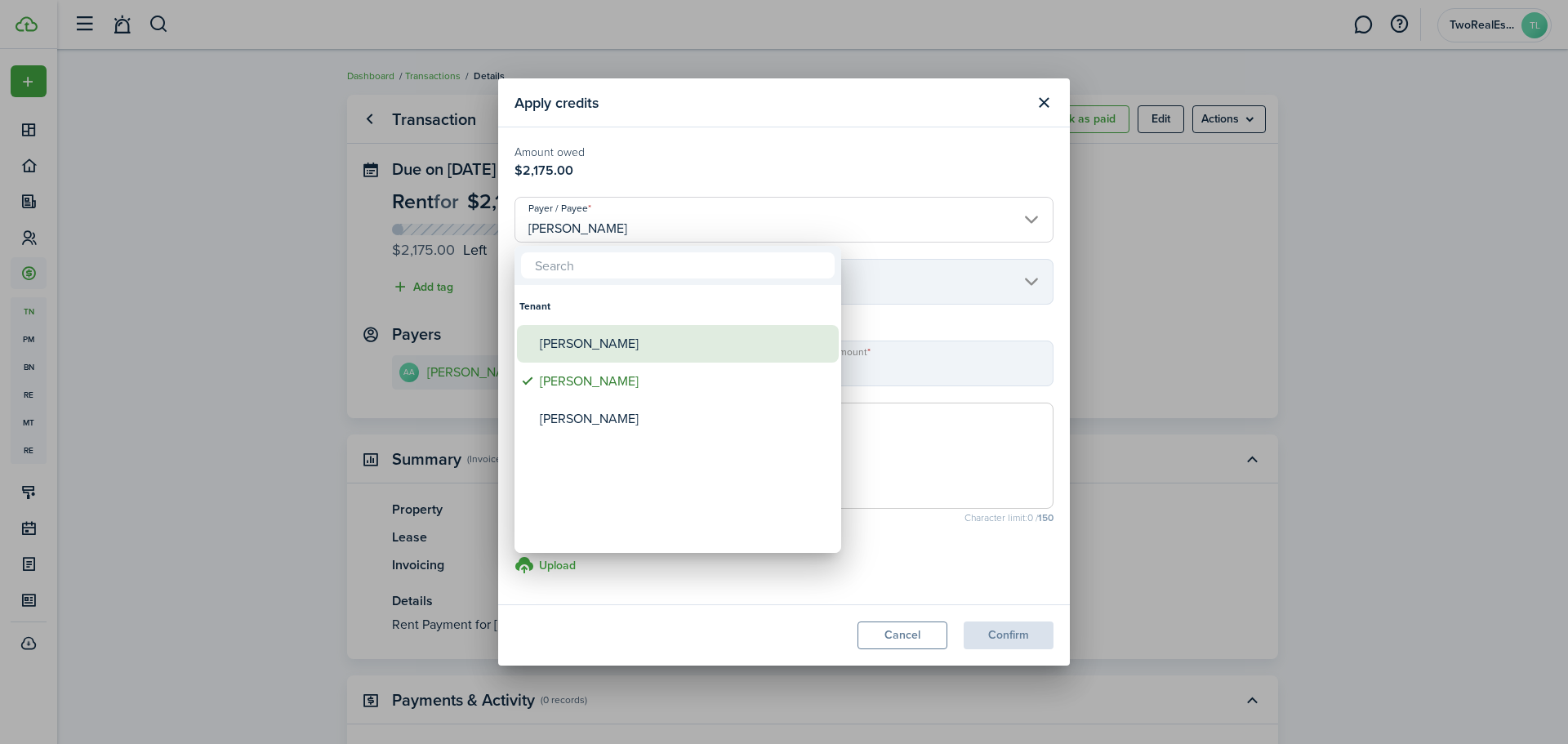
click at [646, 337] on div "[PERSON_NAME]" at bounding box center [685, 344] width 290 height 38
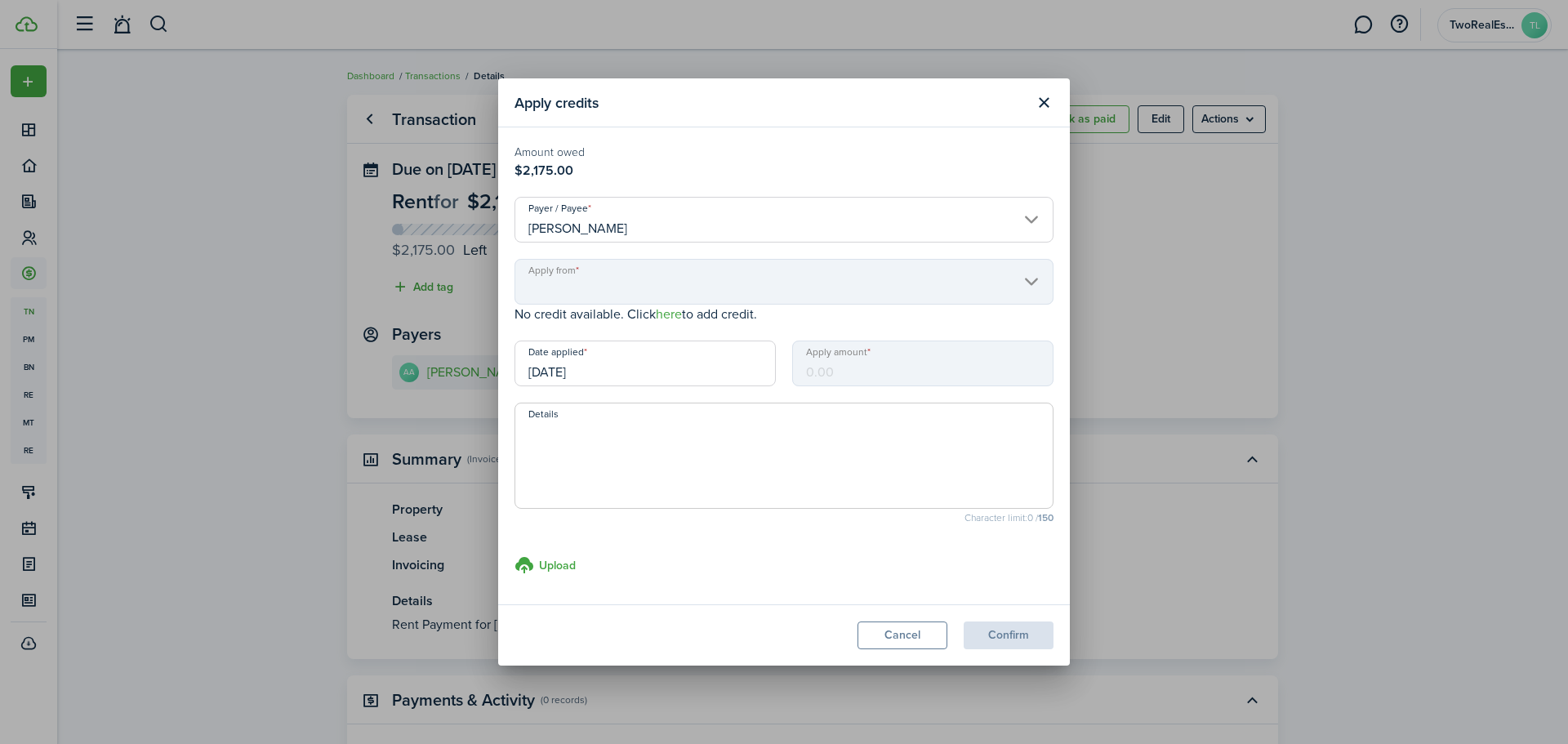
click at [723, 212] on input "[PERSON_NAME]" at bounding box center [784, 219] width 539 height 45
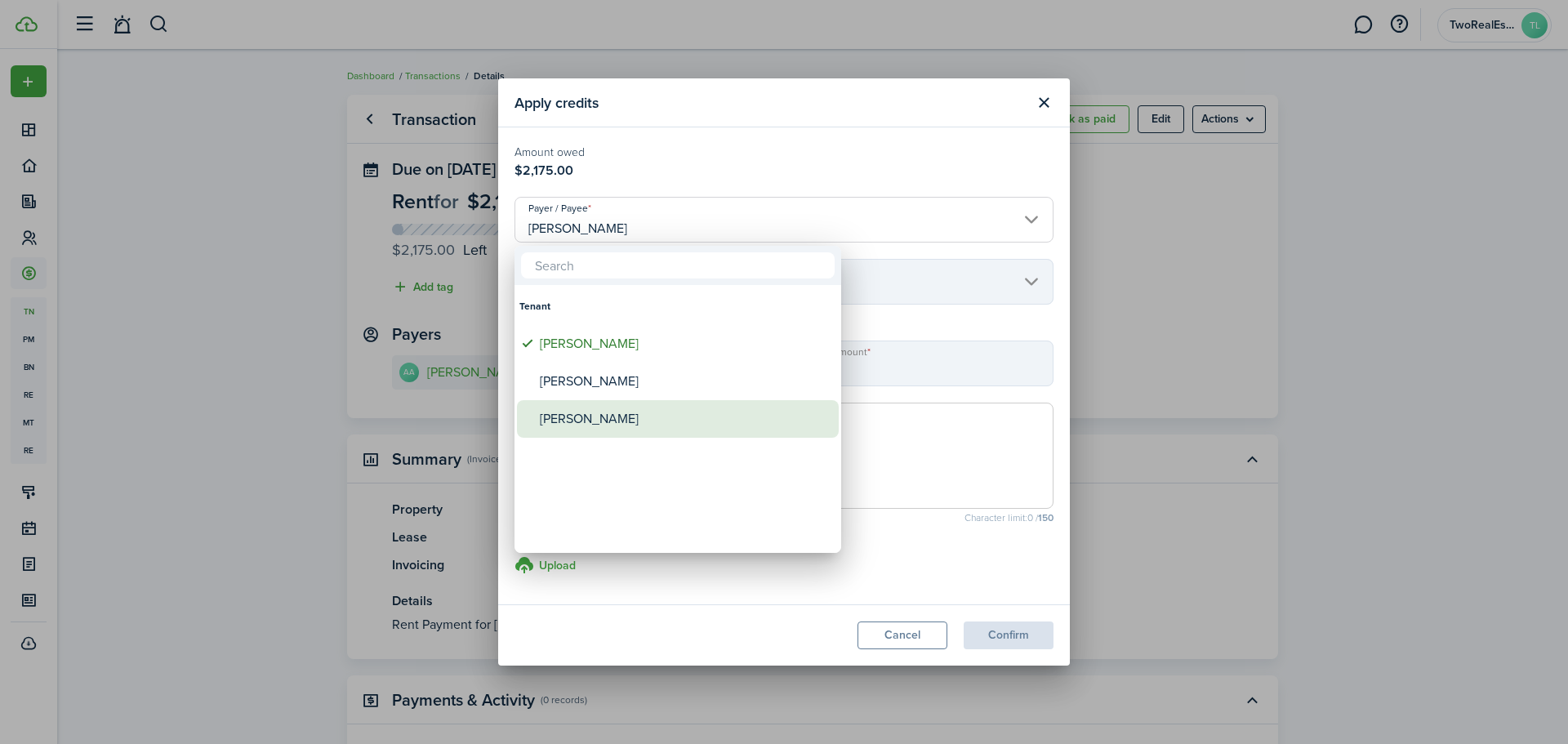
click at [638, 409] on div "[PERSON_NAME]" at bounding box center [685, 419] width 290 height 38
type input "[PERSON_NAME]"
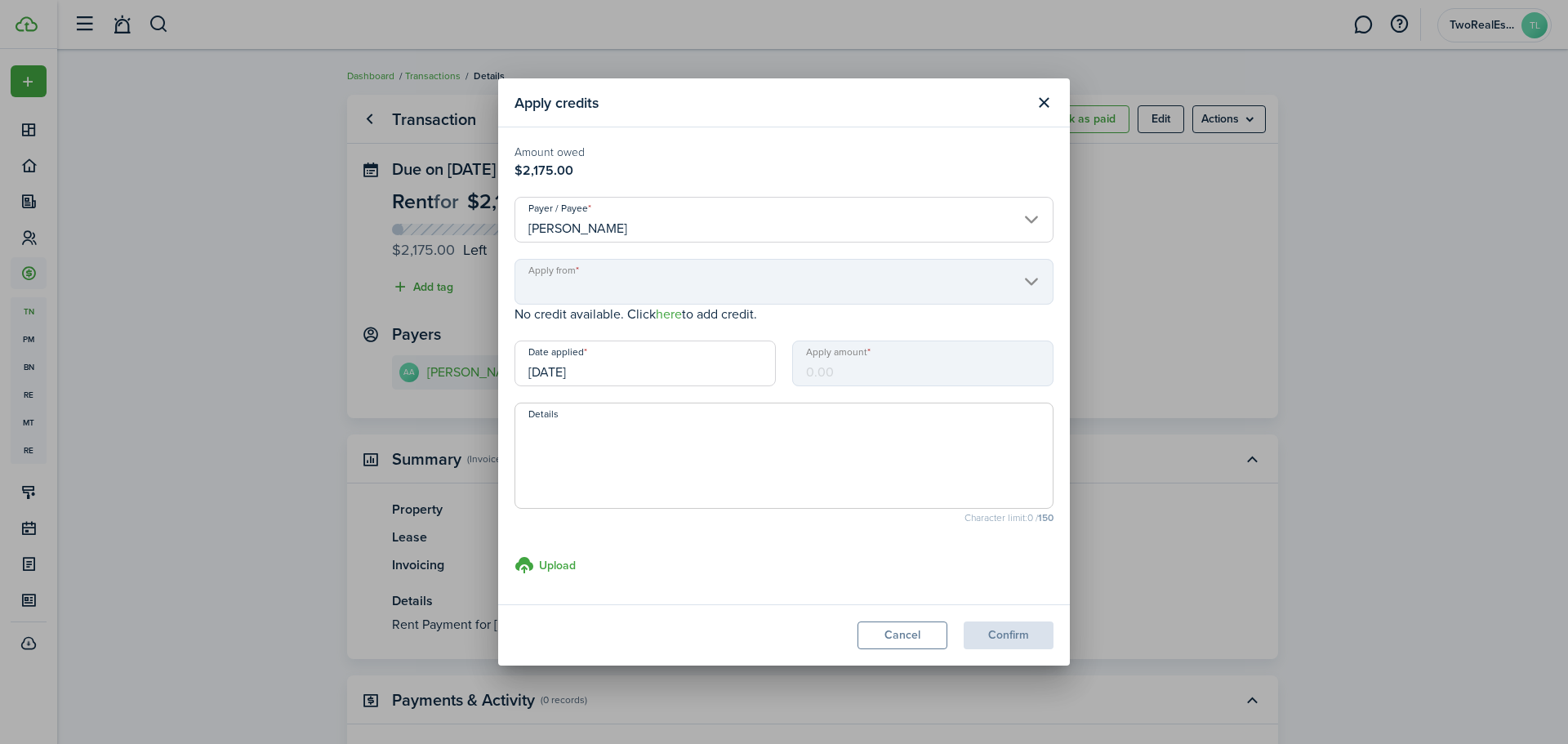
click at [638, 432] on textarea "Details" at bounding box center [784, 460] width 538 height 78
click at [891, 369] on mbsc-input "Apply amount" at bounding box center [922, 363] width 261 height 45
click at [713, 289] on mbsc-scroller "Apply from" at bounding box center [784, 281] width 539 height 45
click at [989, 272] on mbsc-scroller "Apply from" at bounding box center [784, 281] width 539 height 45
click at [1027, 275] on mbsc-scroller "Apply from" at bounding box center [784, 281] width 539 height 45
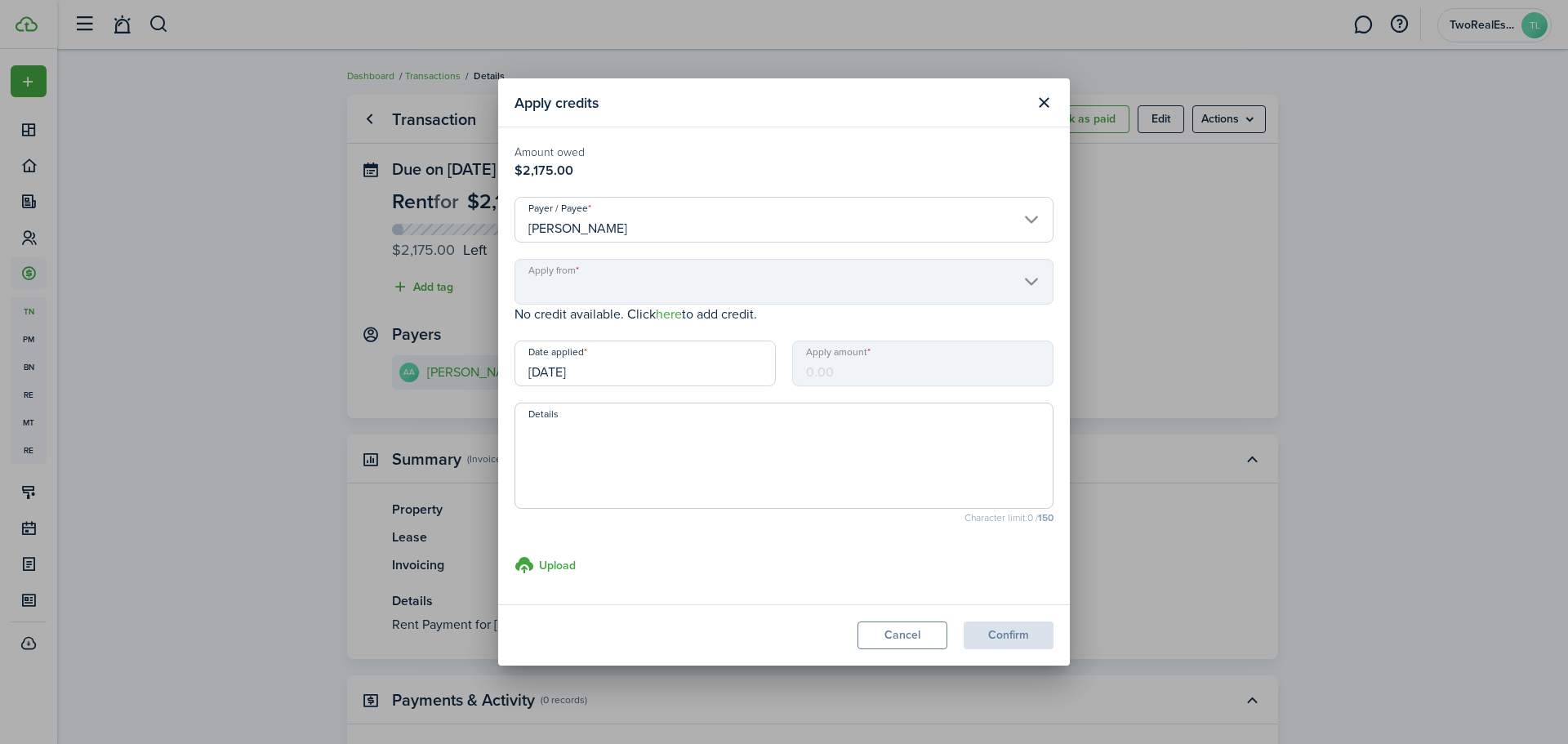
click at [1026, 275] on mbsc-scroller "Apply from" at bounding box center [784, 281] width 539 height 45
click at [1028, 275] on mbsc-scroller "Apply from" at bounding box center [784, 281] width 539 height 45
click at [896, 635] on button "Cancel" at bounding box center [902, 636] width 90 height 28
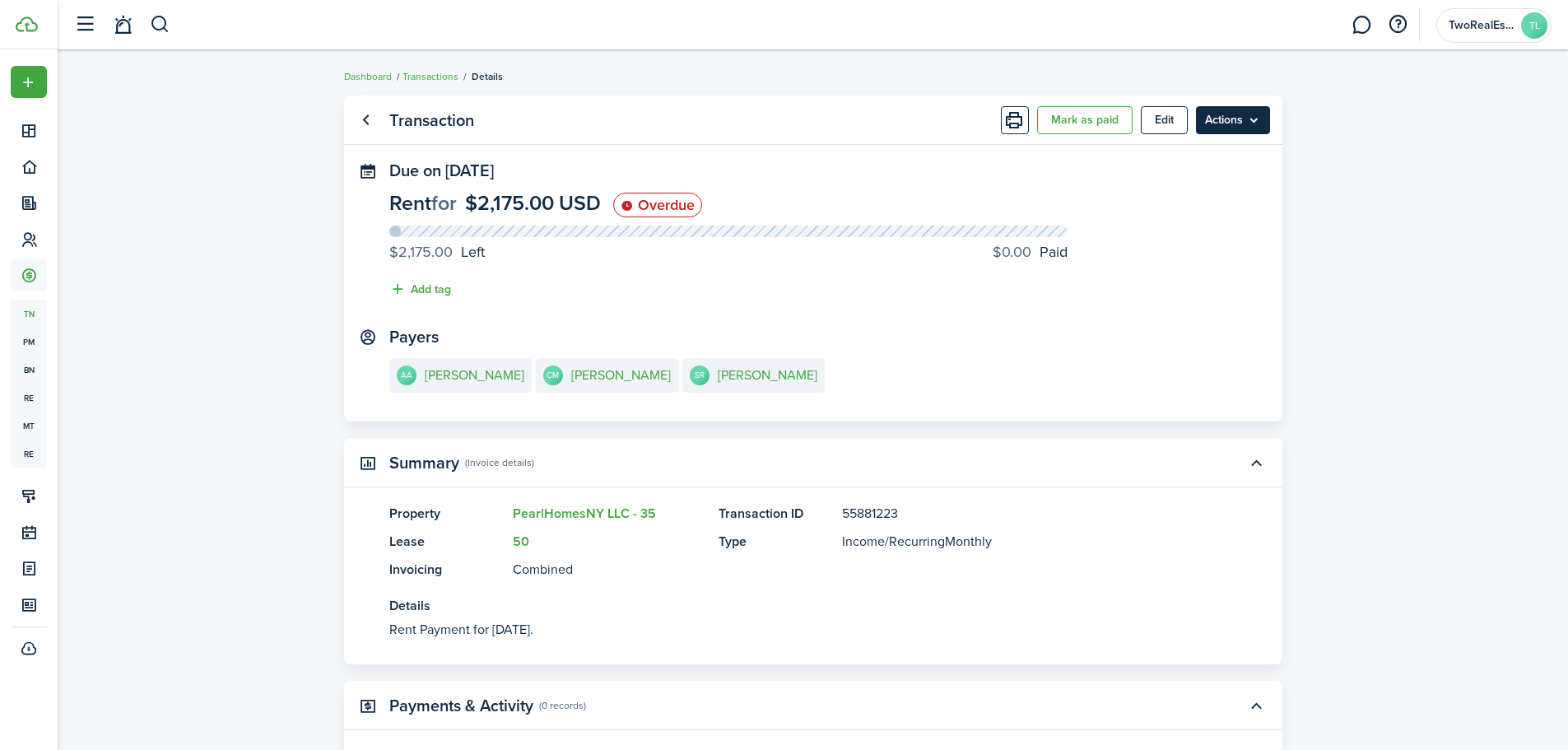
click at [1209, 121] on menu-btn "Actions" at bounding box center [1233, 121] width 74 height 28
click at [1094, 119] on button "Mark as paid" at bounding box center [1085, 121] width 96 height 28
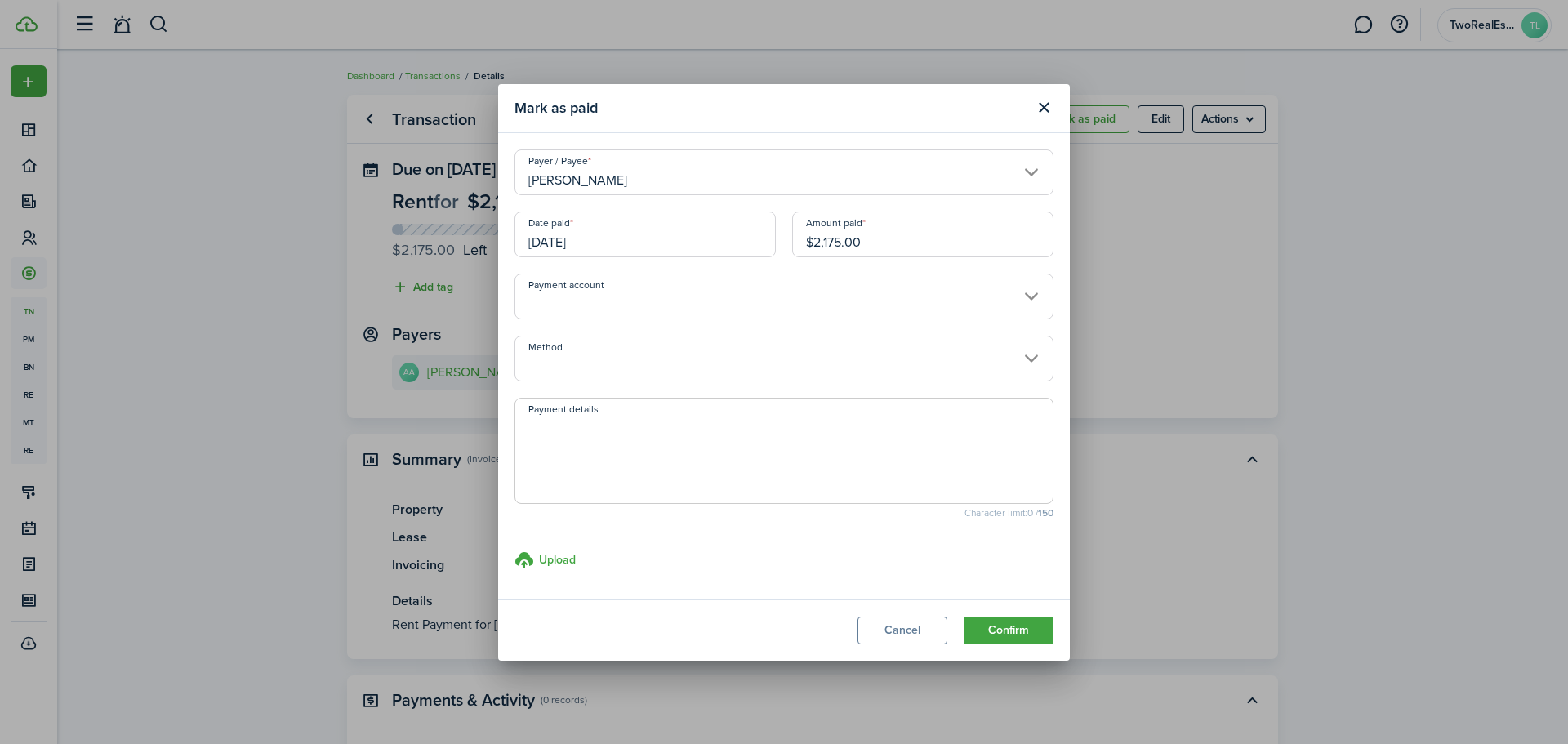
click at [903, 241] on input "$2,175.00" at bounding box center [922, 233] width 261 height 45
type input "$2,079.00"
click at [705, 445] on textarea "Payment details" at bounding box center [784, 455] width 538 height 78
paste textarea "Transferred from RPS"
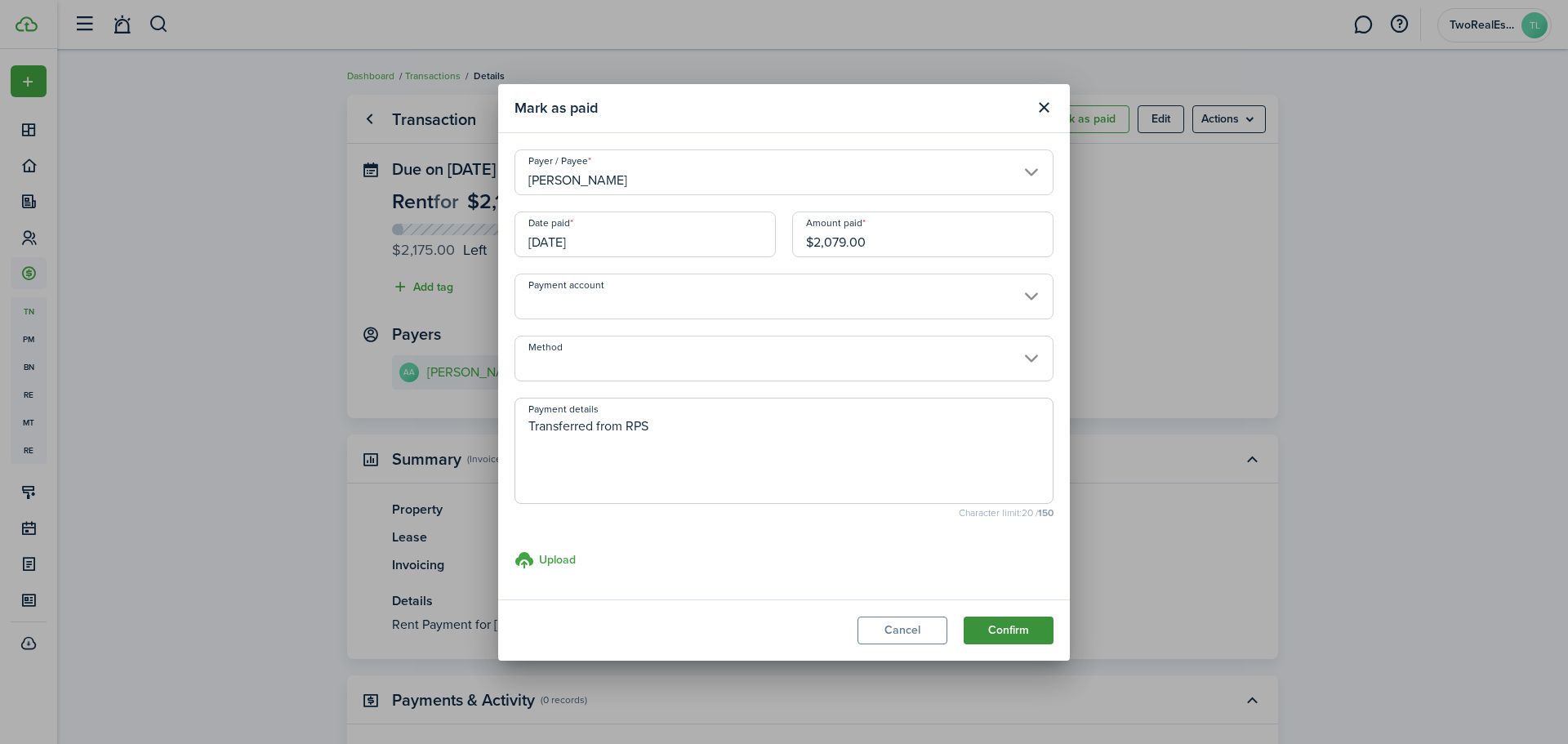
type textarea "Transferred from RPS"
click at [1004, 631] on button "Confirm" at bounding box center [1008, 631] width 90 height 28
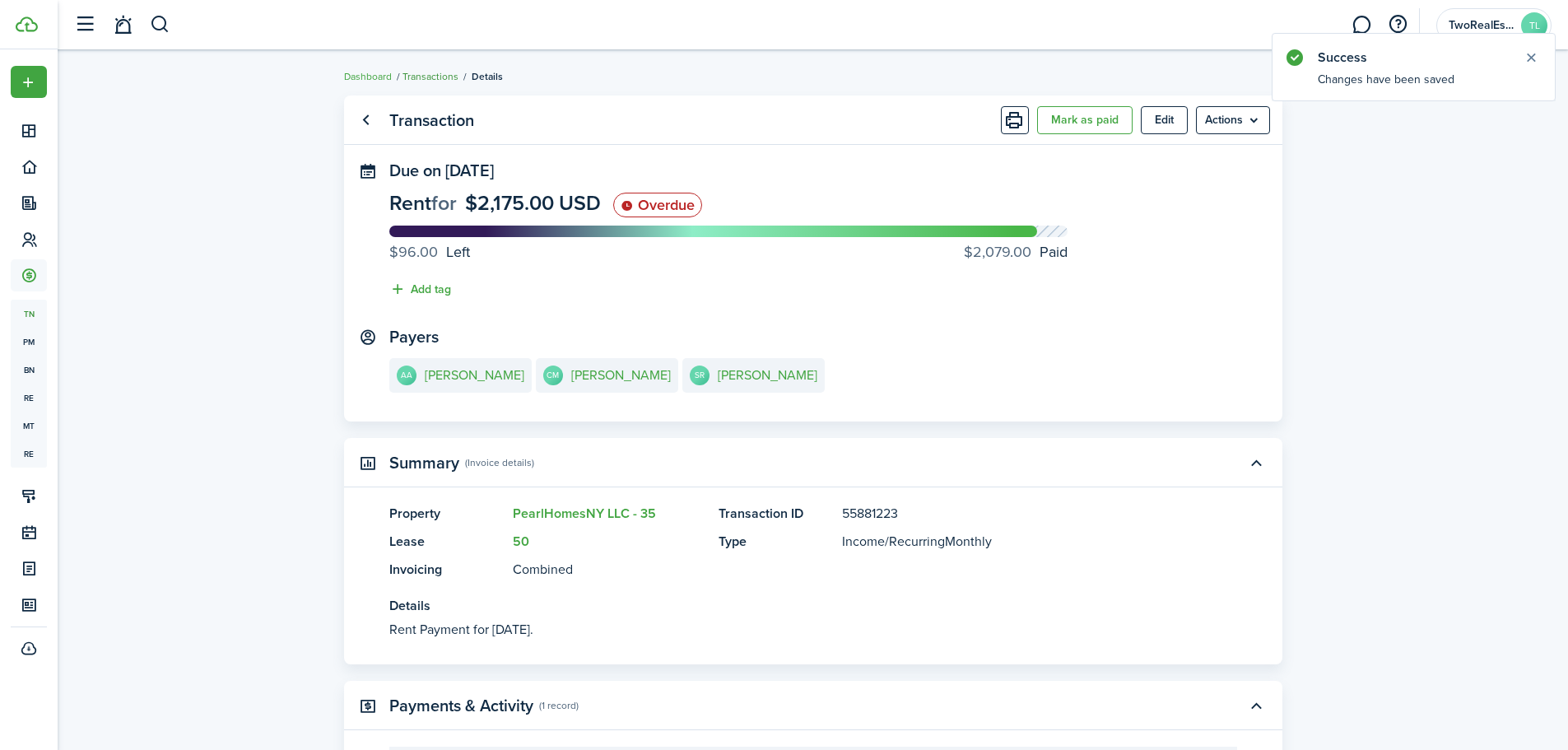
click at [440, 82] on link "Transactions" at bounding box center [430, 76] width 56 height 15
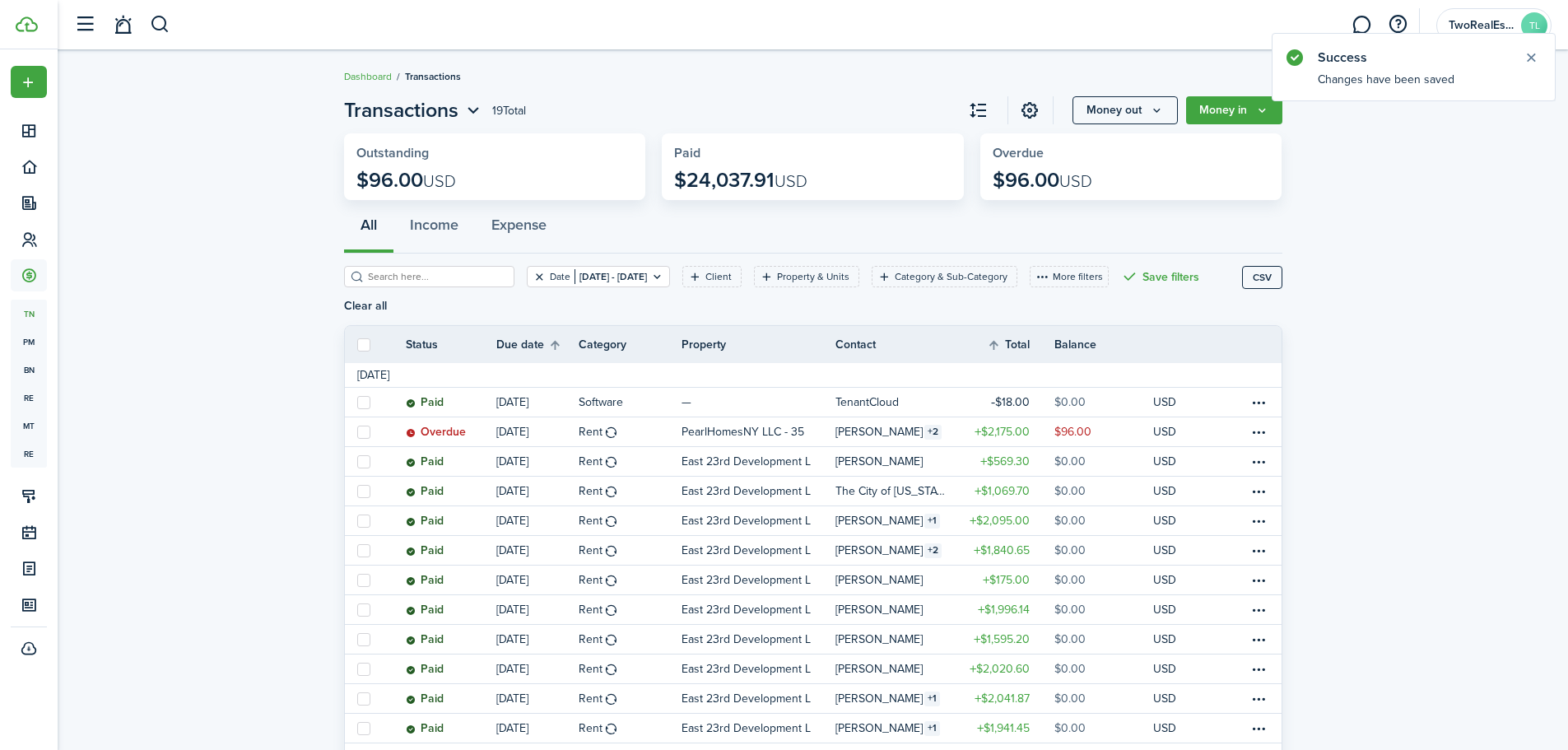
click at [533, 282] on button "Clear filter" at bounding box center [540, 277] width 14 height 13
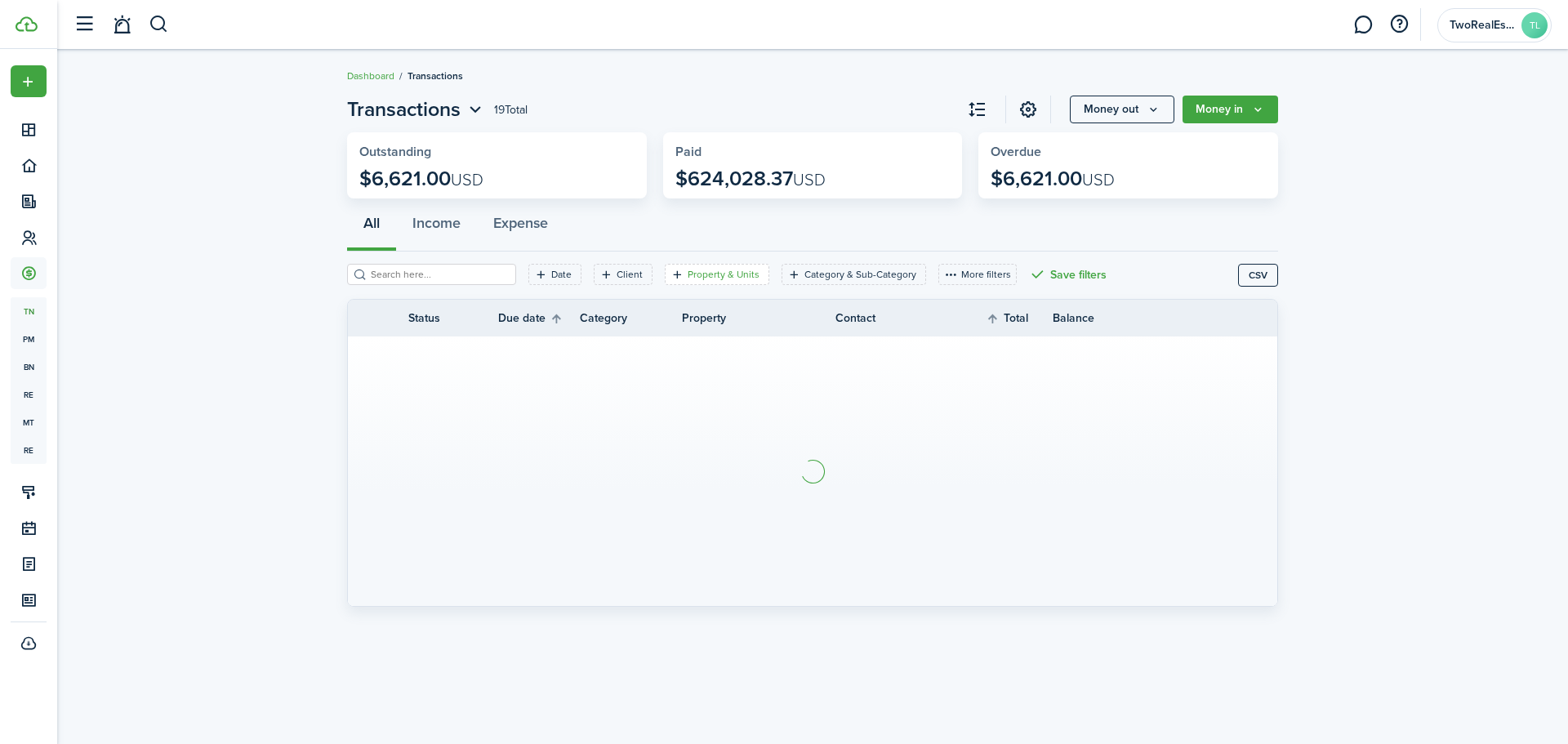
click at [728, 275] on filter-tag-label "Property & Units" at bounding box center [723, 275] width 72 height 15
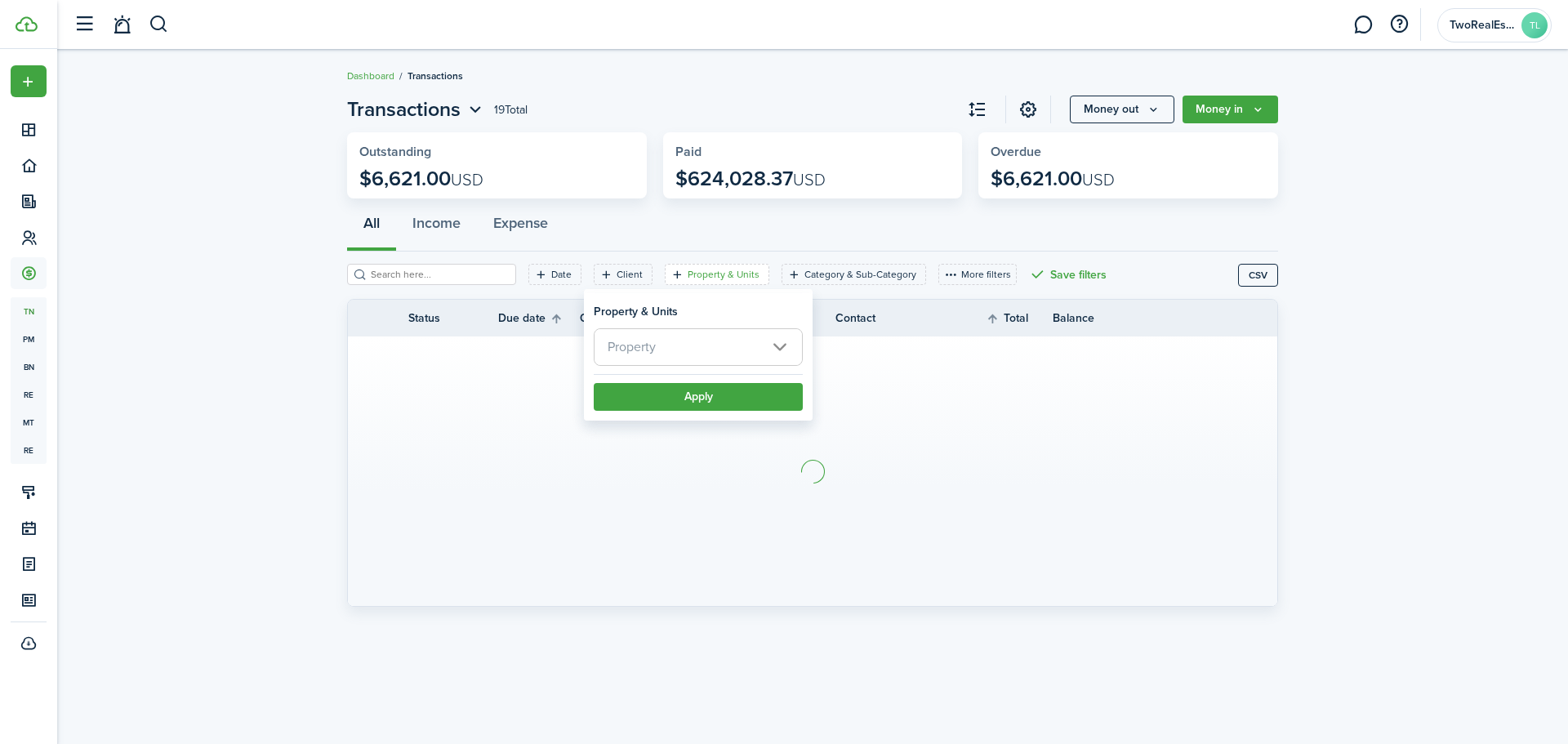
click at [671, 348] on span "Property" at bounding box center [699, 347] width 208 height 36
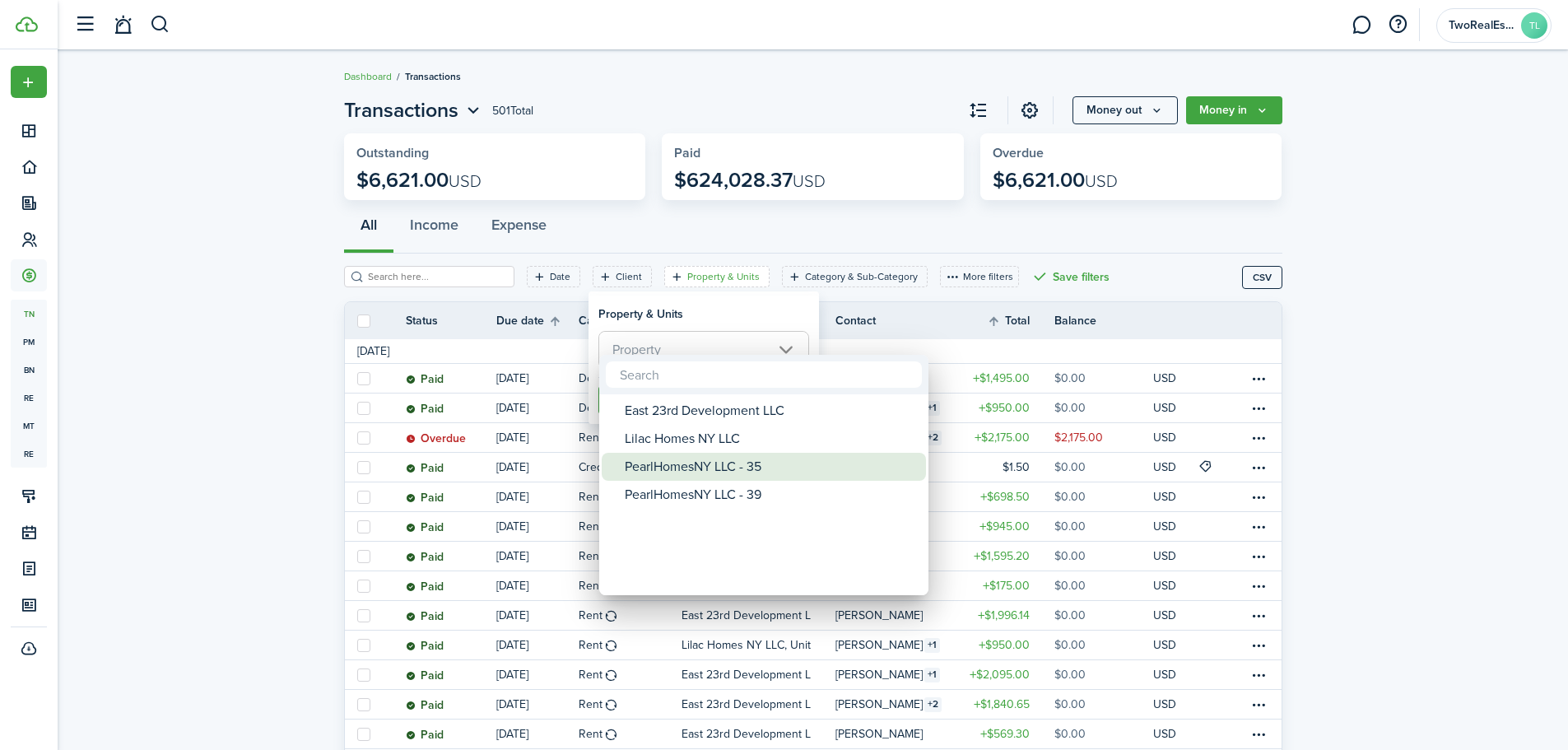
click at [718, 470] on div "PearlHomesNY LLC - 35" at bounding box center [771, 467] width 292 height 28
type input "PearlHomesNY LLC - 35"
click at [772, 315] on div at bounding box center [784, 375] width 1832 height 1014
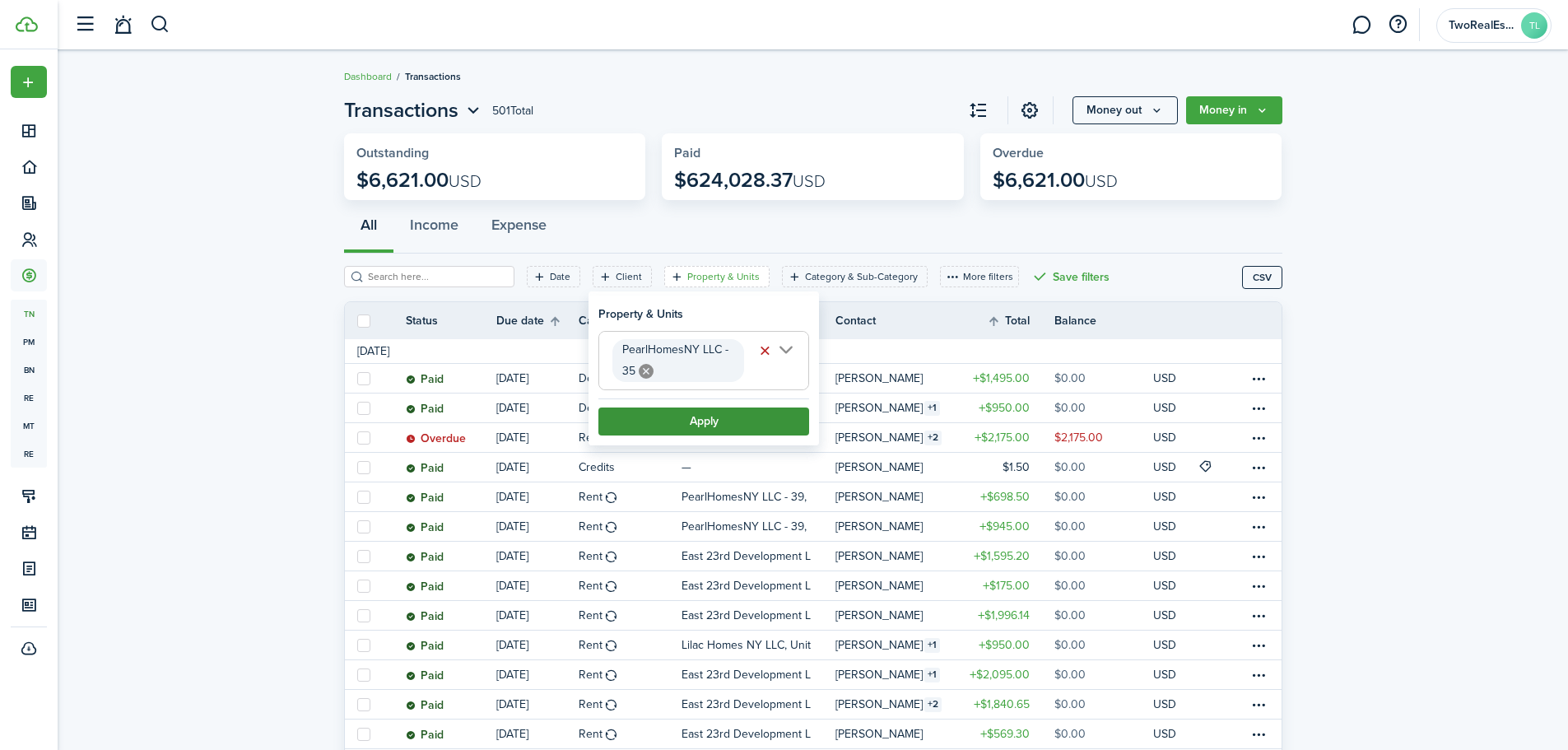
click at [719, 425] on button "Apply" at bounding box center [703, 422] width 210 height 28
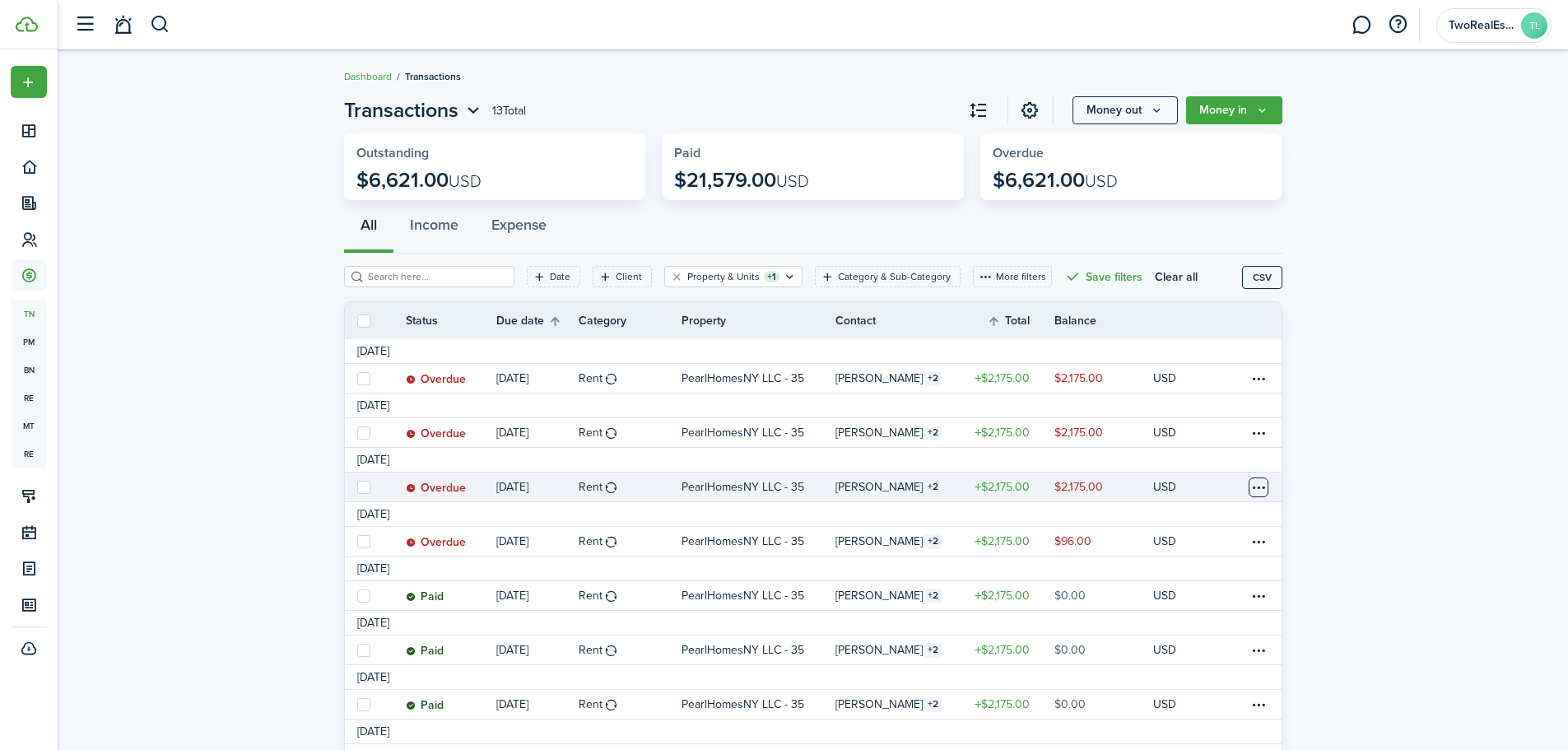
click at [1260, 483] on table-menu-btn-icon at bounding box center [1259, 487] width 20 height 20
click at [1178, 526] on link "Mark as paid" at bounding box center [1196, 530] width 144 height 28
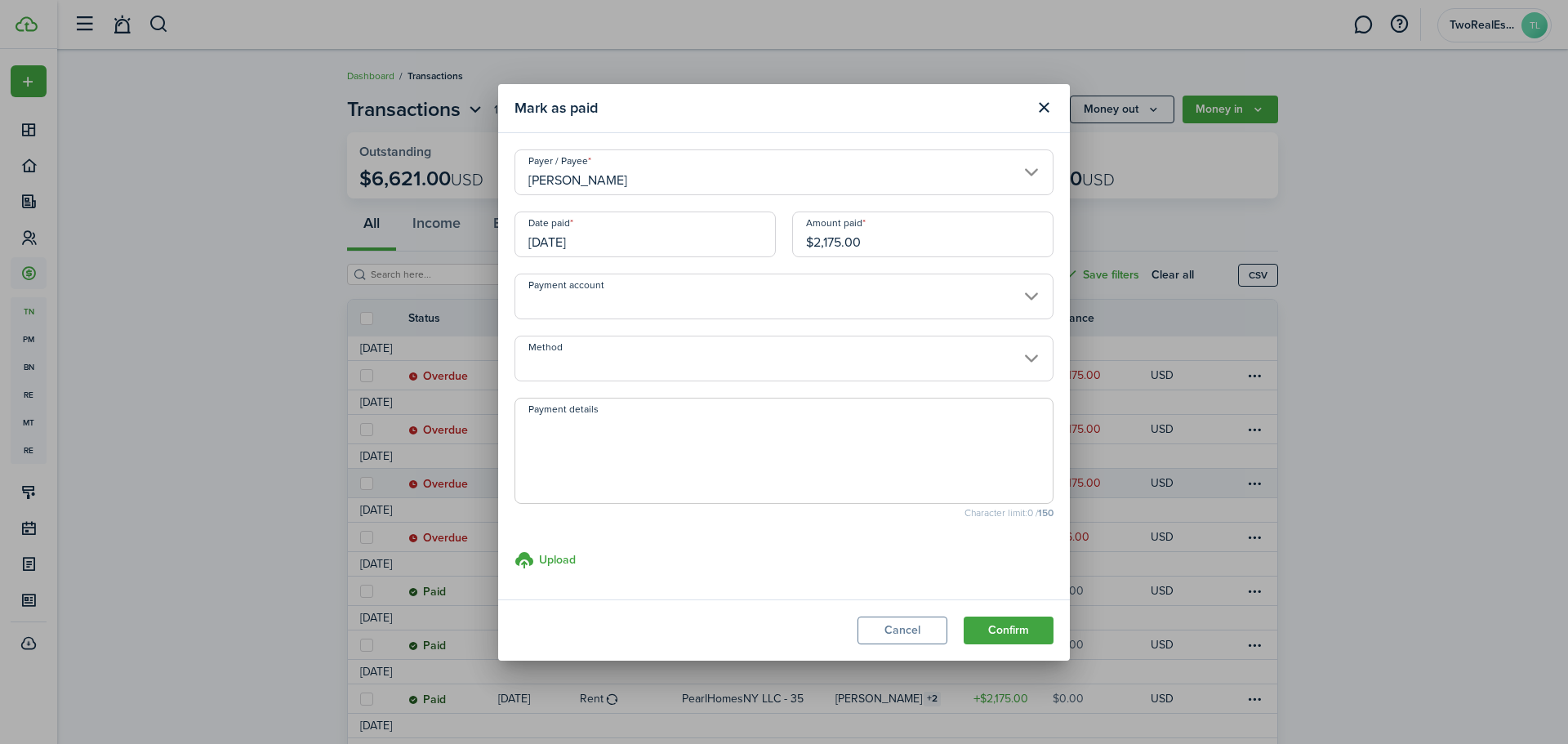
click at [895, 245] on input "$2,175.00" at bounding box center [922, 233] width 261 height 45
type input "$2,021.00"
click at [756, 428] on textarea "Payment details" at bounding box center [784, 455] width 538 height 78
paste textarea "Transferred from RPS"
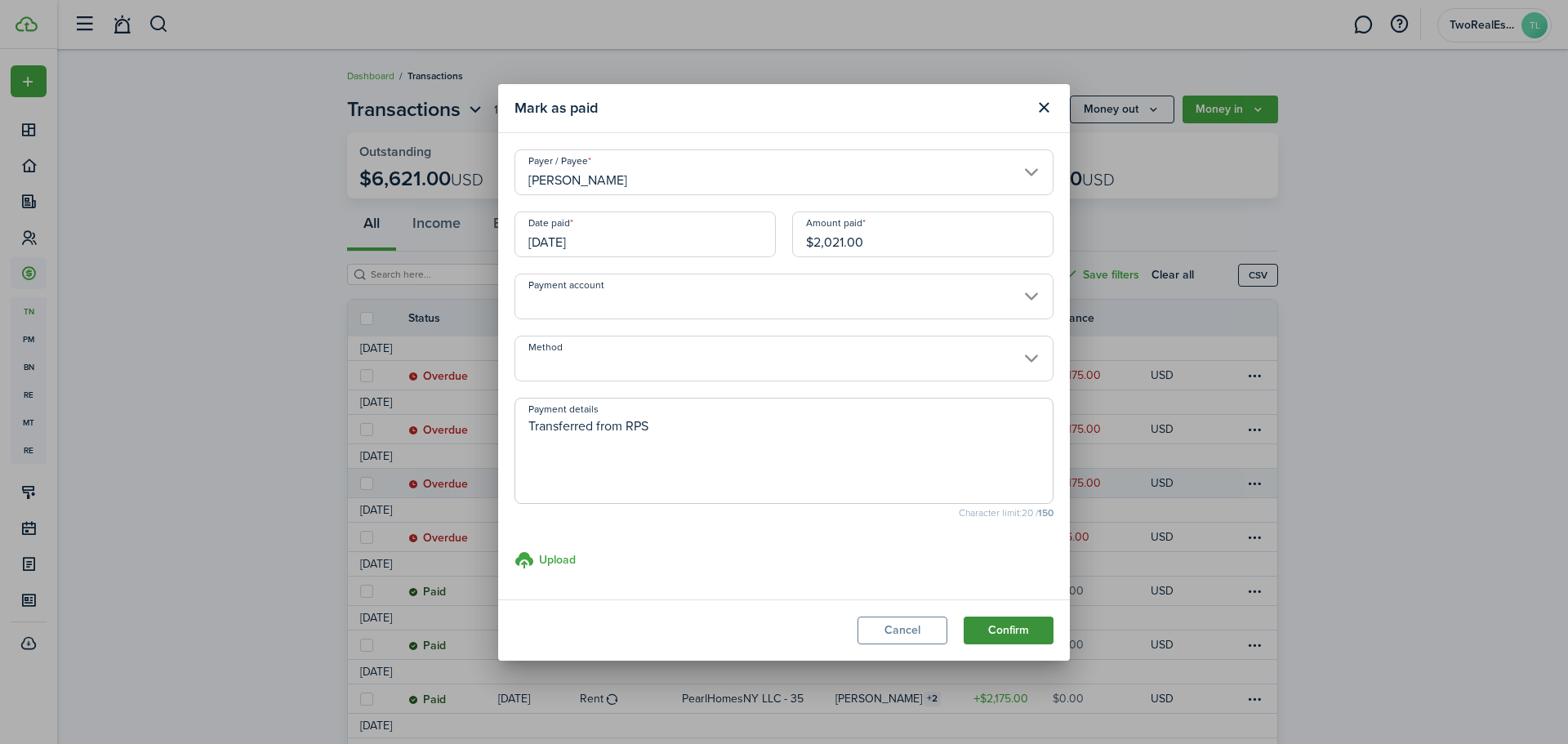
type textarea "Transferred from RPS"
click at [1015, 628] on button "Confirm" at bounding box center [1008, 631] width 90 height 28
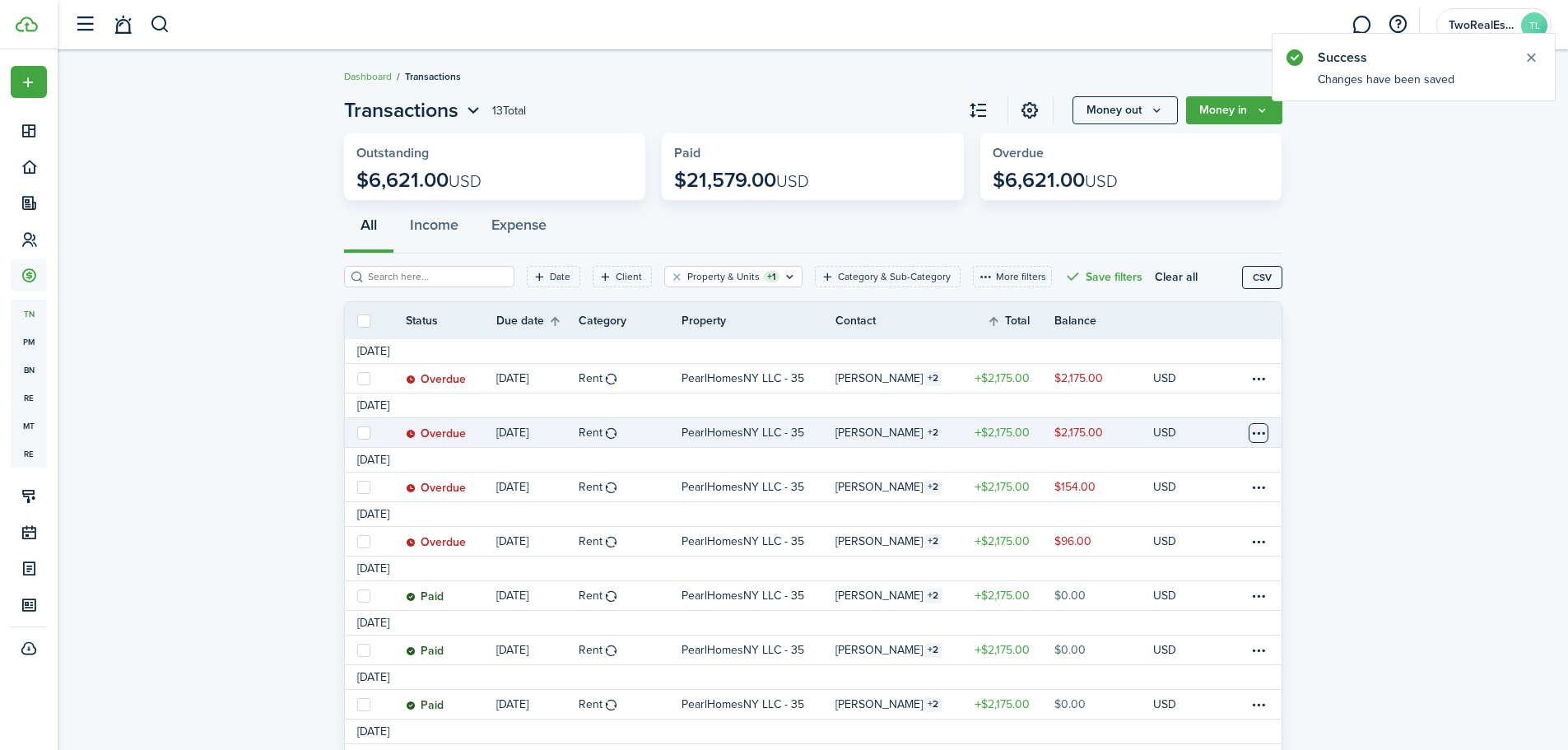
click at [1256, 435] on table-menu-btn-icon at bounding box center [1259, 433] width 20 height 20
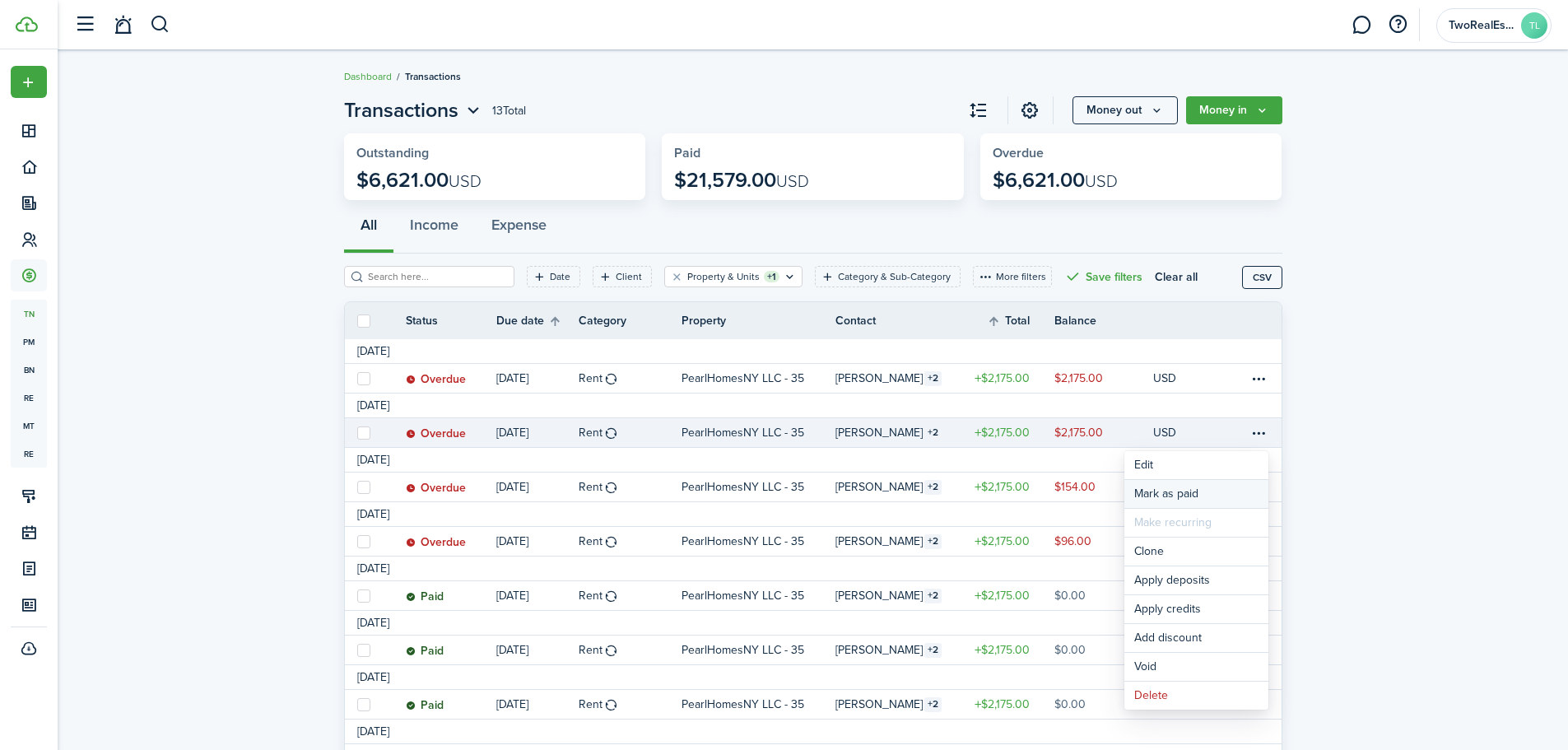
click at [1193, 490] on link "Mark as paid" at bounding box center [1196, 494] width 144 height 28
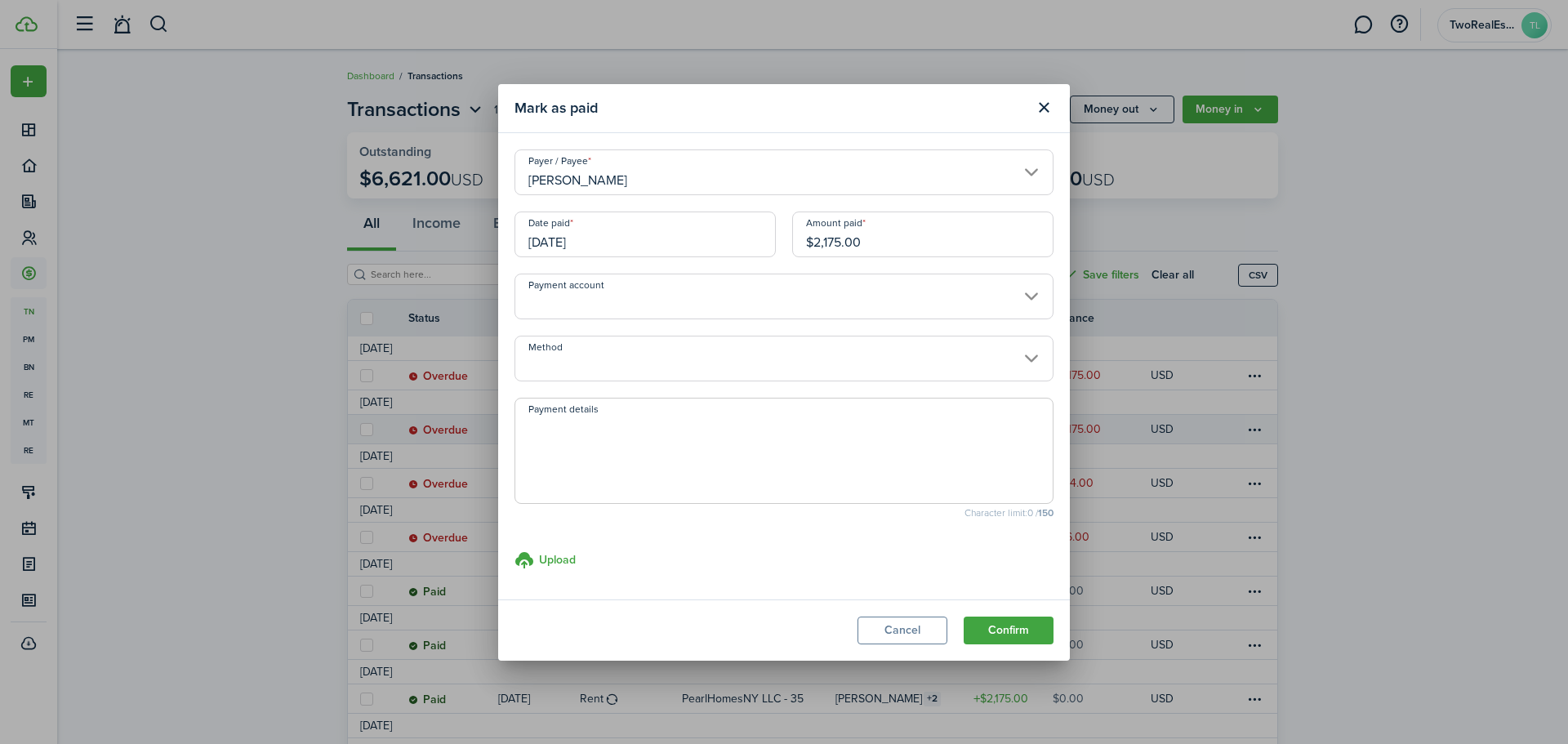
click at [874, 237] on input "$2,175.00" at bounding box center [922, 233] width 261 height 45
type input "$1,225.00"
click at [789, 441] on textarea "Payment details" at bounding box center [784, 455] width 538 height 78
paste textarea "Transferred from RPS"
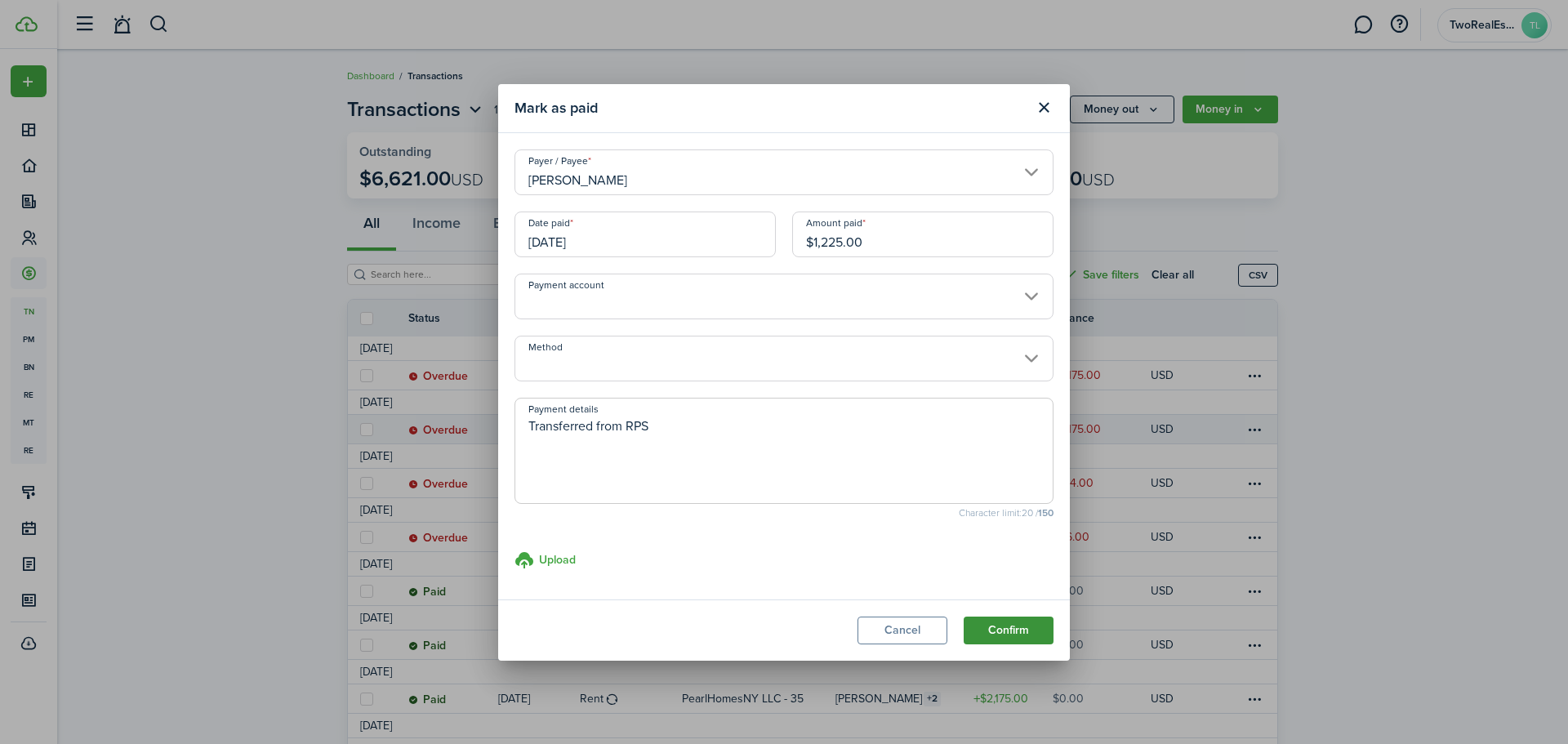
type textarea "Transferred from RPS"
click at [1034, 629] on button "Confirm" at bounding box center [1008, 631] width 90 height 28
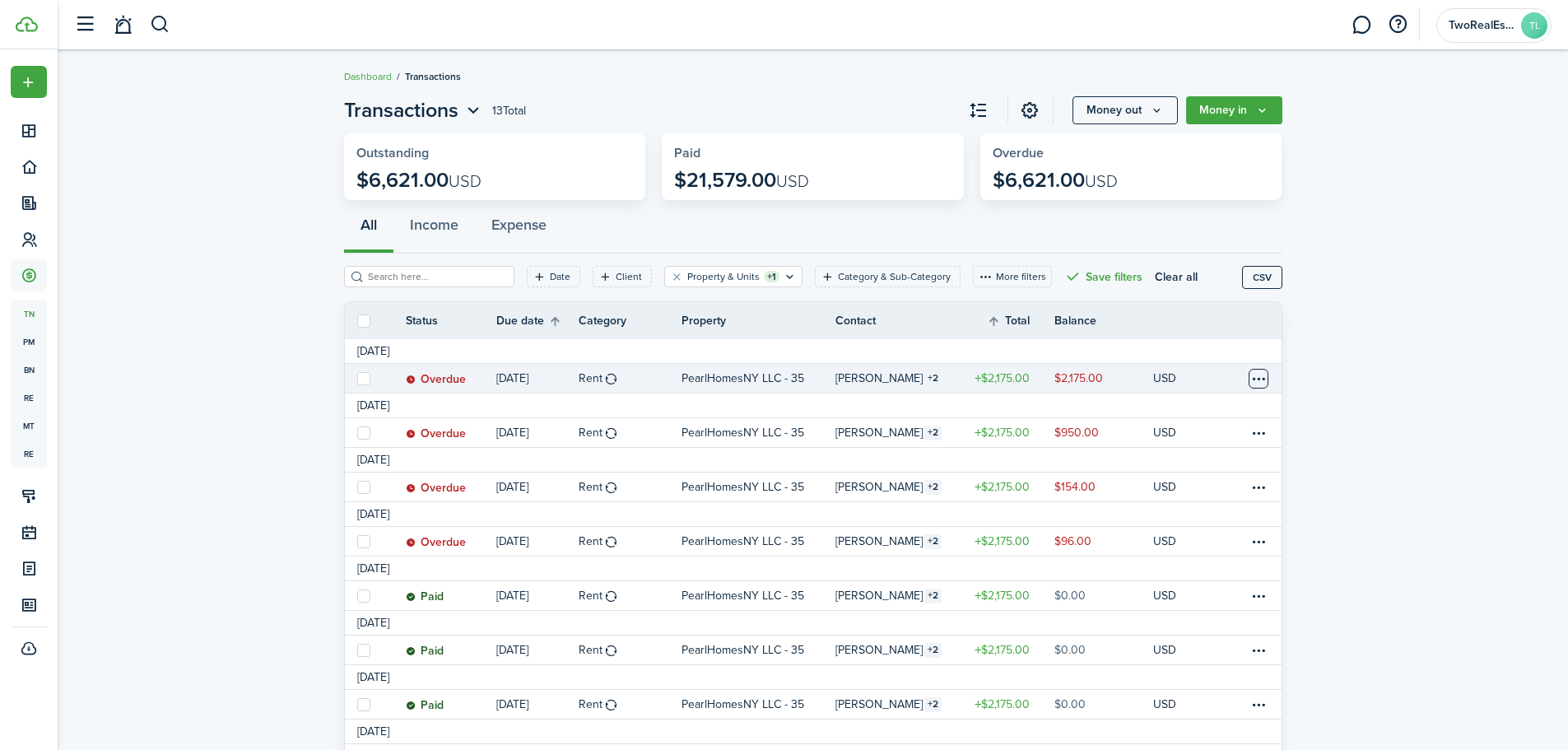
click at [1255, 373] on table-menu-btn-icon at bounding box center [1259, 379] width 20 height 20
click at [1165, 437] on link "Mark as paid" at bounding box center [1196, 440] width 144 height 28
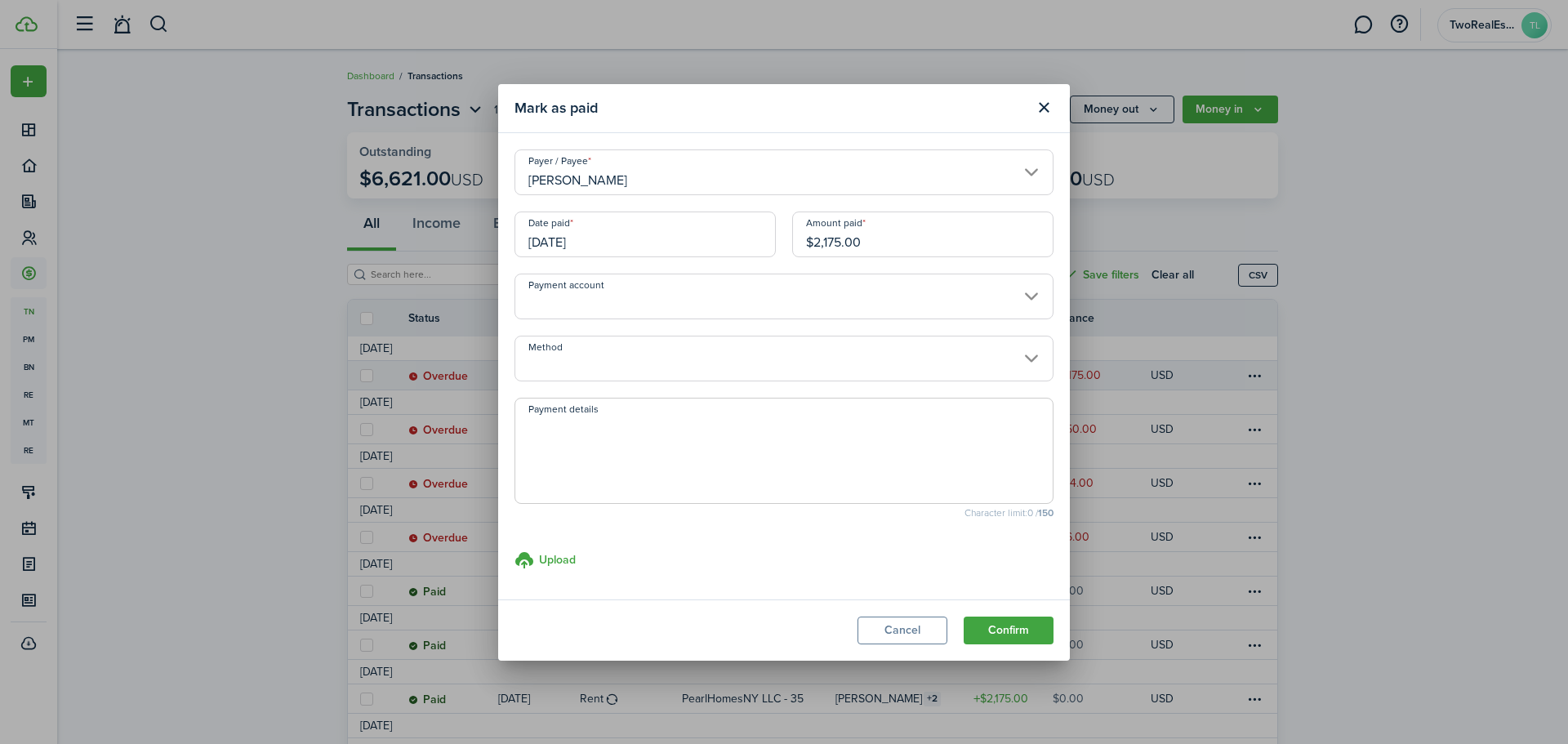
click at [857, 248] on input "$2,175.00" at bounding box center [922, 233] width 261 height 45
type input "$1,121.91"
click at [614, 452] on textarea "Payment details" at bounding box center [784, 455] width 538 height 78
paste textarea "Transferred from RPS"
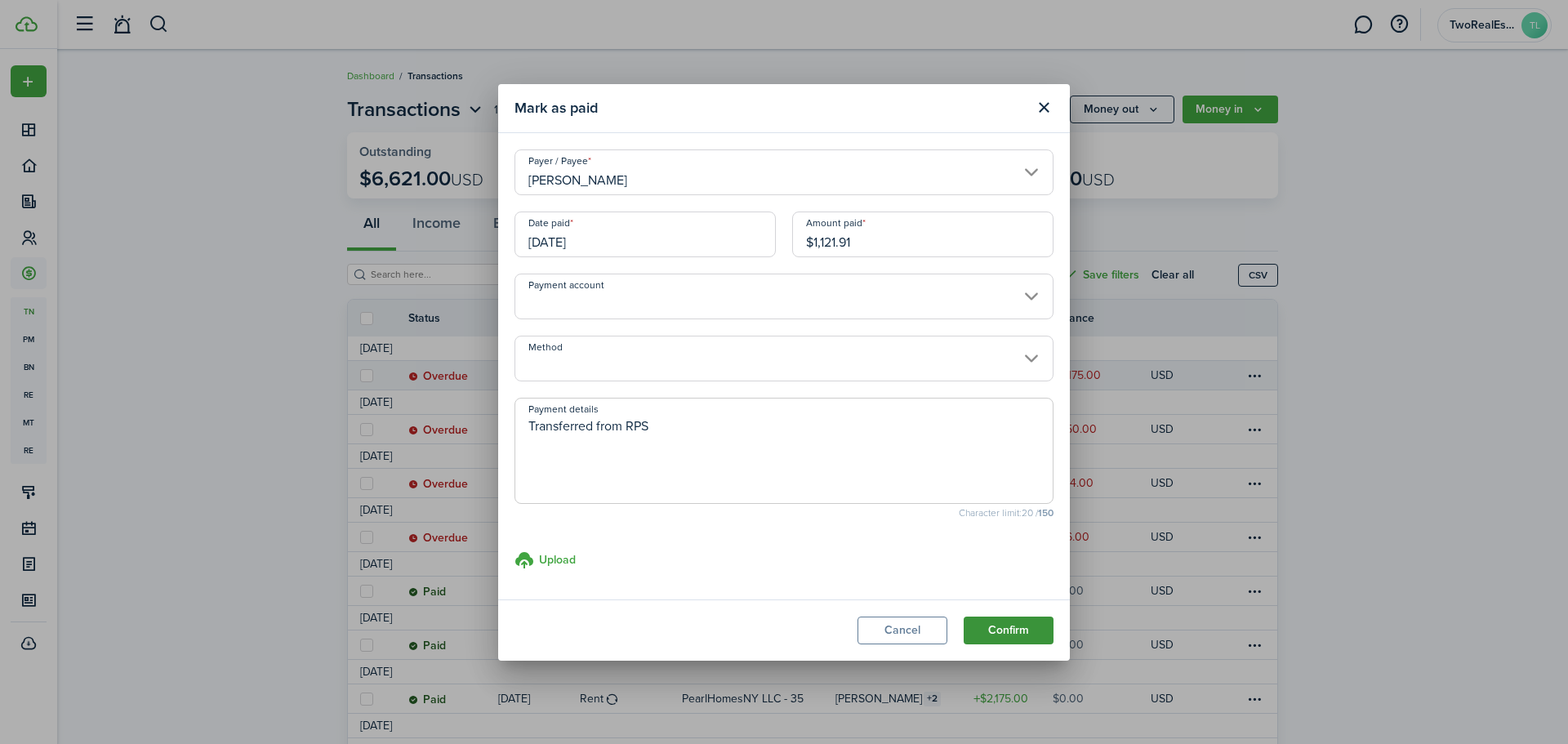
type textarea "Transferred from RPS"
click at [1015, 635] on button "Confirm" at bounding box center [1008, 631] width 90 height 28
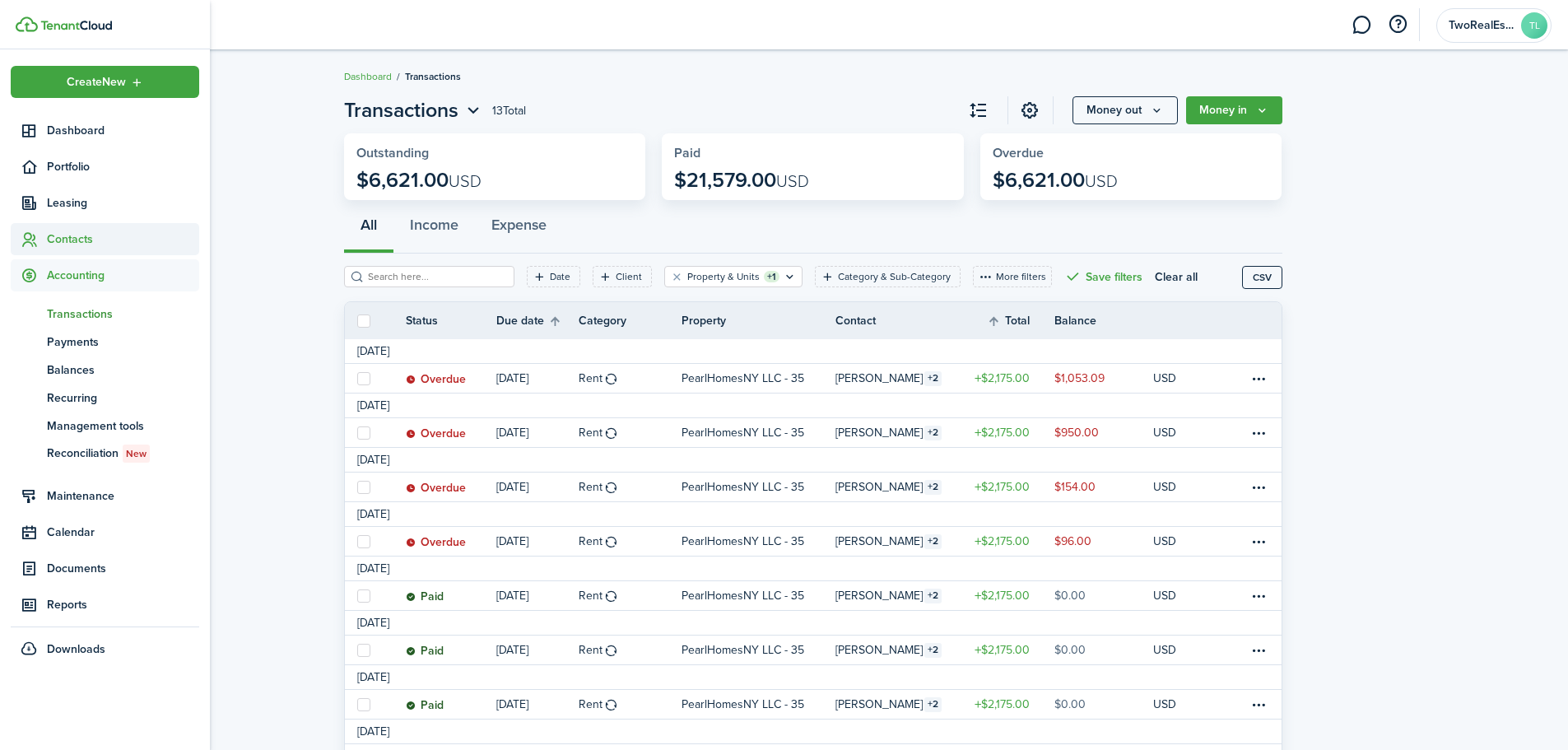
click at [73, 237] on span "Contacts" at bounding box center [122, 239] width 152 height 17
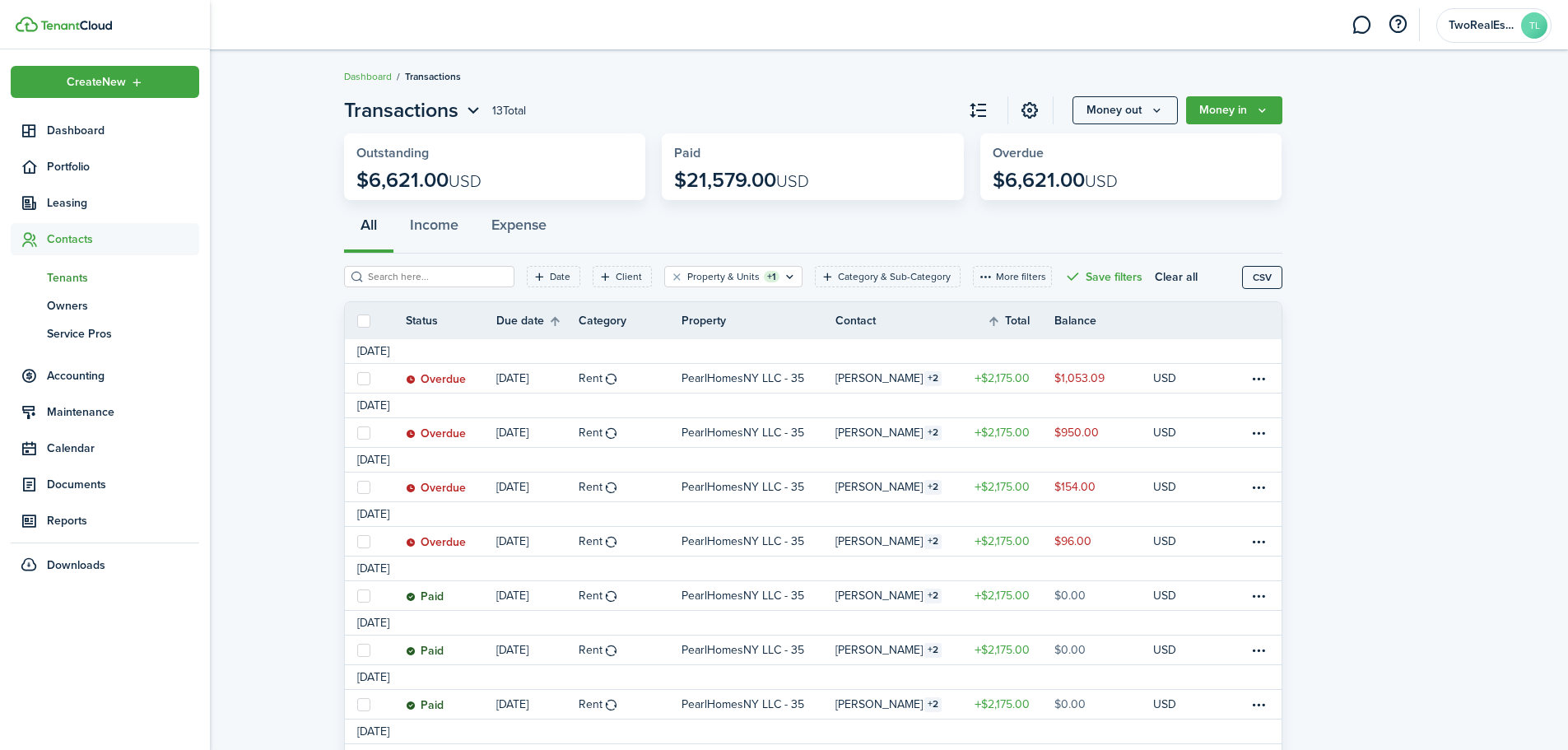
click at [76, 271] on span "Tenants" at bounding box center [122, 278] width 152 height 17
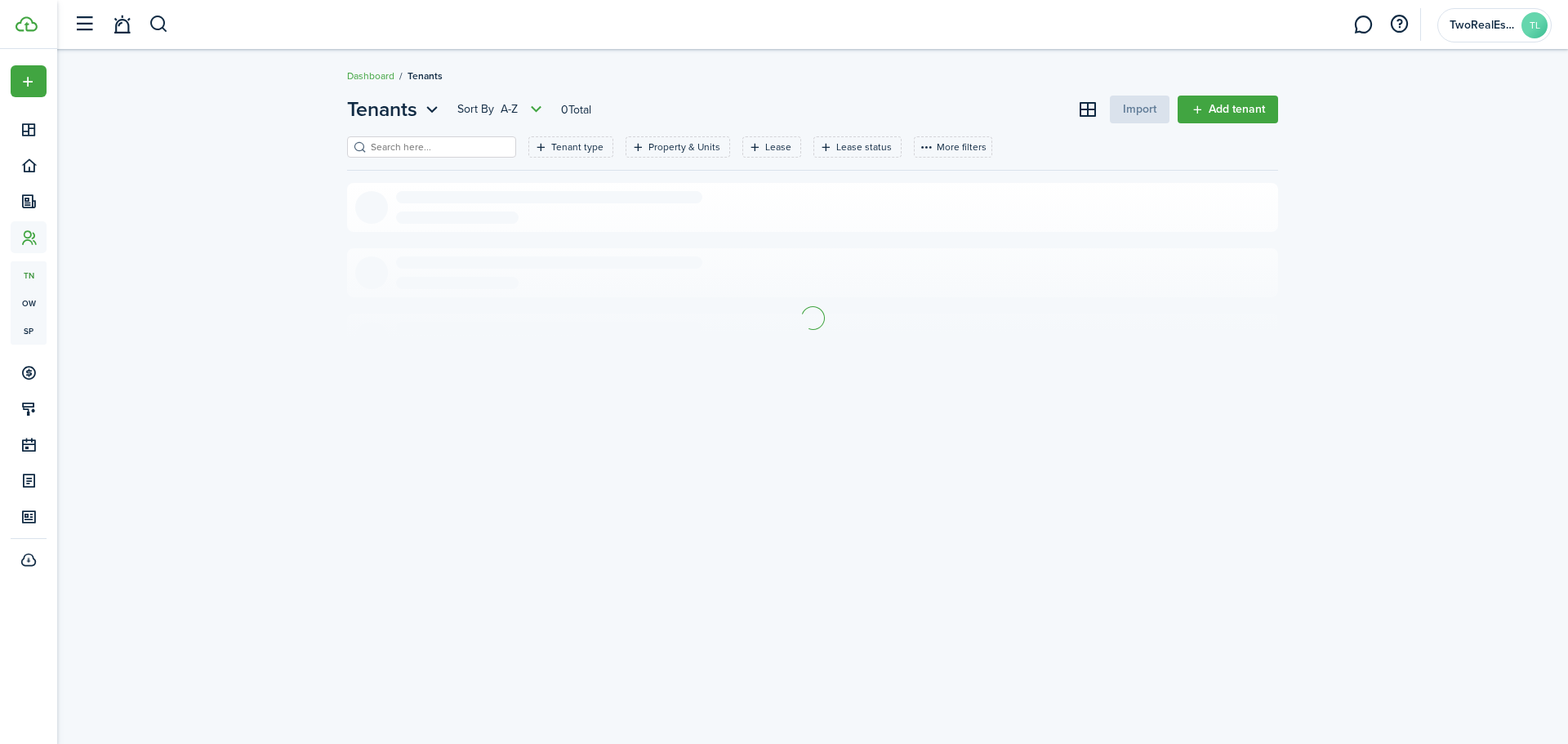
click at [438, 144] on input "search" at bounding box center [439, 147] width 144 height 16
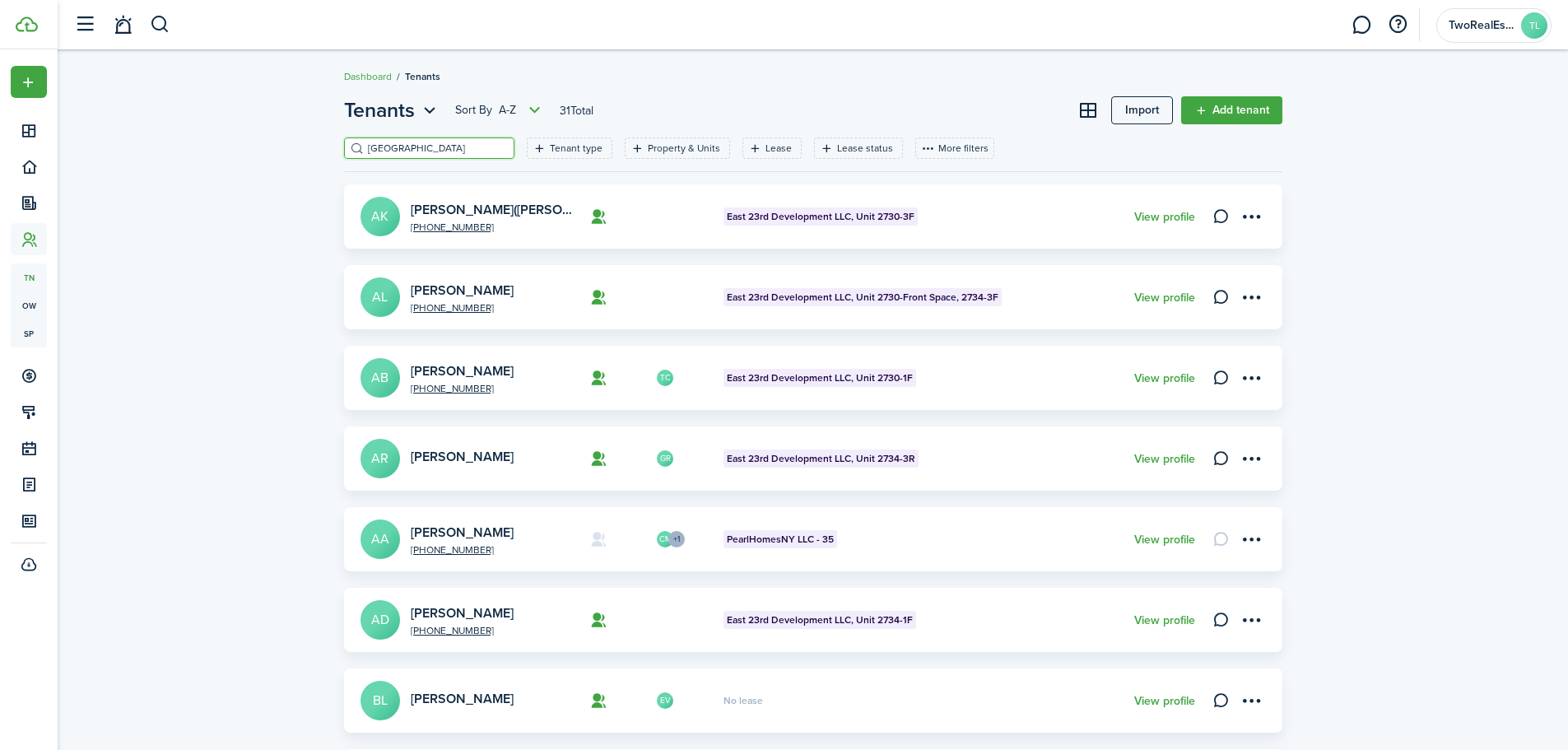
type input "[GEOGRAPHIC_DATA]"
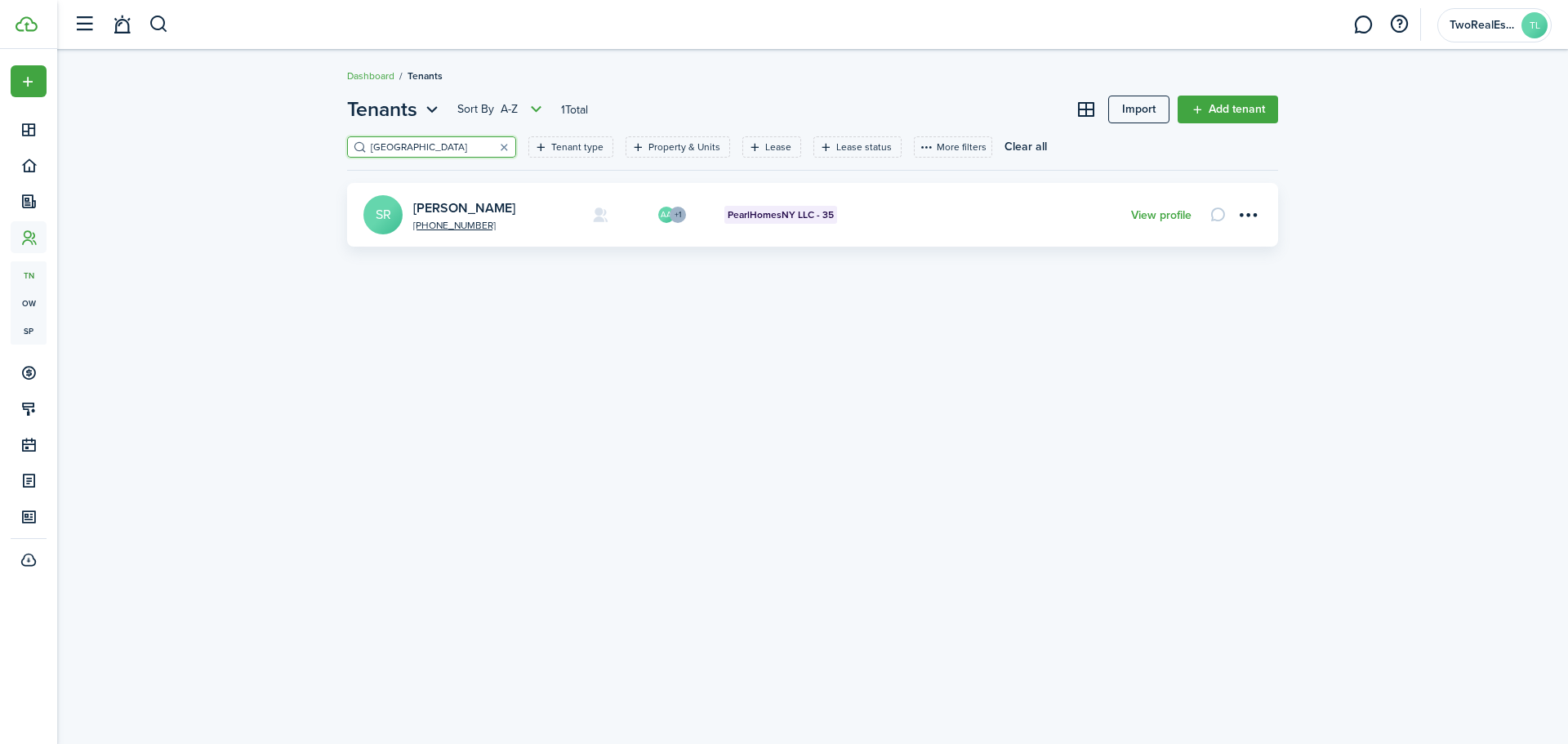
click at [390, 206] on avatar-text "SR" at bounding box center [384, 215] width 40 height 40
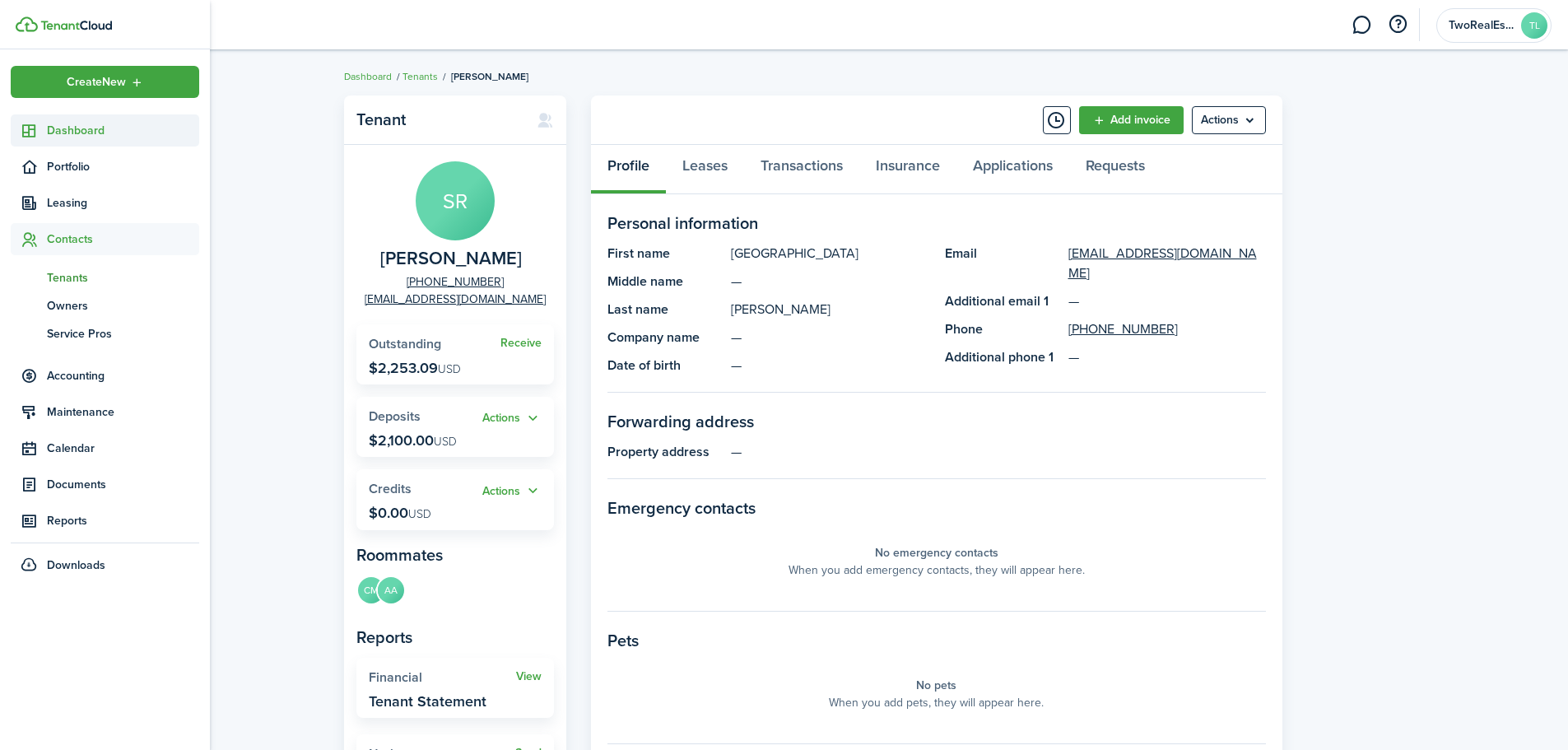
click at [67, 133] on span "Dashboard" at bounding box center [122, 131] width 152 height 17
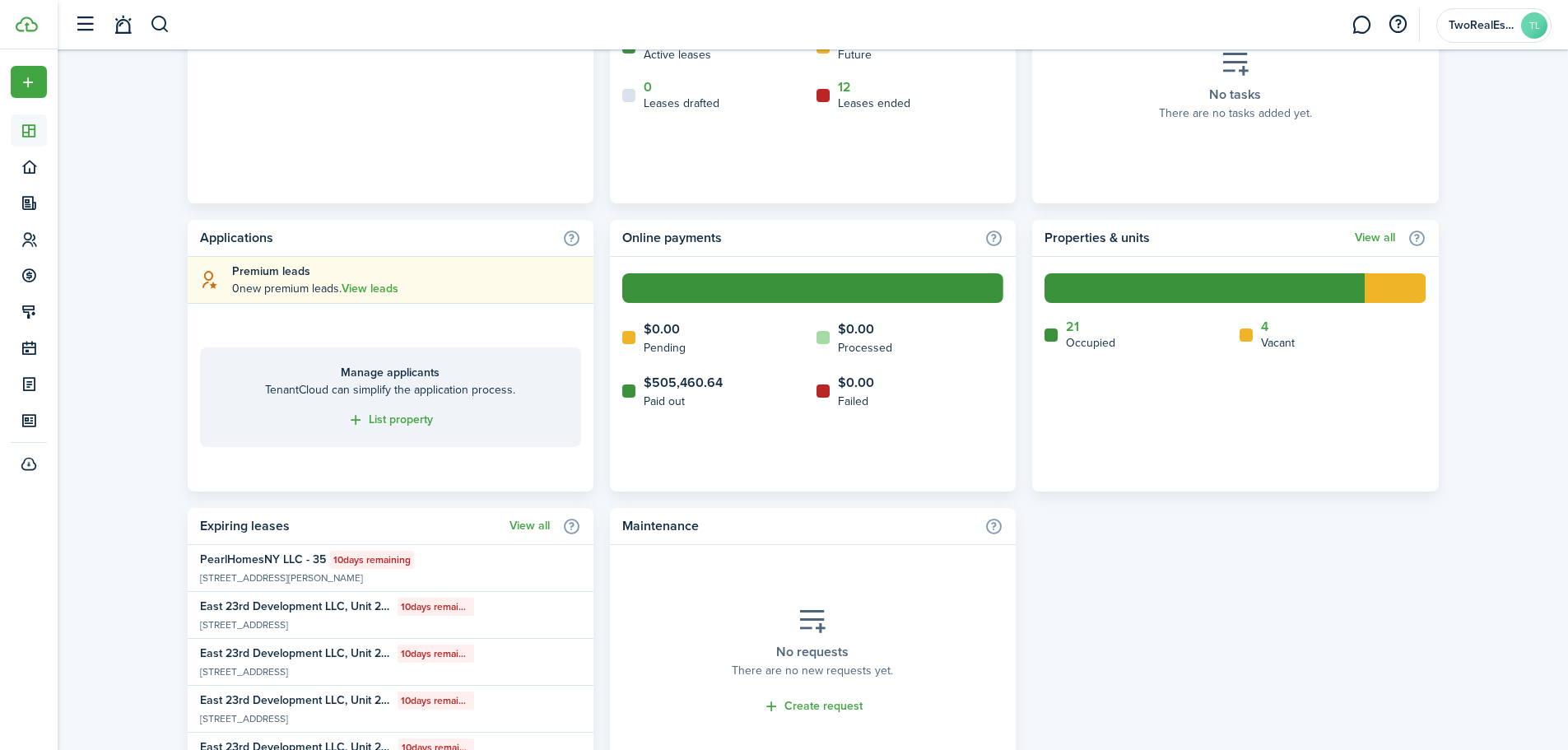
scroll to position [898, 0]
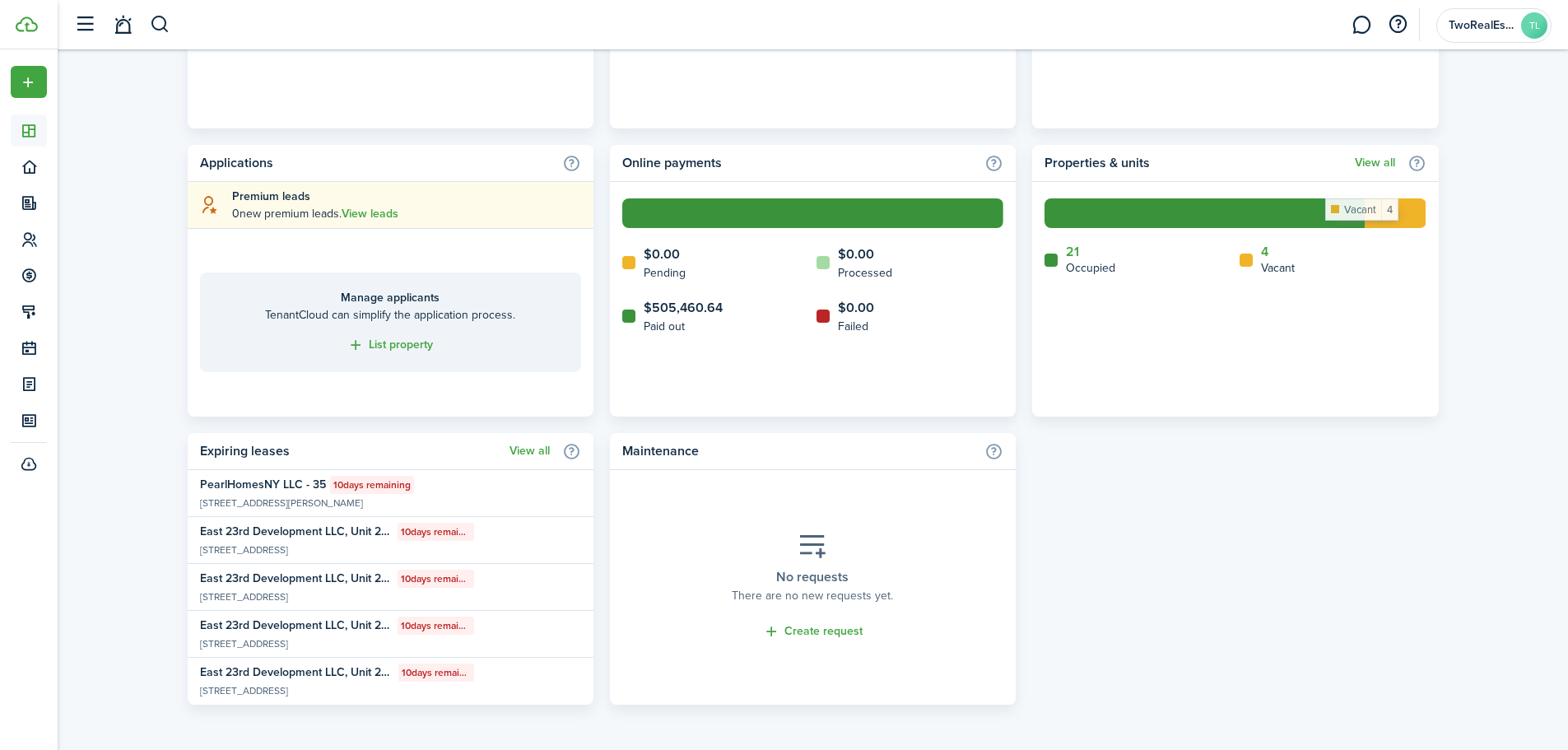
click at [1398, 203] on rect at bounding box center [1395, 214] width 61 height 30
click at [1251, 263] on icon at bounding box center [1246, 260] width 13 height 13
click at [1378, 158] on link "View all" at bounding box center [1375, 163] width 41 height 13
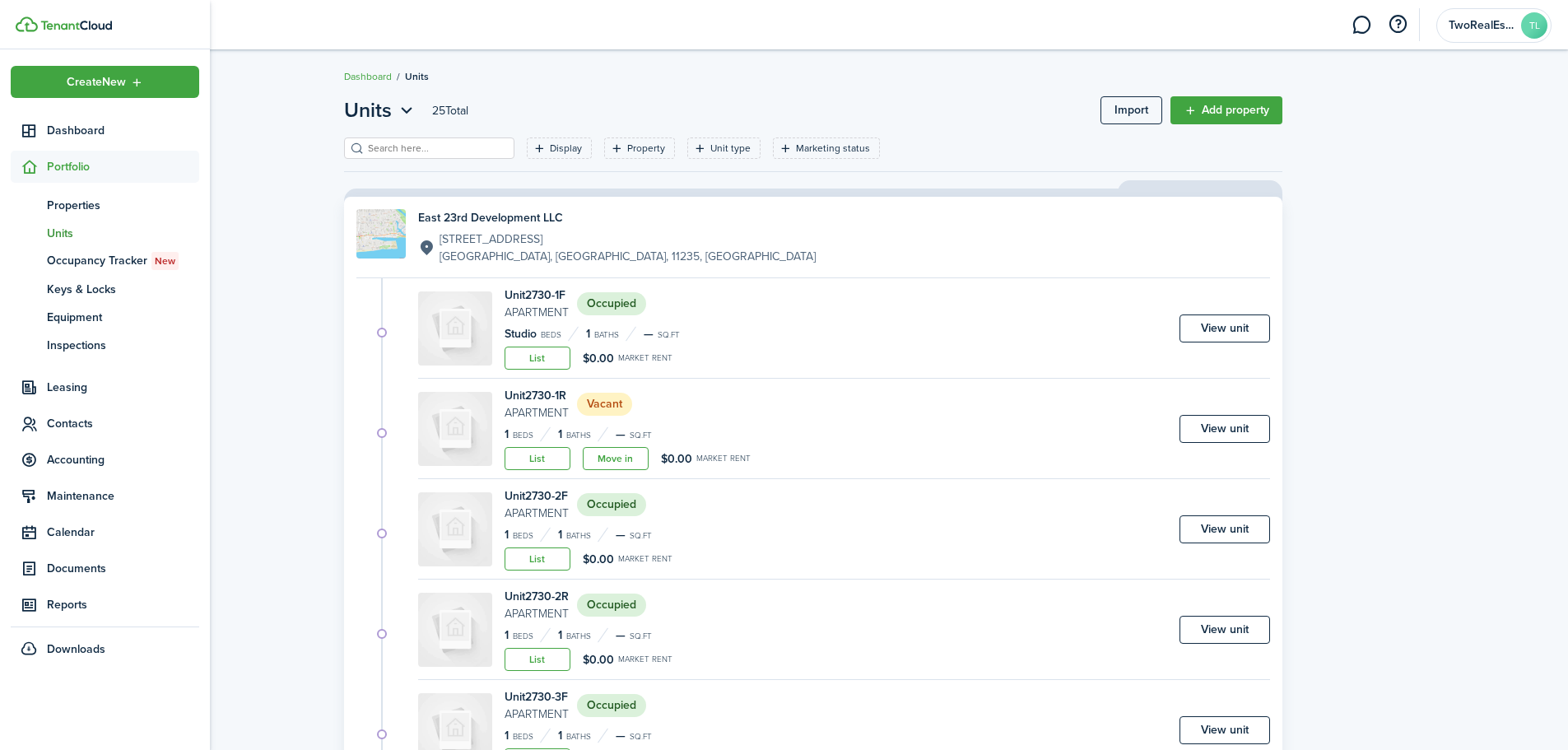
click at [34, 27] on img at bounding box center [27, 24] width 22 height 16
